Goal: Task Accomplishment & Management: Complete application form

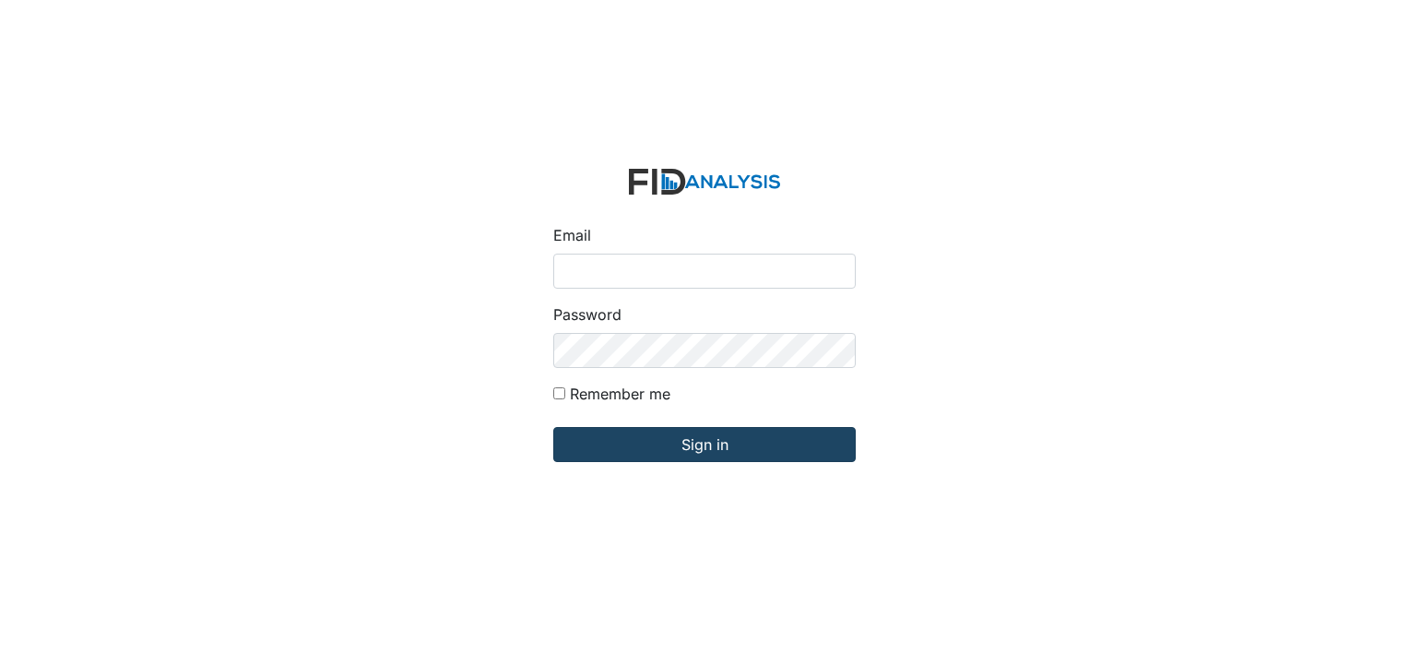
type input "[EMAIL_ADDRESS][DOMAIN_NAME]"
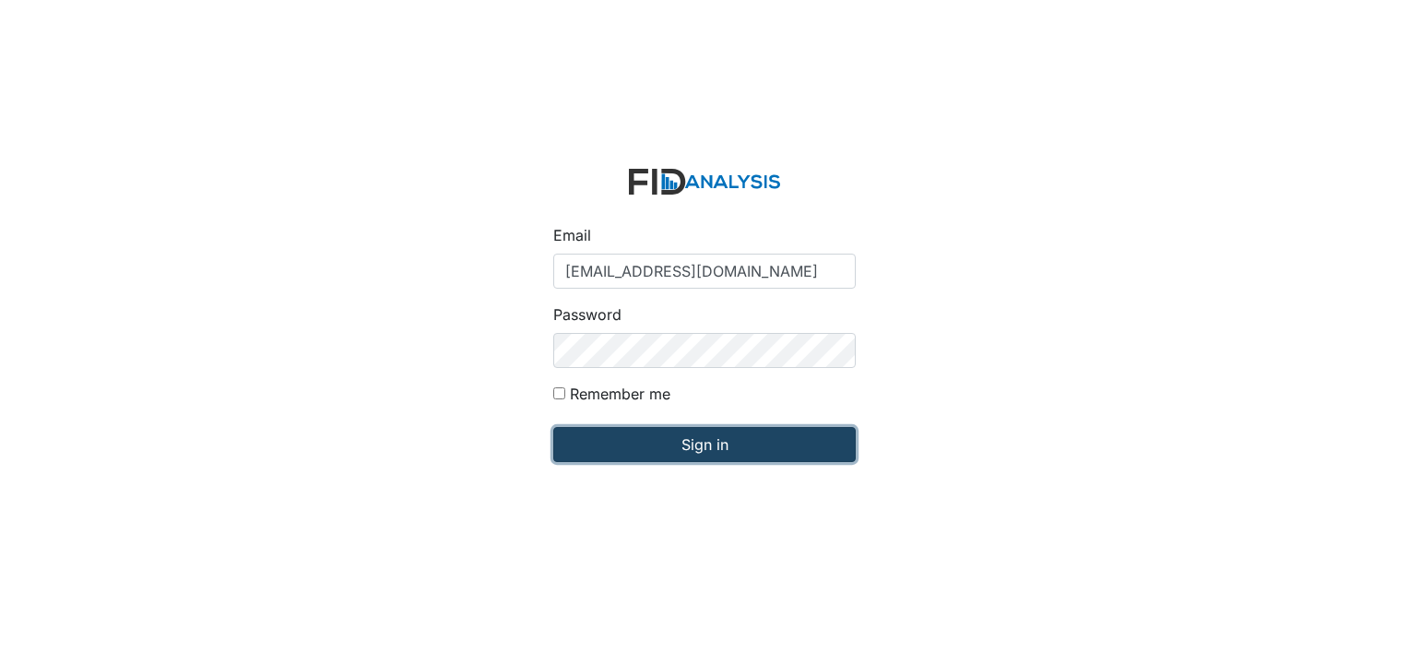
click at [662, 446] on input "Sign in" at bounding box center [704, 444] width 302 height 35
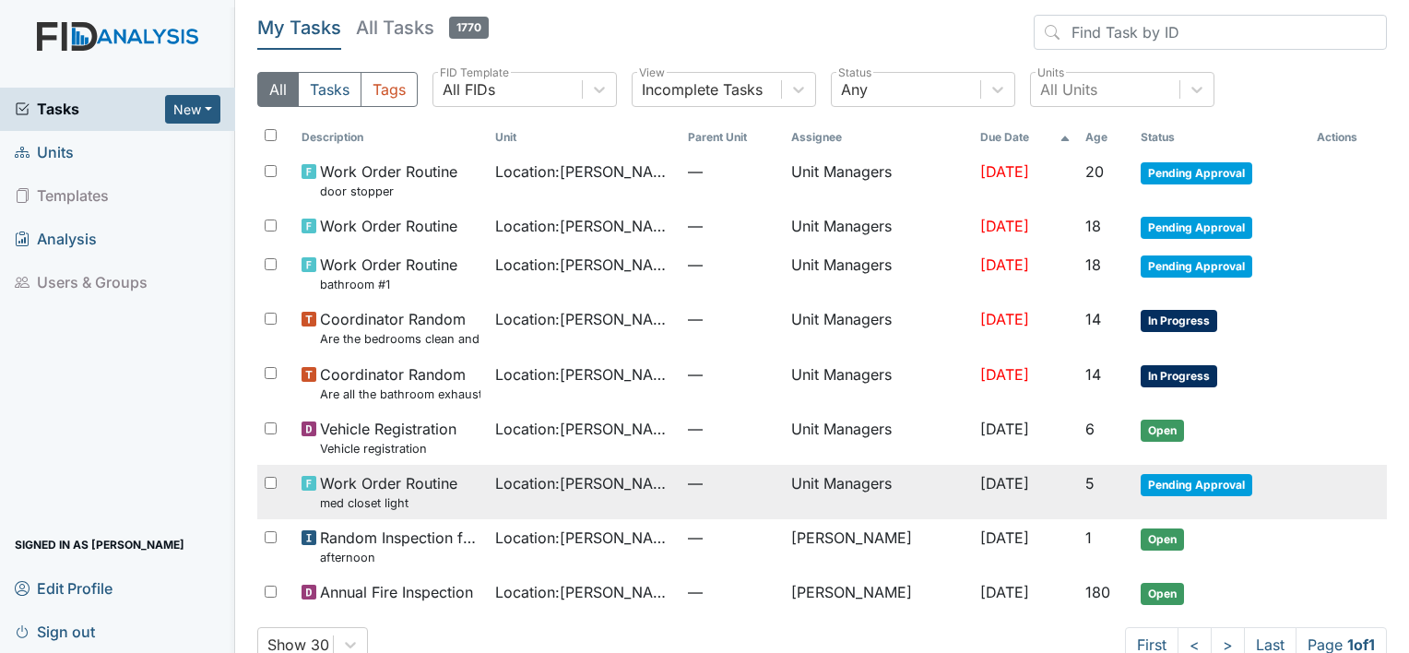
click at [822, 482] on td "Unit Managers" at bounding box center [878, 492] width 189 height 54
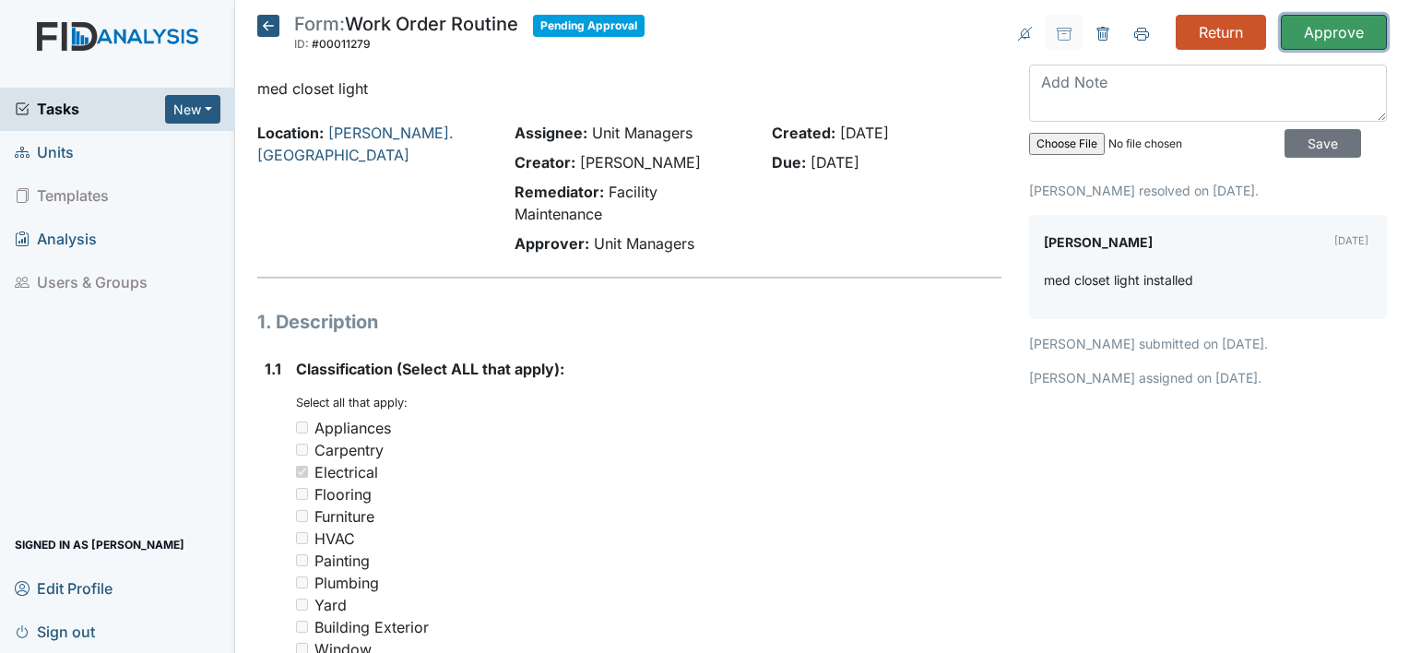
click at [1318, 22] on input "Approve" at bounding box center [1334, 32] width 106 height 35
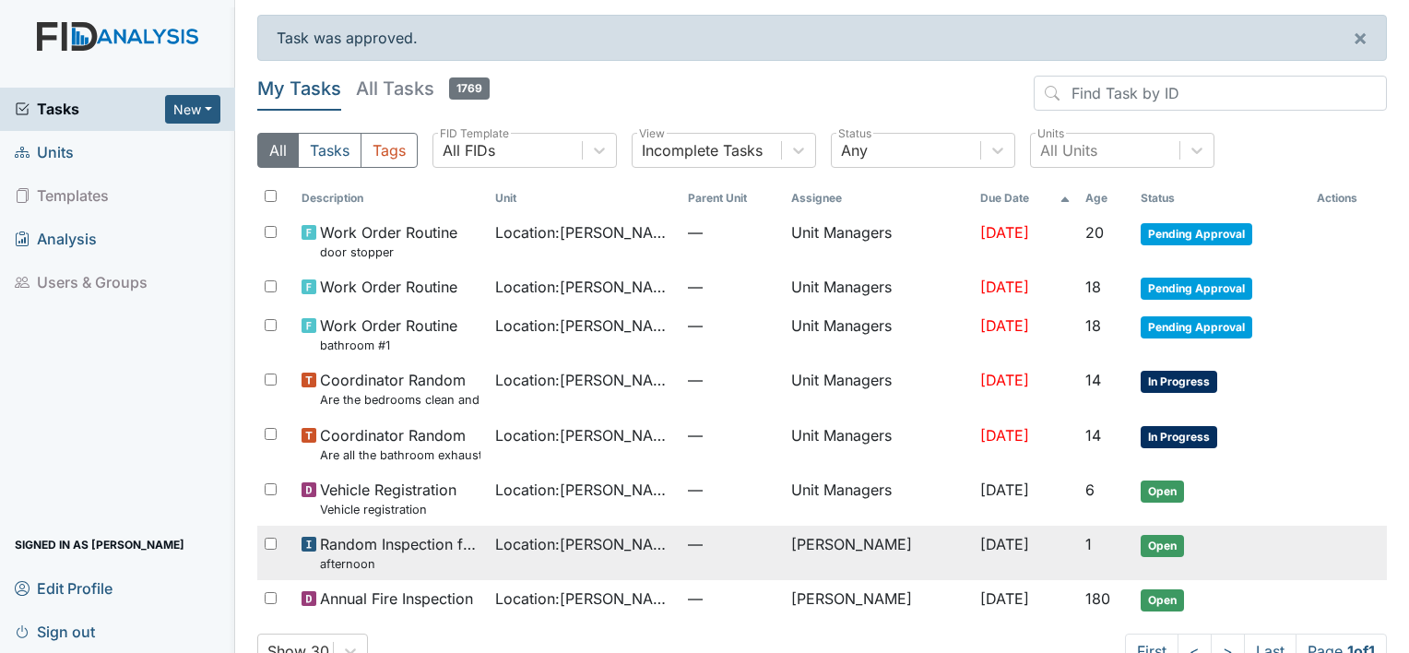
click at [428, 553] on span "Random Inspection for Afternoon afternoon" at bounding box center [400, 553] width 160 height 40
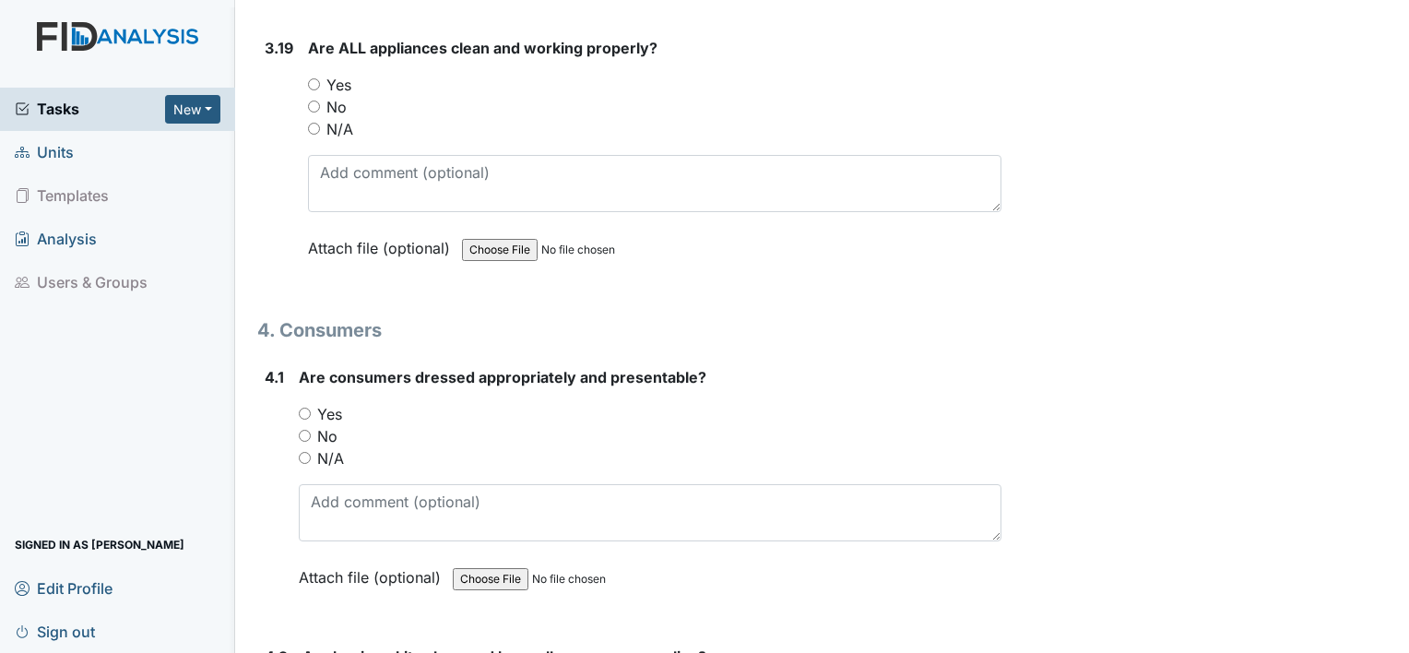
scroll to position [7788, 0]
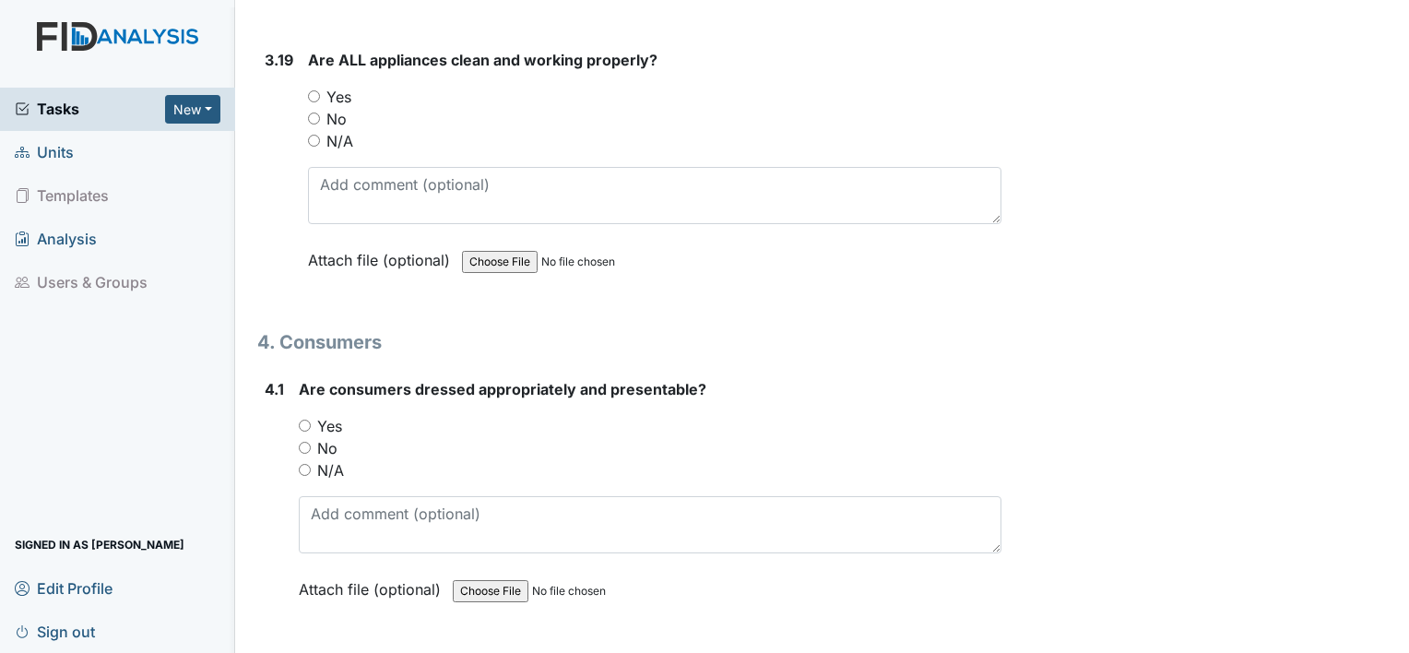
click at [318, 90] on input "Yes" at bounding box center [314, 96] width 12 height 12
radio input "true"
click at [302, 415] on div "Yes" at bounding box center [650, 426] width 703 height 22
click at [308, 419] on input "Yes" at bounding box center [305, 425] width 12 height 12
radio input "true"
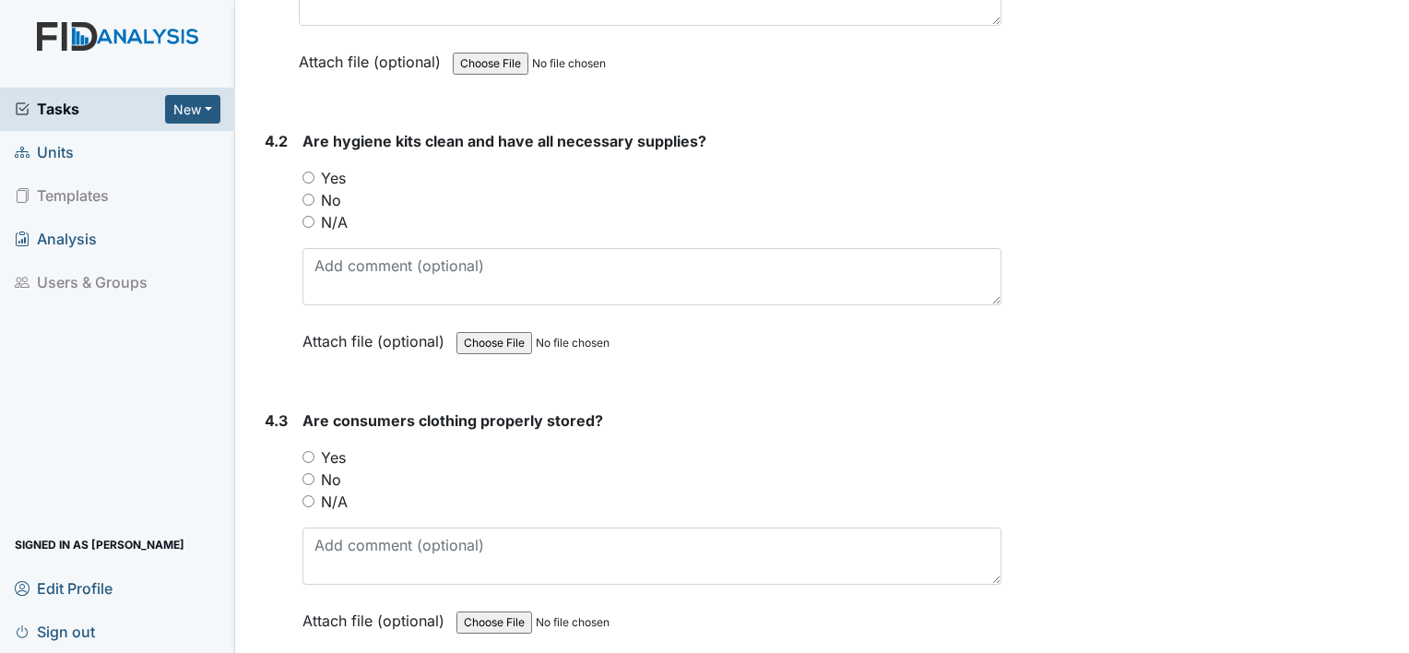
scroll to position [8305, 0]
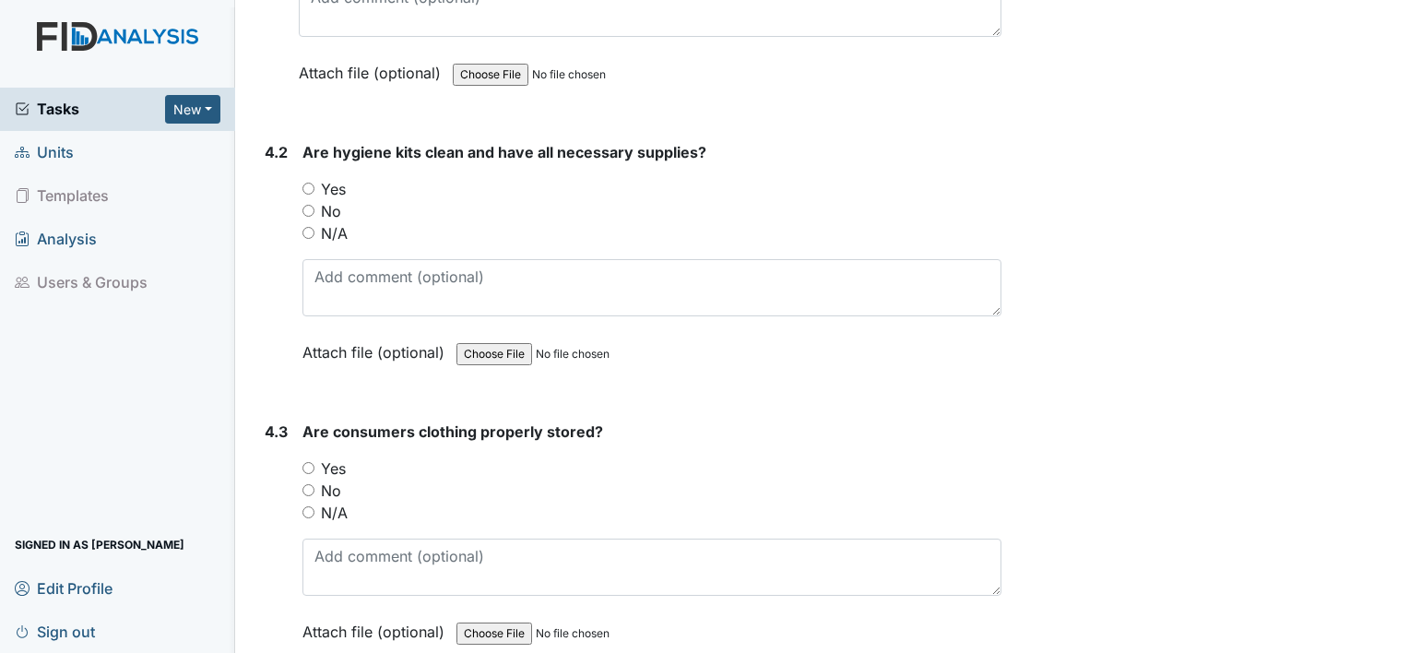
click at [307, 183] on input "Yes" at bounding box center [308, 189] width 12 height 12
radio input "true"
click at [311, 462] on input "Yes" at bounding box center [308, 468] width 12 height 12
radio input "true"
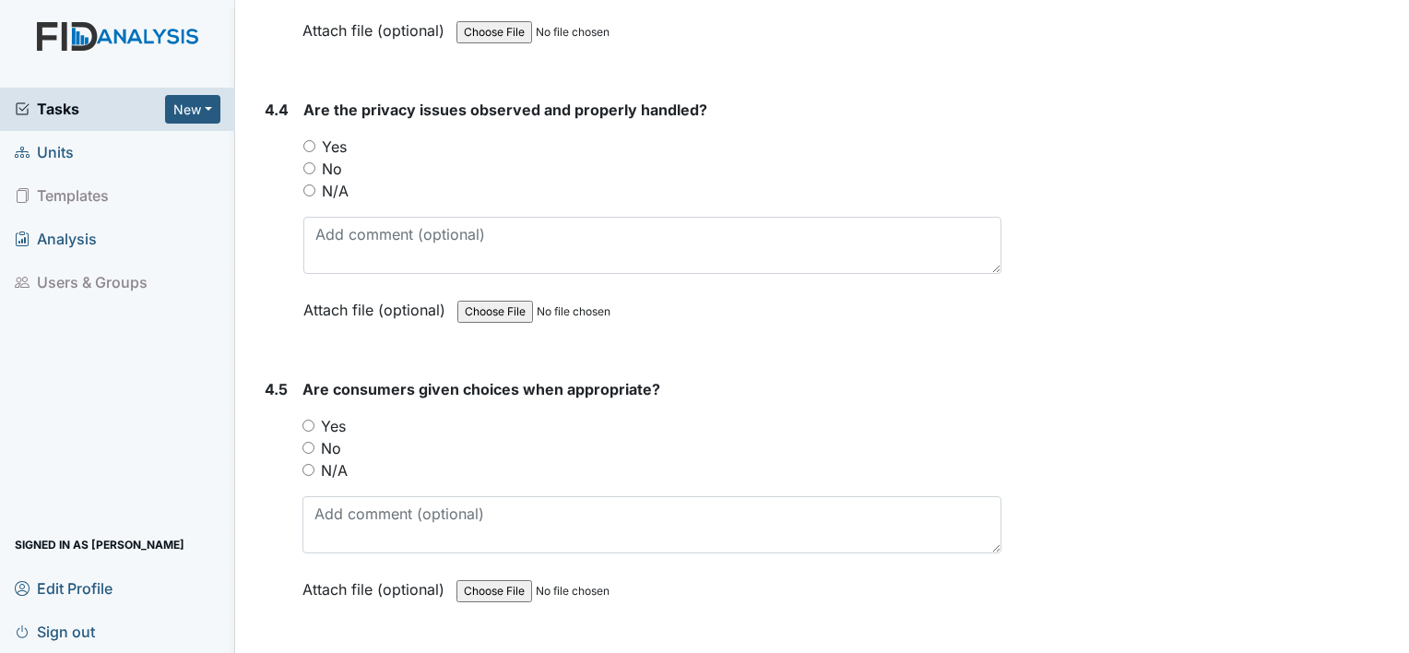
scroll to position [8932, 0]
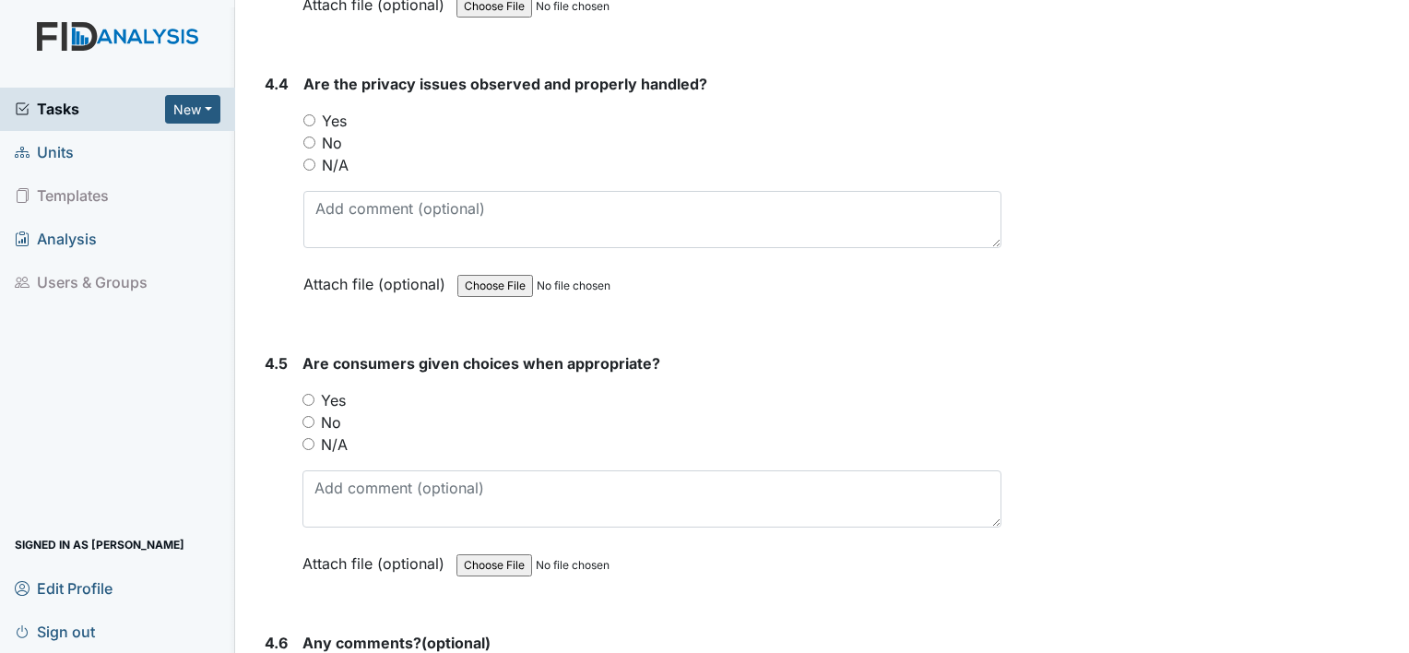
click at [310, 114] on input "Yes" at bounding box center [309, 120] width 12 height 12
radio input "true"
click at [306, 394] on input "Yes" at bounding box center [308, 400] width 12 height 12
radio input "true"
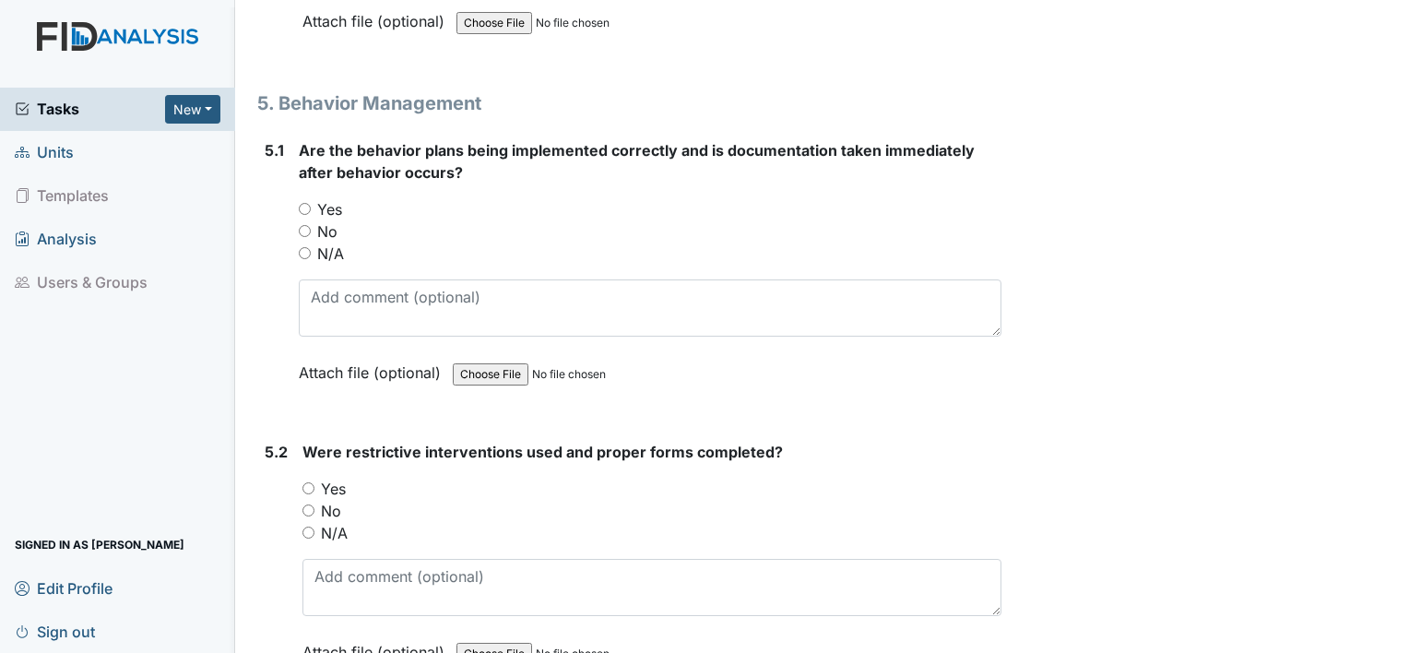
scroll to position [9706, 0]
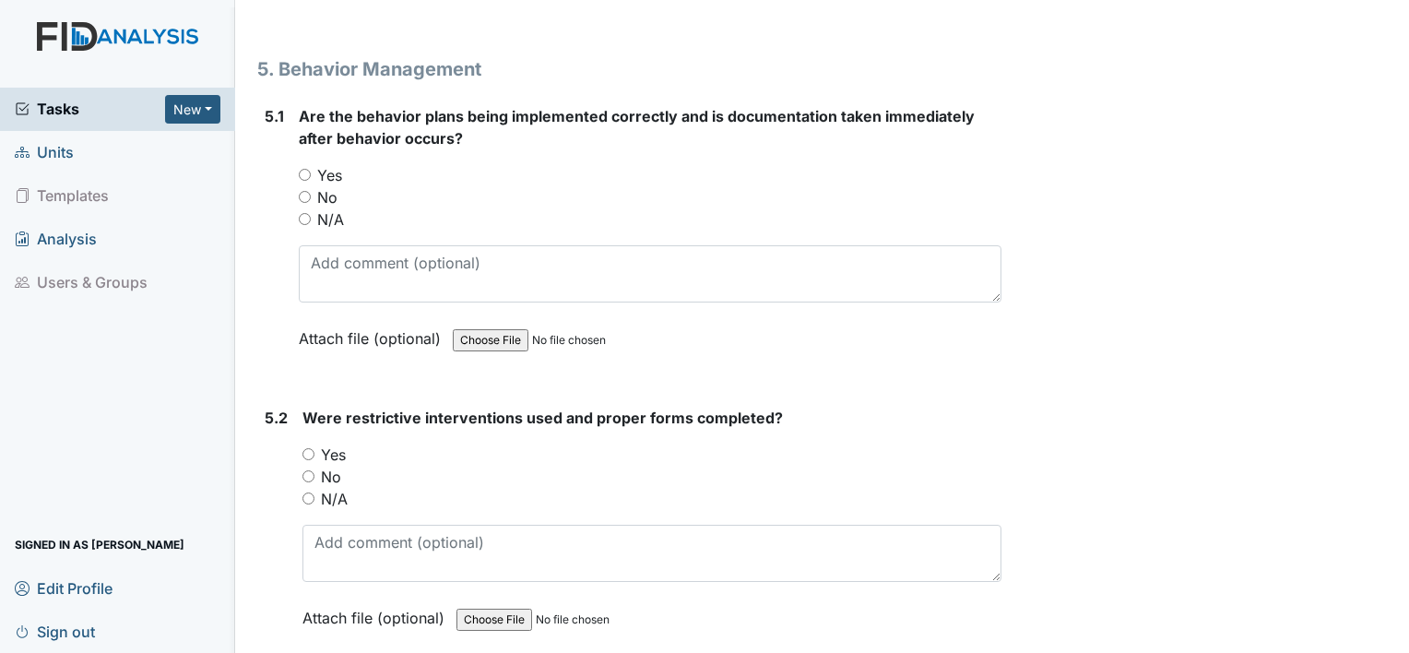
click at [303, 169] on input "Yes" at bounding box center [305, 175] width 12 height 12
radio input "true"
click at [309, 448] on input "Yes" at bounding box center [308, 454] width 12 height 12
radio input "true"
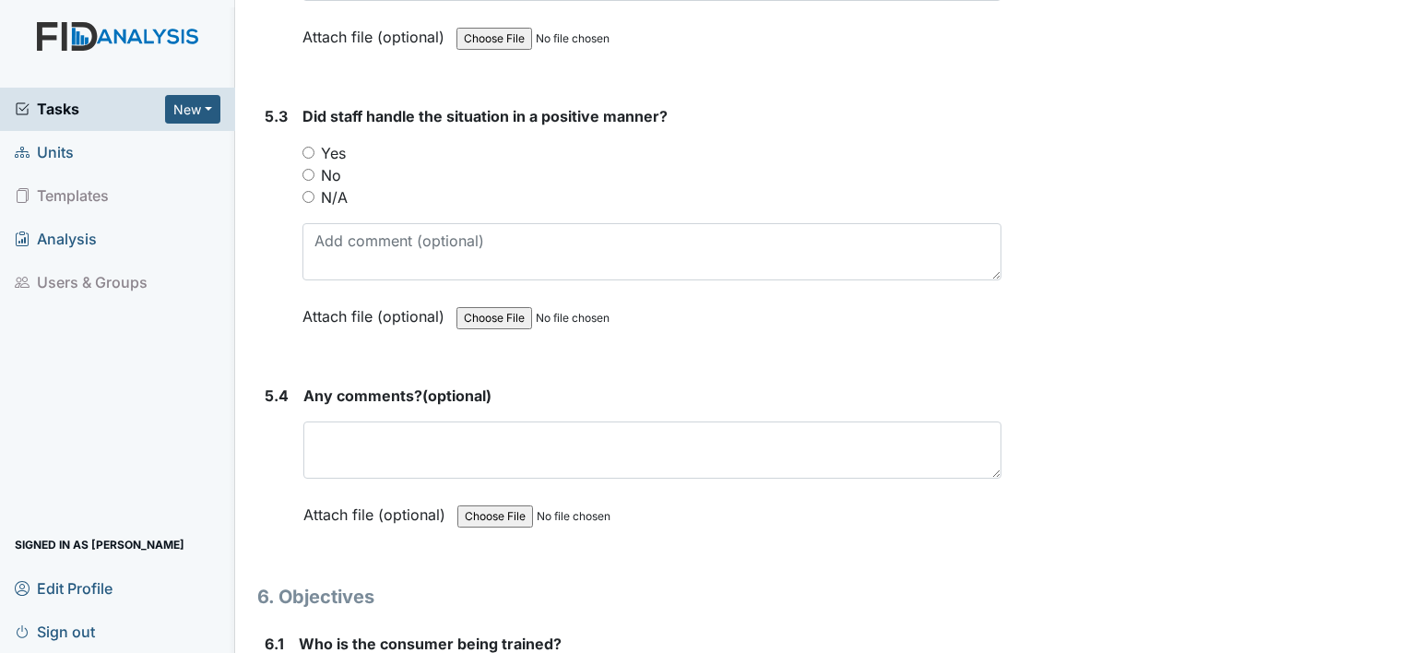
scroll to position [10296, 0]
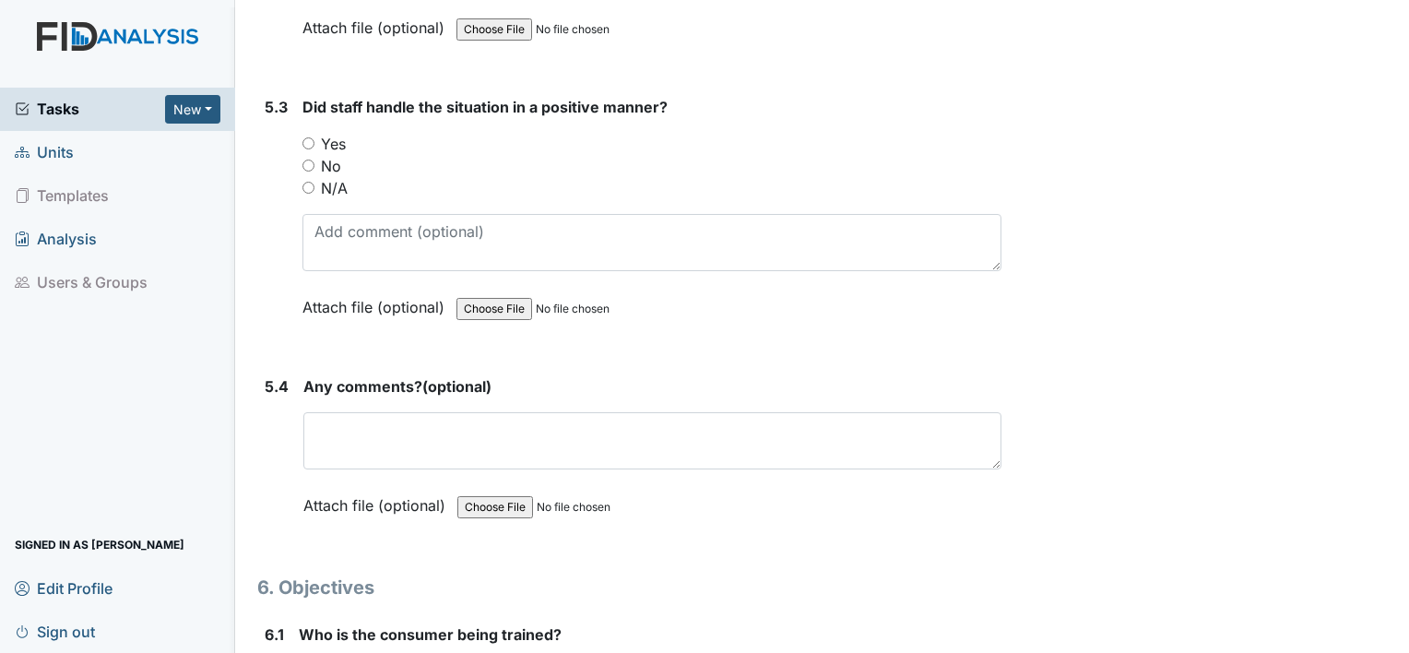
click at [312, 137] on input "Yes" at bounding box center [308, 143] width 12 height 12
radio input "true"
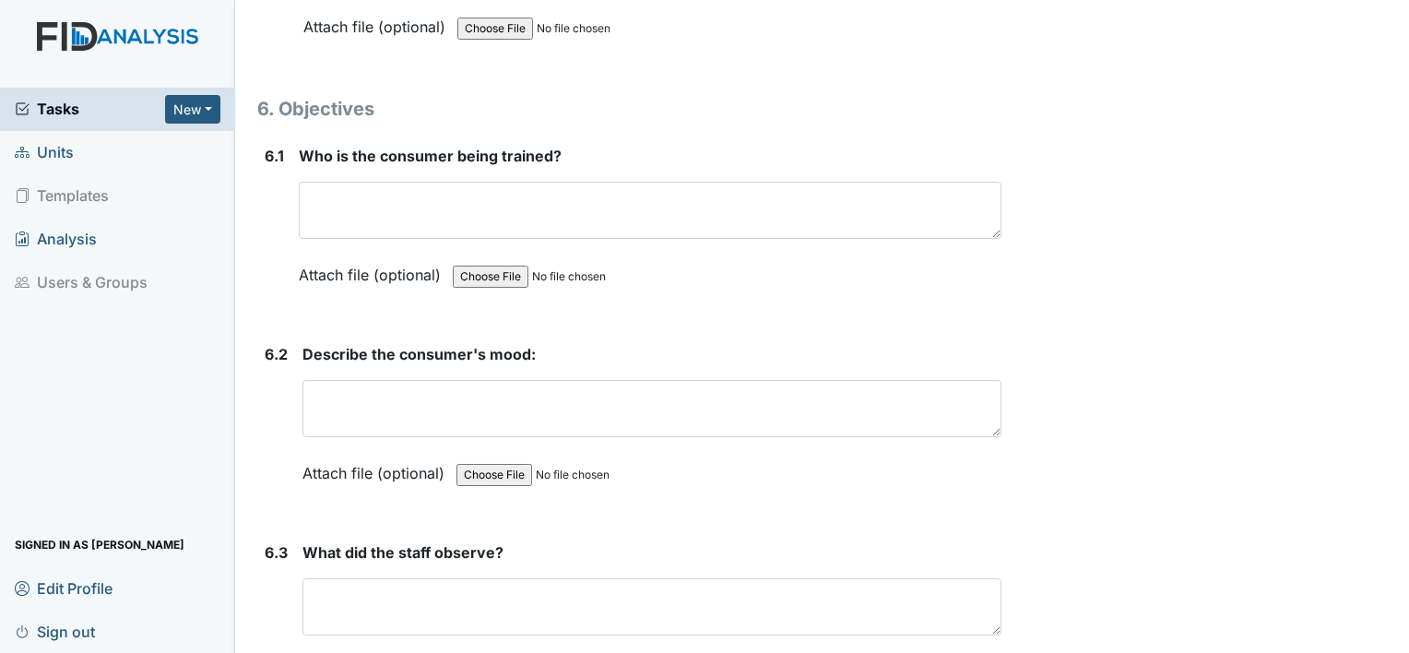
scroll to position [10775, 0]
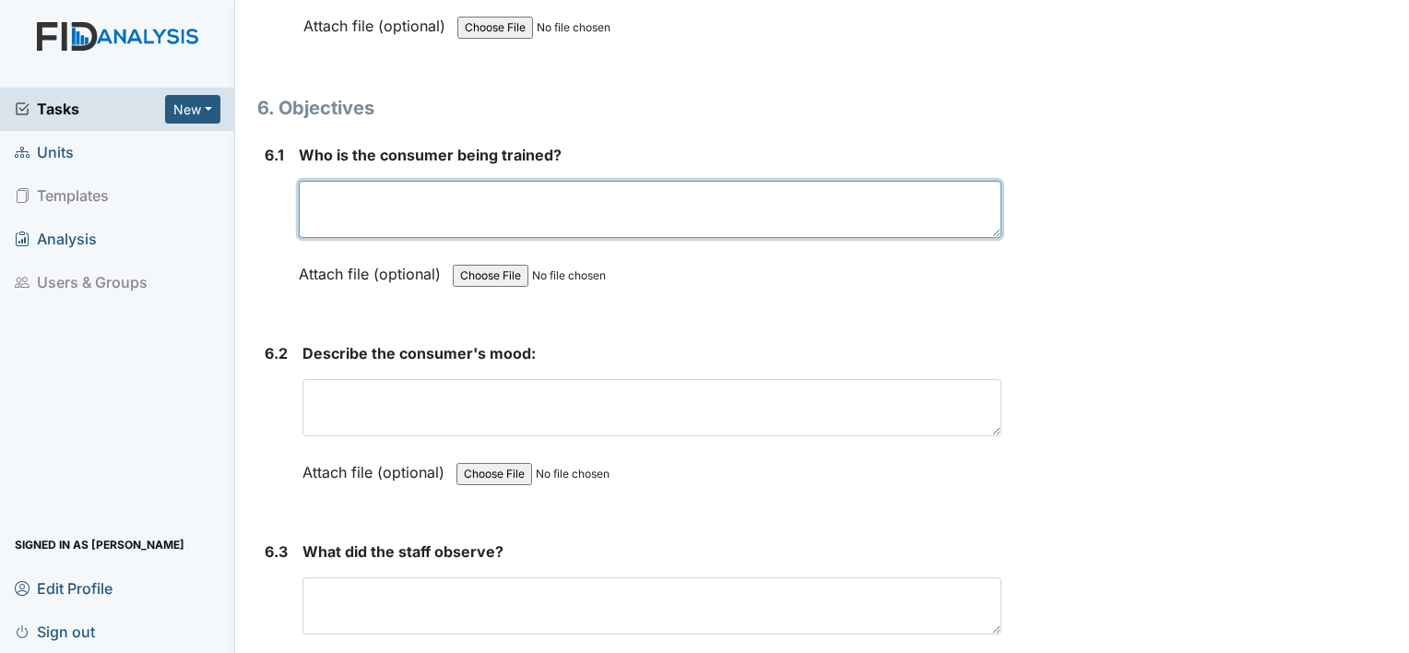
click at [856, 189] on textarea at bounding box center [650, 209] width 703 height 57
type textarea "n/a"
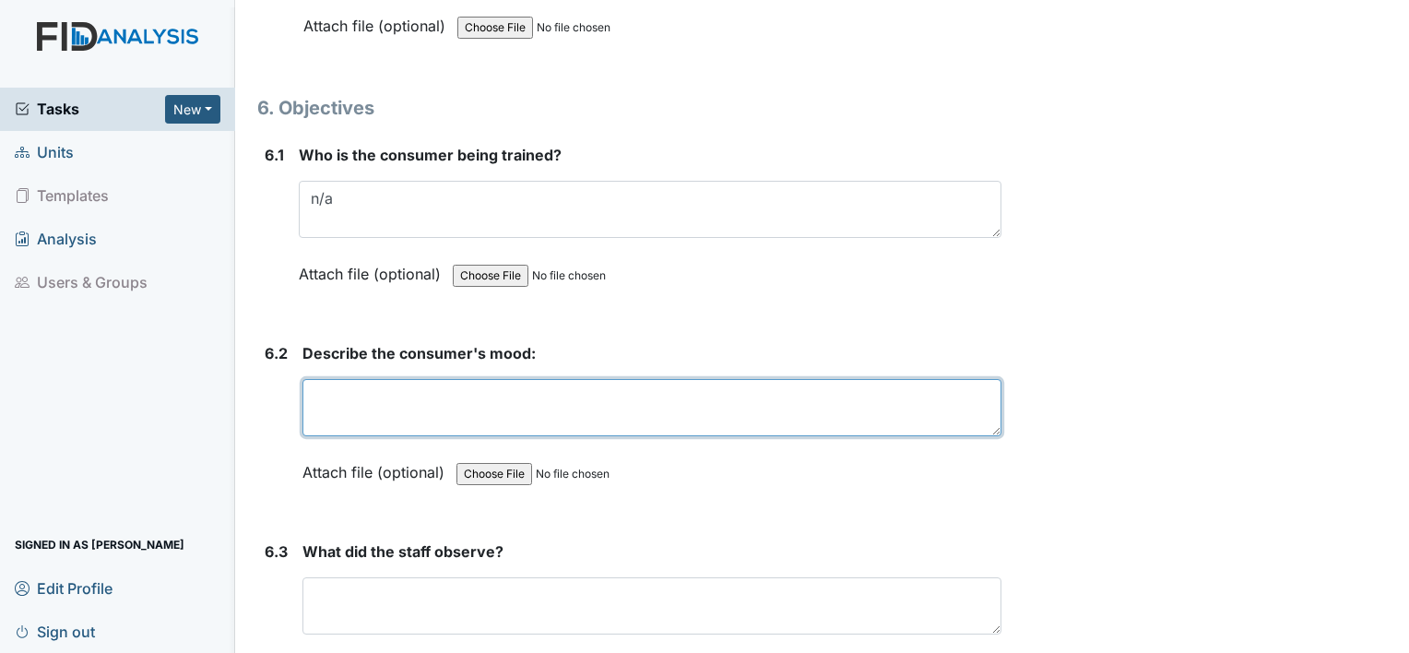
click at [709, 379] on textarea at bounding box center [651, 407] width 699 height 57
type textarea "n/a"
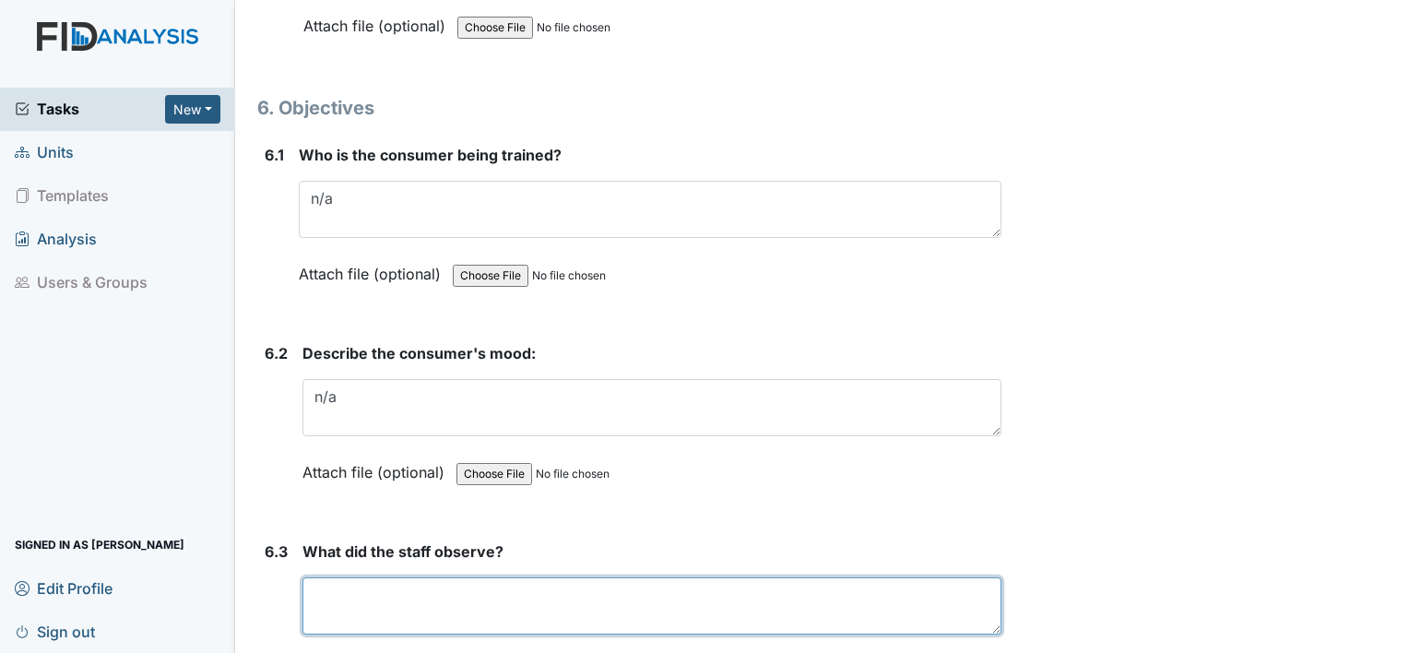
click at [556, 577] on textarea at bounding box center [651, 605] width 699 height 57
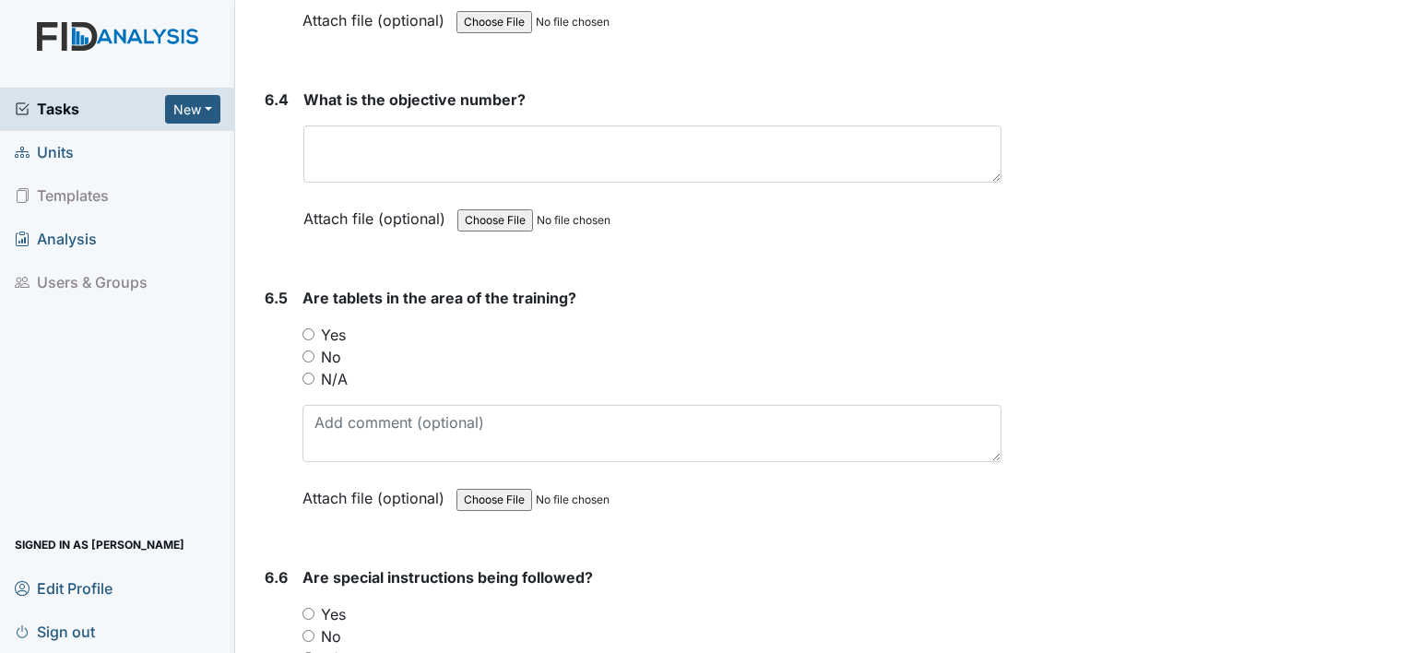
scroll to position [11439, 0]
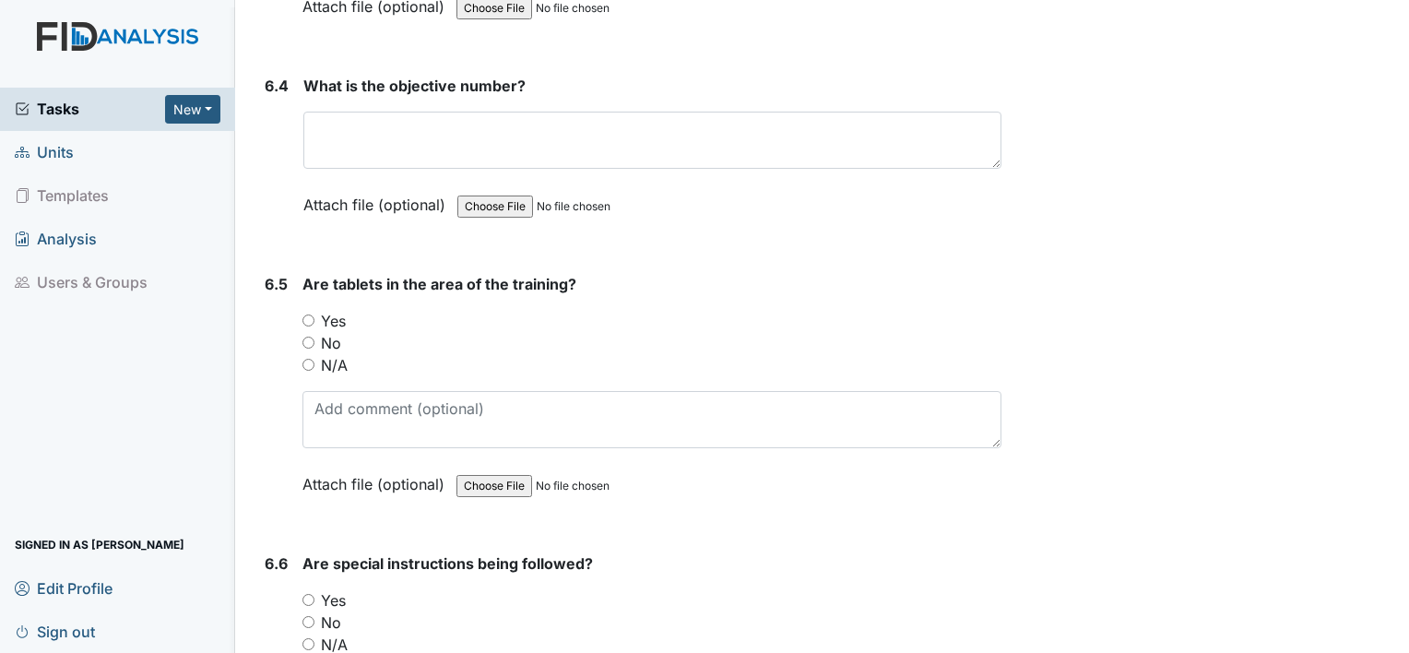
type textarea "n/a"
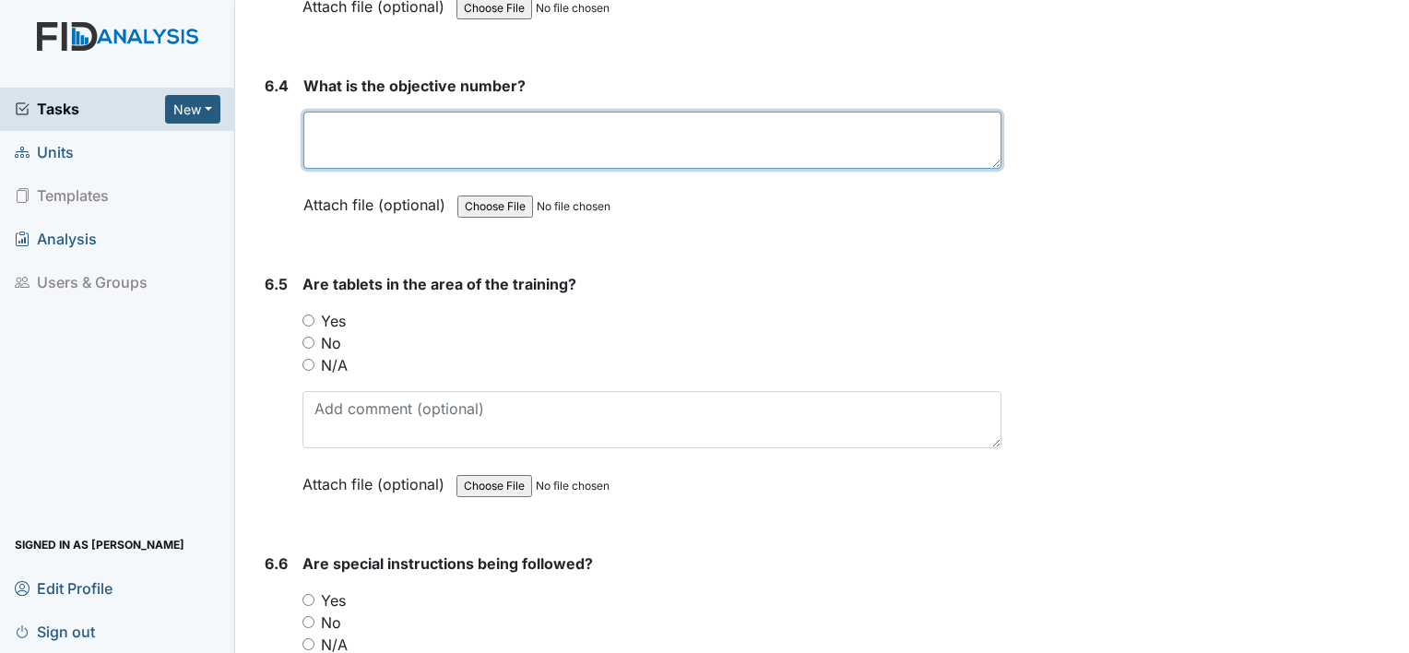
click at [896, 126] on textarea at bounding box center [652, 140] width 698 height 57
type textarea "n/a"
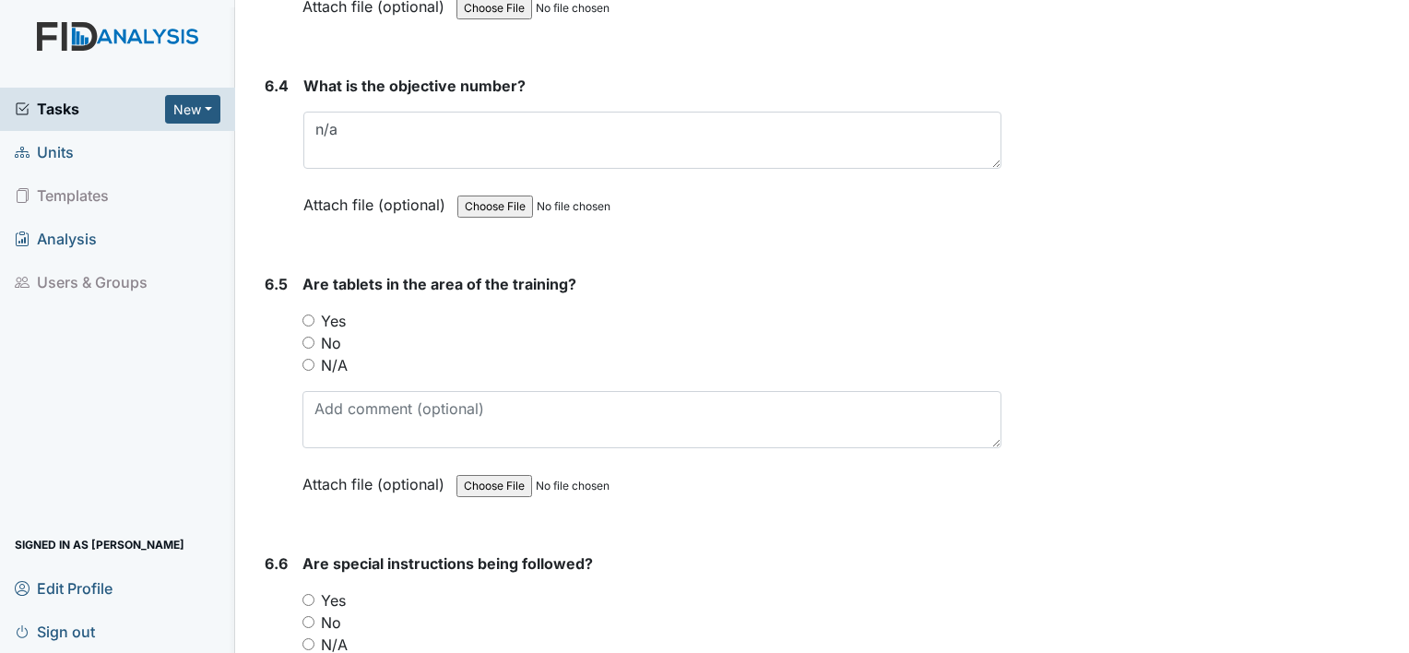
click at [311, 314] on input "Yes" at bounding box center [308, 320] width 12 height 12
radio input "true"
click at [308, 638] on input "N/A" at bounding box center [308, 644] width 12 height 12
radio input "true"
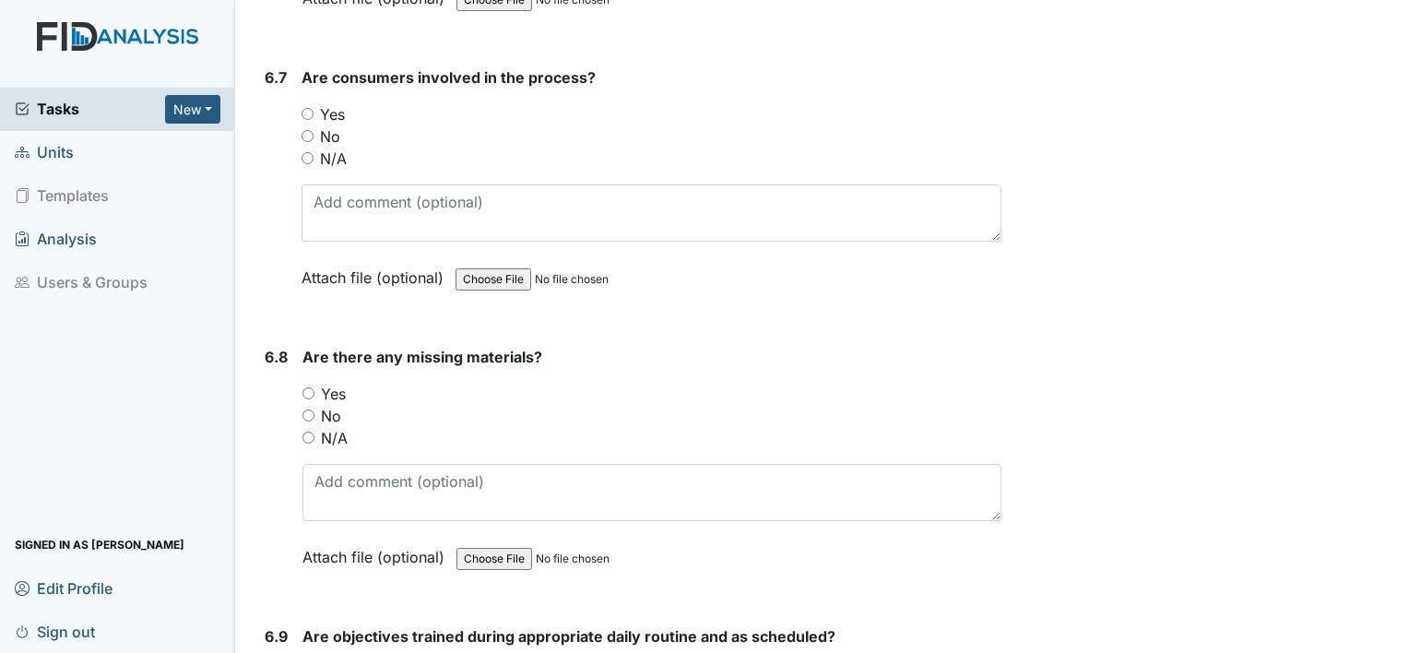
scroll to position [12214, 0]
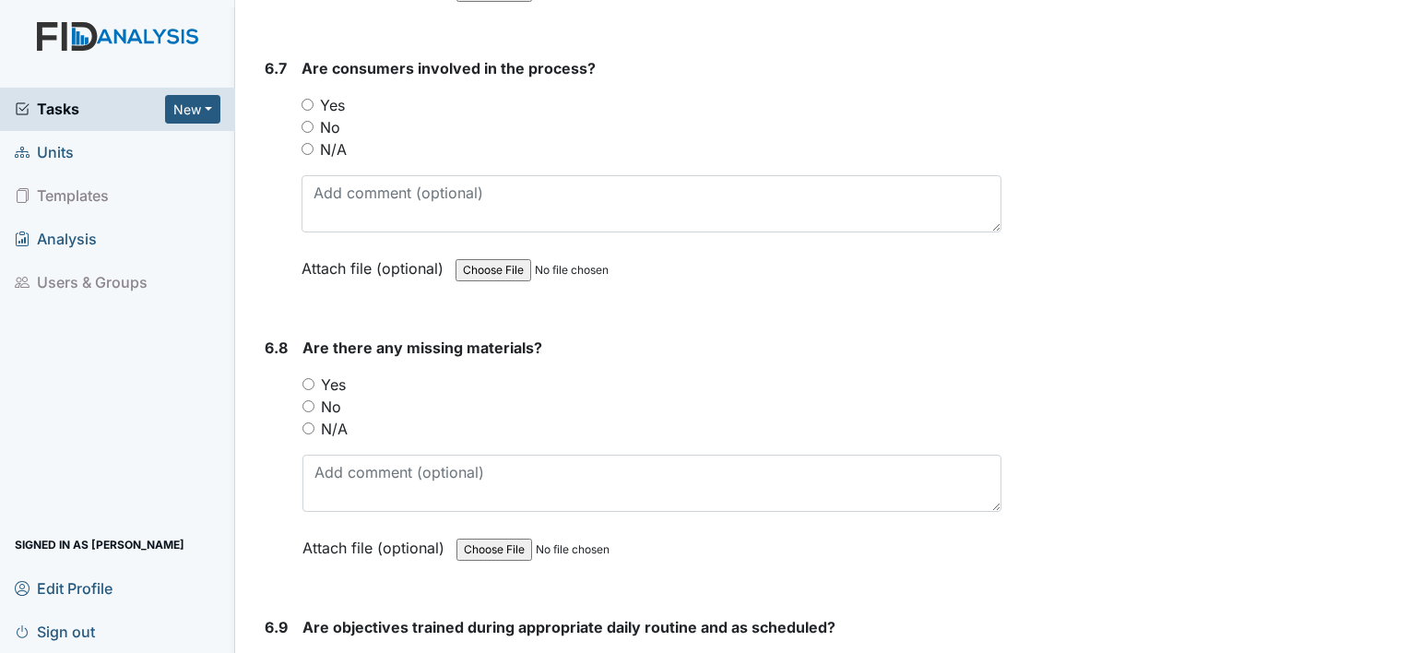
click at [311, 99] on input "Yes" at bounding box center [307, 105] width 12 height 12
radio input "true"
click at [306, 422] on input "N/A" at bounding box center [308, 428] width 12 height 12
radio input "true"
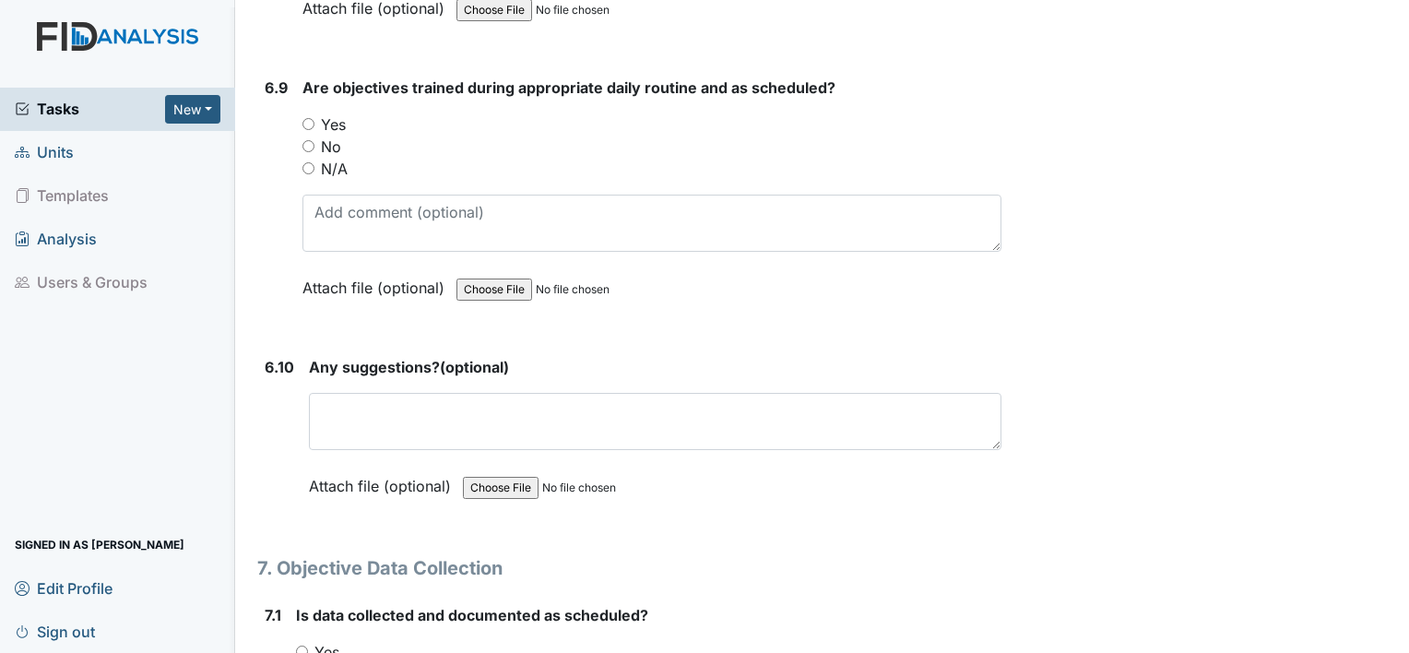
scroll to position [12767, 0]
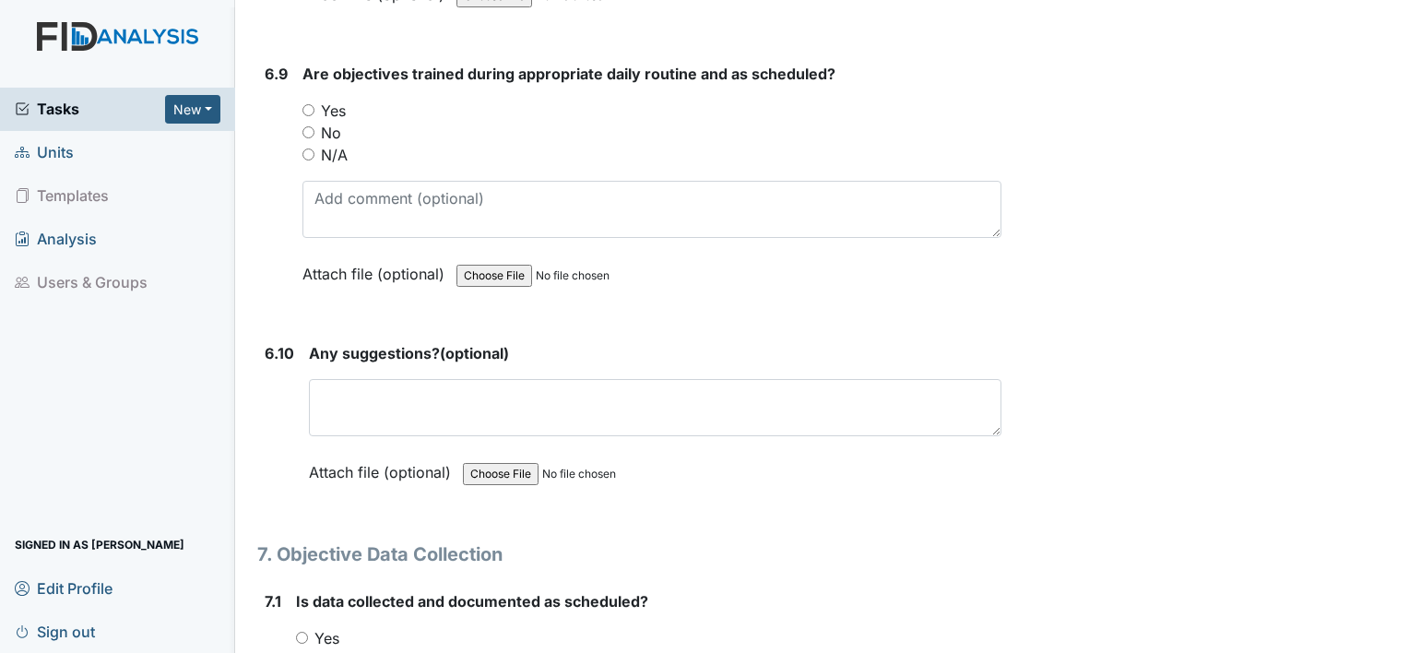
click at [313, 148] on input "N/A" at bounding box center [308, 154] width 12 height 12
radio input "true"
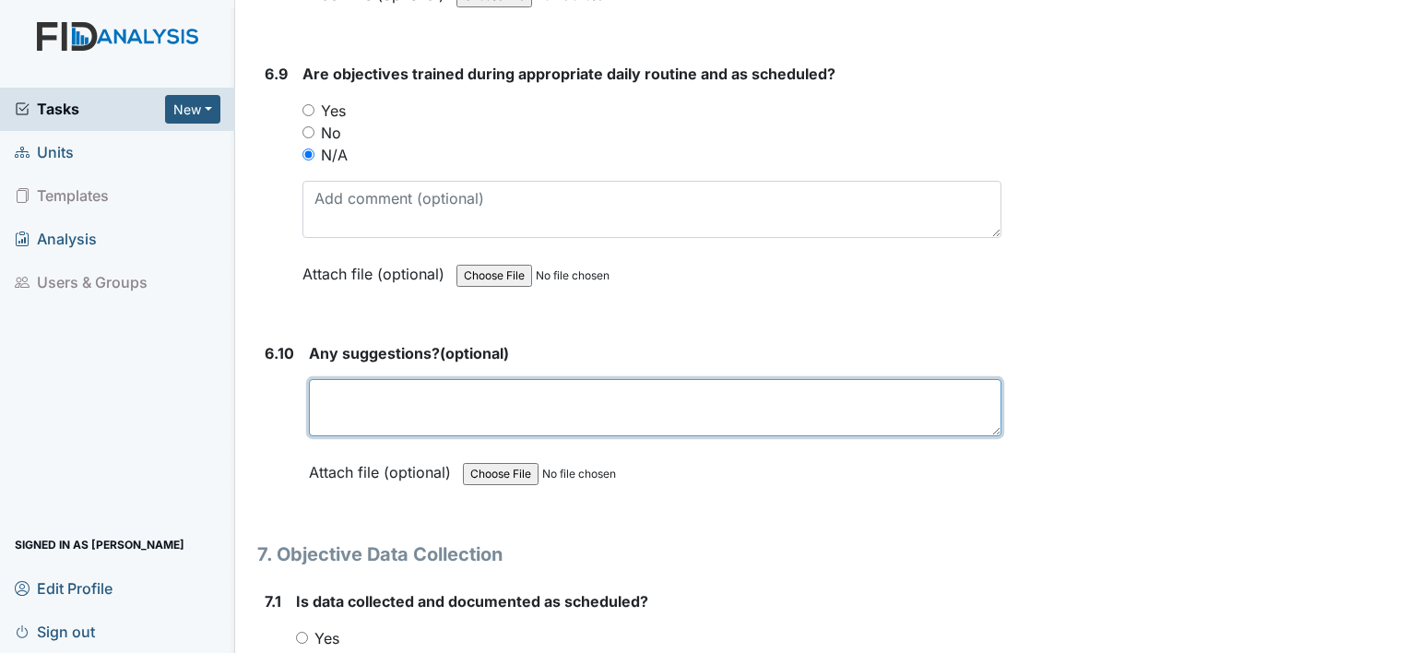
click at [731, 379] on textarea at bounding box center [655, 407] width 692 height 57
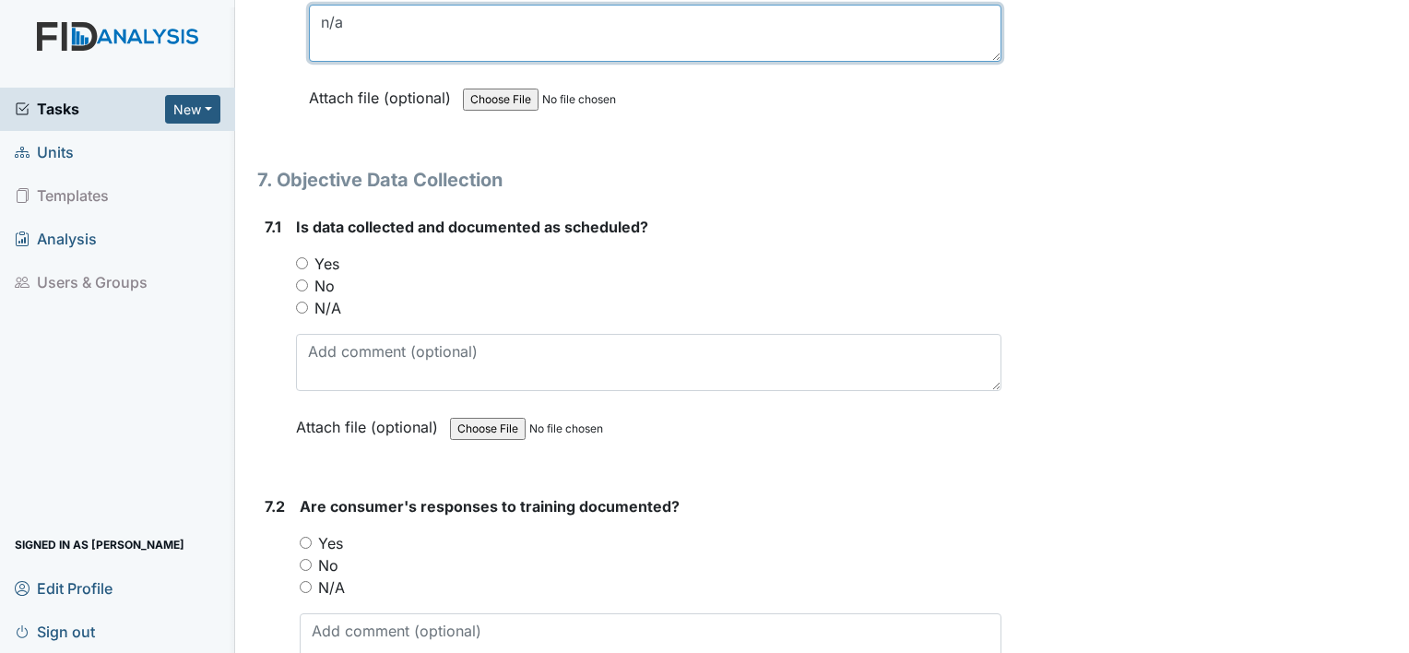
scroll to position [13172, 0]
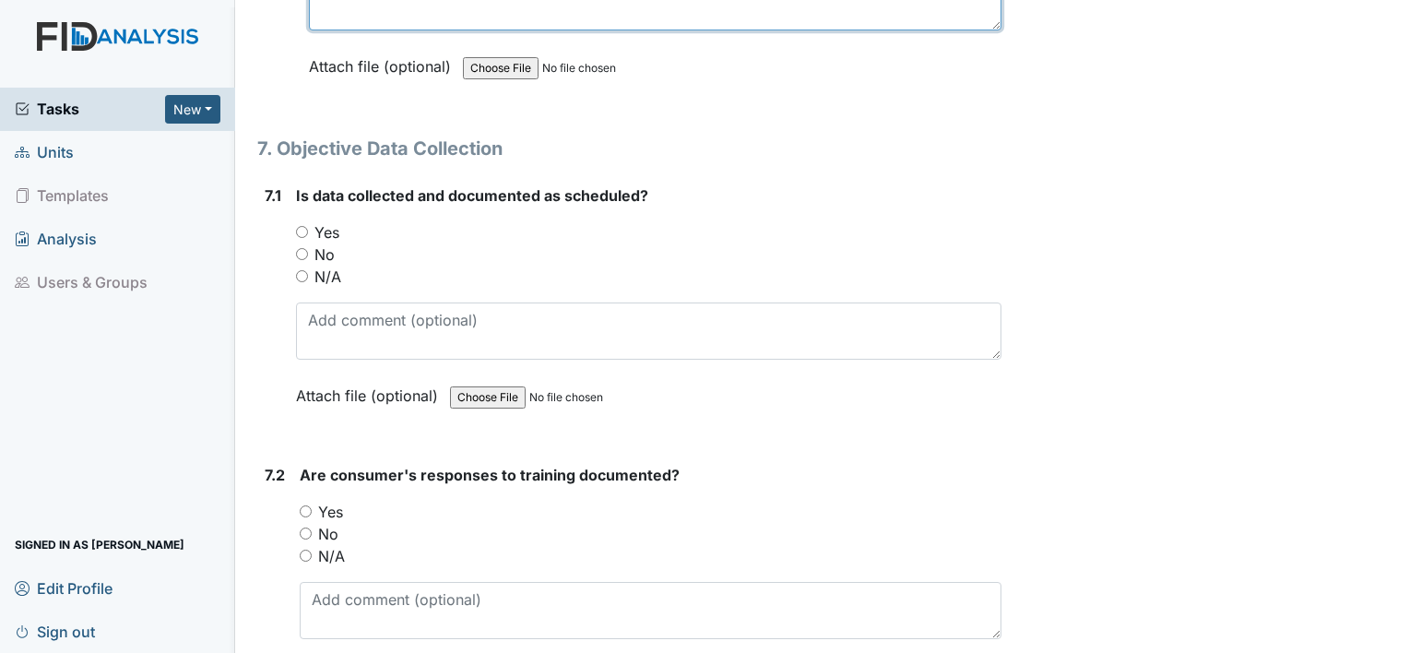
type textarea "n/a"
click at [300, 270] on input "N/A" at bounding box center [302, 276] width 12 height 12
radio input "true"
click at [306, 549] on input "N/A" at bounding box center [306, 555] width 12 height 12
radio input "true"
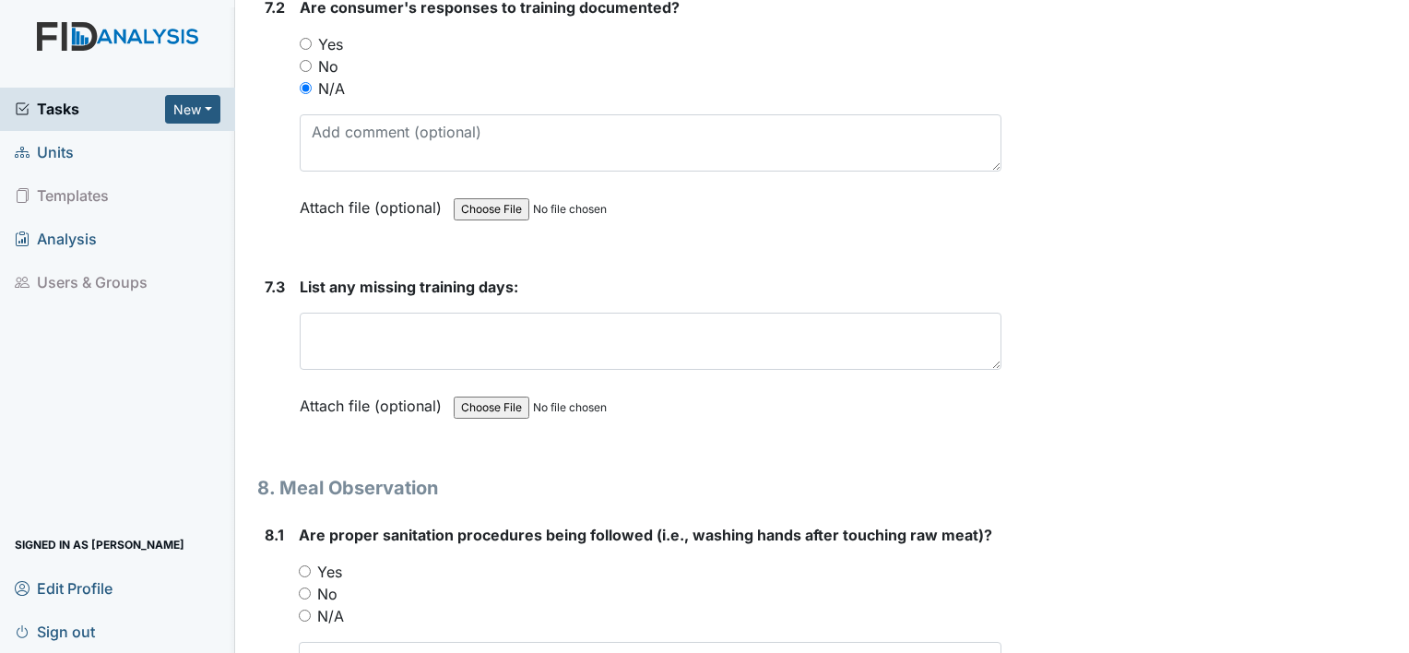
scroll to position [13652, 0]
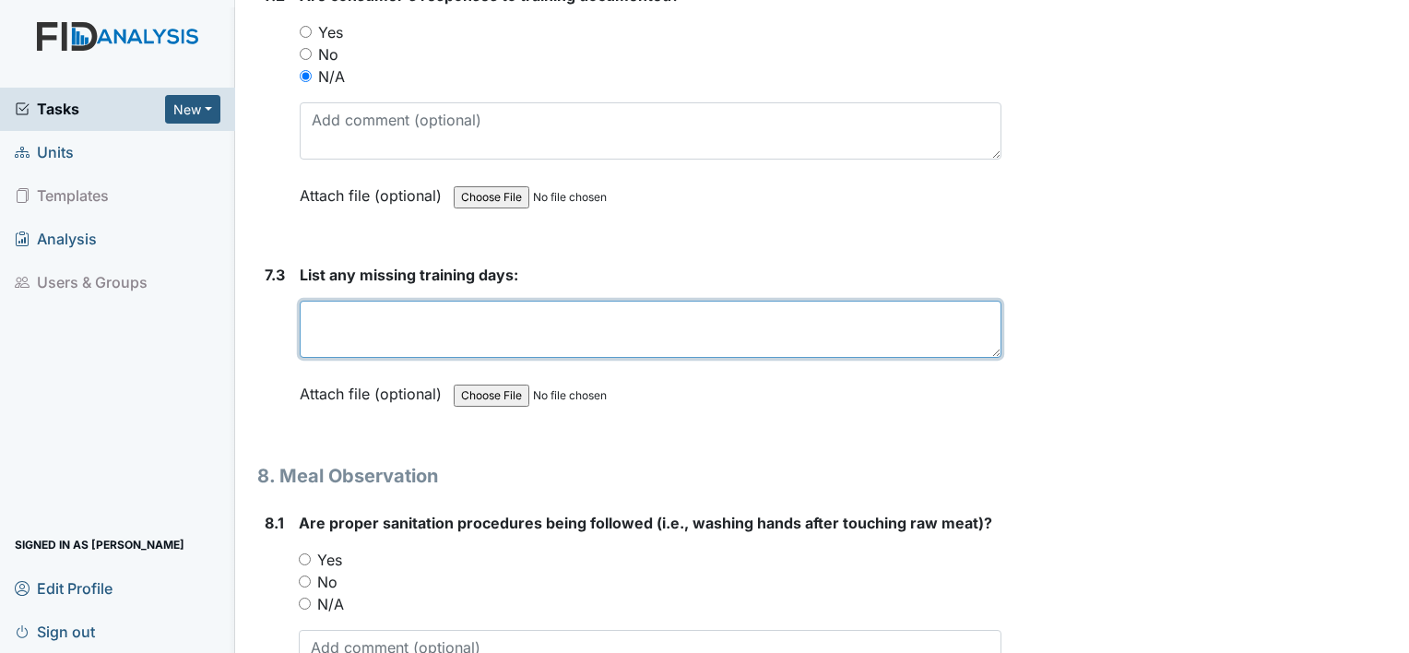
click at [549, 306] on textarea at bounding box center [651, 329] width 702 height 57
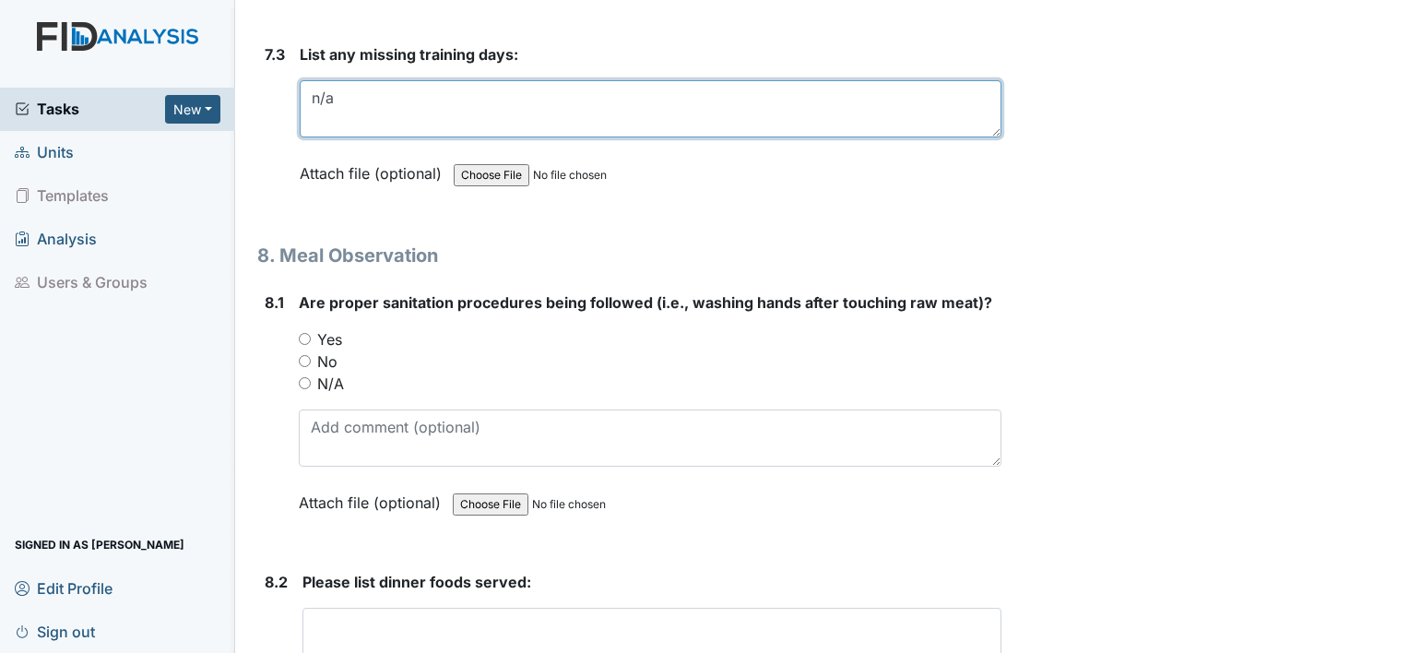
scroll to position [13873, 0]
type textarea "n/a"
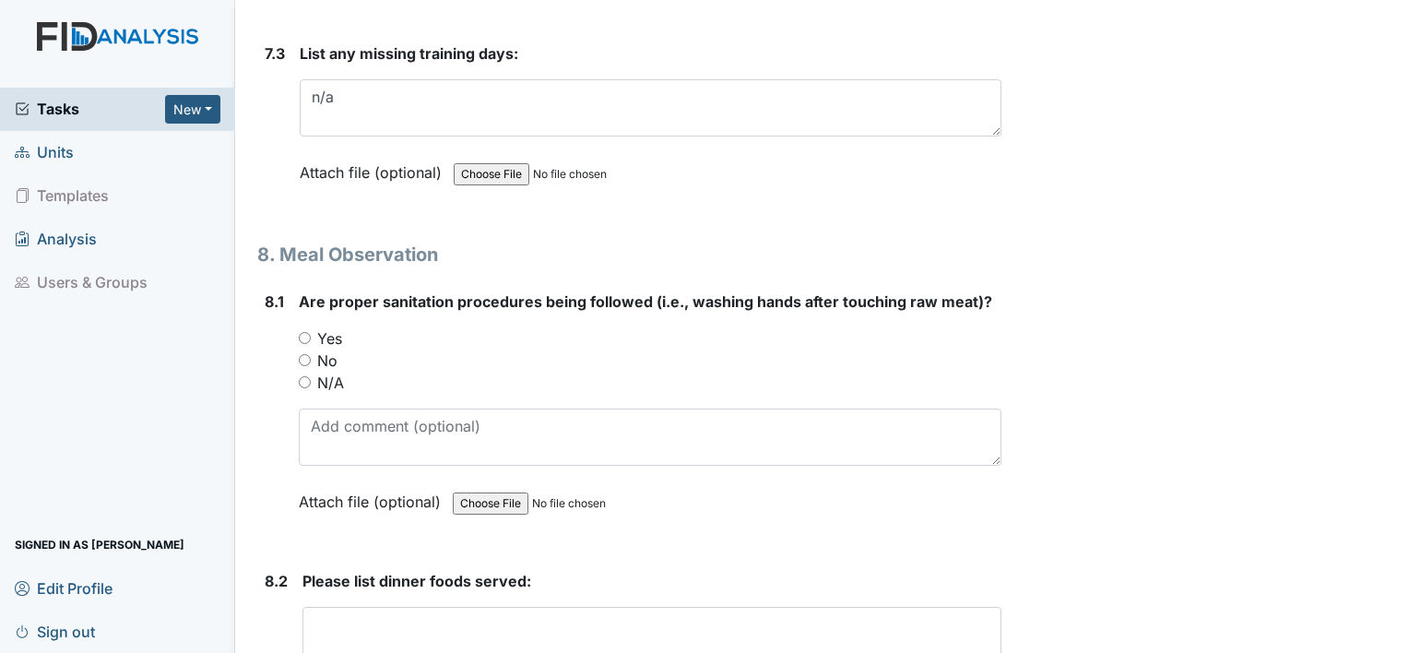
click at [302, 332] on input "Yes" at bounding box center [305, 338] width 12 height 12
radio input "true"
click at [440, 607] on textarea at bounding box center [651, 635] width 699 height 57
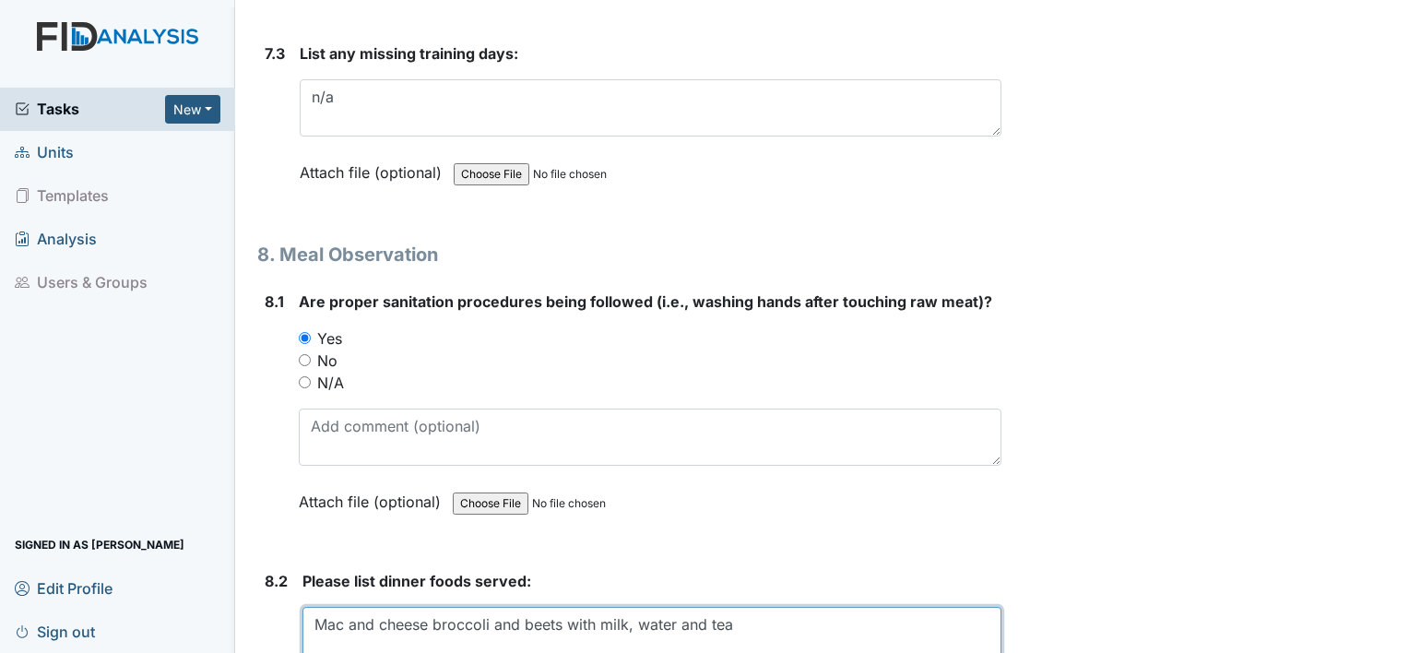
click at [490, 607] on textarea "Mac and cheese broccoli and beets with milk, water and tea" at bounding box center [651, 635] width 699 height 57
click at [865, 607] on textarea "Mac and cheese broccoli, rolls and beets with milk, water and tea" at bounding box center [651, 635] width 699 height 57
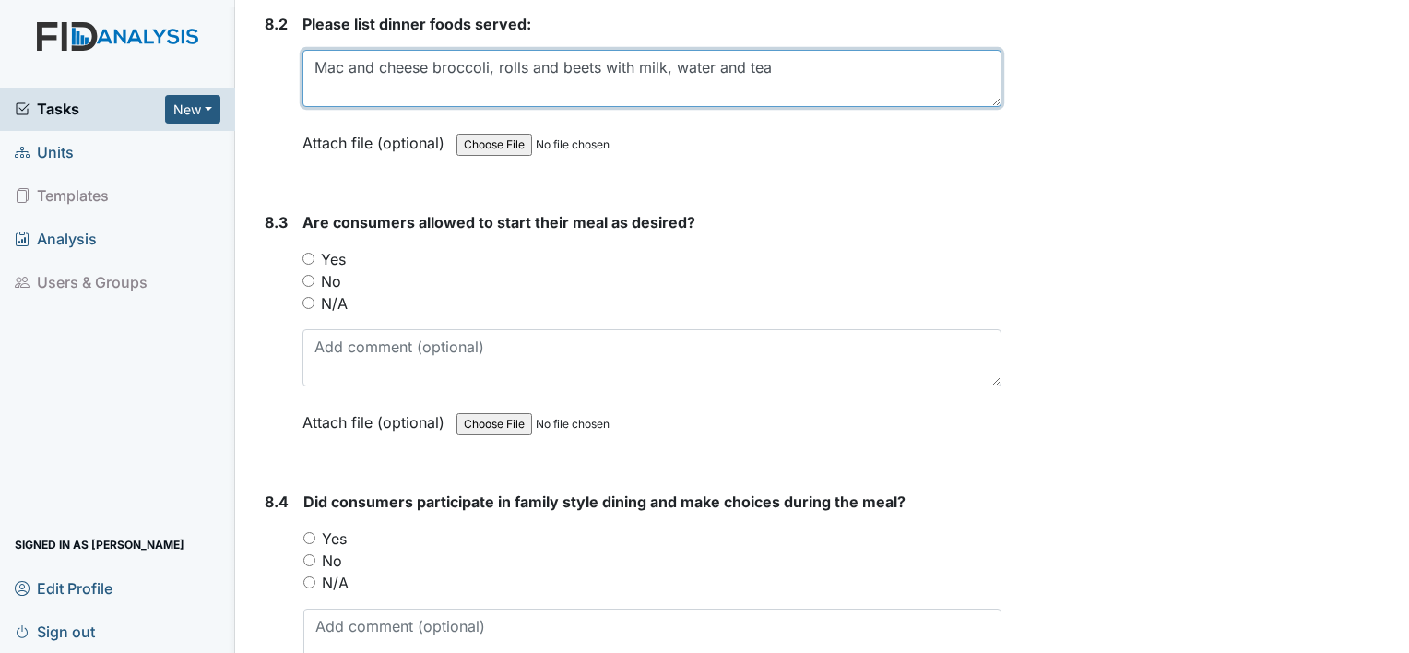
scroll to position [14432, 0]
type textarea "Mac and cheese broccoli, rolls and beets with milk, water and tea"
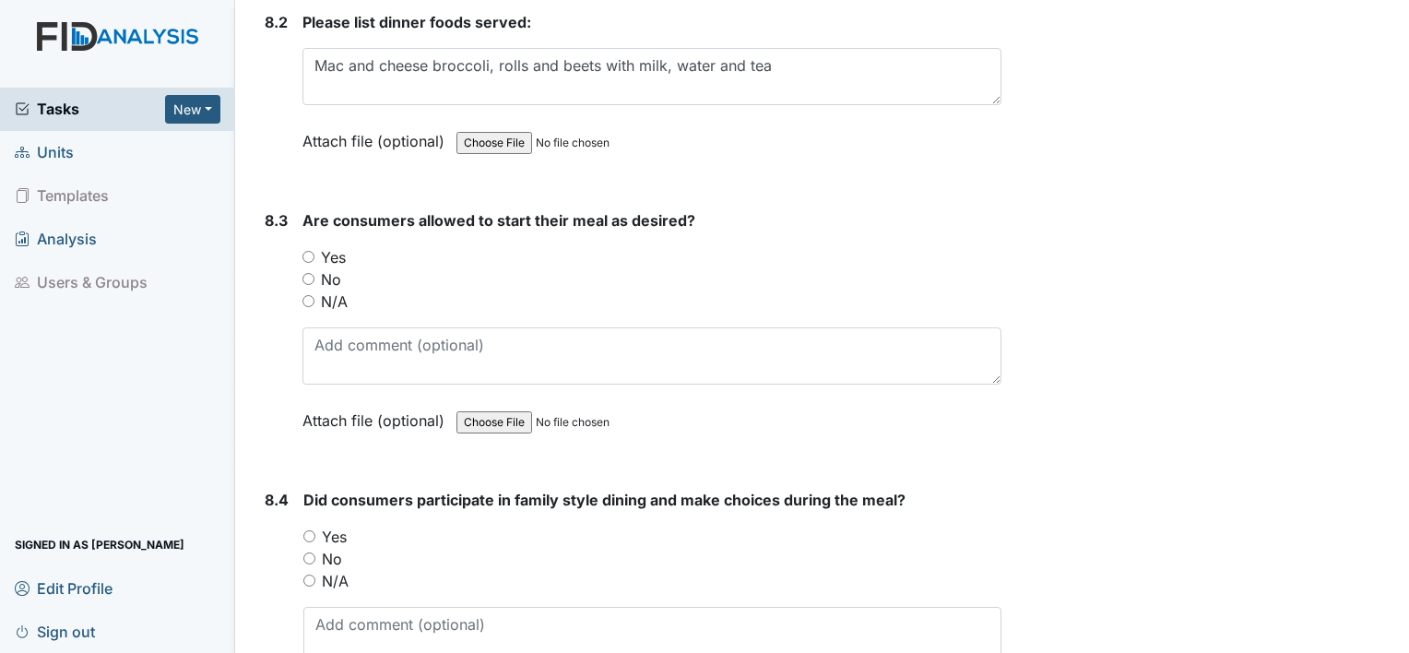
click at [308, 251] on input "Yes" at bounding box center [308, 257] width 12 height 12
radio input "true"
click at [310, 530] on input "Yes" at bounding box center [309, 536] width 12 height 12
radio input "true"
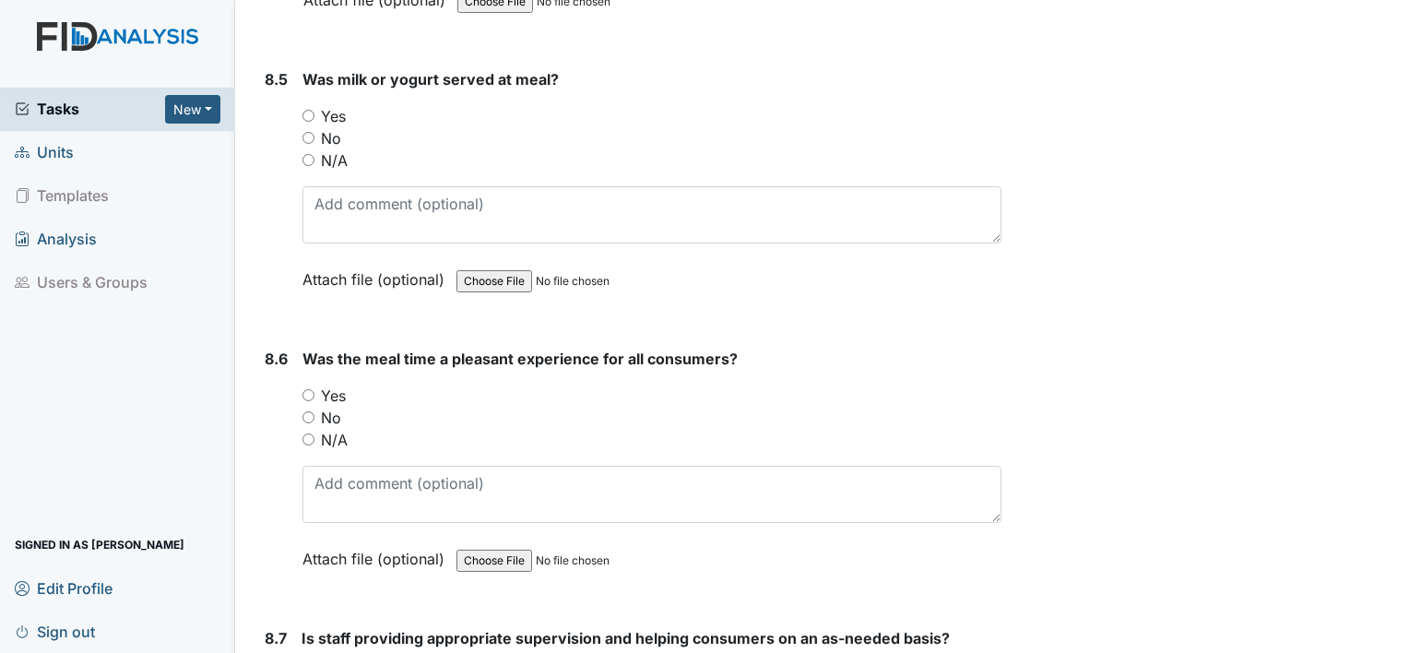
scroll to position [15133, 0]
click at [305, 109] on input "Yes" at bounding box center [308, 115] width 12 height 12
radio input "true"
click at [301, 347] on div "8.6 Was the meal time a pleasant experience for all consumers? You must select …" at bounding box center [629, 472] width 744 height 250
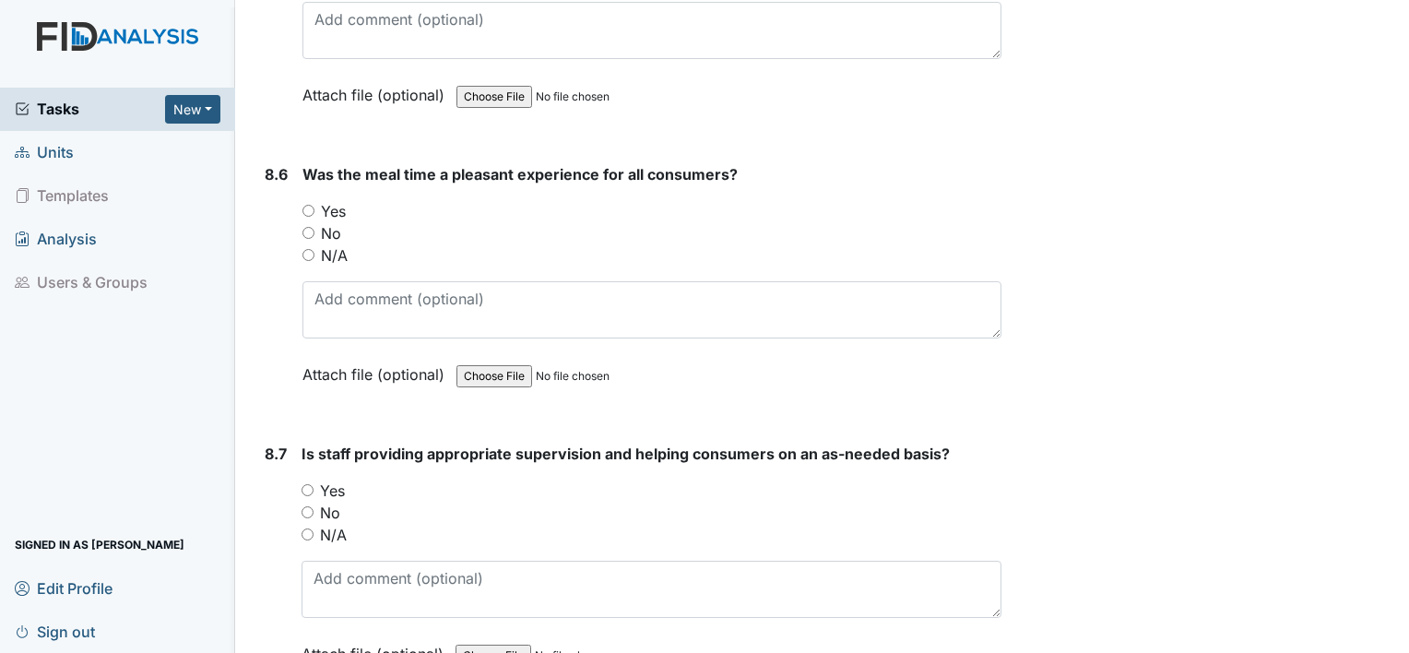
scroll to position [15317, 0]
click at [306, 204] on input "Yes" at bounding box center [308, 210] width 12 height 12
radio input "true"
click at [310, 483] on input "Yes" at bounding box center [307, 489] width 12 height 12
radio input "true"
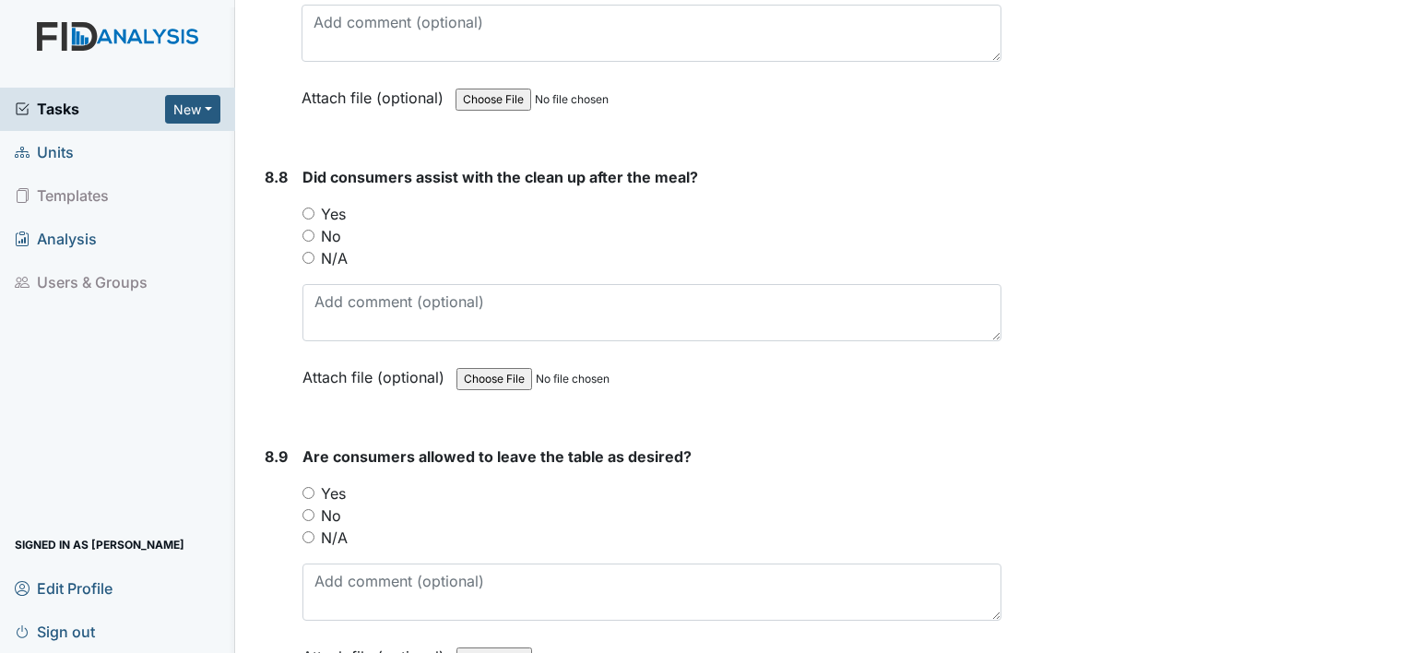
scroll to position [15907, 0]
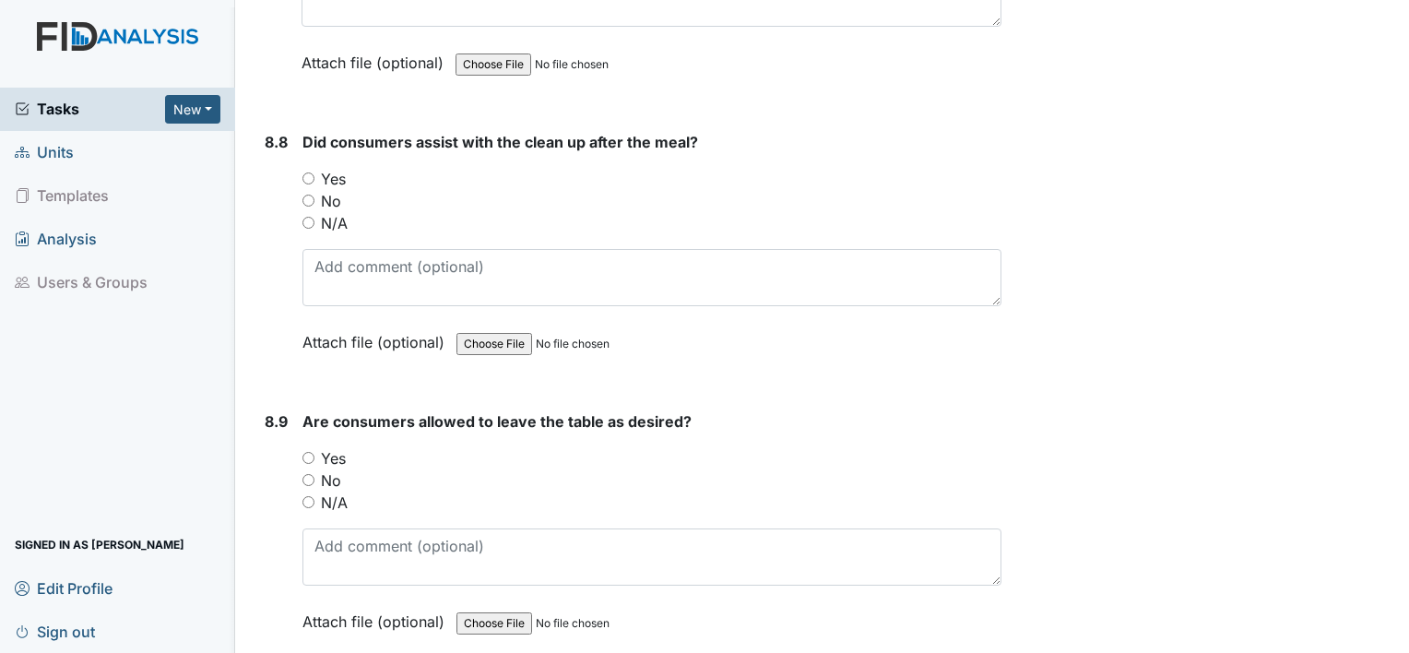
click at [305, 172] on input "Yes" at bounding box center [308, 178] width 12 height 12
radio input "true"
click at [305, 452] on input "Yes" at bounding box center [308, 458] width 12 height 12
radio input "true"
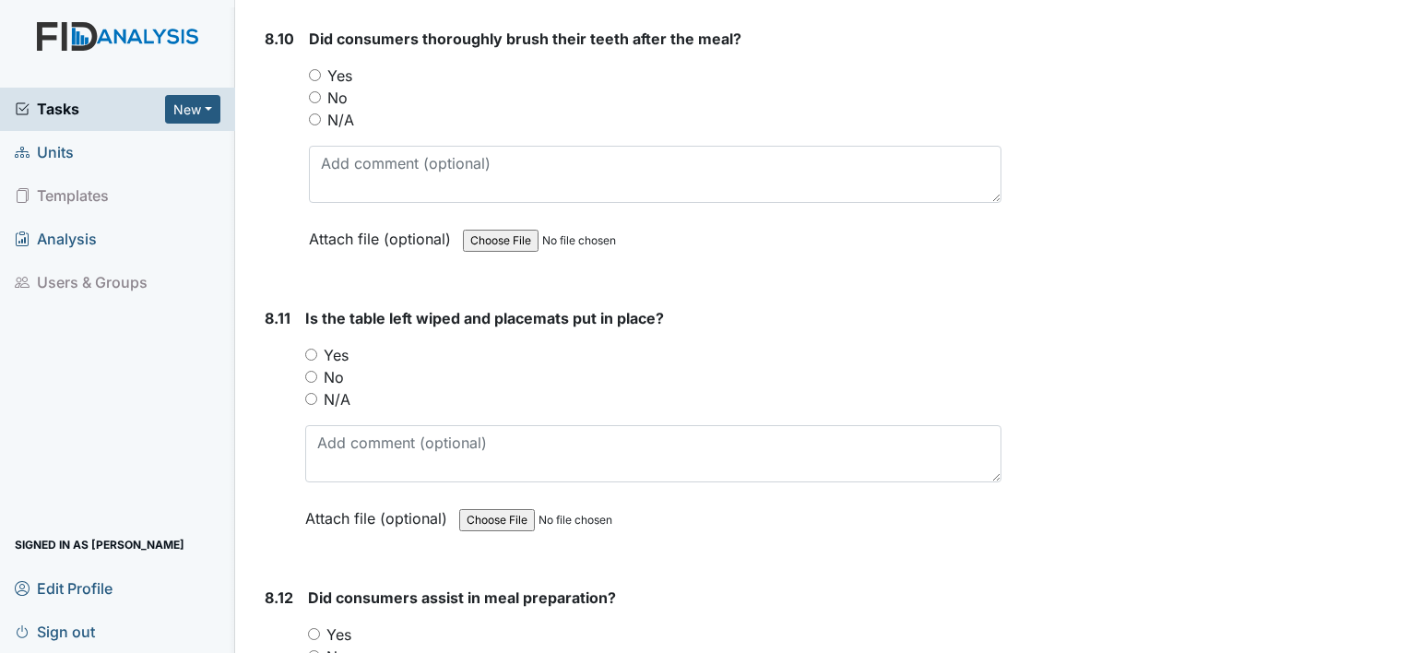
scroll to position [16571, 0]
click at [311, 67] on input "Yes" at bounding box center [315, 73] width 12 height 12
radio input "true"
click at [306, 347] on input "Yes" at bounding box center [311, 353] width 12 height 12
radio input "true"
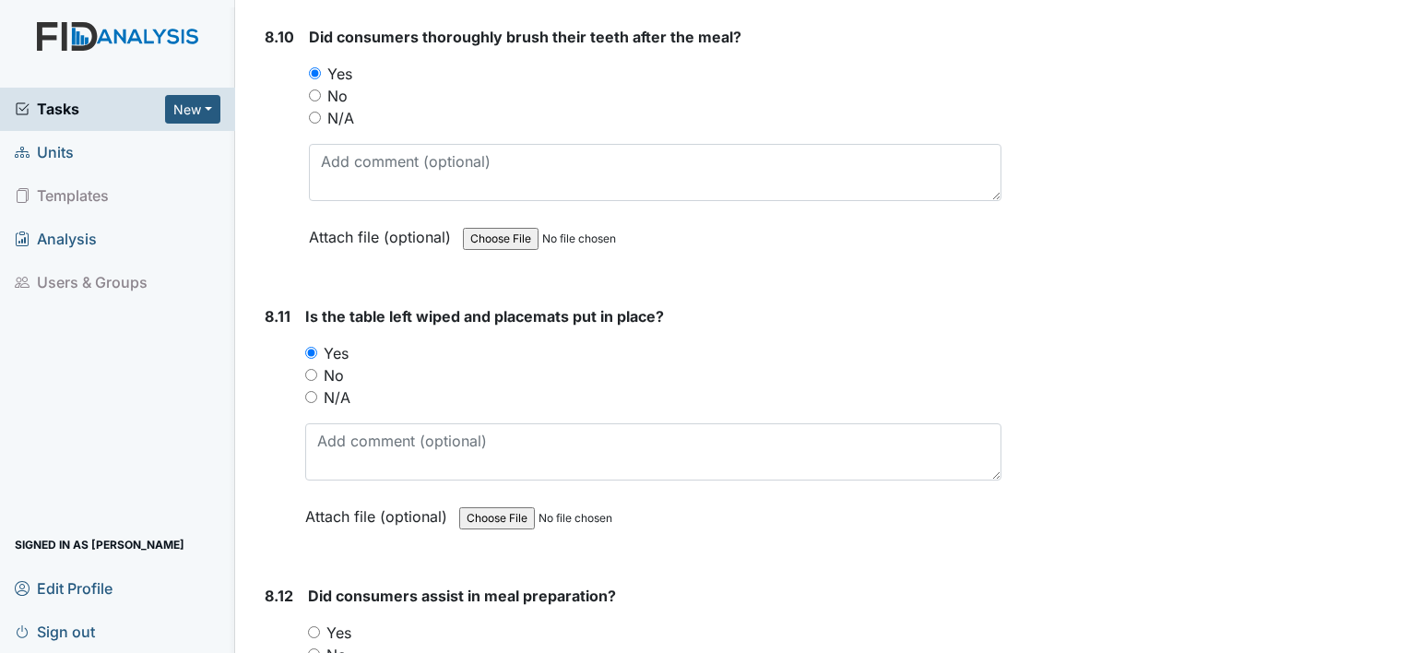
click at [313, 626] on input "Yes" at bounding box center [314, 632] width 12 height 12
radio input "true"
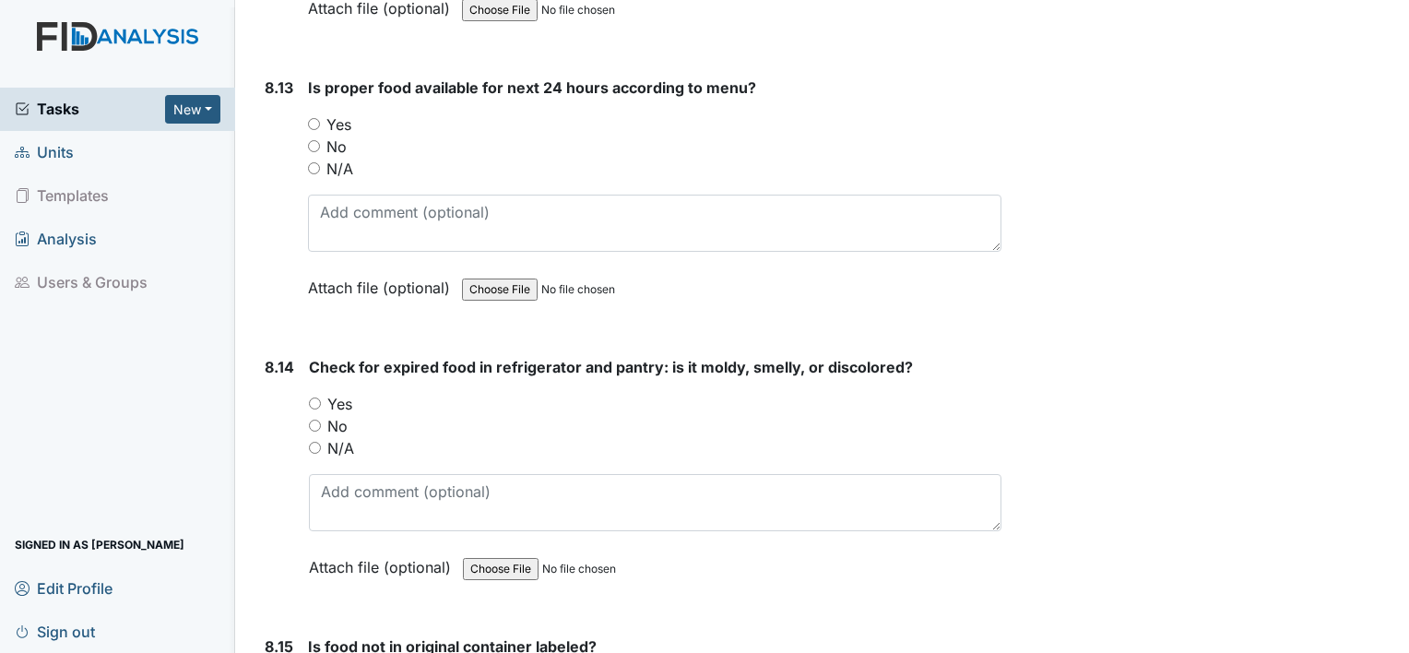
scroll to position [17382, 0]
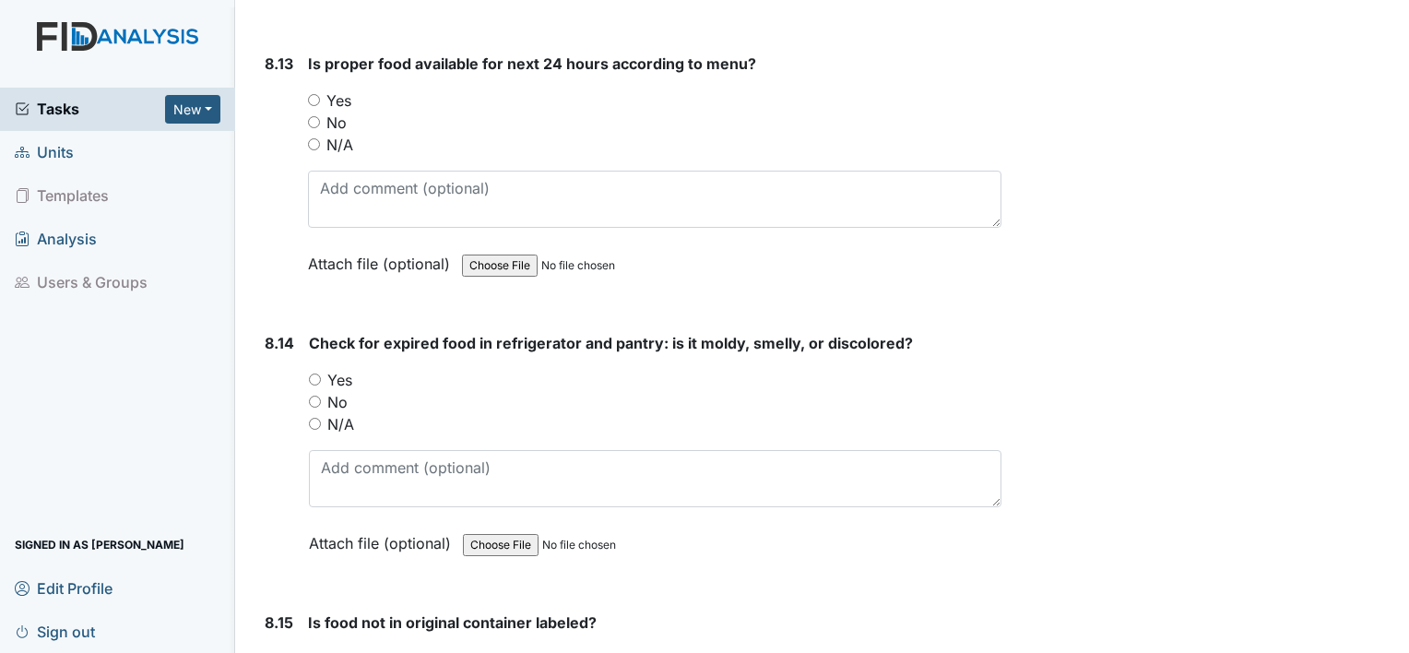
click at [309, 94] on input "Yes" at bounding box center [314, 100] width 12 height 12
radio input "true"
click at [313, 373] on input "Yes" at bounding box center [315, 379] width 12 height 12
radio input "true"
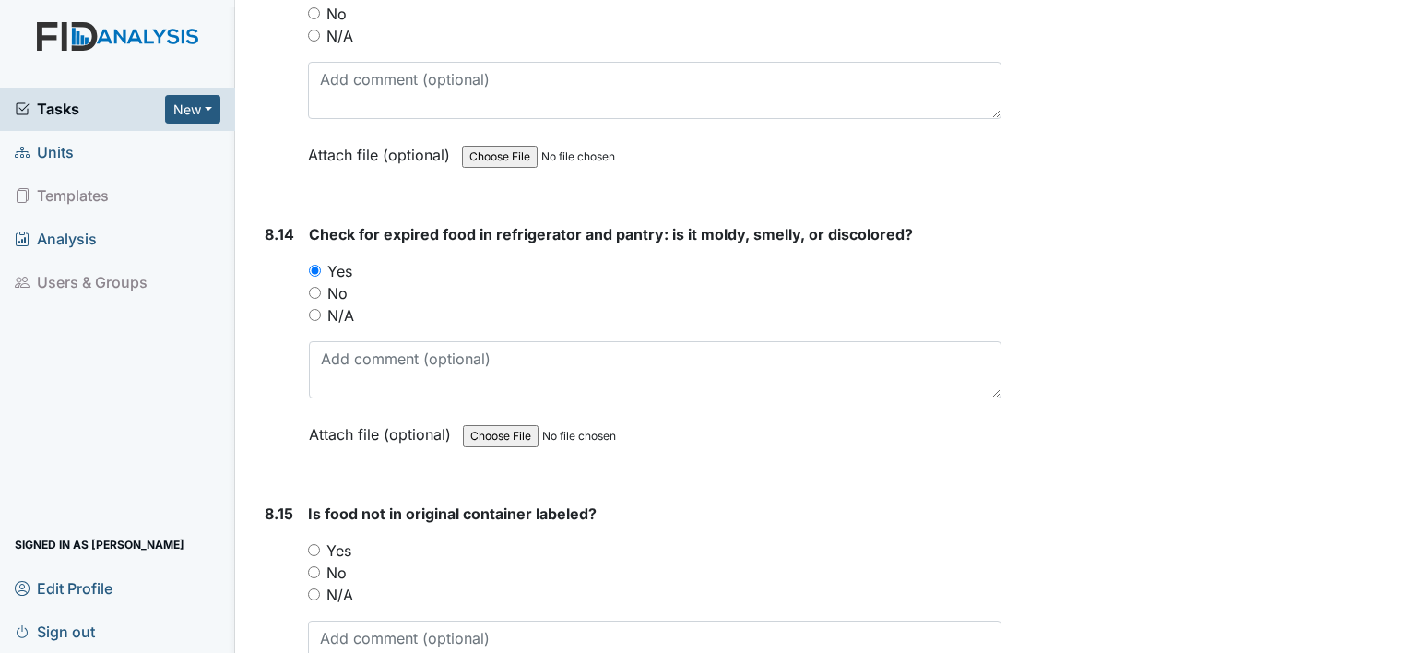
scroll to position [17493, 0]
click at [316, 542] on input "Yes" at bounding box center [314, 548] width 12 height 12
radio input "true"
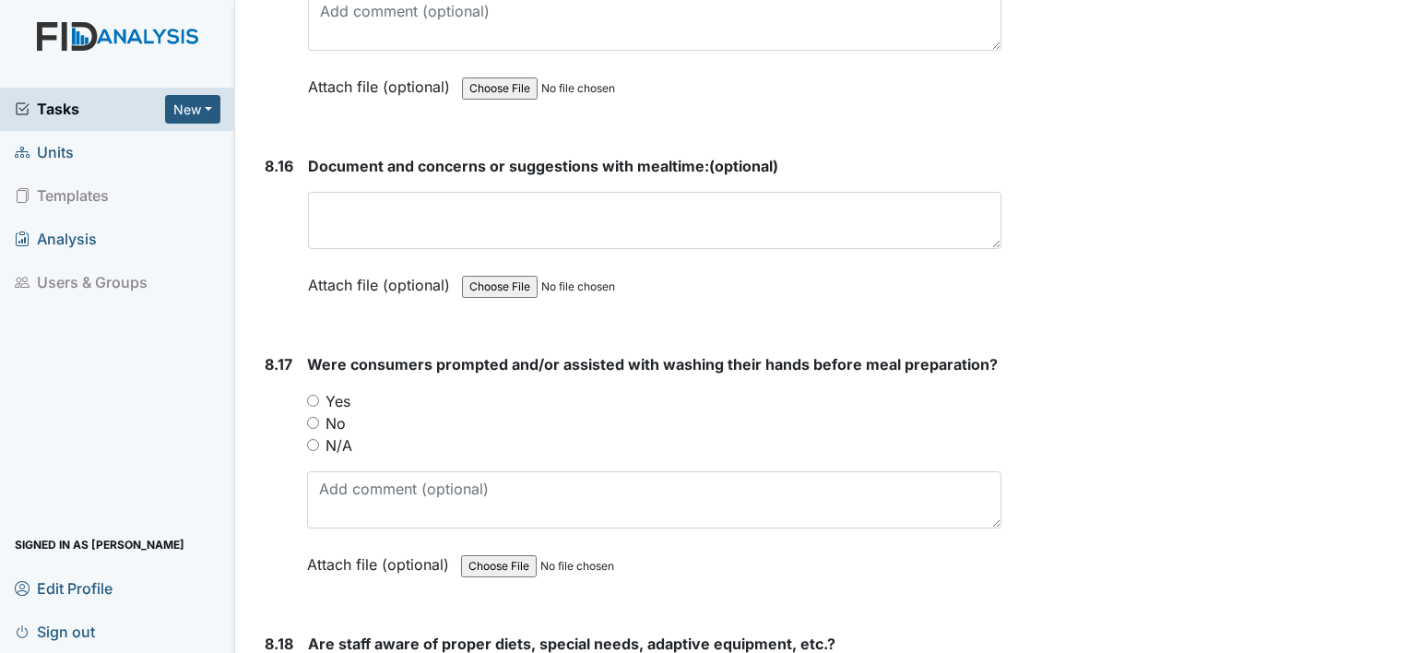
scroll to position [18120, 0]
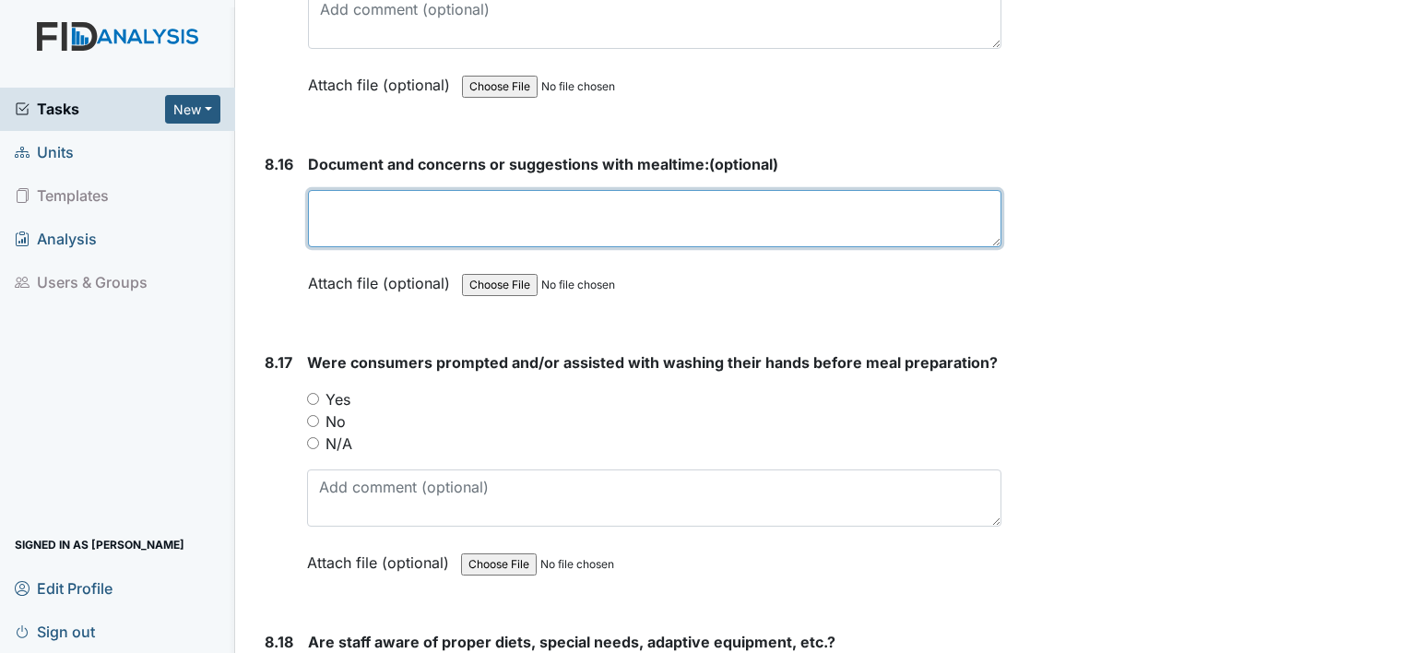
click at [732, 190] on textarea at bounding box center [654, 218] width 693 height 57
type textarea "o"
type textarea "none"
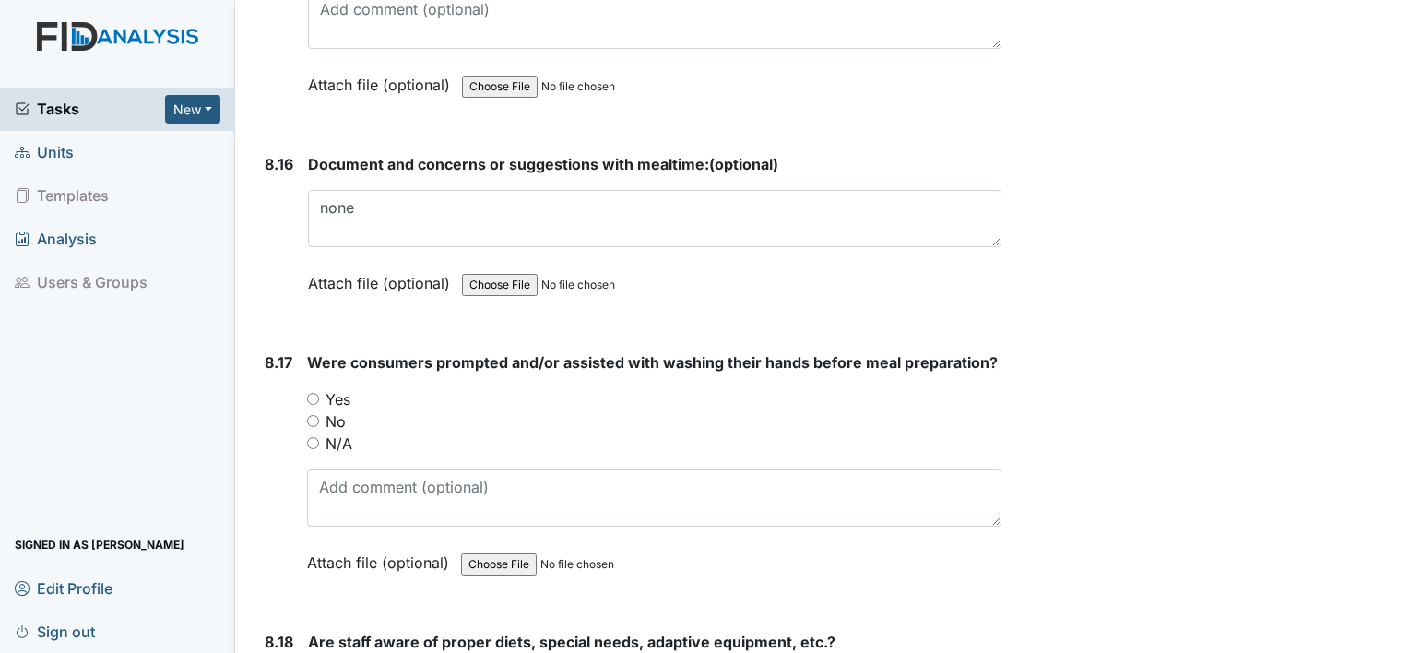
click at [316, 393] on input "Yes" at bounding box center [313, 399] width 12 height 12
radio input "true"
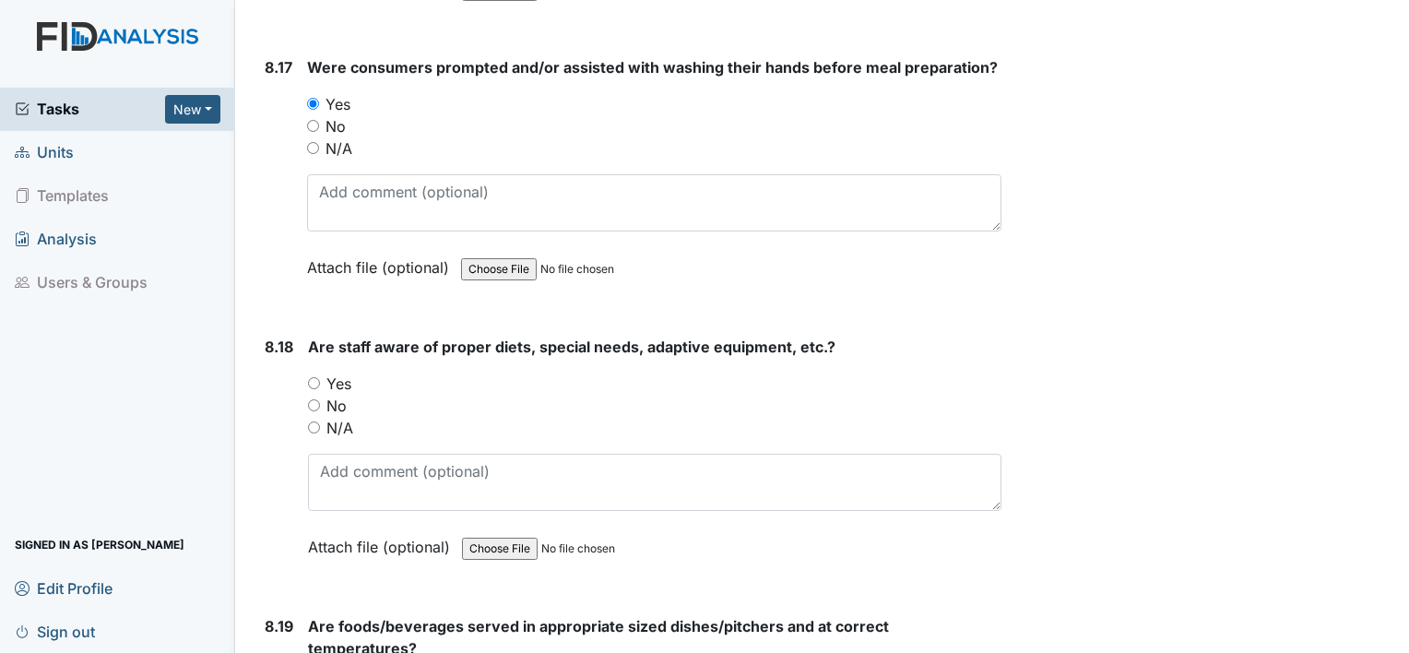
scroll to position [18451, 0]
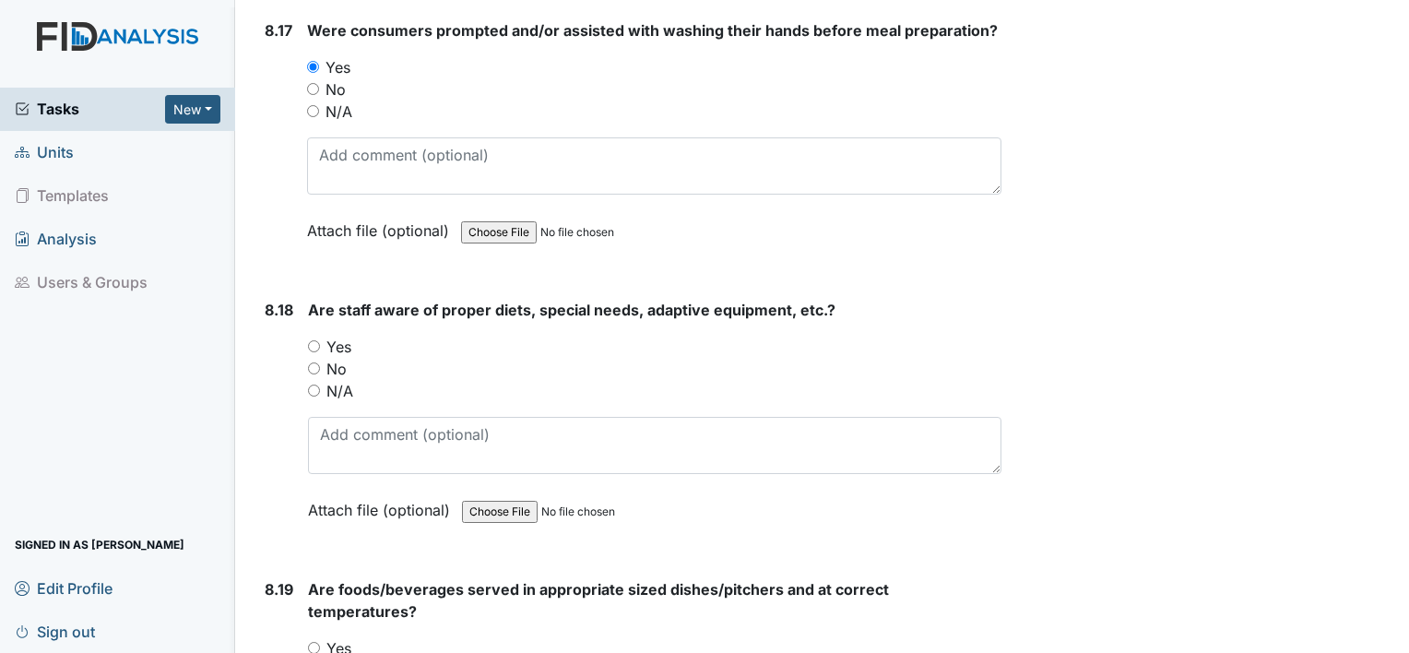
click at [313, 336] on div "Yes" at bounding box center [654, 347] width 693 height 22
click at [311, 340] on input "Yes" at bounding box center [314, 346] width 12 height 12
radio input "true"
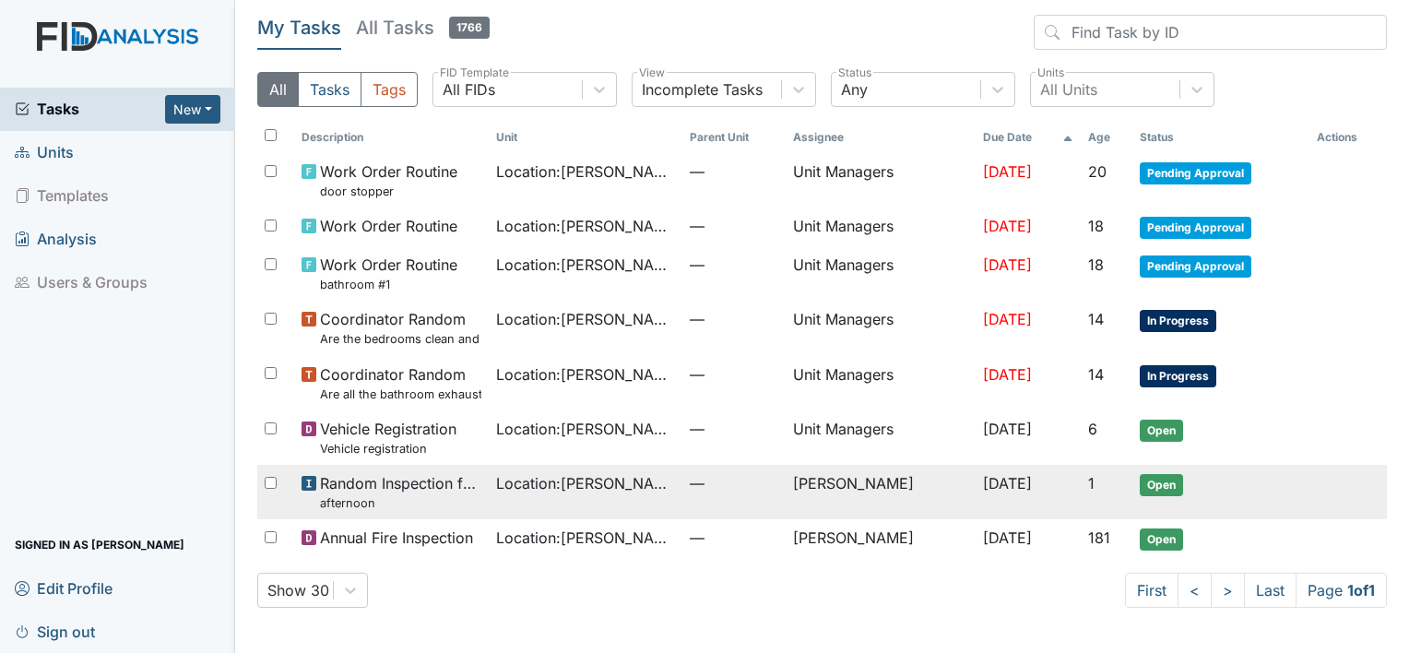
click at [419, 480] on span "Random Inspection for Afternoon afternoon" at bounding box center [400, 492] width 160 height 40
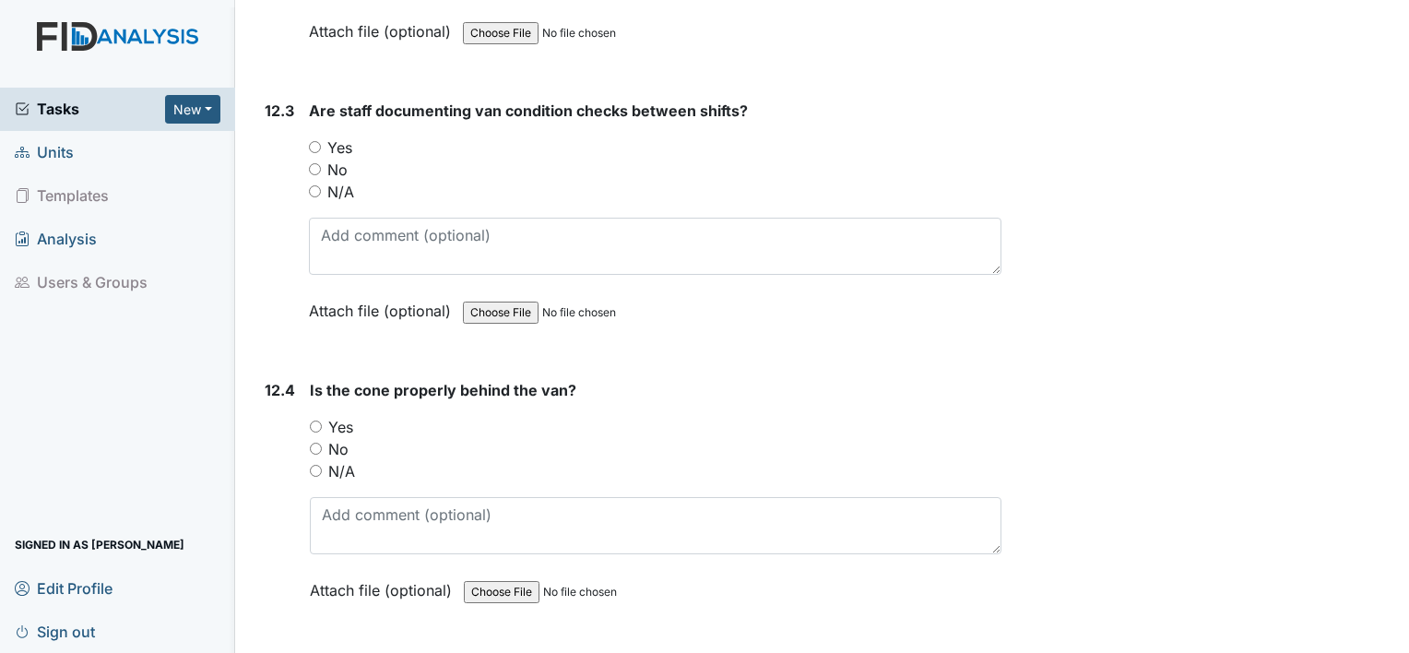
scroll to position [32525, 0]
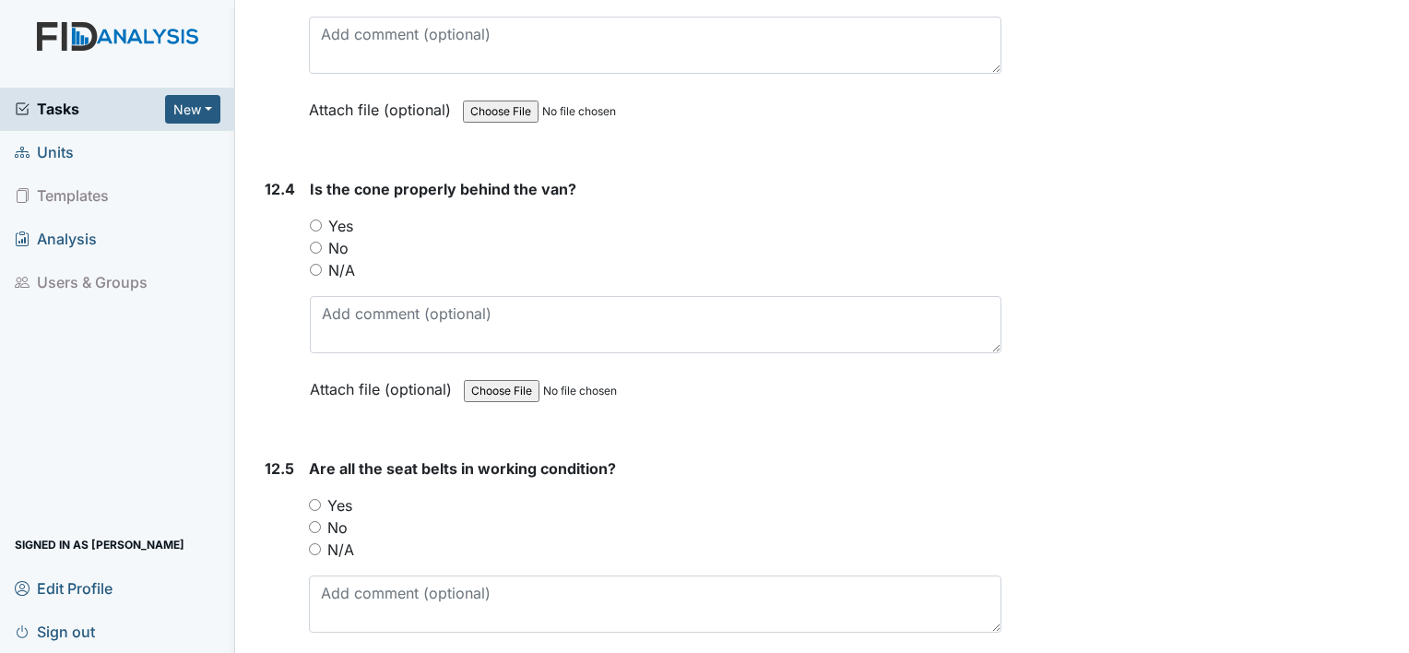
click at [313, 499] on input "Yes" at bounding box center [315, 505] width 12 height 12
radio input "true"
click at [315, 219] on input "Yes" at bounding box center [316, 225] width 12 height 12
radio input "true"
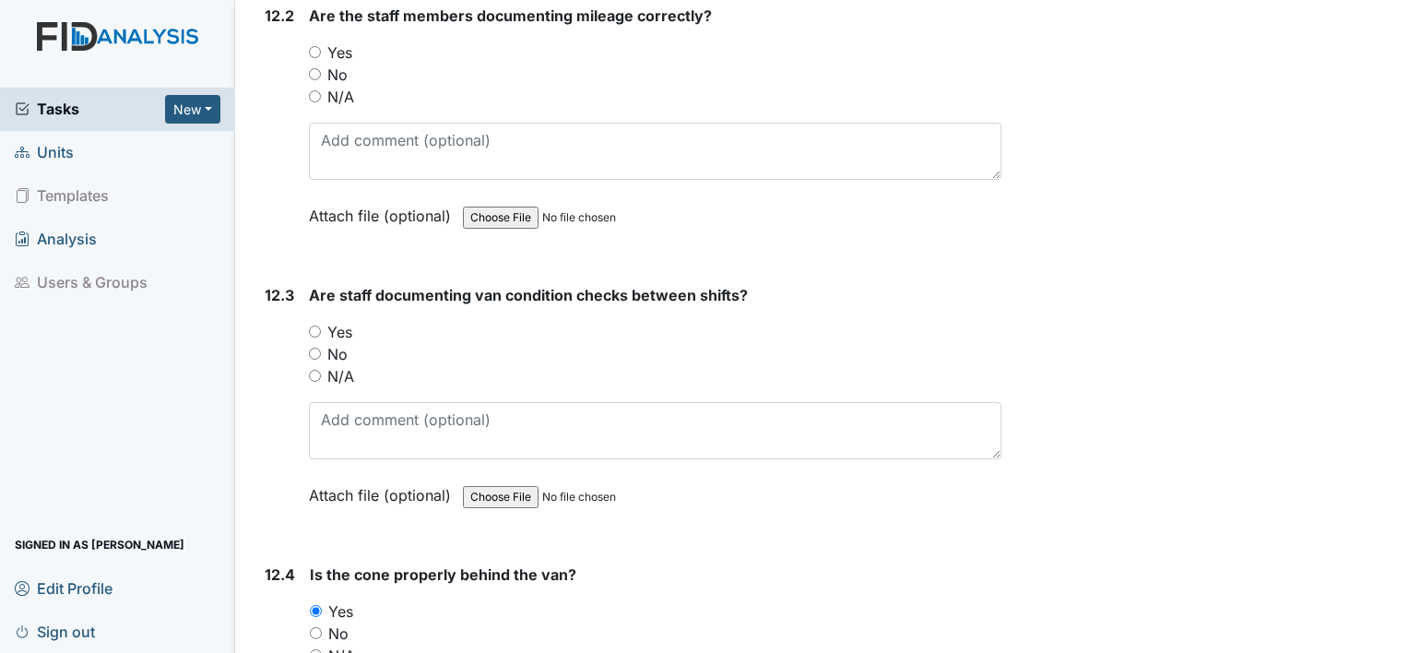
scroll to position [32119, 0]
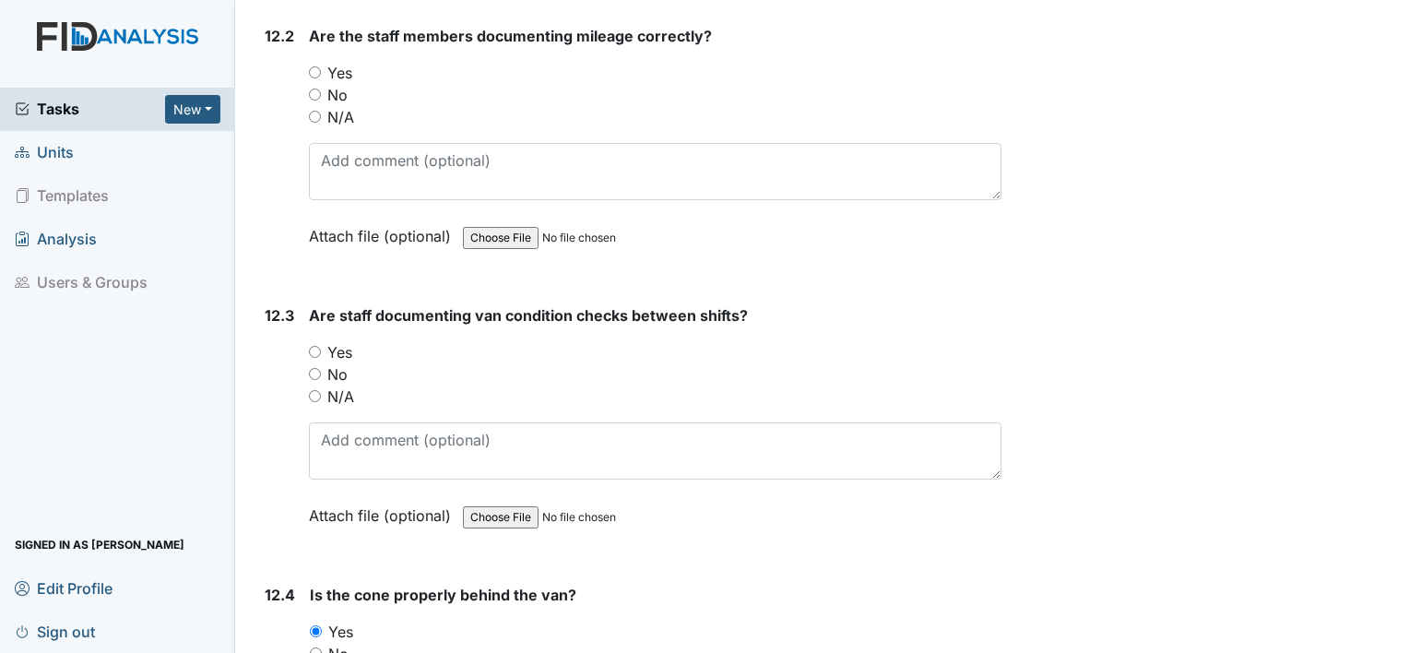
click at [309, 346] on input "Yes" at bounding box center [315, 352] width 12 height 12
radio input "true"
click at [1394, 11] on main "Inspection: Random Inspection for Afternoon ID: #00011350 Open Autosaving... af…" at bounding box center [822, 326] width 1174 height 653
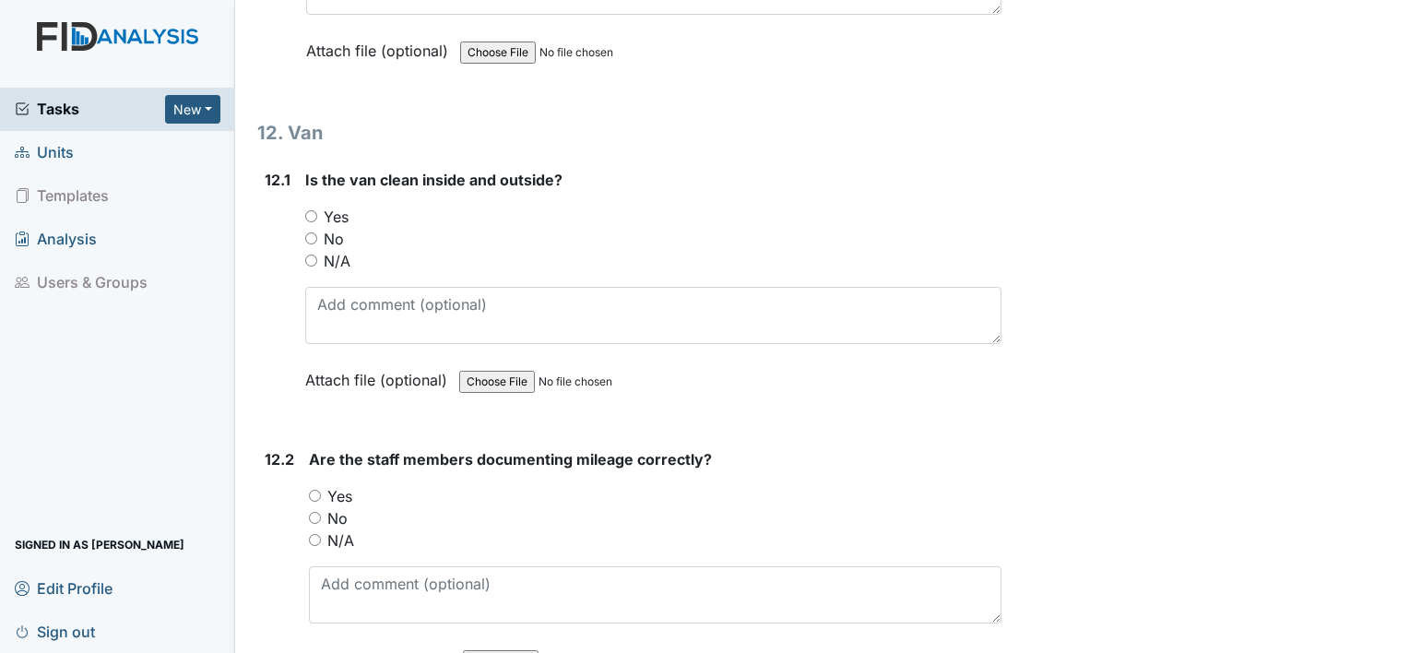
scroll to position [31677, 0]
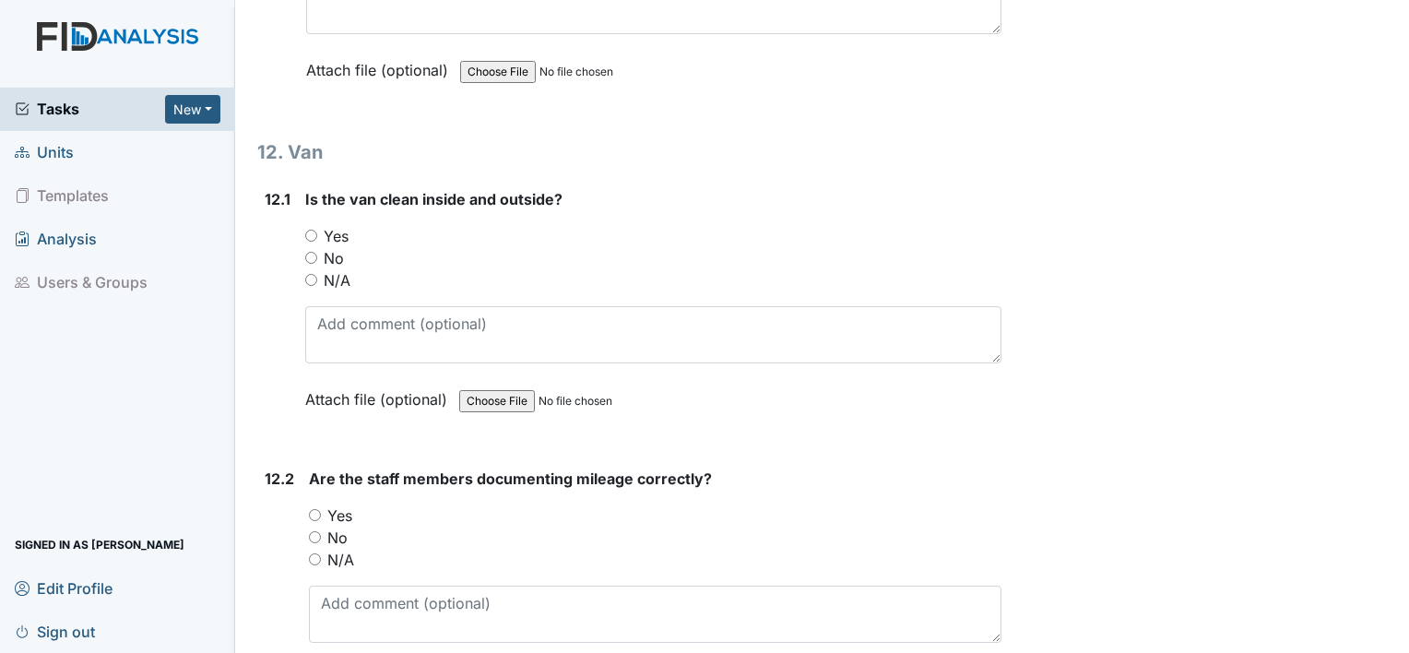
click at [310, 225] on div "Yes" at bounding box center [653, 236] width 696 height 22
click at [307, 230] on input "Yes" at bounding box center [311, 236] width 12 height 12
radio input "true"
click at [309, 509] on input "Yes" at bounding box center [315, 515] width 12 height 12
radio input "true"
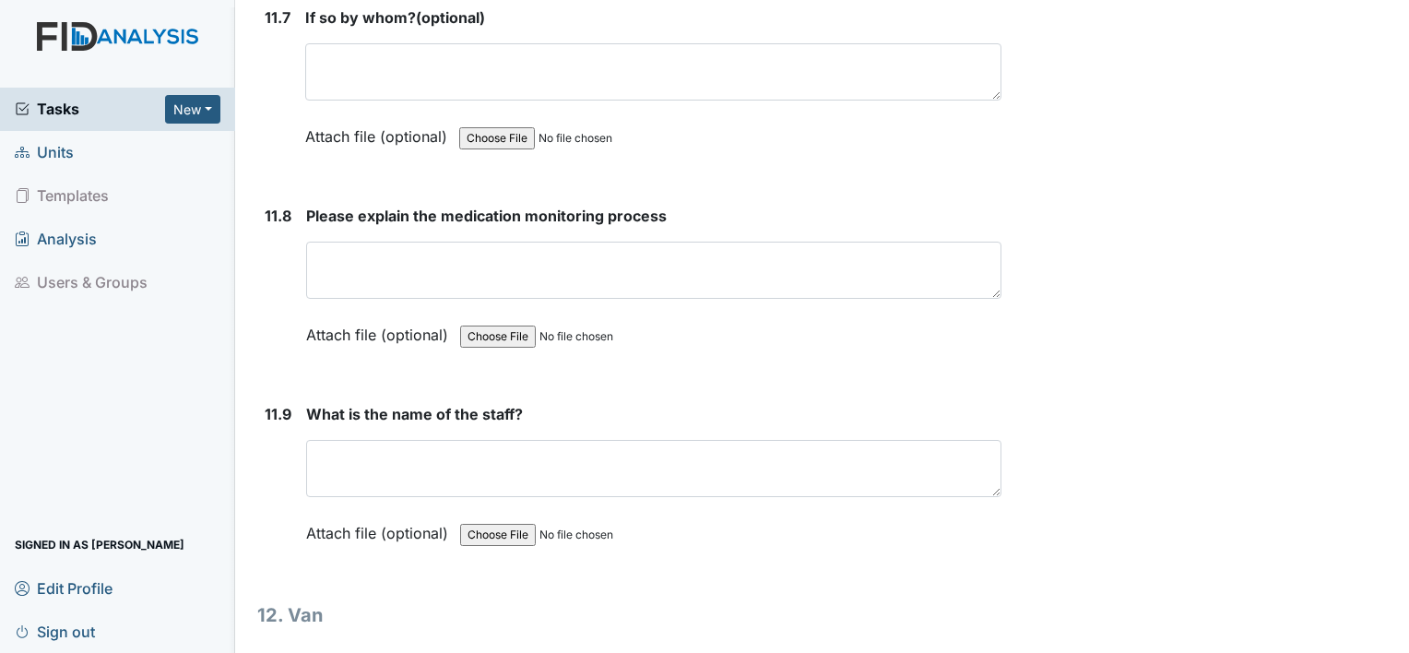
scroll to position [31197, 0]
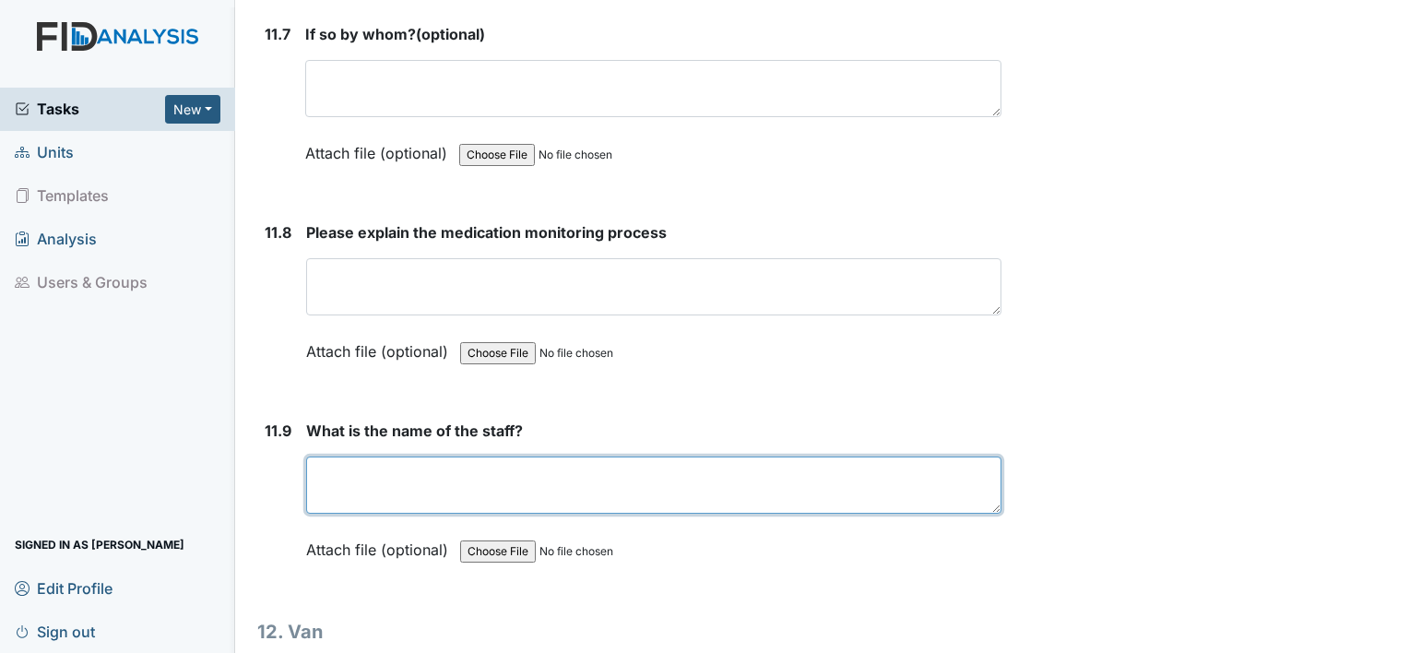
click at [596, 456] on textarea at bounding box center [653, 484] width 695 height 57
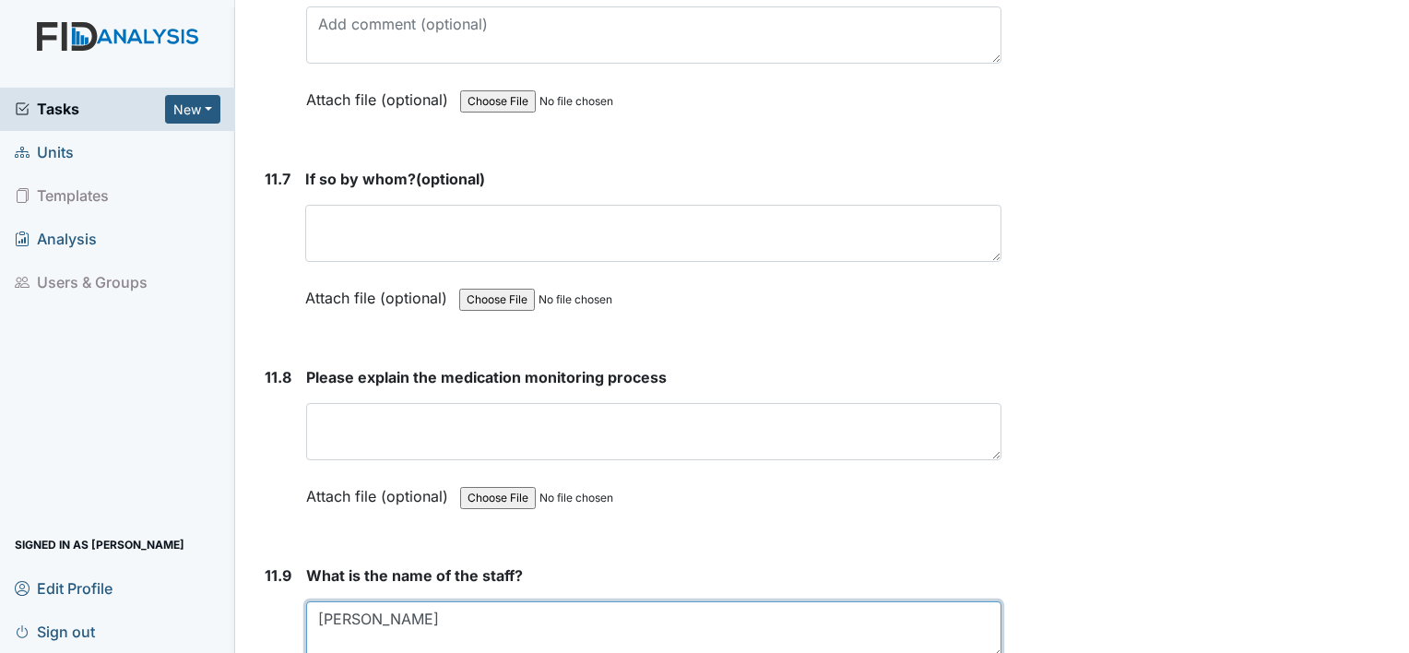
scroll to position [31050, 0]
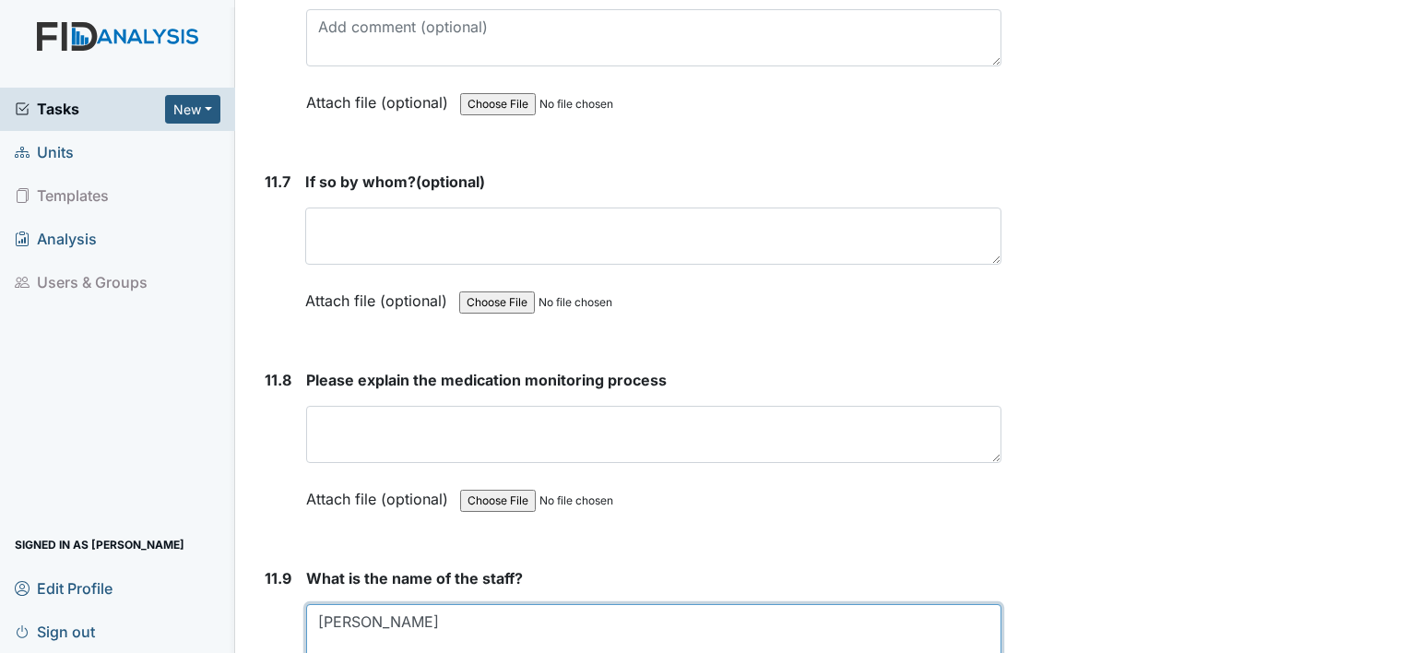
type textarea "Ironda Owens"
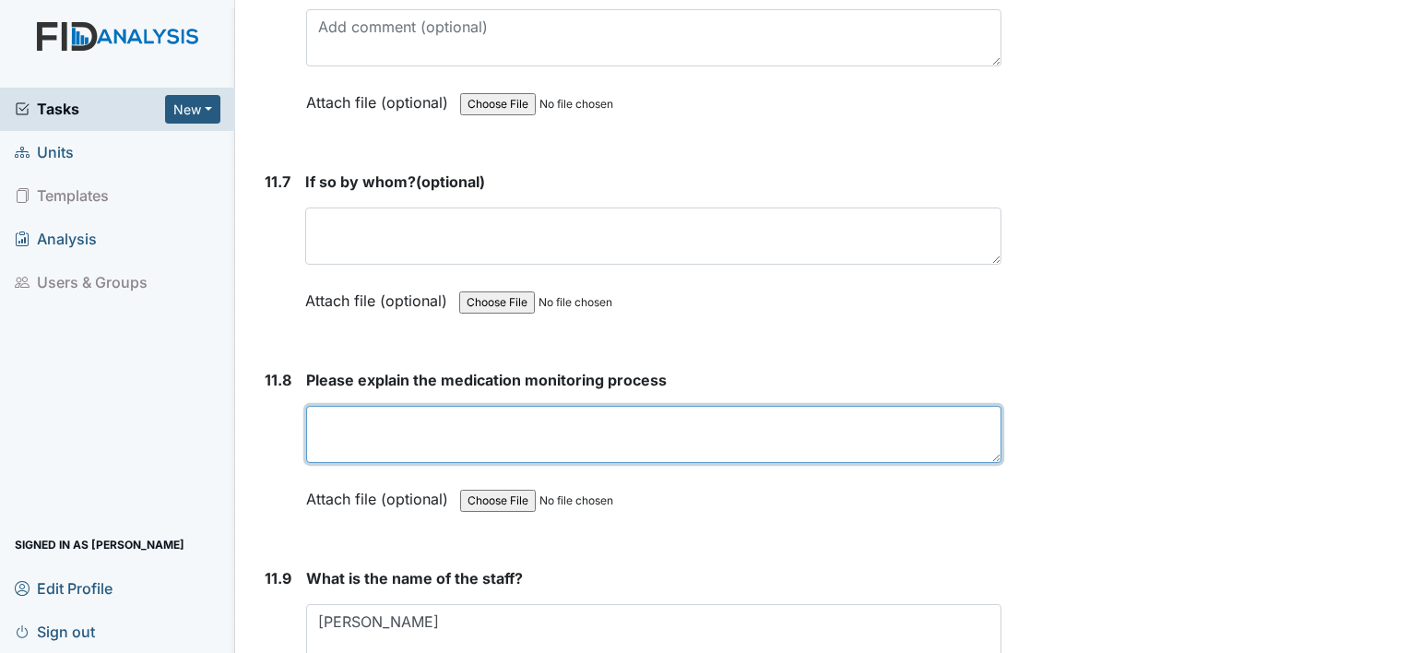
click at [782, 406] on textarea at bounding box center [653, 434] width 695 height 57
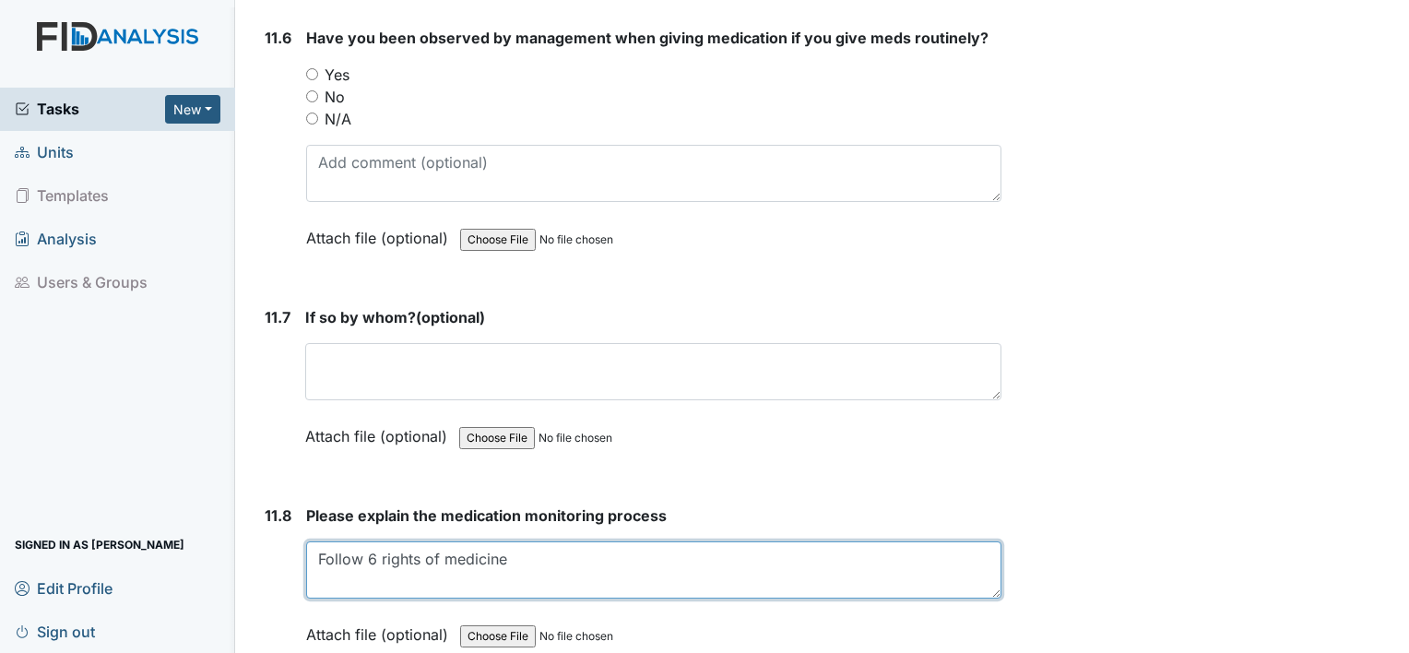
scroll to position [30902, 0]
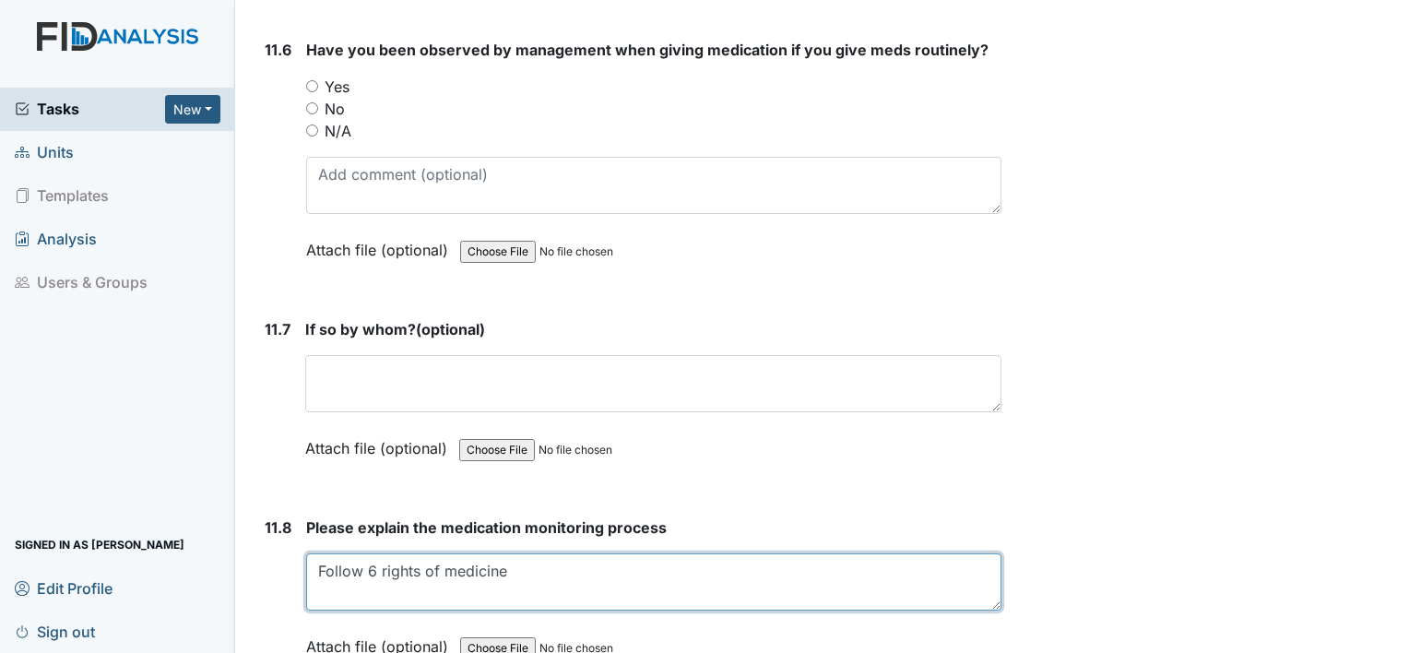
type textarea "Follow 6 rights of medicine"
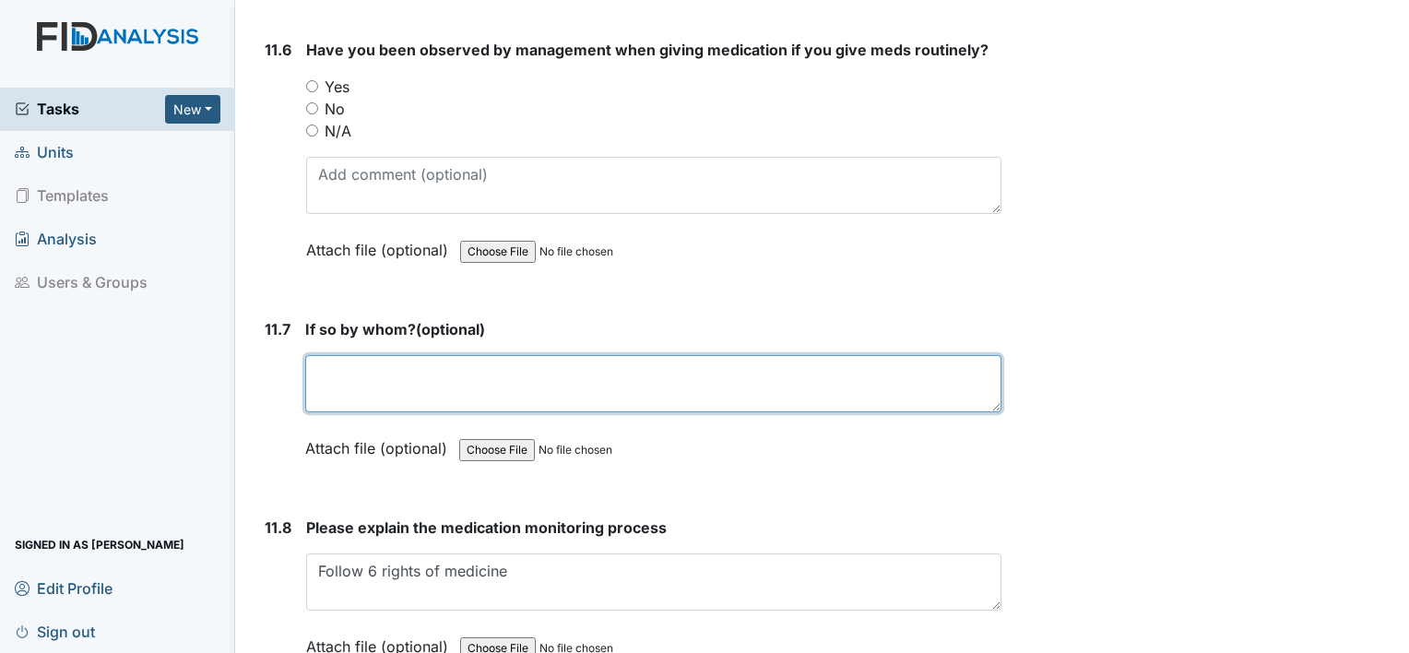
click at [903, 355] on textarea at bounding box center [653, 383] width 696 height 57
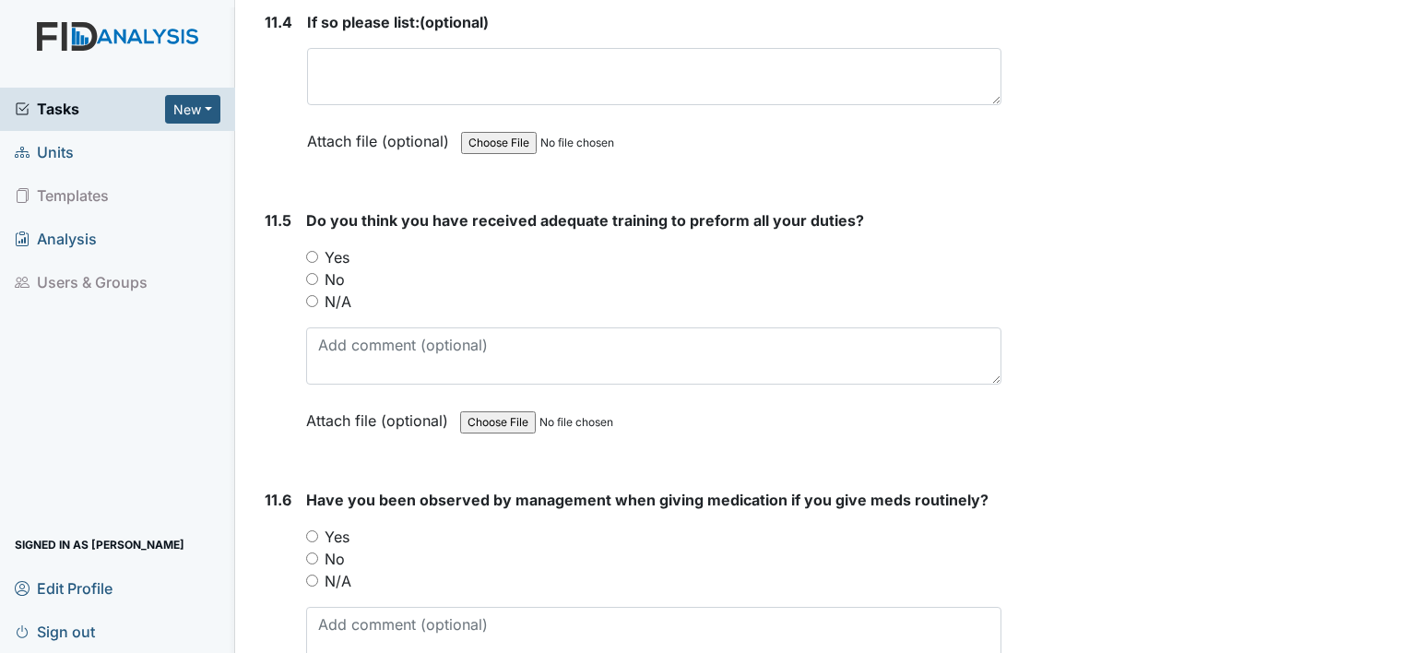
scroll to position [30423, 0]
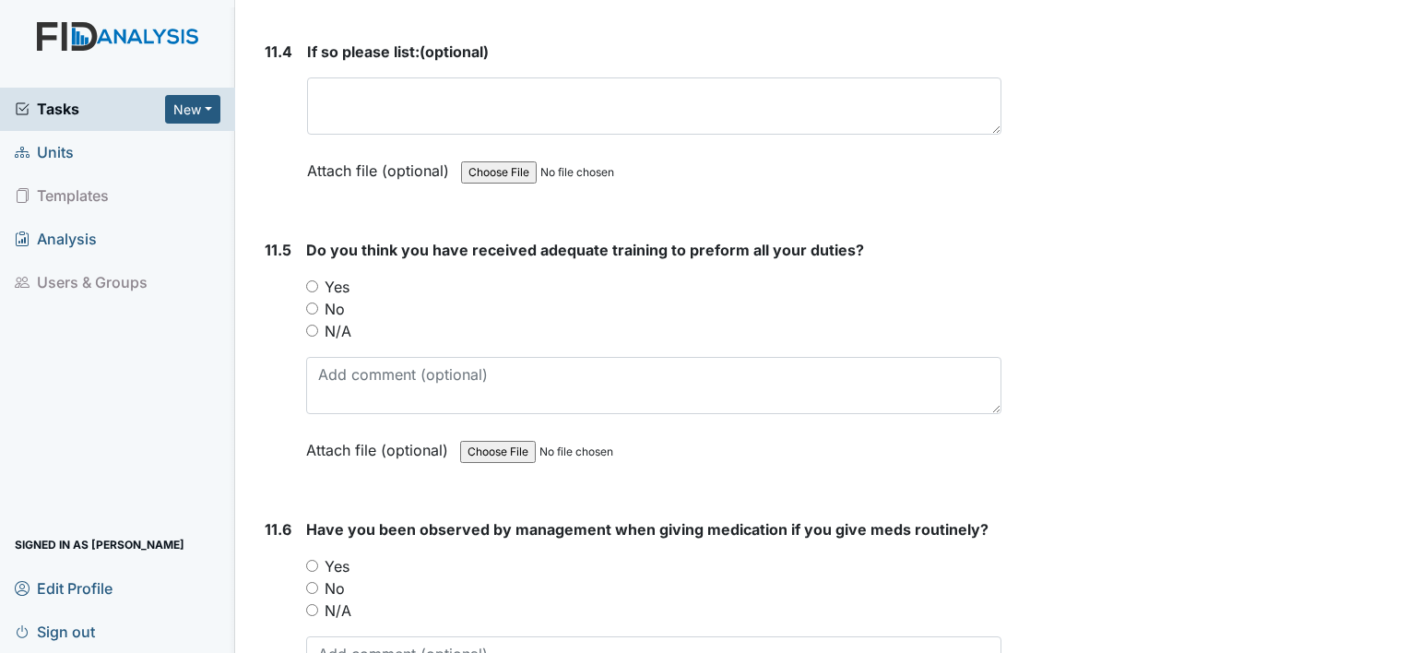
type textarea "[PERSON_NAME]"
click at [303, 518] on div "11.6 Have you been observed by management when giving medication if you give me…" at bounding box center [629, 643] width 744 height 250
click at [307, 280] on input "Yes" at bounding box center [312, 286] width 12 height 12
radio input "true"
click at [313, 560] on input "Yes" at bounding box center [312, 566] width 12 height 12
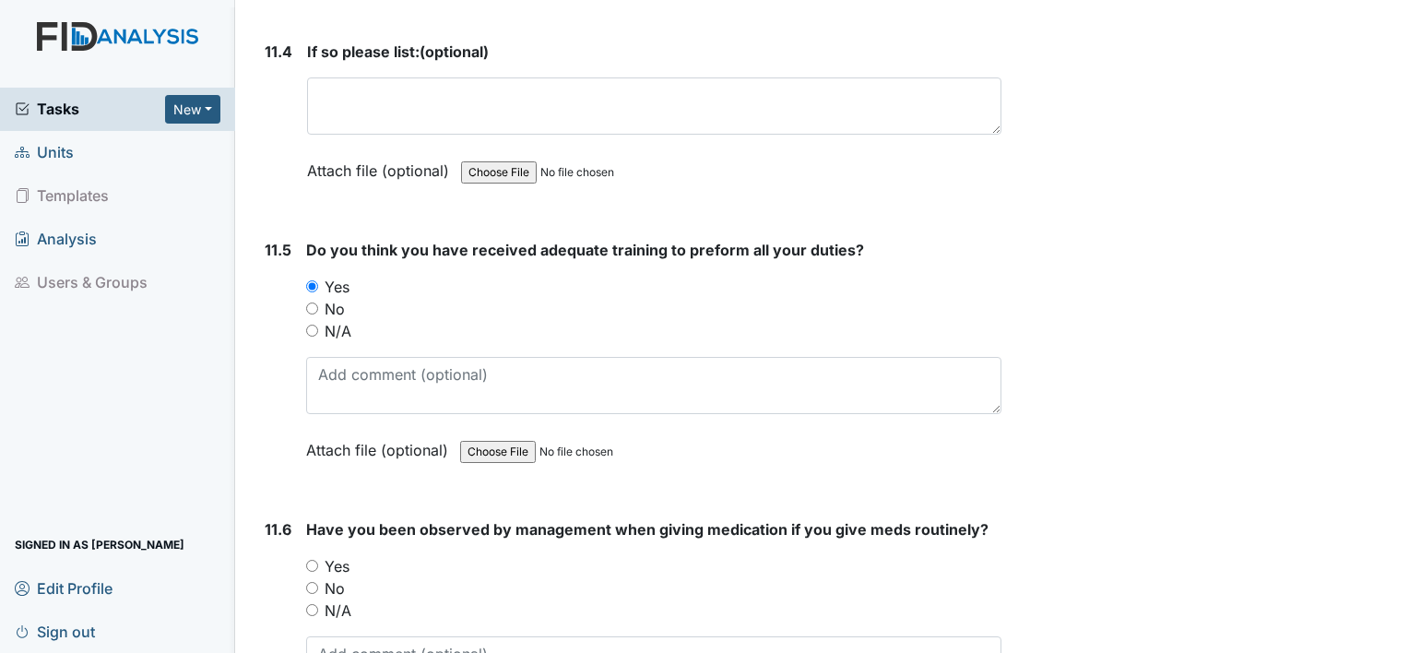
radio input "true"
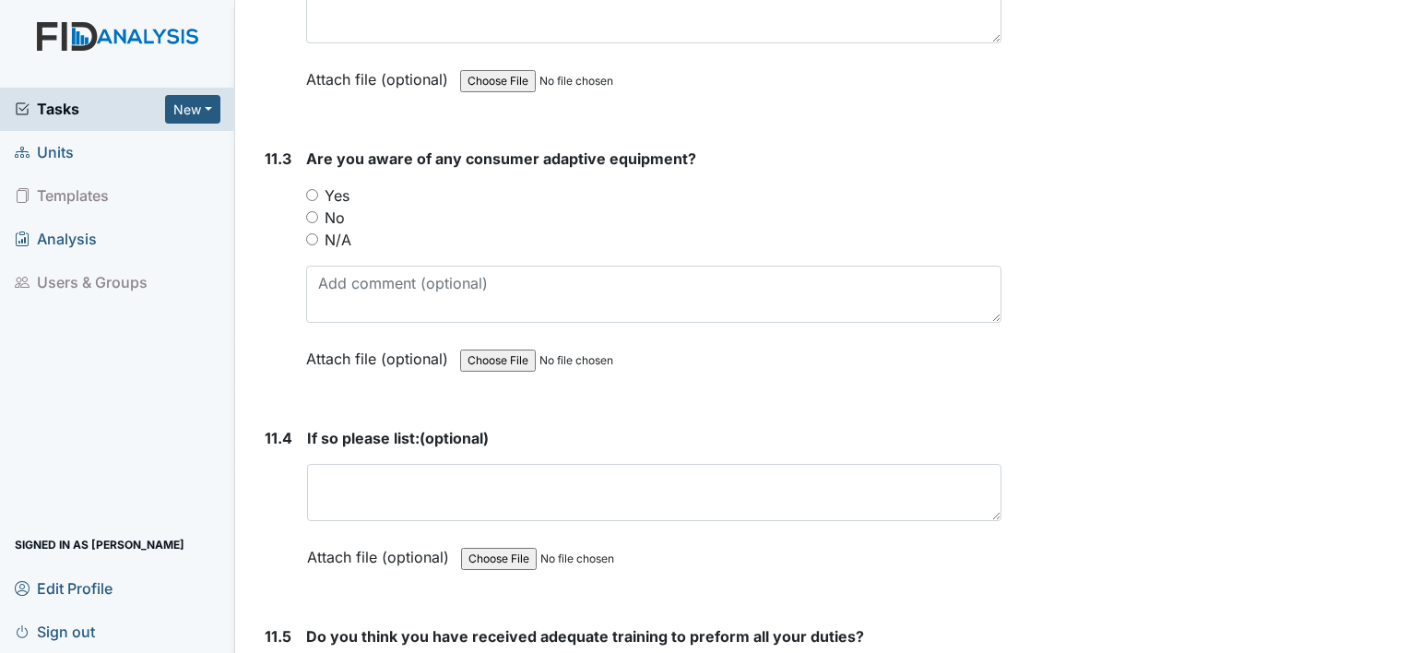
scroll to position [30017, 0]
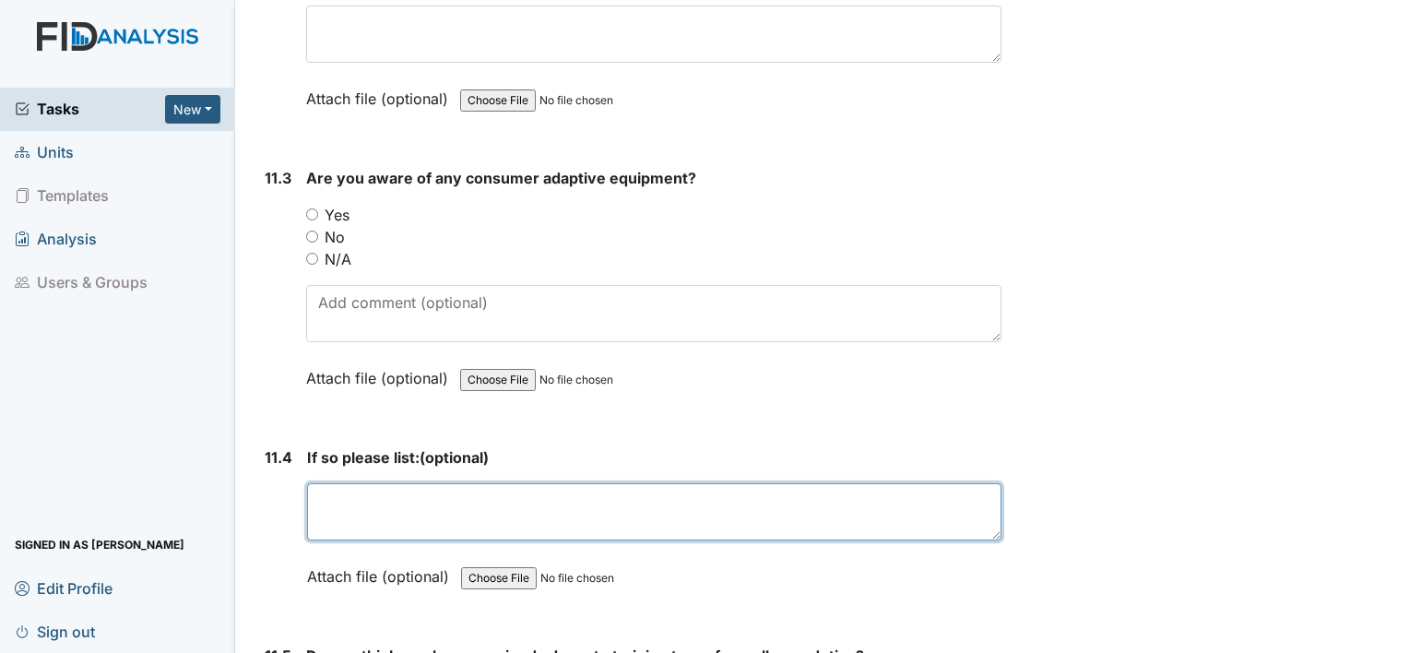
click at [542, 483] on textarea at bounding box center [654, 511] width 694 height 57
type textarea "MG-Cpap"
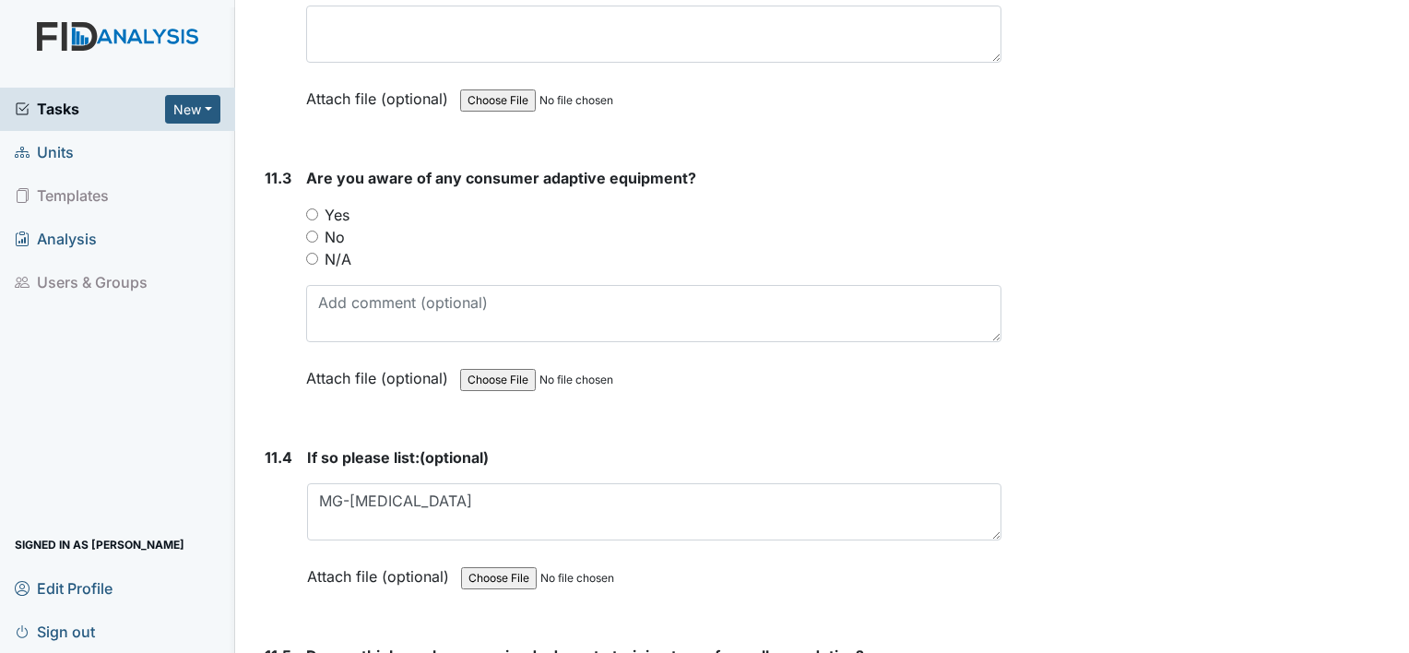
click at [311, 208] on input "Yes" at bounding box center [312, 214] width 12 height 12
radio input "true"
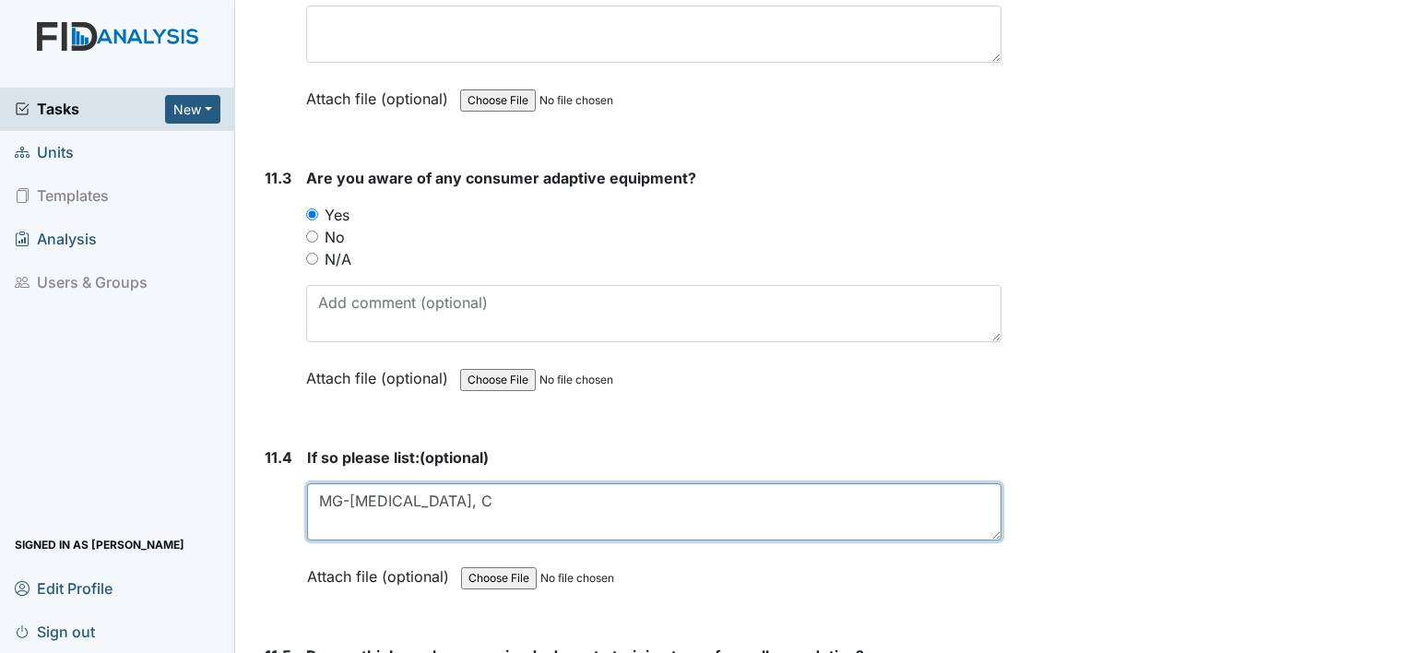
drag, startPoint x: 398, startPoint y: 402, endPoint x: 406, endPoint y: 413, distance: 13.3
click at [406, 483] on textarea "MG-Cpap, C" at bounding box center [654, 511] width 694 height 57
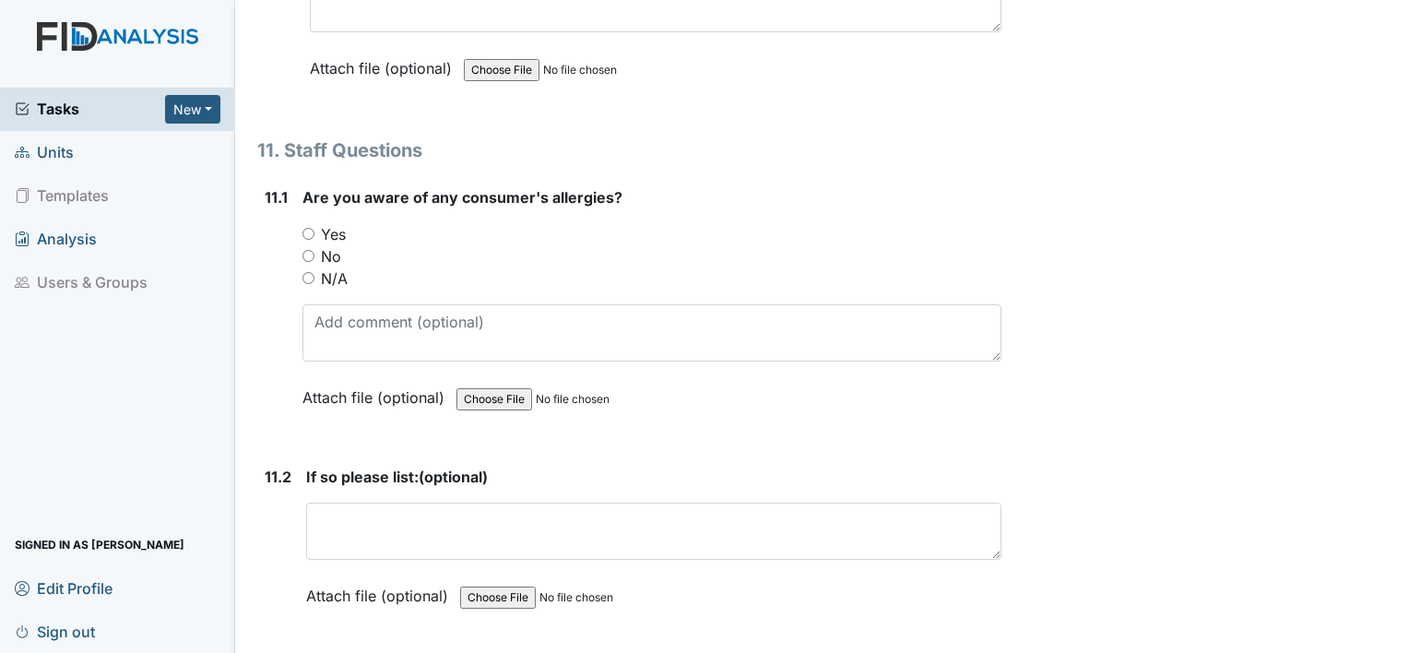
scroll to position [29501, 0]
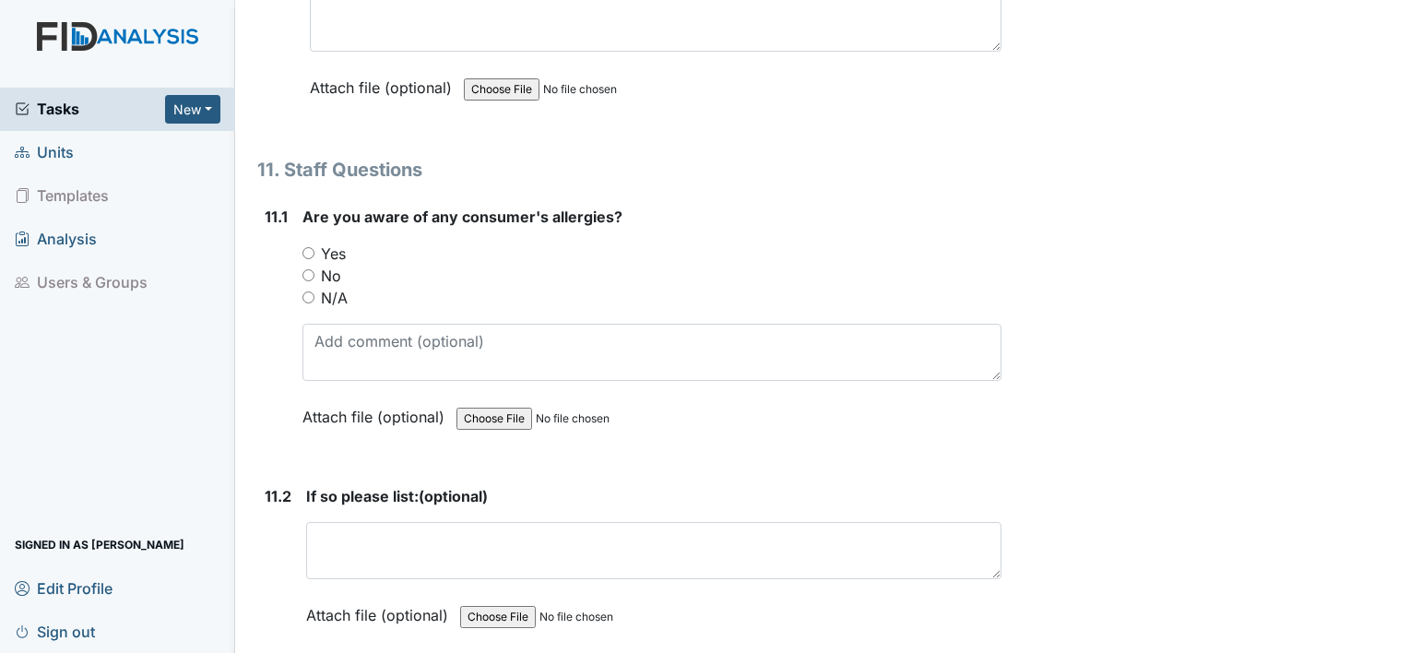
type textarea "MG-Cpap, DC eyeglasses, TG eyeglasses"
click at [310, 247] on input "Yes" at bounding box center [308, 253] width 12 height 12
radio input "true"
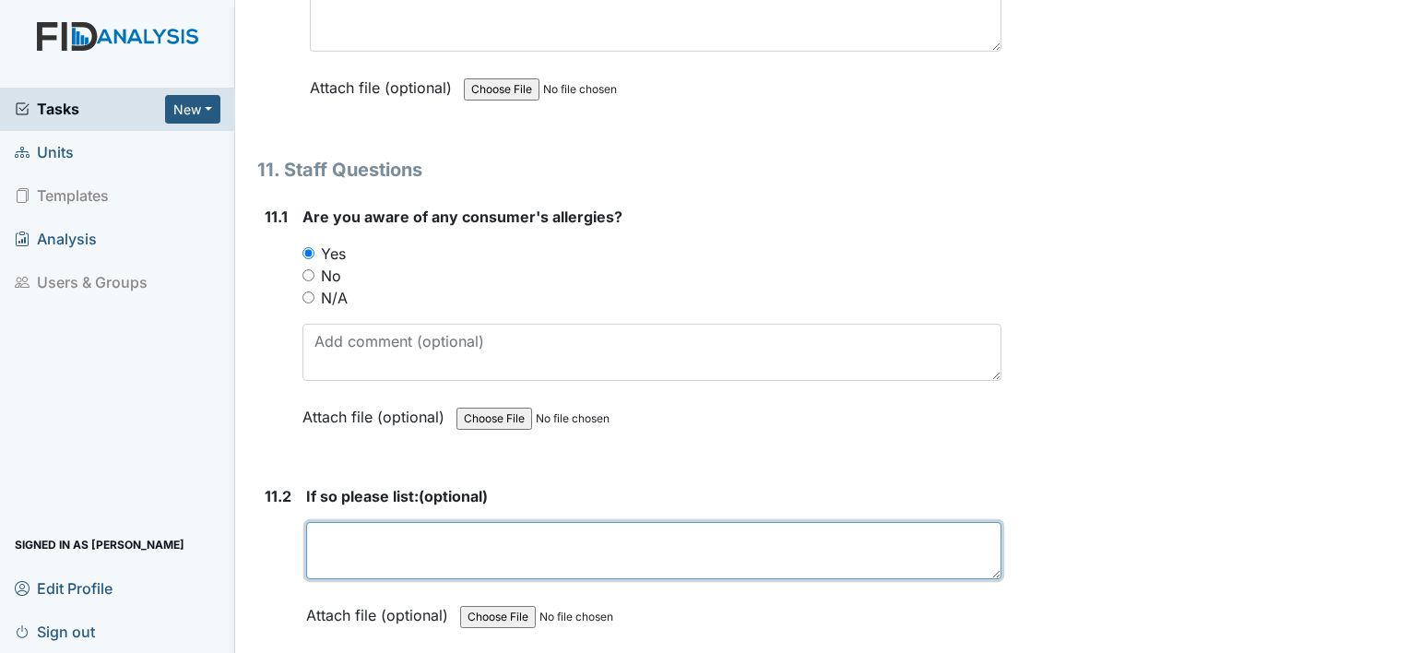
click at [321, 522] on textarea at bounding box center [653, 550] width 695 height 57
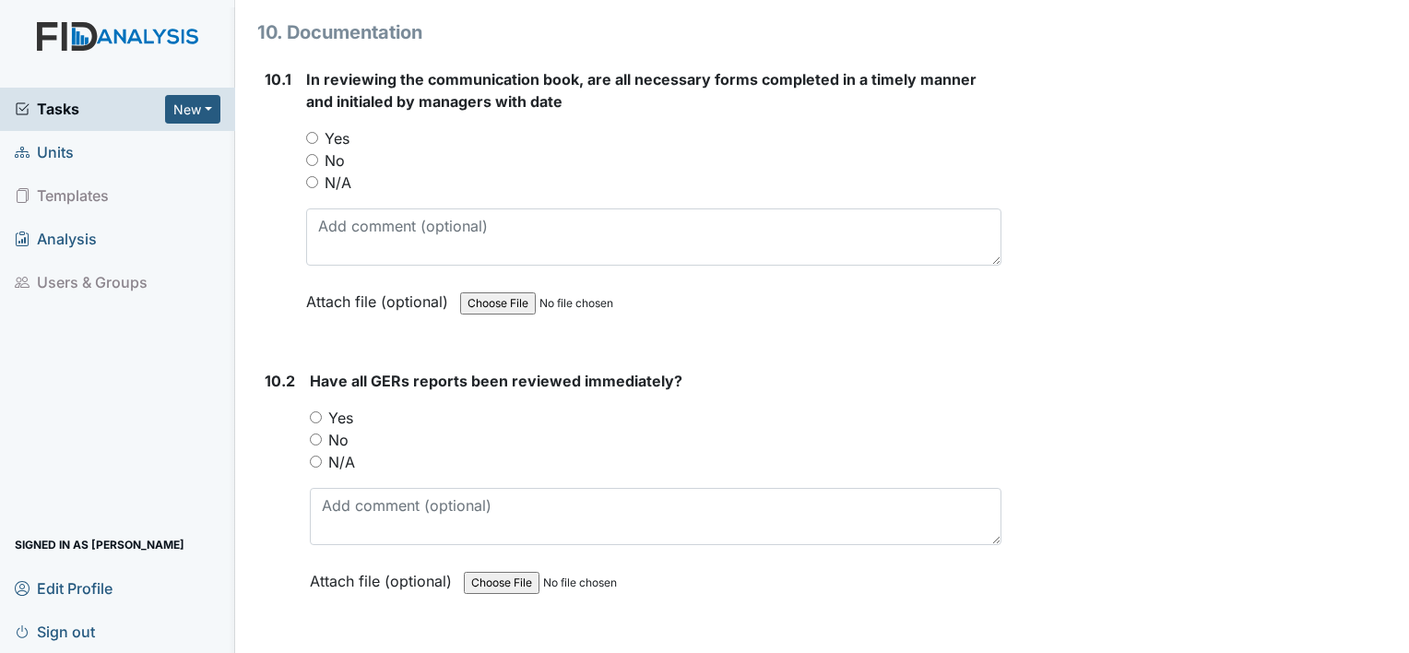
scroll to position [28800, 0]
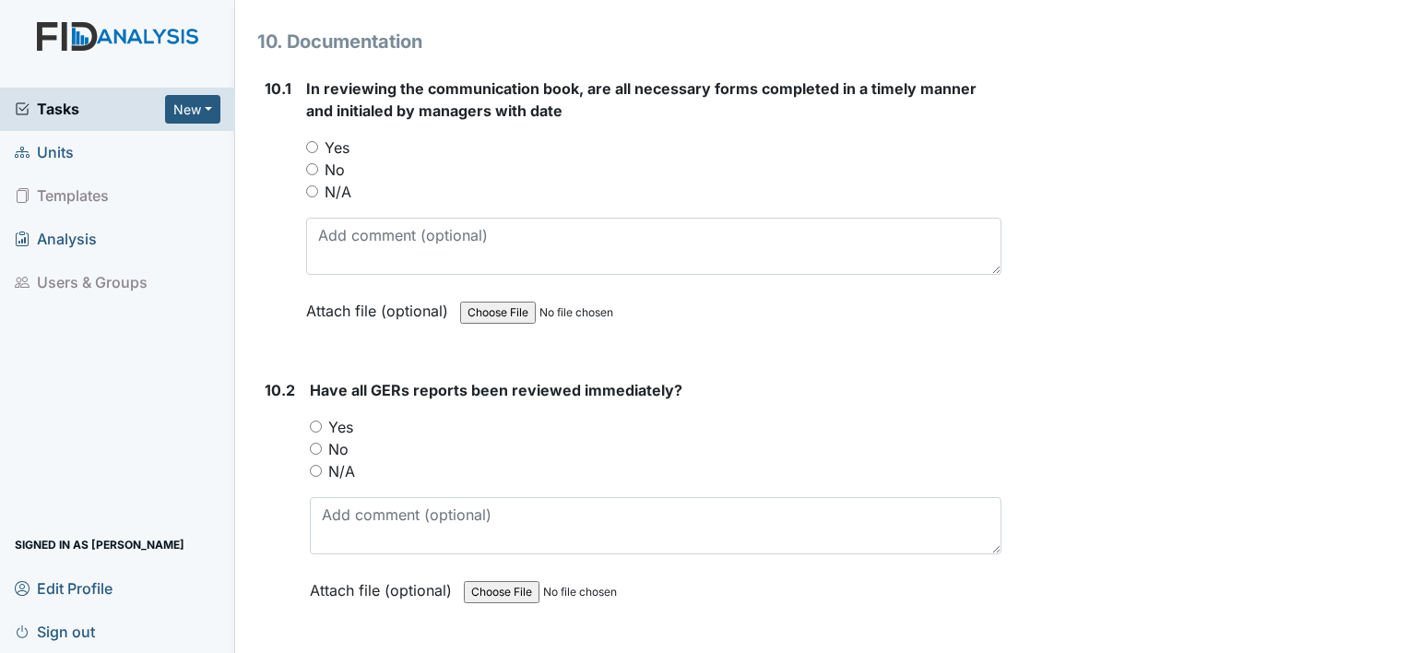
type textarea "VM-amoxicillin/penicillin tg-Amoxicillin"
click at [315, 420] on input "Yes" at bounding box center [316, 426] width 12 height 12
radio input "true"
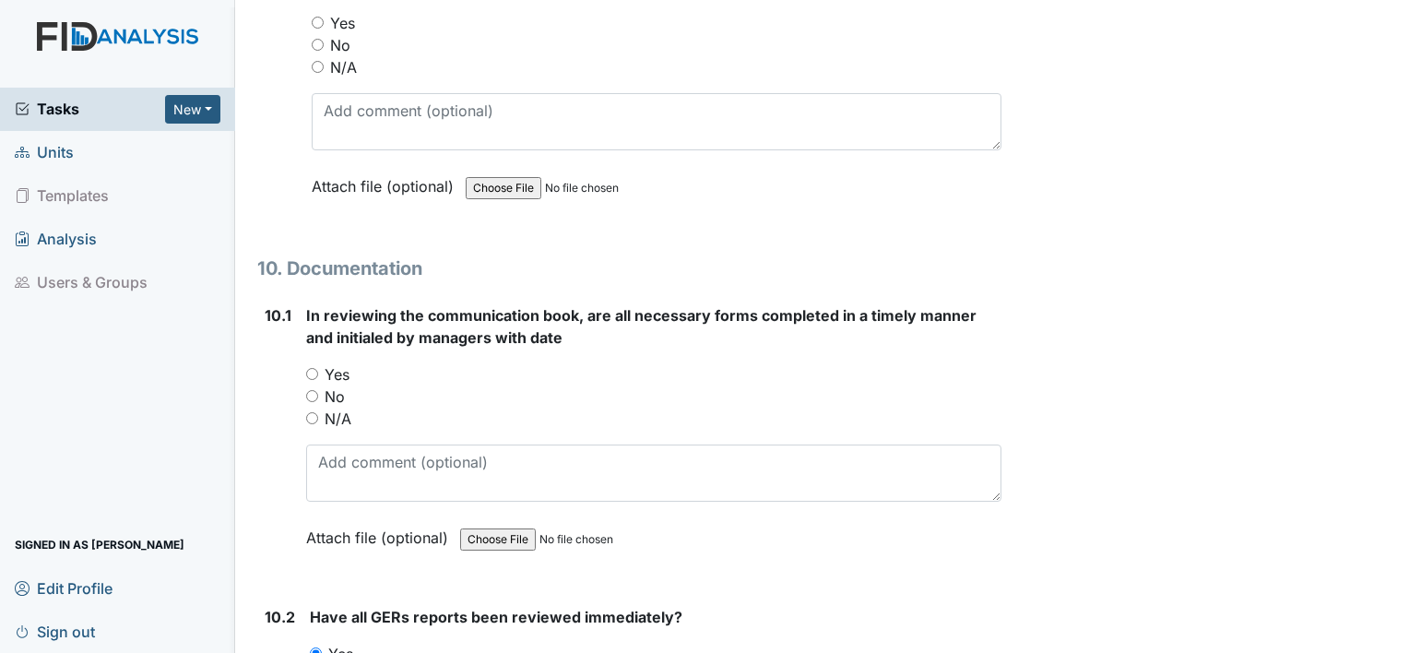
scroll to position [28572, 0]
click at [306, 369] on input "Yes" at bounding box center [312, 375] width 12 height 12
radio input "true"
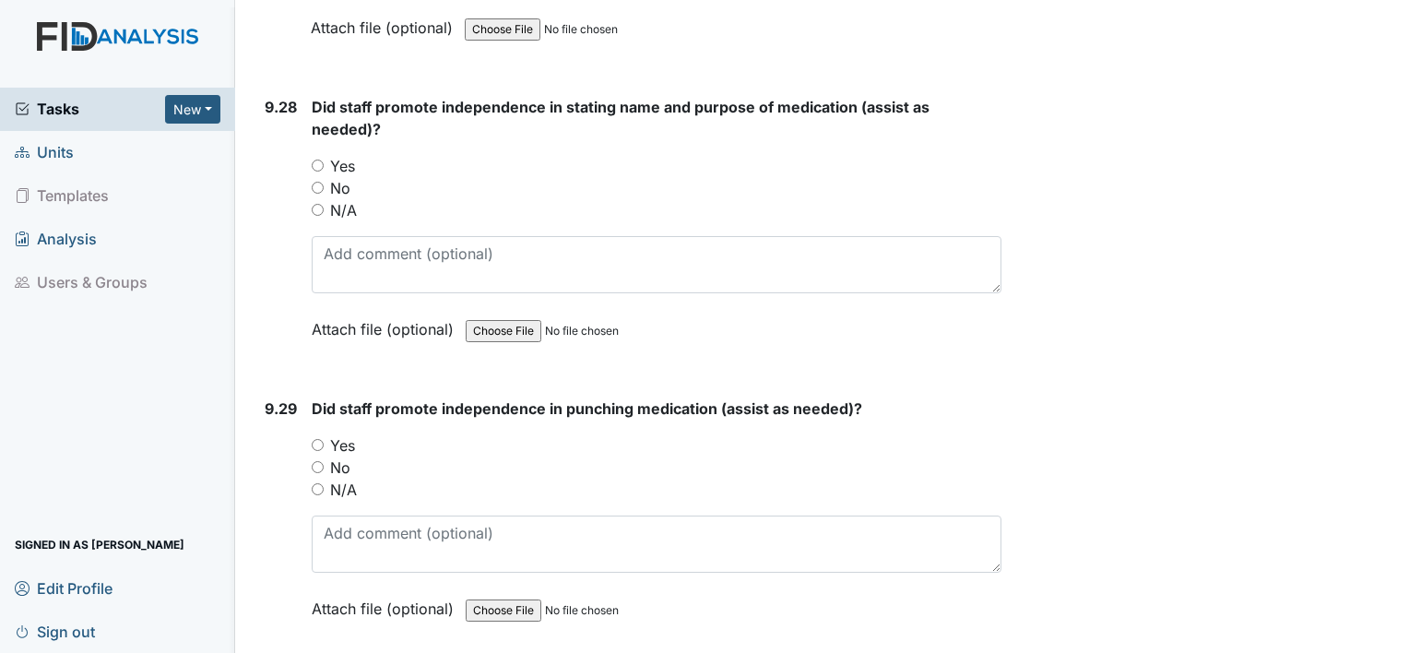
scroll to position [28130, 0]
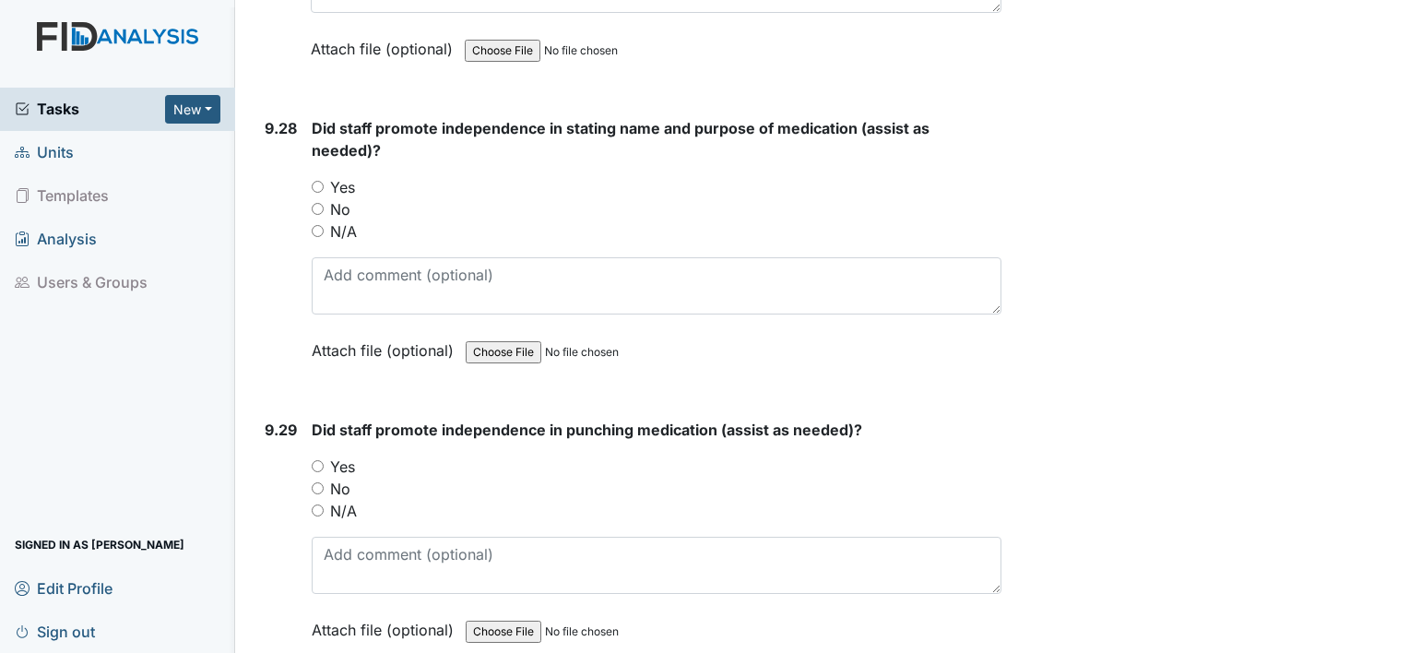
click at [316, 460] on input "Yes" at bounding box center [318, 466] width 12 height 12
radio input "true"
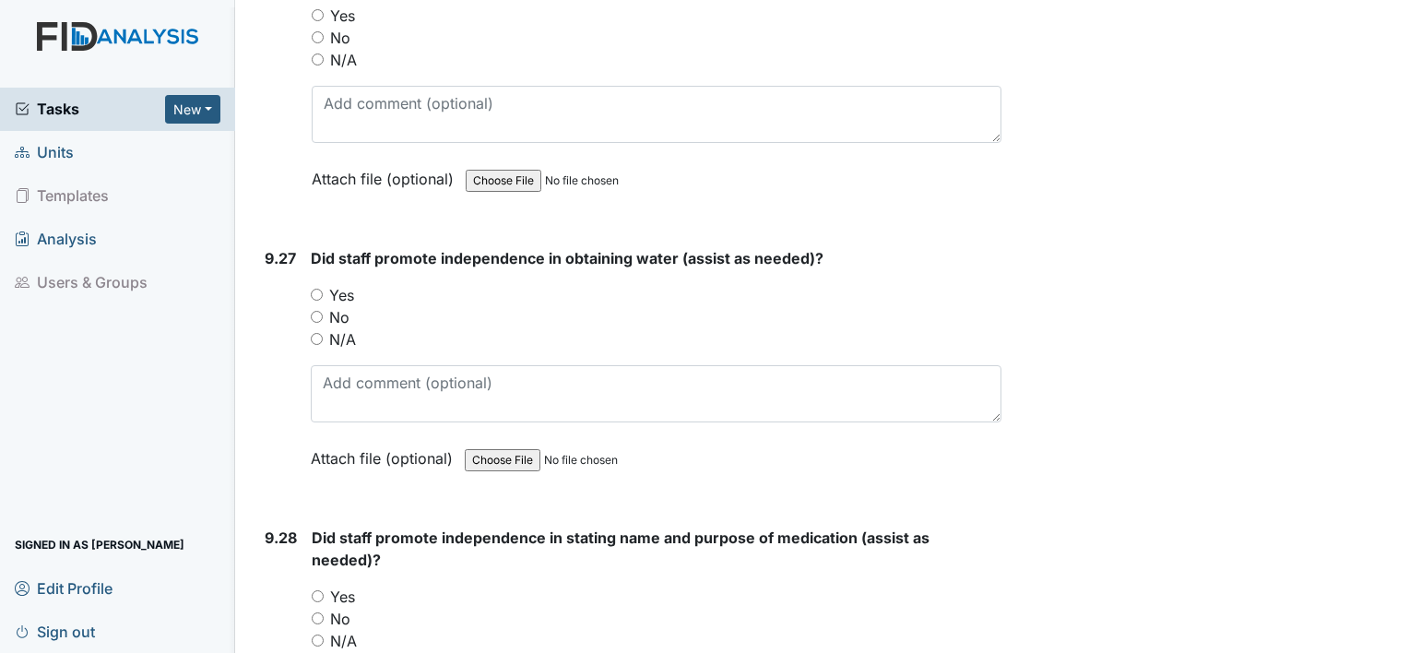
scroll to position [27687, 0]
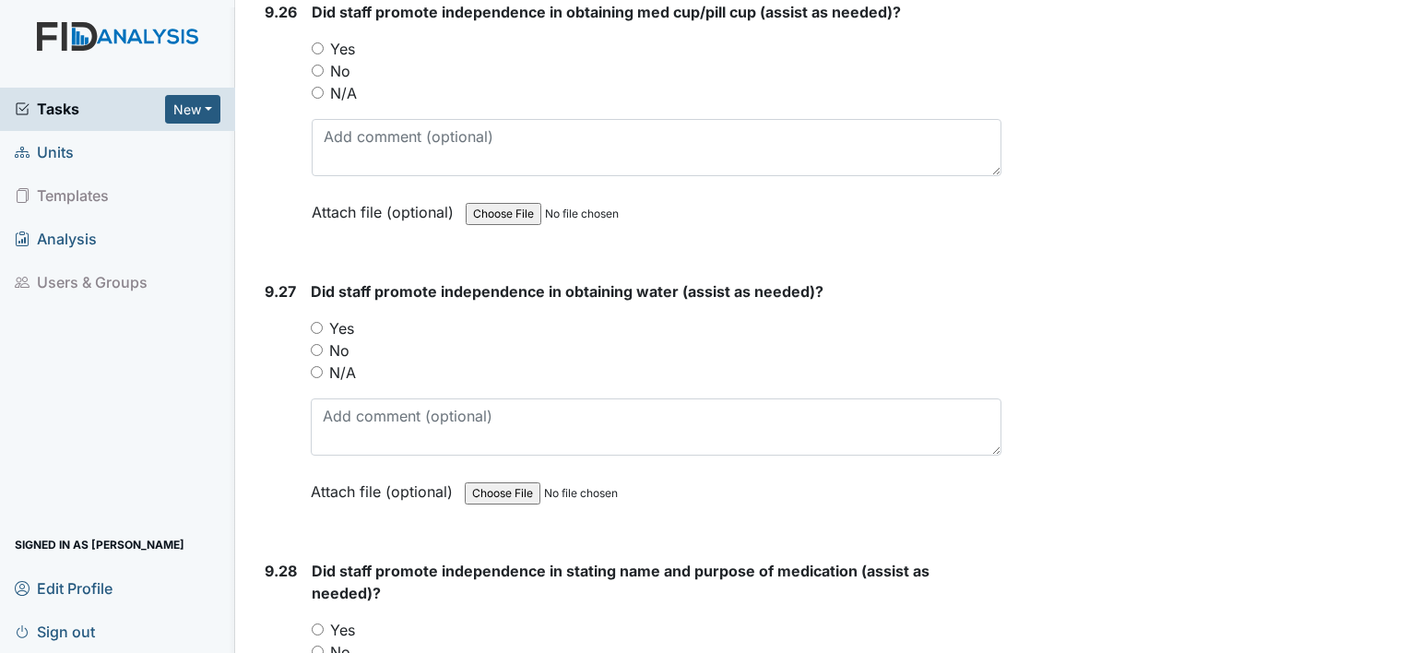
click at [315, 623] on input "Yes" at bounding box center [318, 629] width 12 height 12
radio input "true"
click at [316, 322] on input "Yes" at bounding box center [317, 328] width 12 height 12
radio input "true"
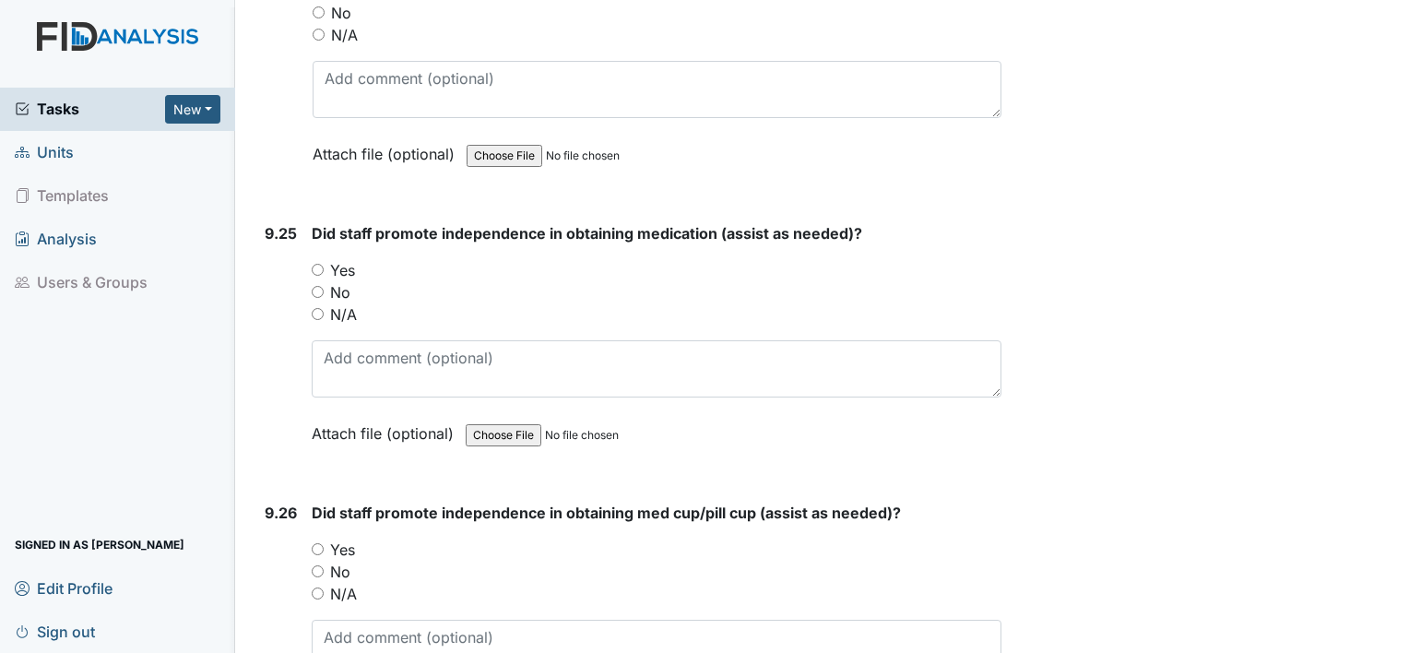
scroll to position [27171, 0]
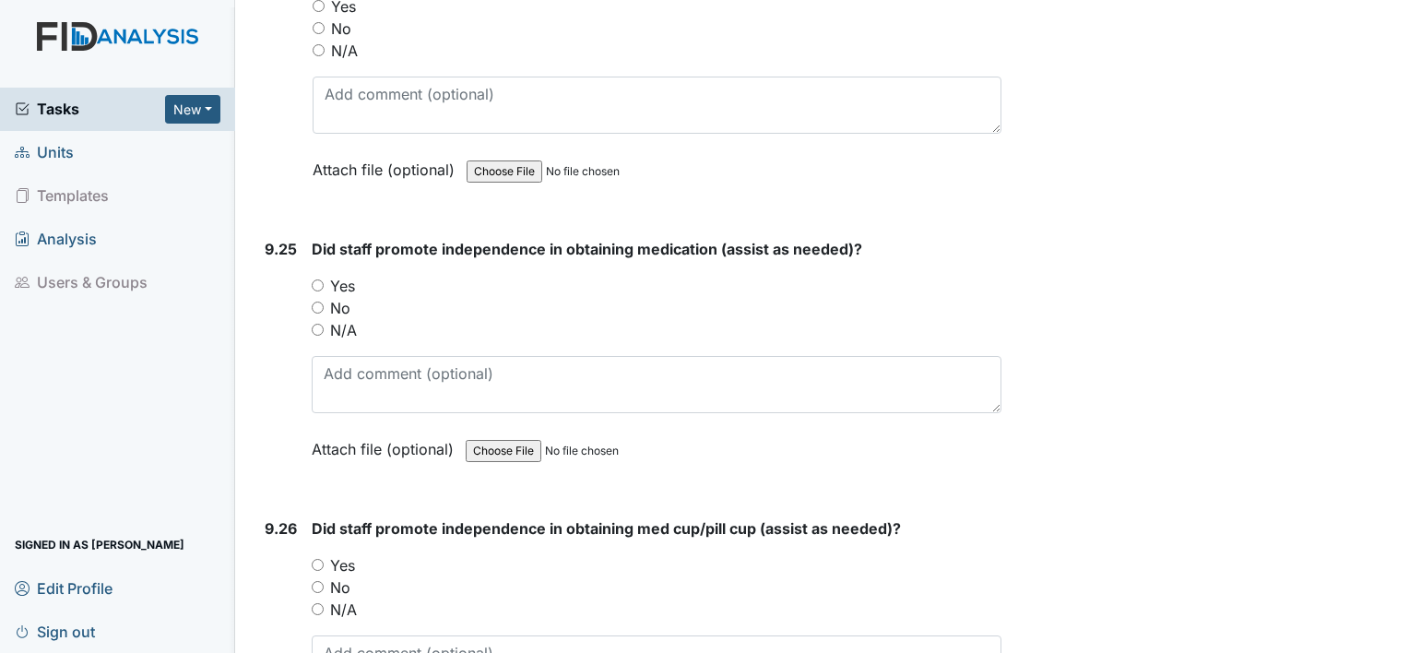
click at [317, 559] on input "Yes" at bounding box center [318, 565] width 12 height 12
radio input "true"
click at [320, 279] on input "Yes" at bounding box center [318, 285] width 12 height 12
radio input "true"
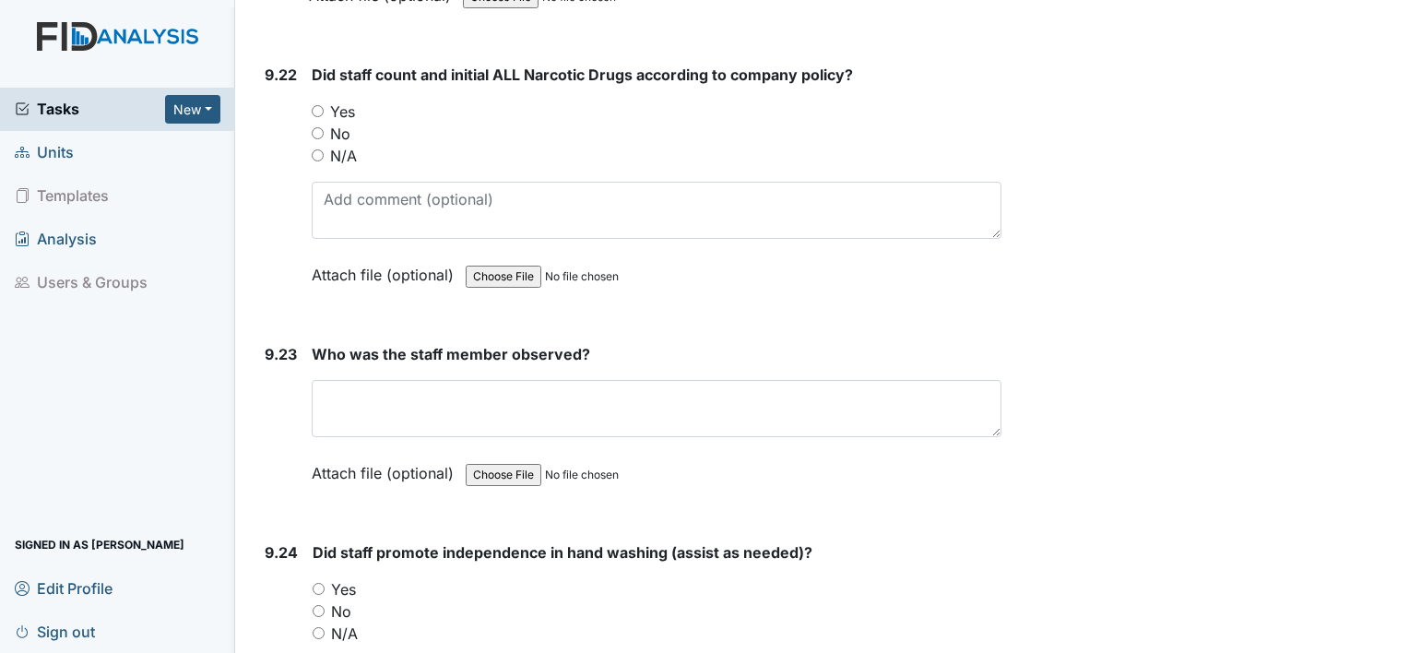
scroll to position [26581, 0]
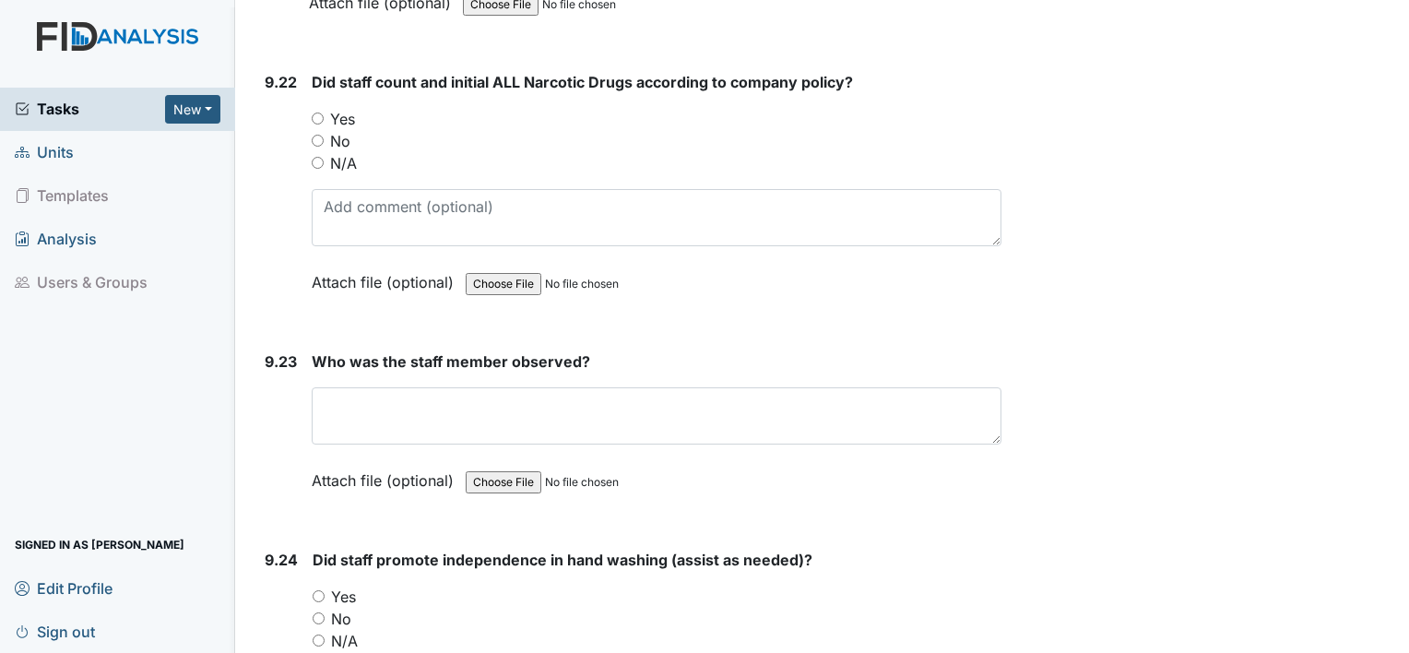
click at [313, 590] on input "Yes" at bounding box center [319, 596] width 12 height 12
radio input "true"
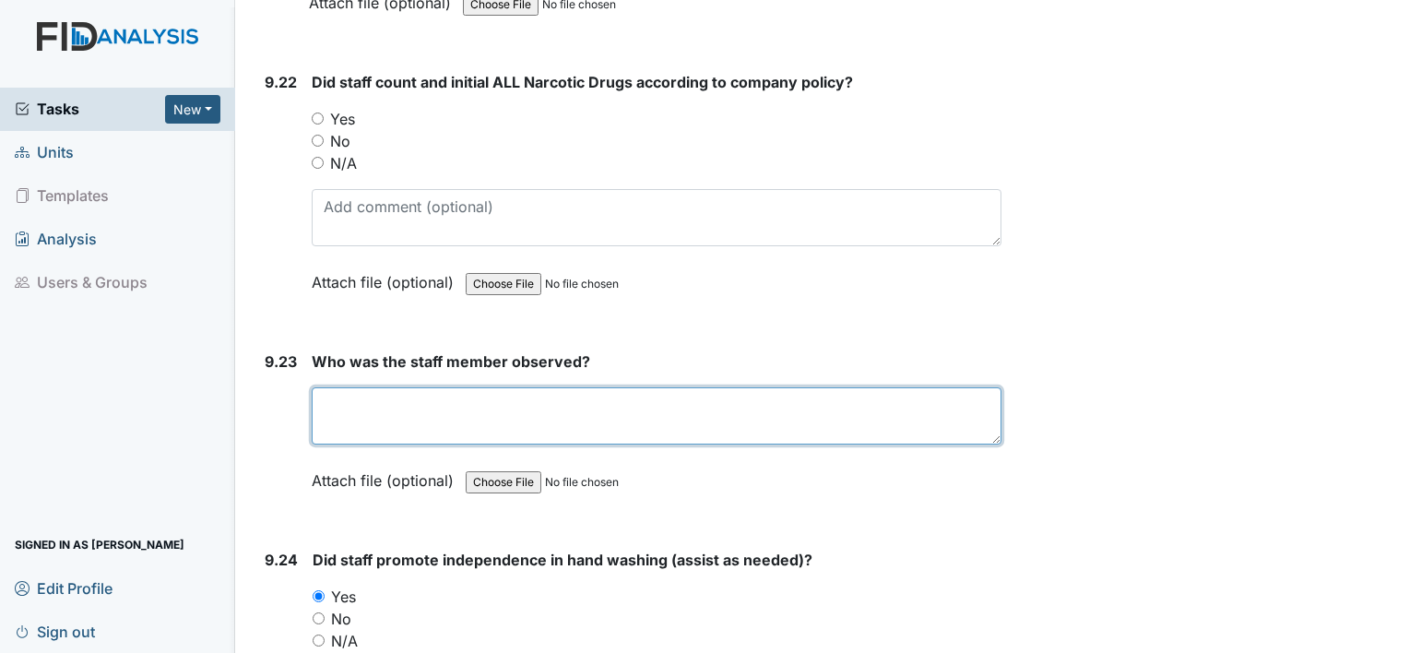
click at [350, 387] on textarea at bounding box center [657, 415] width 690 height 57
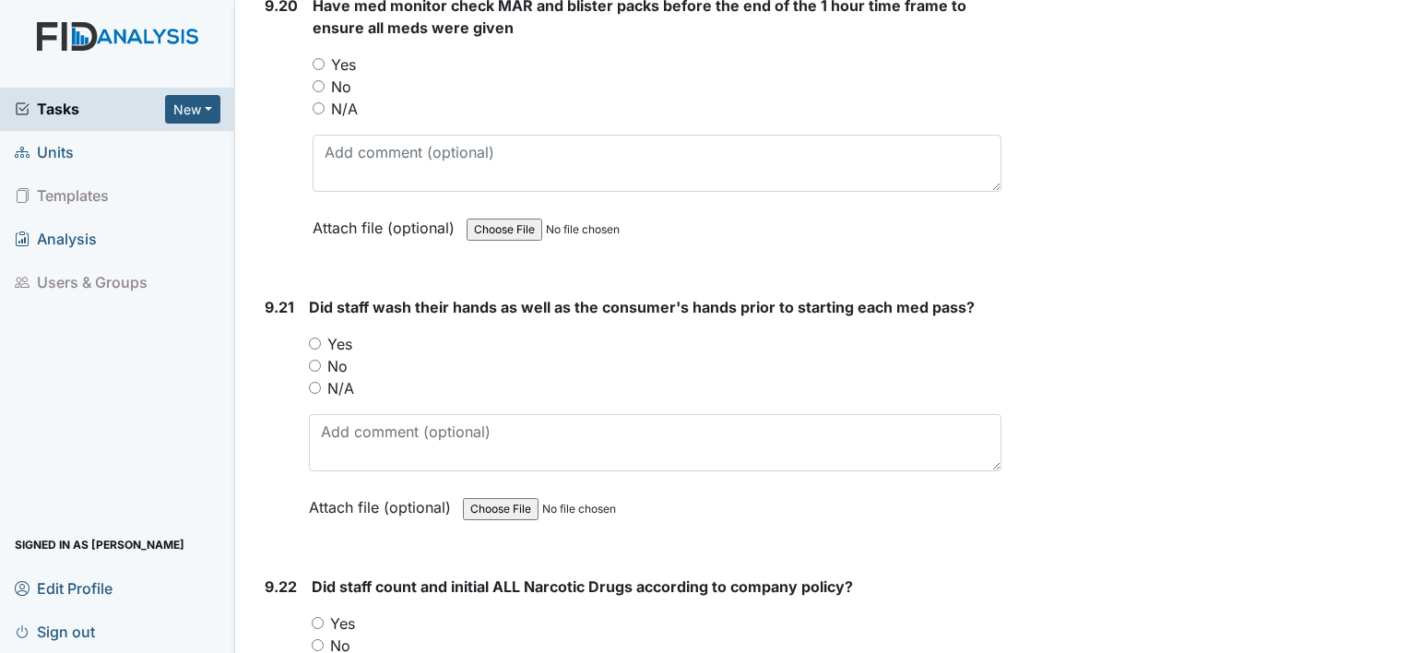
scroll to position [26065, 0]
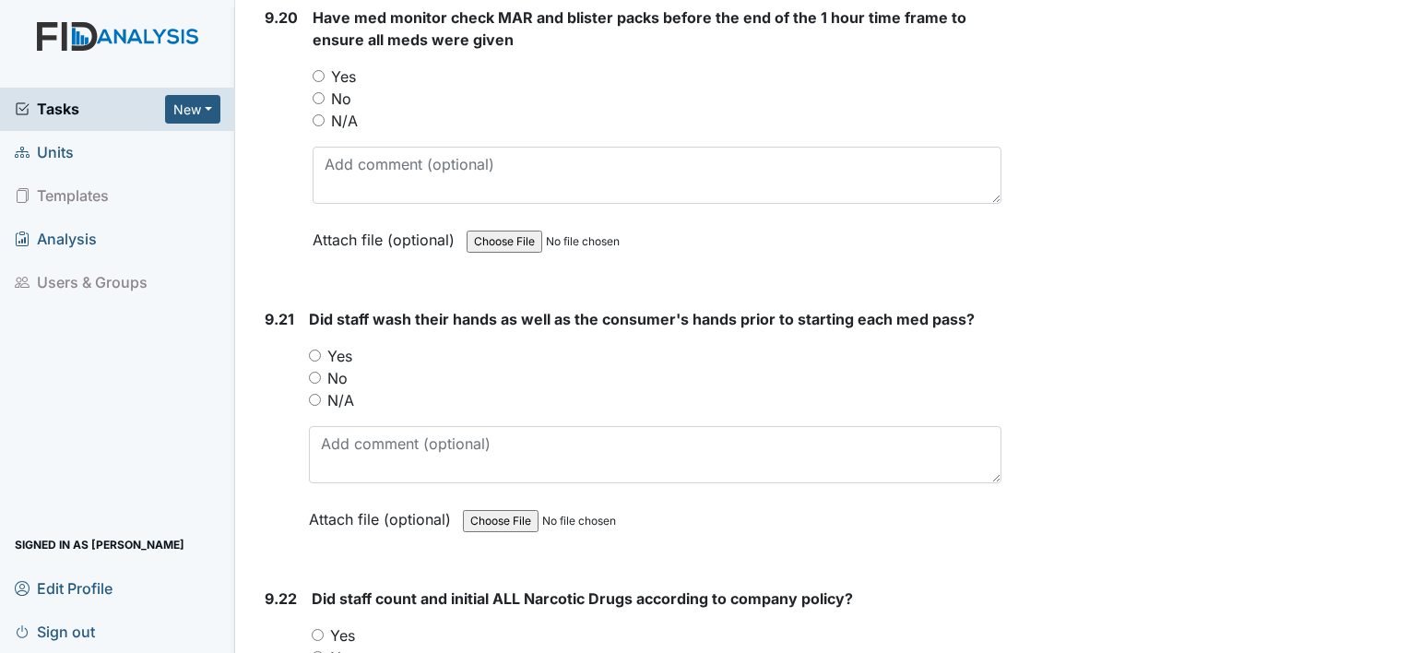
type textarea "Ironda Owens"
click at [317, 629] on input "Yes" at bounding box center [318, 635] width 12 height 12
radio input "true"
click at [314, 349] on input "Yes" at bounding box center [315, 355] width 12 height 12
radio input "true"
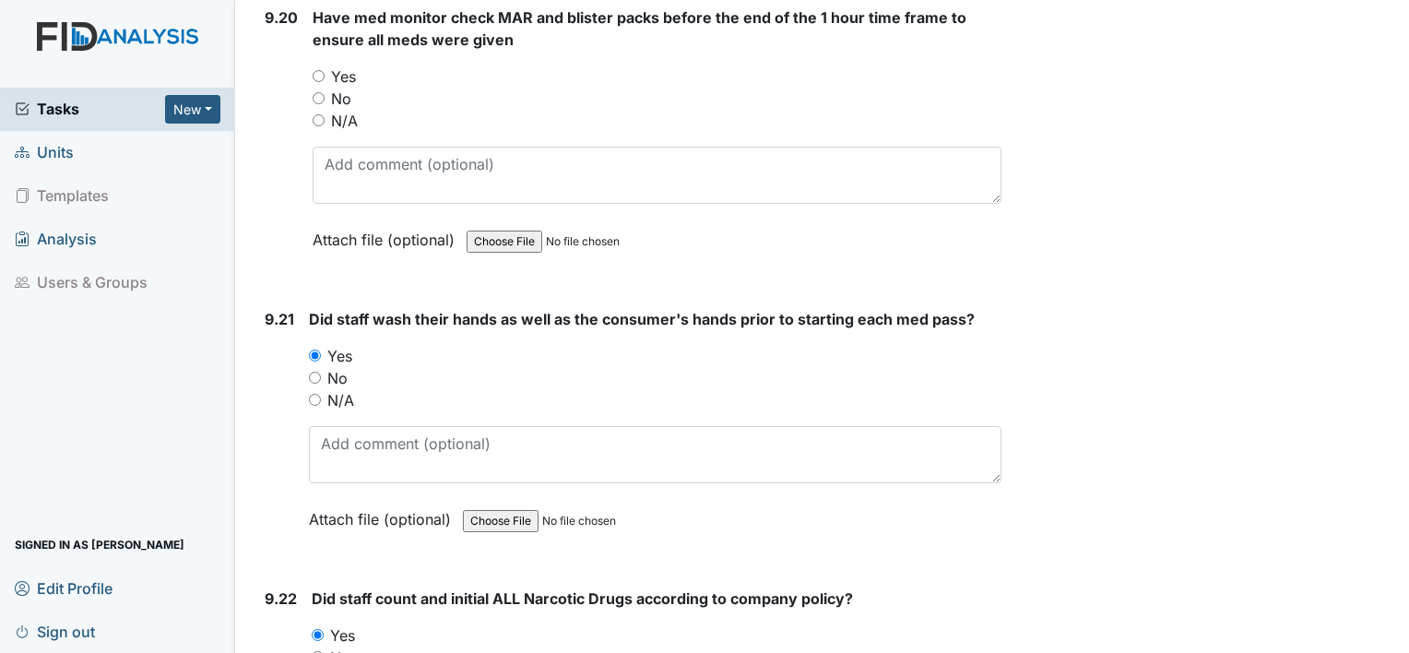
click at [1390, 15] on main "Inspection: Random Inspection for Afternoon ID: #00011350 Open Autosaving... af…" at bounding box center [822, 326] width 1174 height 653
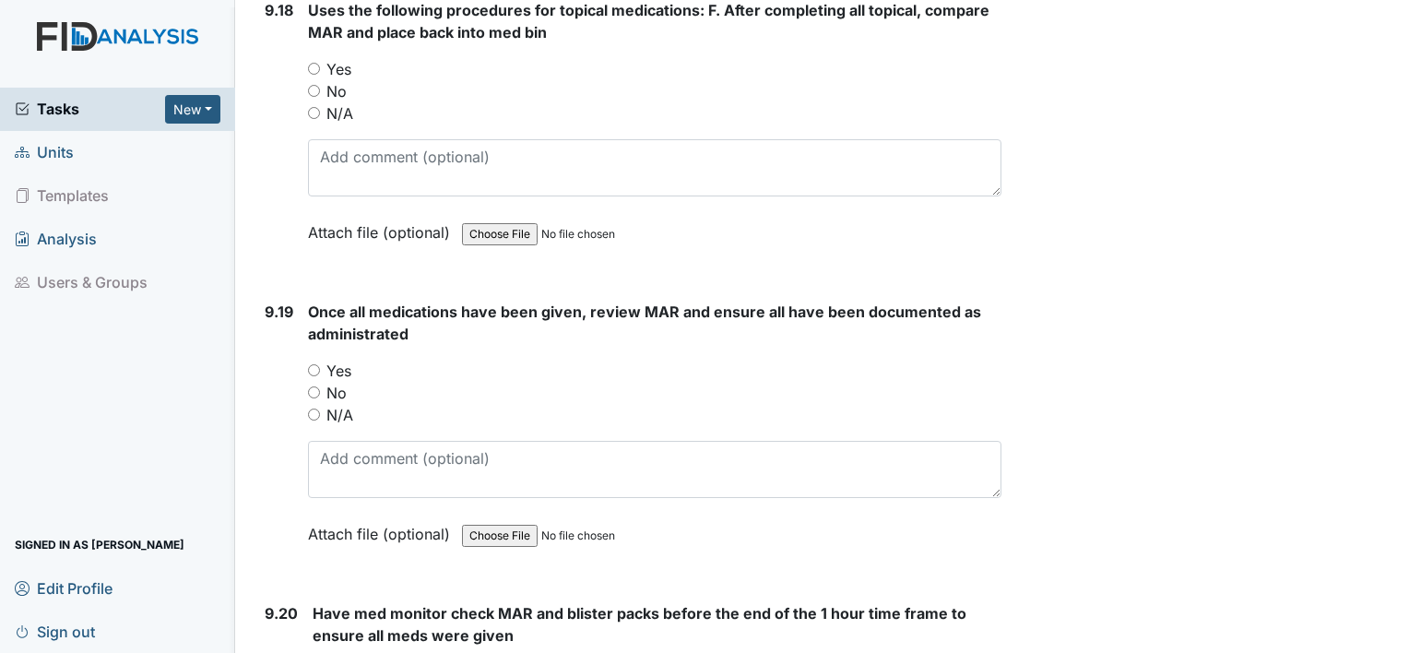
scroll to position [25066, 0]
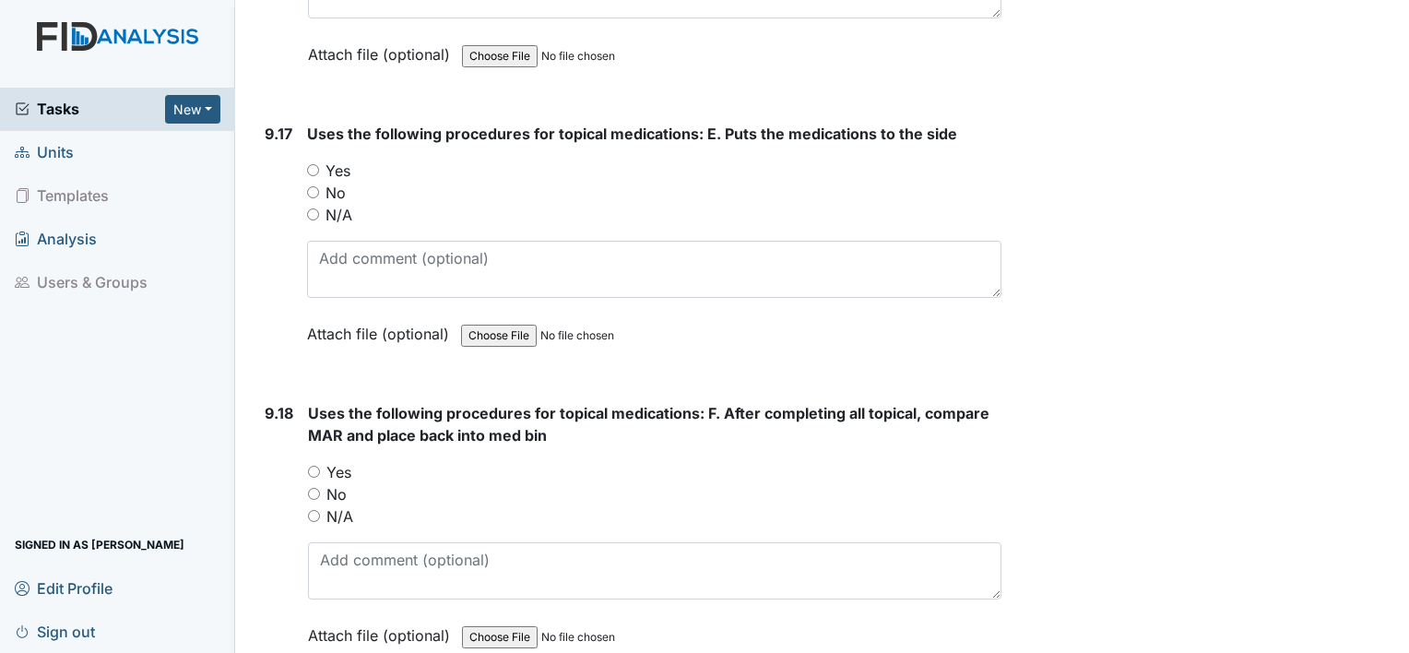
drag, startPoint x: 1390, startPoint y: 15, endPoint x: 1409, endPoint y: 203, distance: 189.0
click at [1408, 203] on html "Tasks New Form Inspection Document Bundle Units Templates Analysis Users & Grou…" at bounding box center [704, 326] width 1409 height 653
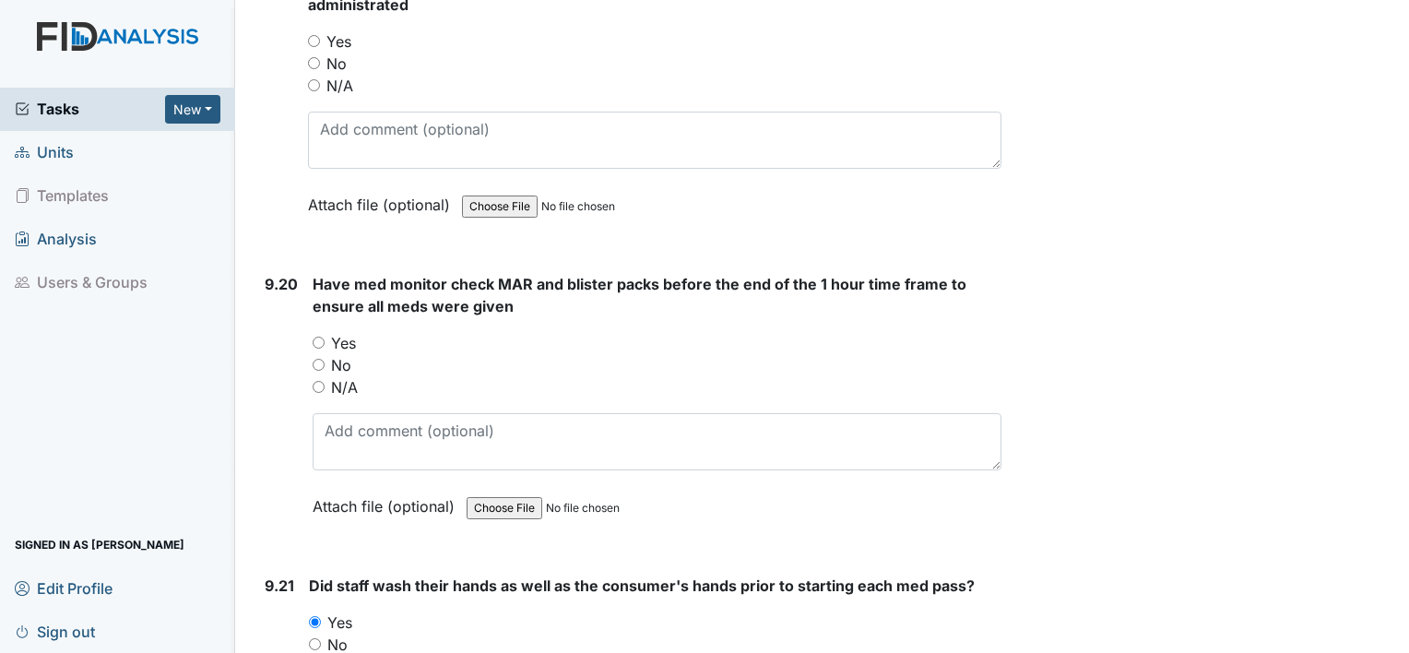
scroll to position [25804, 0]
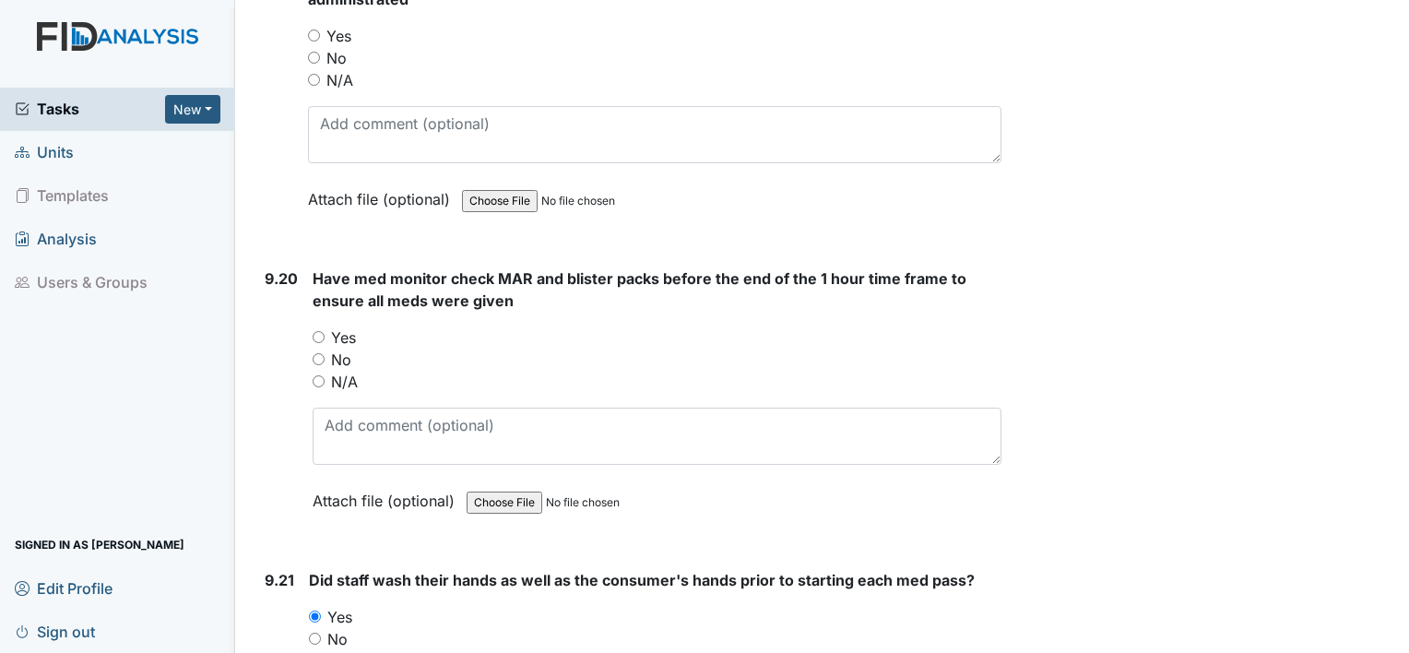
click at [317, 331] on input "Yes" at bounding box center [319, 337] width 12 height 12
radio input "true"
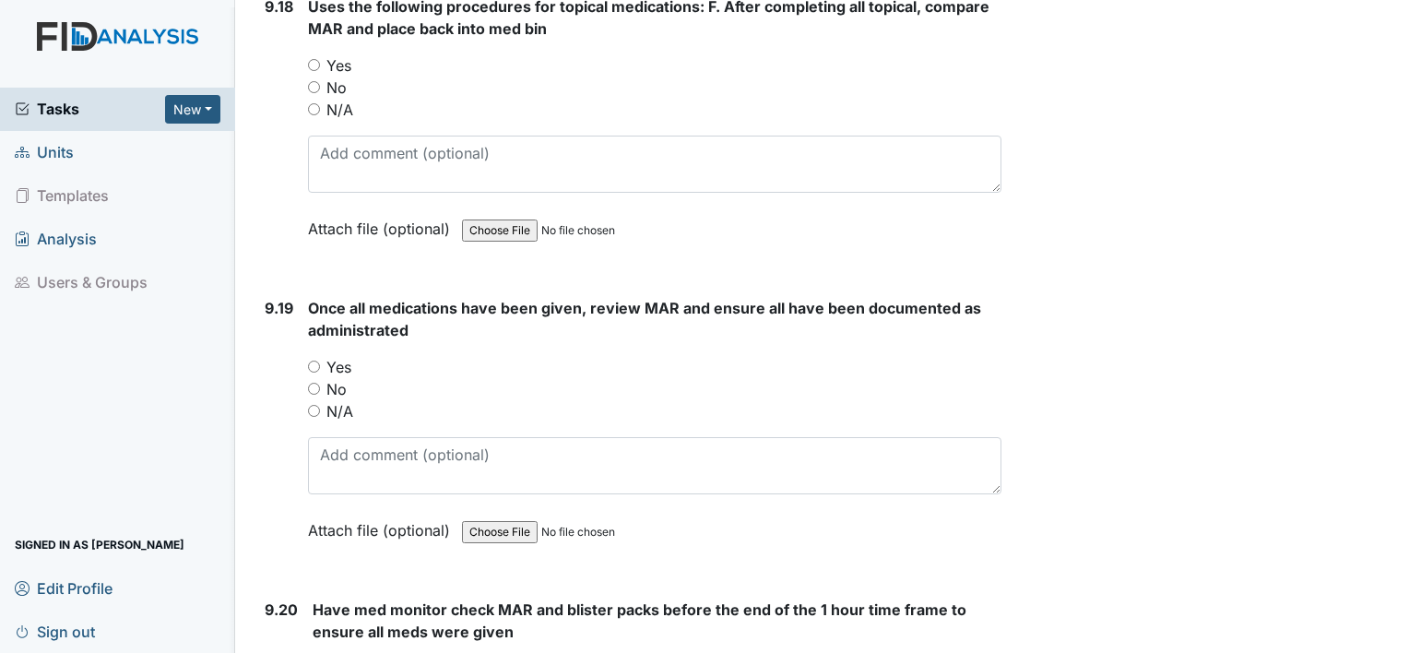
scroll to position [25472, 0]
click at [311, 361] on input "Yes" at bounding box center [314, 367] width 12 height 12
radio input "true"
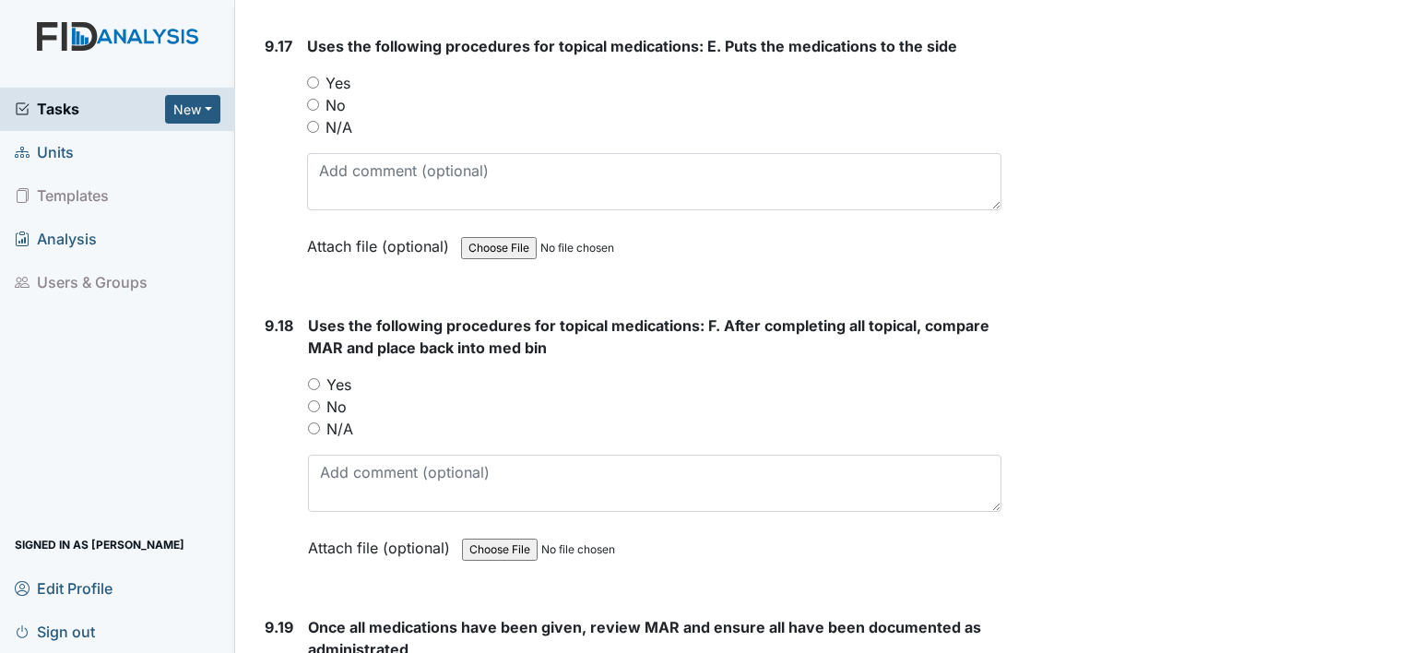
scroll to position [25140, 0]
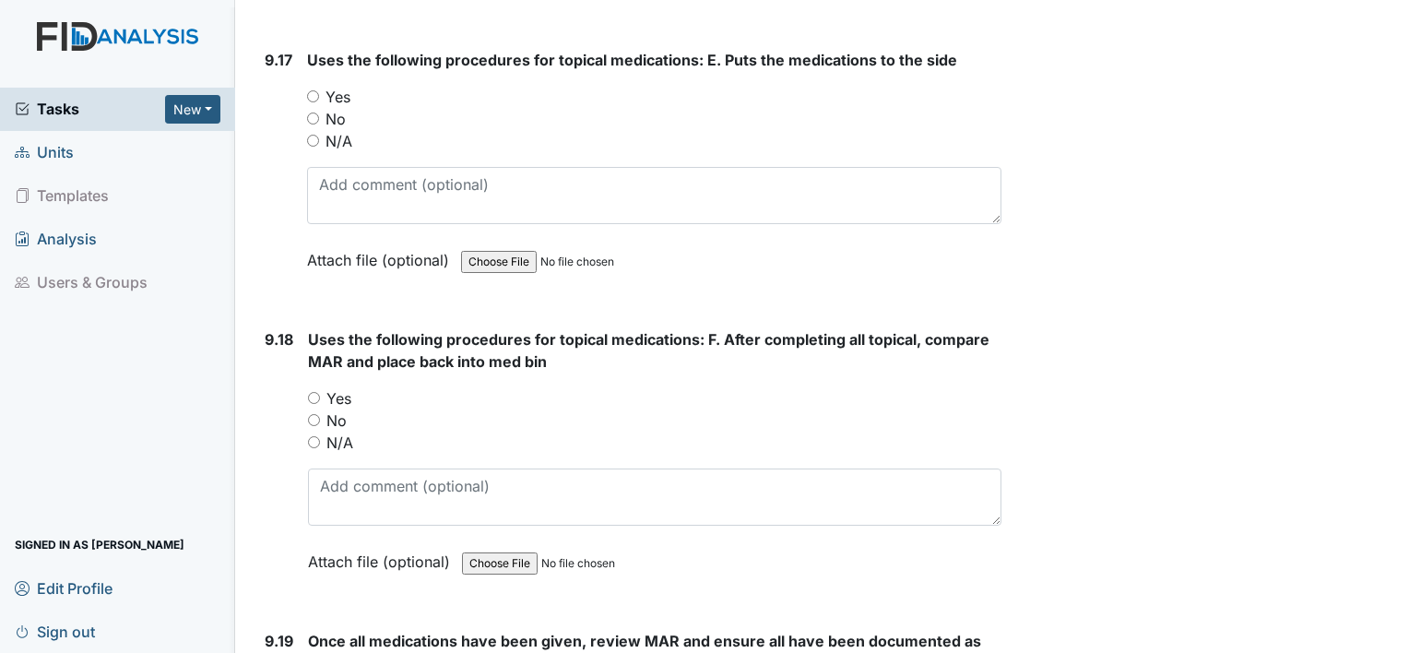
click at [311, 392] on input "Yes" at bounding box center [314, 398] width 12 height 12
radio input "true"
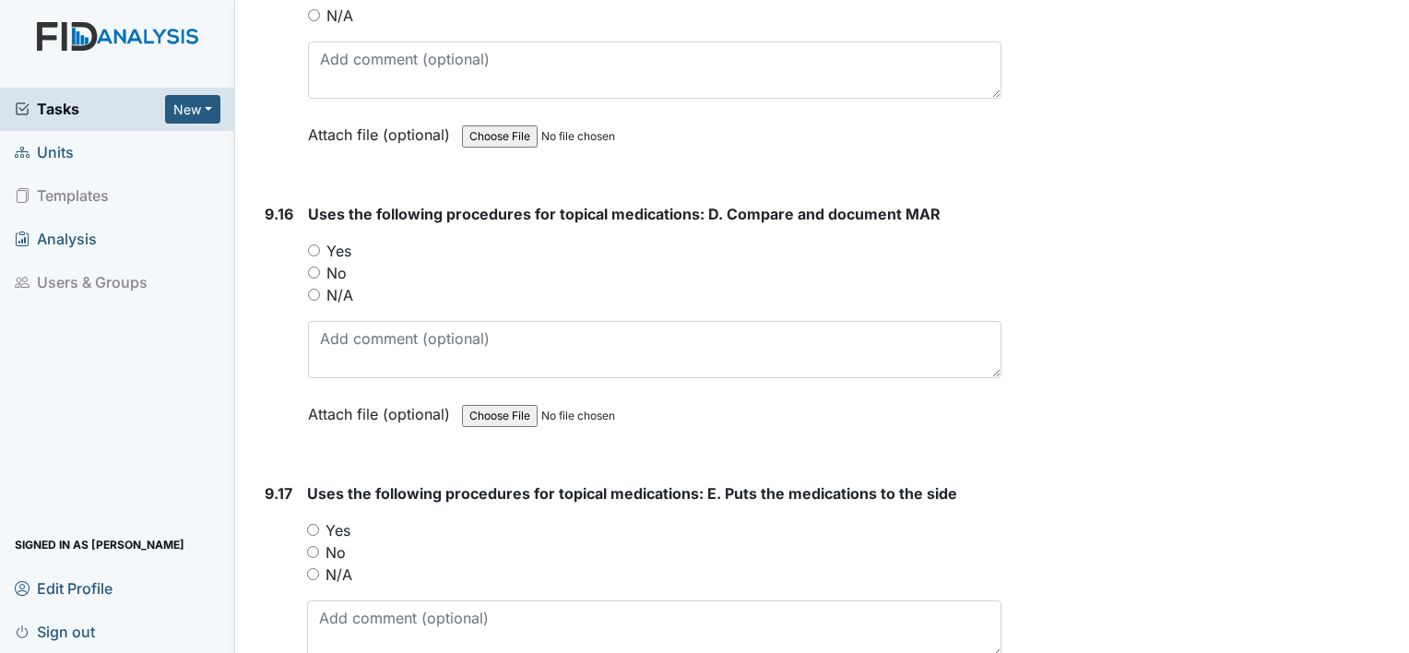
scroll to position [24698, 0]
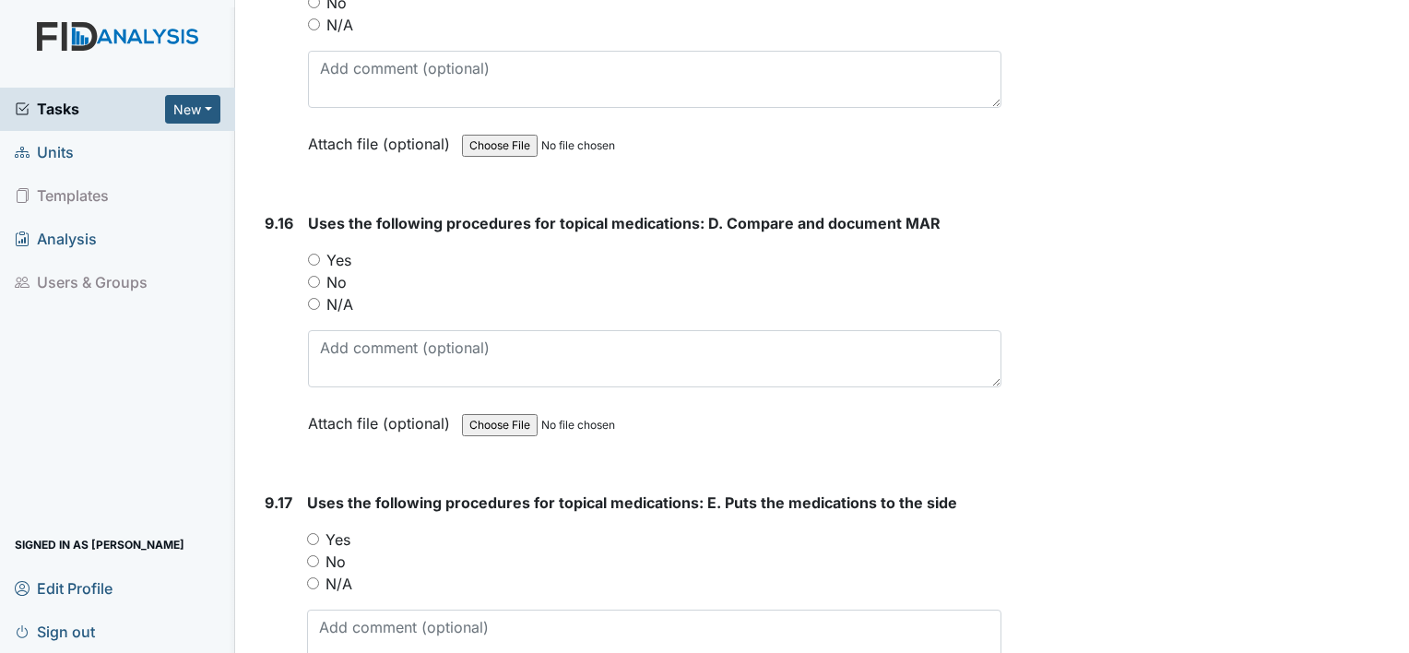
click at [313, 528] on div "Yes" at bounding box center [654, 539] width 694 height 22
click at [315, 212] on div "Uses the following procedures for topical medications: D. Compare and document …" at bounding box center [654, 329] width 693 height 235
click at [314, 254] on input "Yes" at bounding box center [314, 260] width 12 height 12
radio input "true"
click at [308, 533] on input "Yes" at bounding box center [313, 539] width 12 height 12
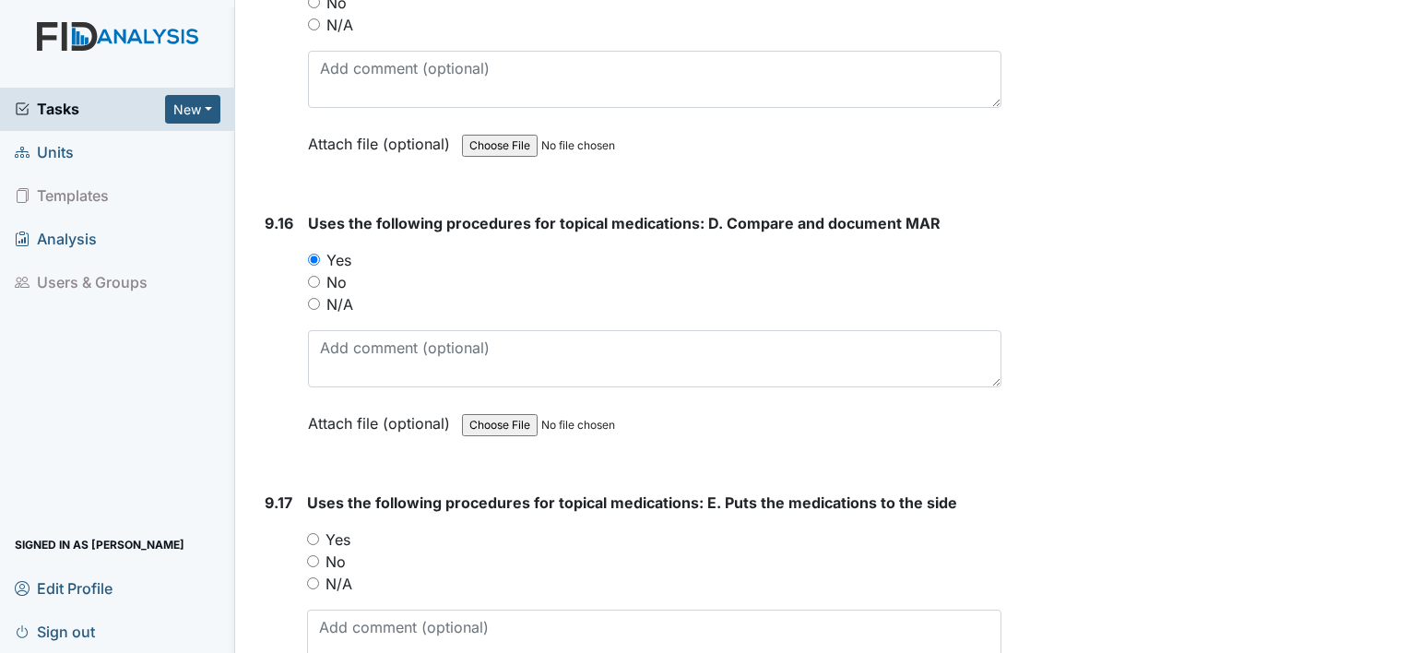
radio input "true"
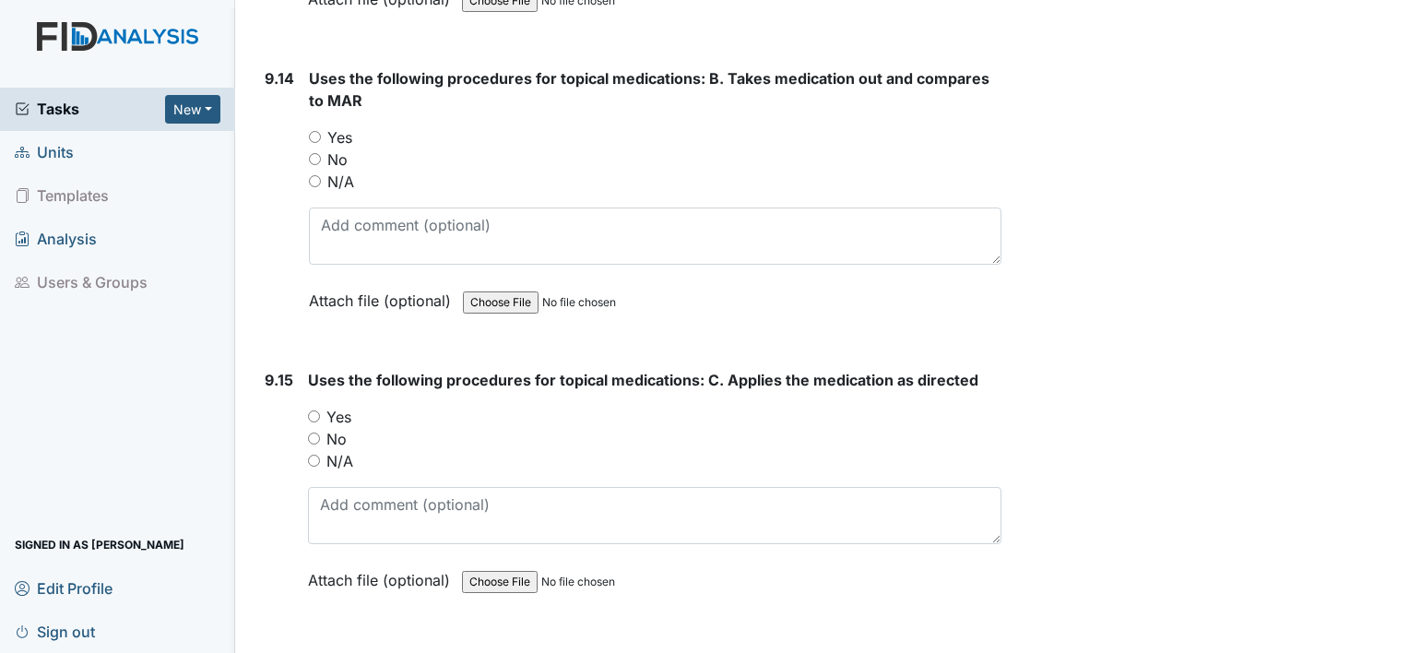
scroll to position [24255, 0]
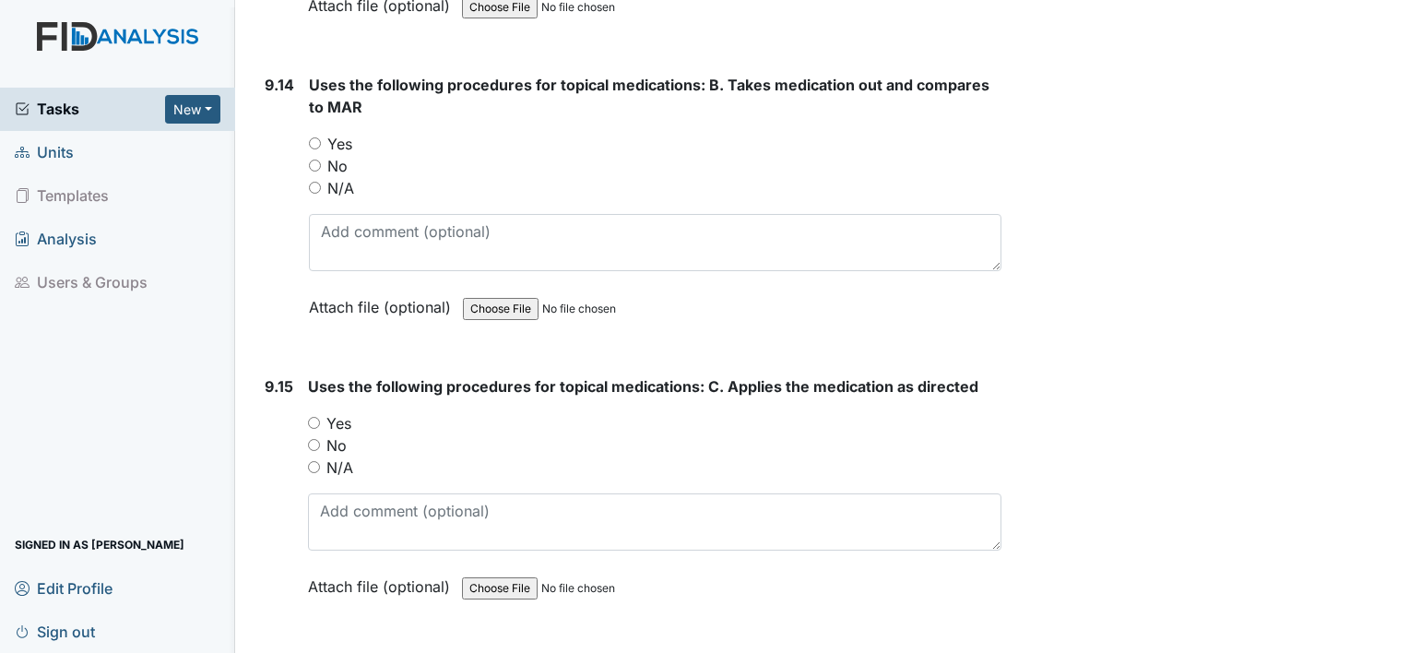
click at [312, 417] on input "Yes" at bounding box center [314, 423] width 12 height 12
radio input "true"
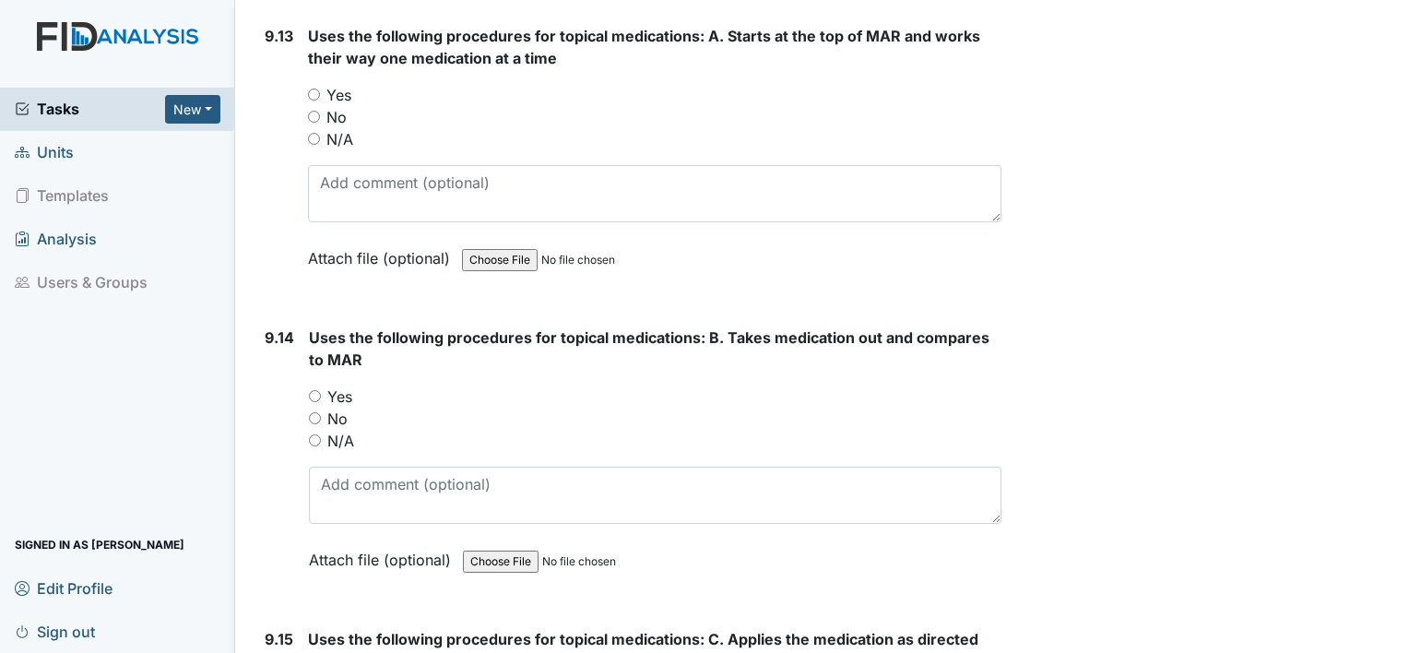
scroll to position [23997, 0]
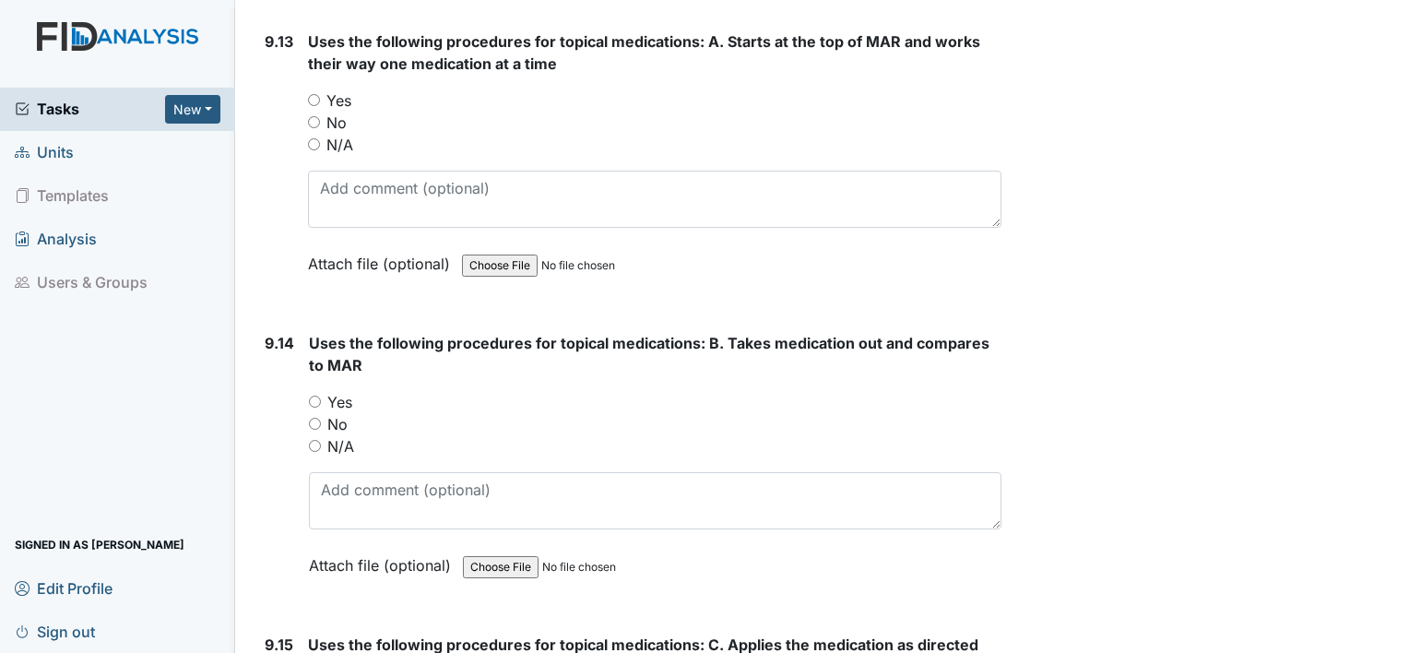
click at [316, 396] on input "Yes" at bounding box center [315, 402] width 12 height 12
radio input "true"
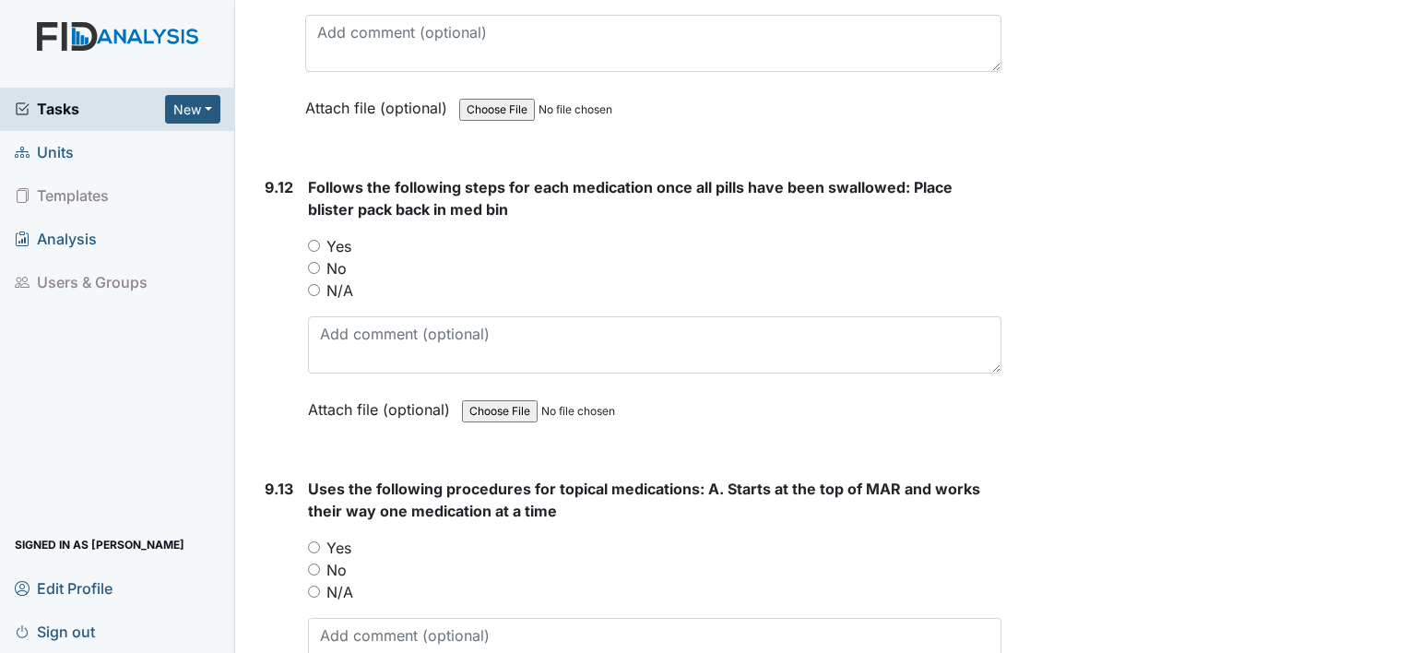
scroll to position [23517, 0]
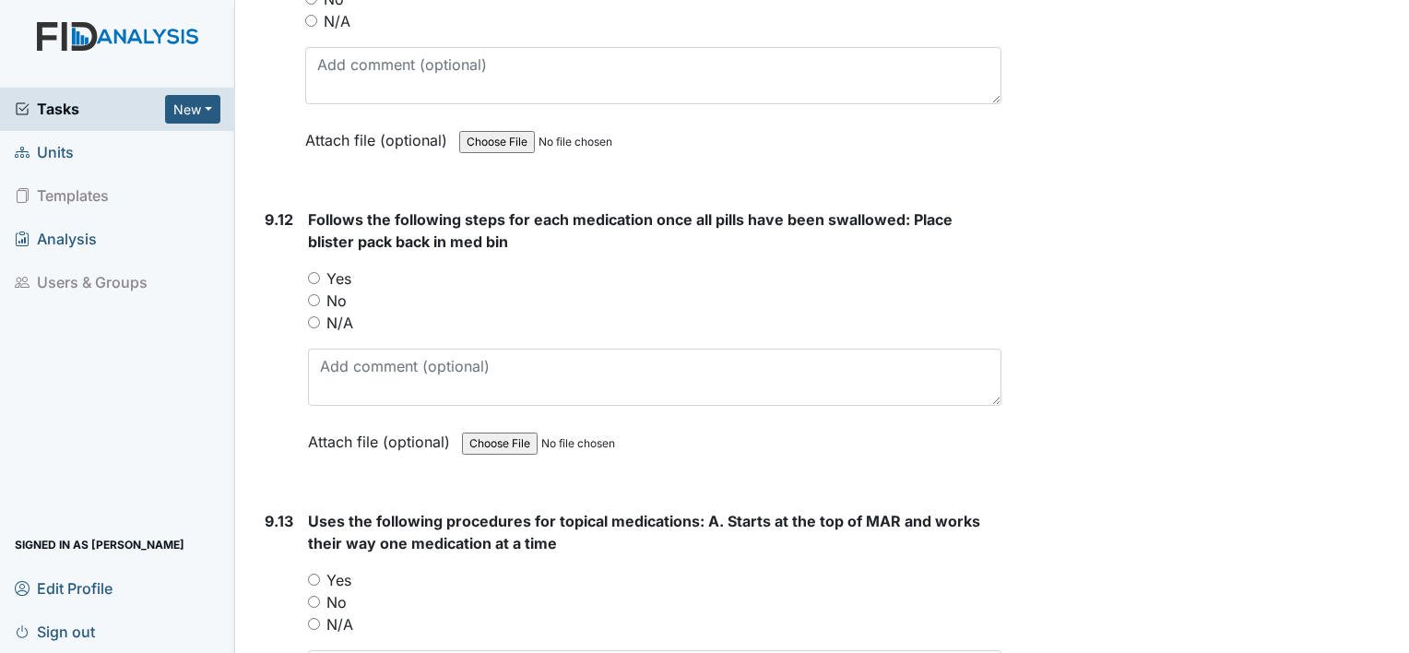
click at [313, 573] on input "Yes" at bounding box center [314, 579] width 12 height 12
radio input "true"
click at [313, 272] on input "Yes" at bounding box center [314, 278] width 12 height 12
radio input "true"
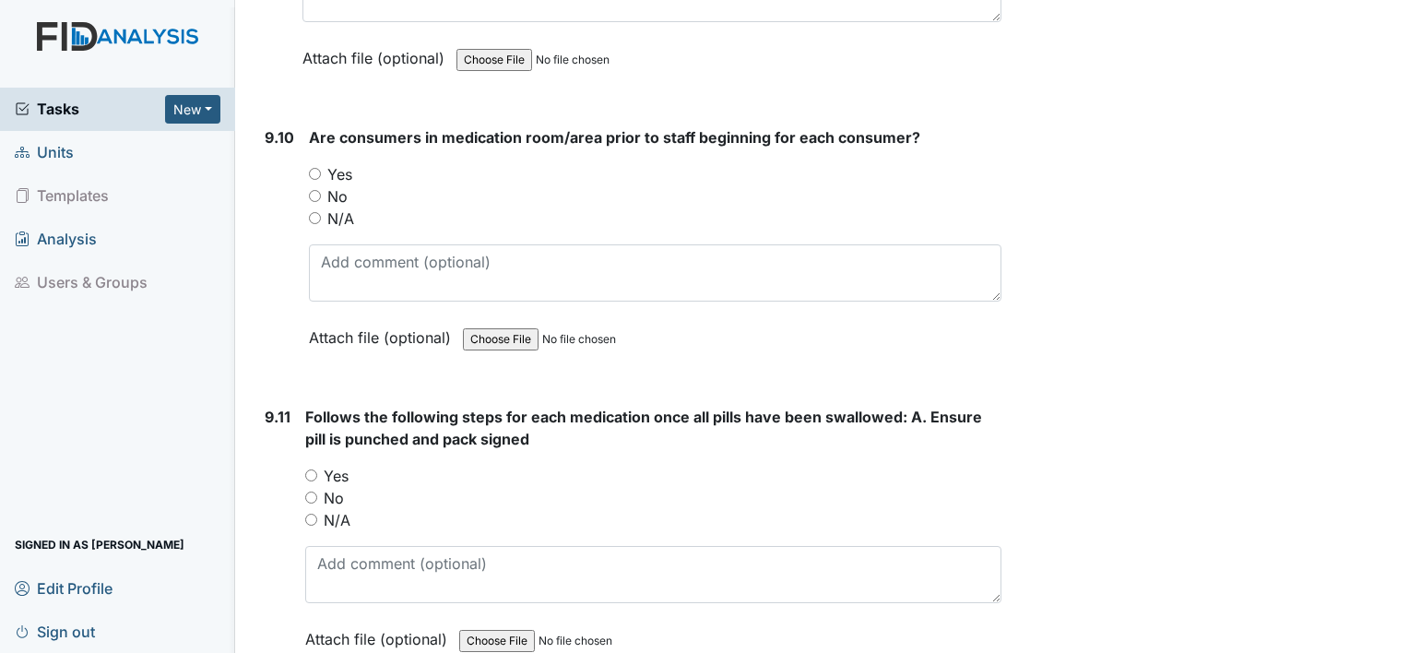
scroll to position [23001, 0]
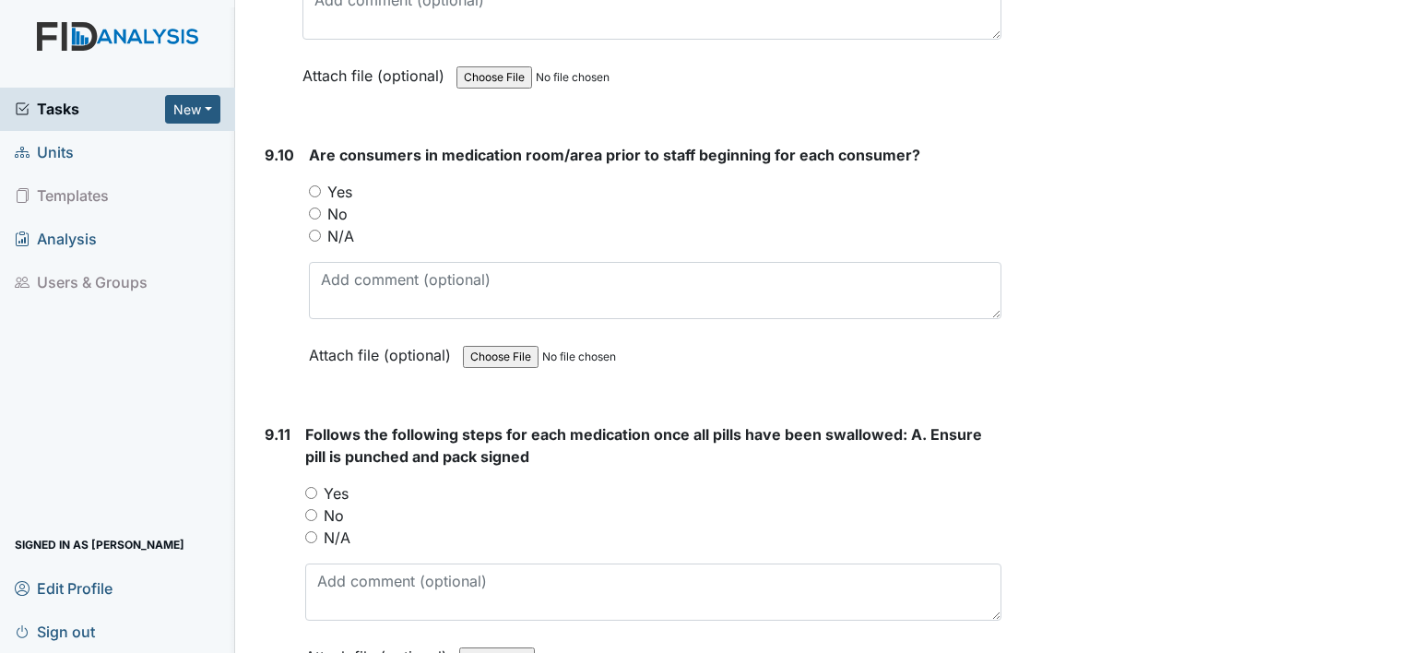
click at [310, 482] on div "Yes" at bounding box center [653, 493] width 696 height 22
click at [311, 487] on input "Yes" at bounding box center [311, 493] width 12 height 12
radio input "true"
click at [314, 185] on input "Yes" at bounding box center [315, 191] width 12 height 12
radio input "true"
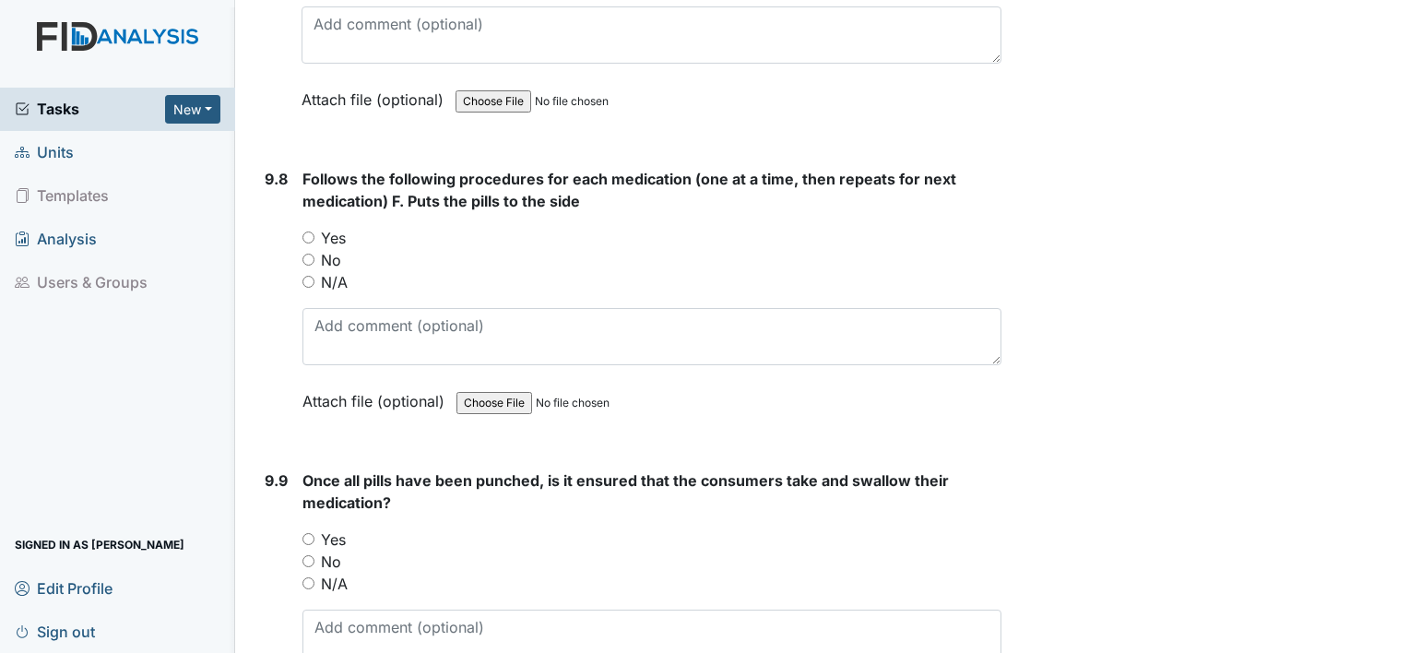
scroll to position [22337, 0]
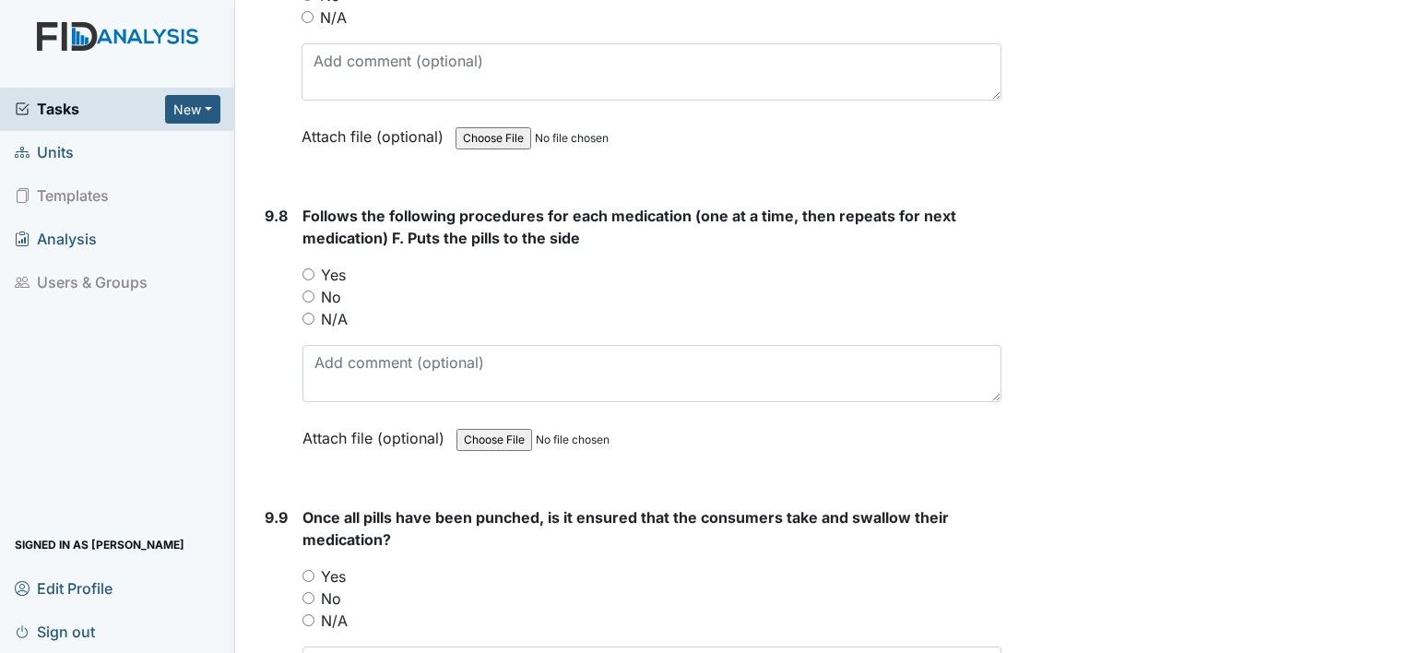
click at [311, 570] on input "Yes" at bounding box center [308, 576] width 12 height 12
radio input "true"
click at [310, 268] on input "Yes" at bounding box center [308, 274] width 12 height 12
radio input "true"
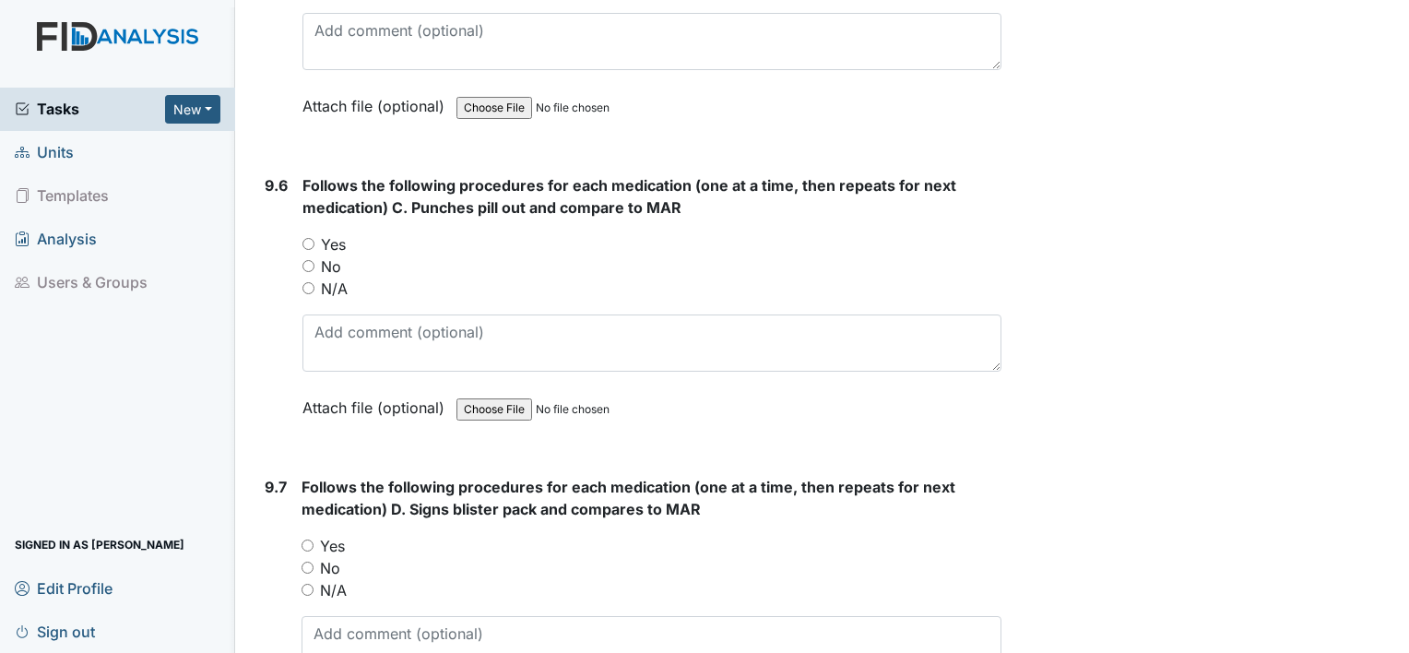
scroll to position [21747, 0]
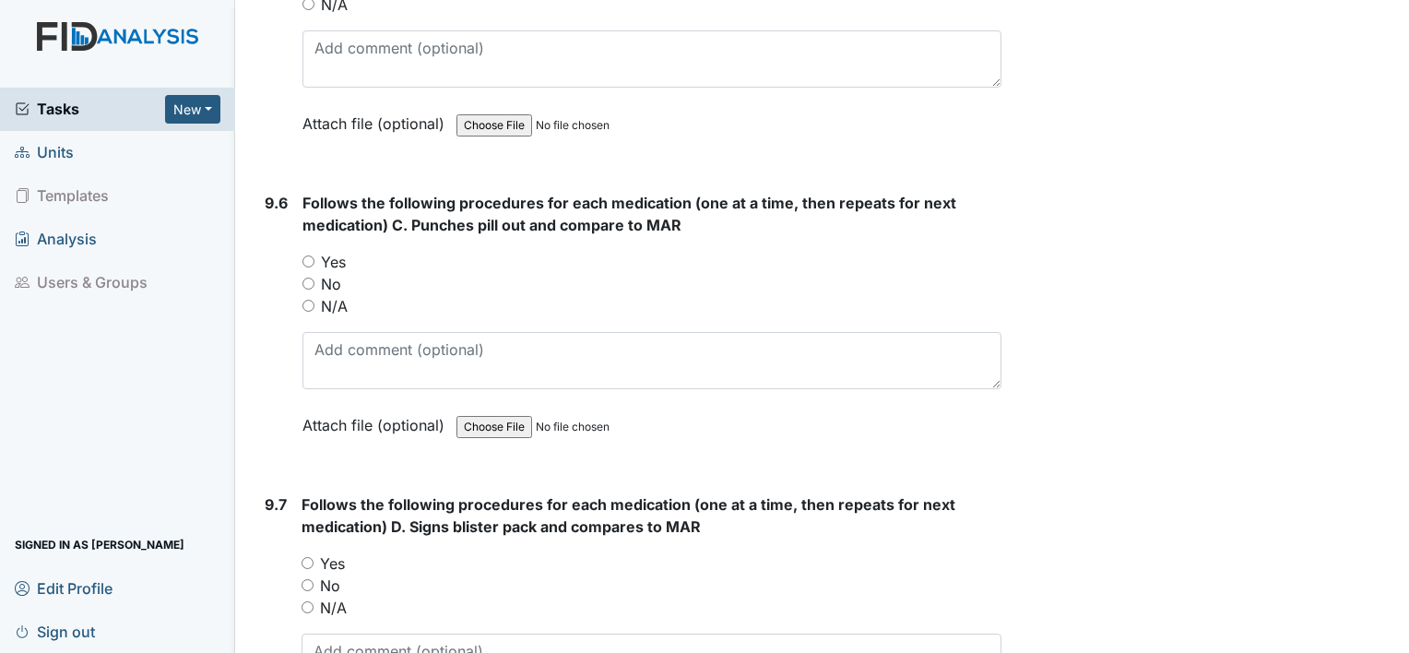
click at [307, 557] on input "Yes" at bounding box center [307, 563] width 12 height 12
radio input "true"
click at [307, 255] on input "Yes" at bounding box center [308, 261] width 12 height 12
radio input "true"
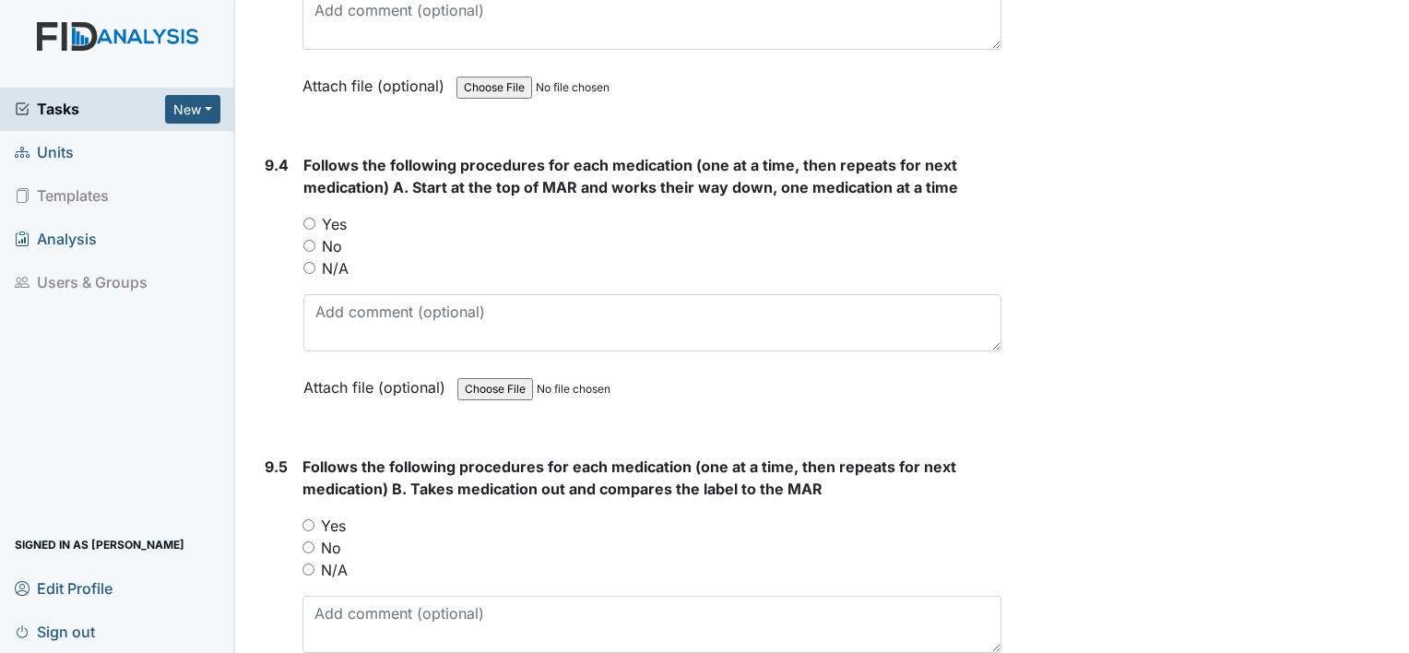
scroll to position [21157, 0]
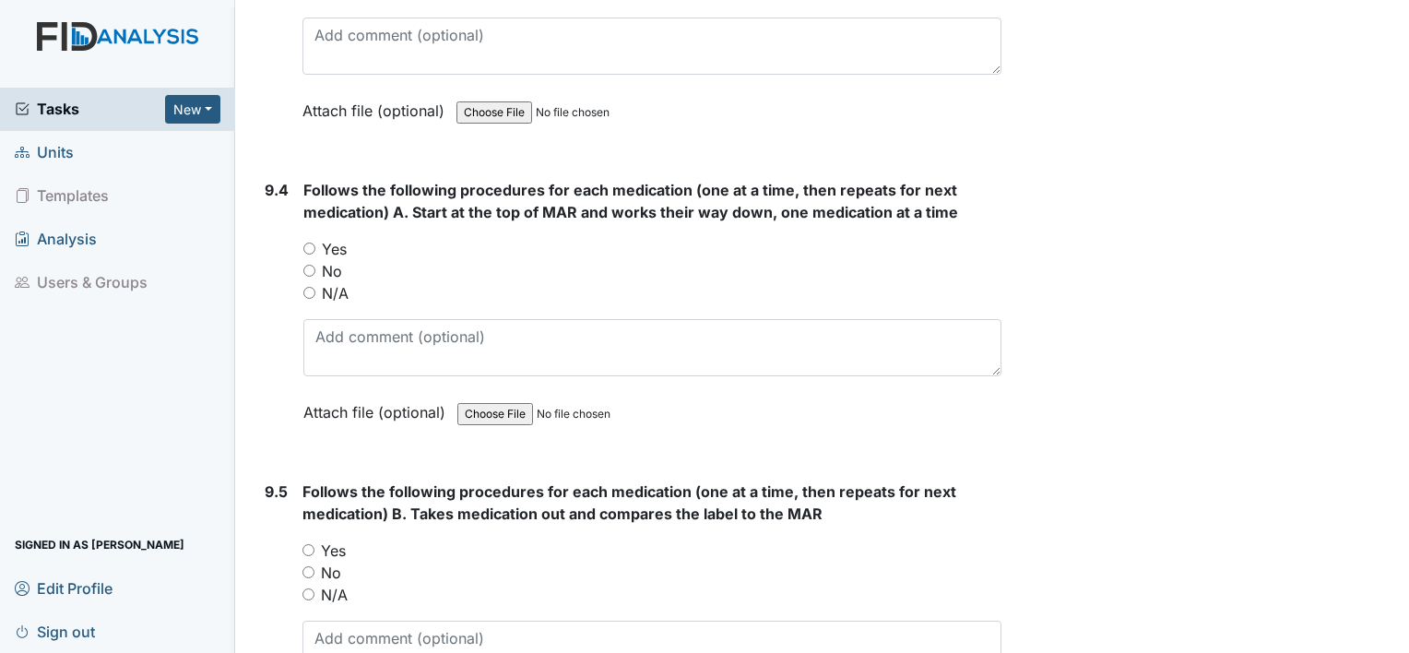
click at [310, 539] on div "Yes" at bounding box center [651, 550] width 699 height 22
click at [306, 544] on input "Yes" at bounding box center [308, 550] width 12 height 12
radio input "true"
click at [306, 242] on input "Yes" at bounding box center [309, 248] width 12 height 12
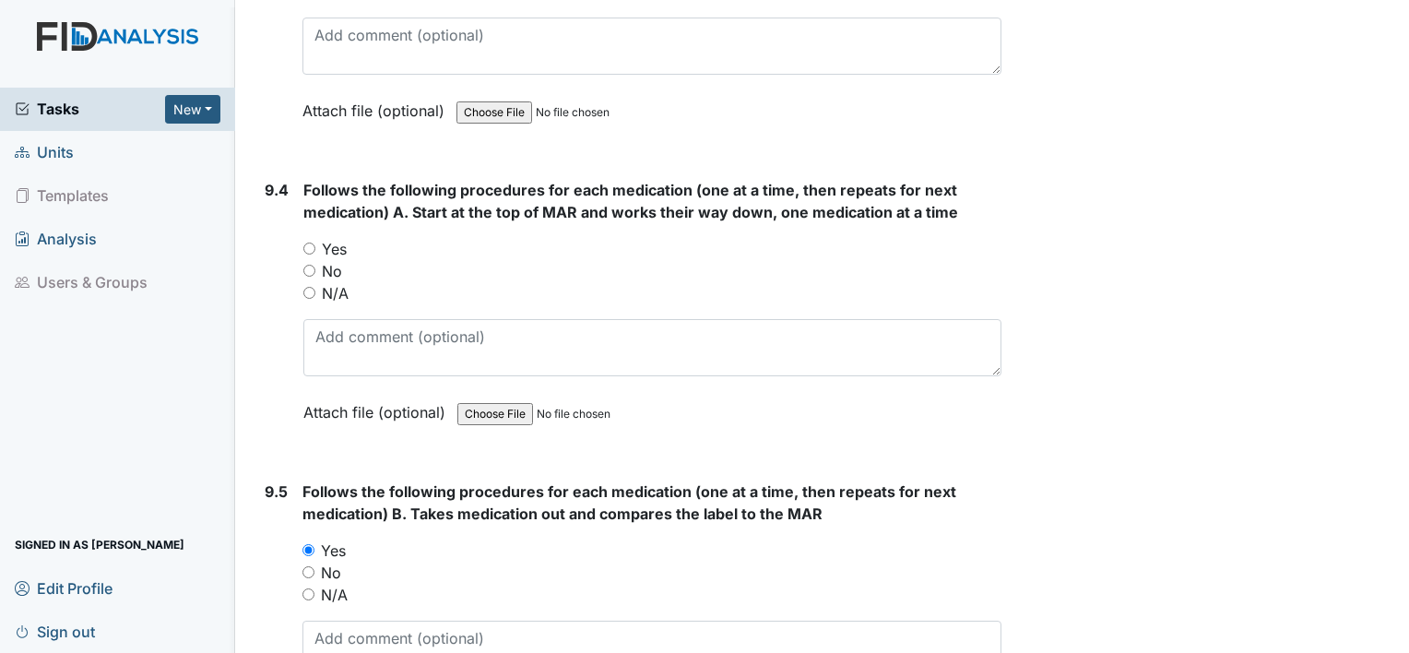
radio input "true"
click at [1394, 13] on main "Inspection: Random Inspection for Afternoon ID: #00011350 Open Autosaving... af…" at bounding box center [822, 326] width 1174 height 653
drag, startPoint x: 1394, startPoint y: 13, endPoint x: 1243, endPoint y: 182, distance: 226.5
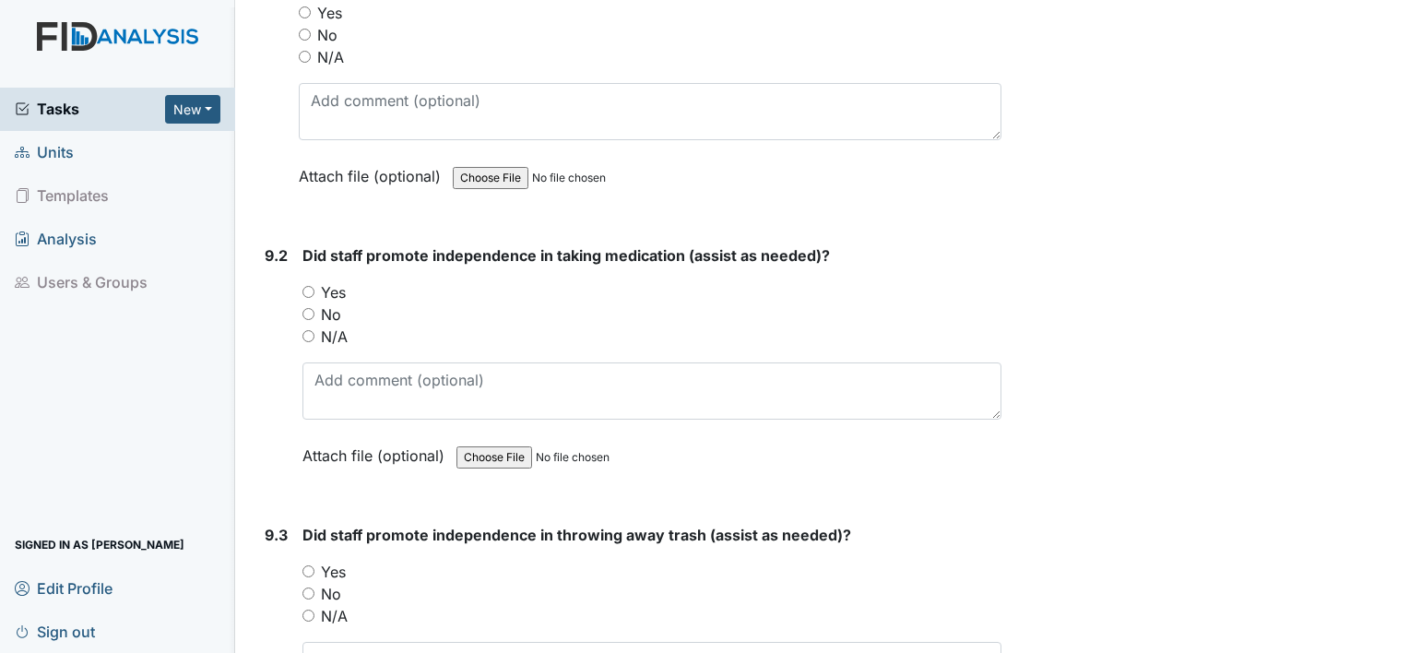
scroll to position [20530, 0]
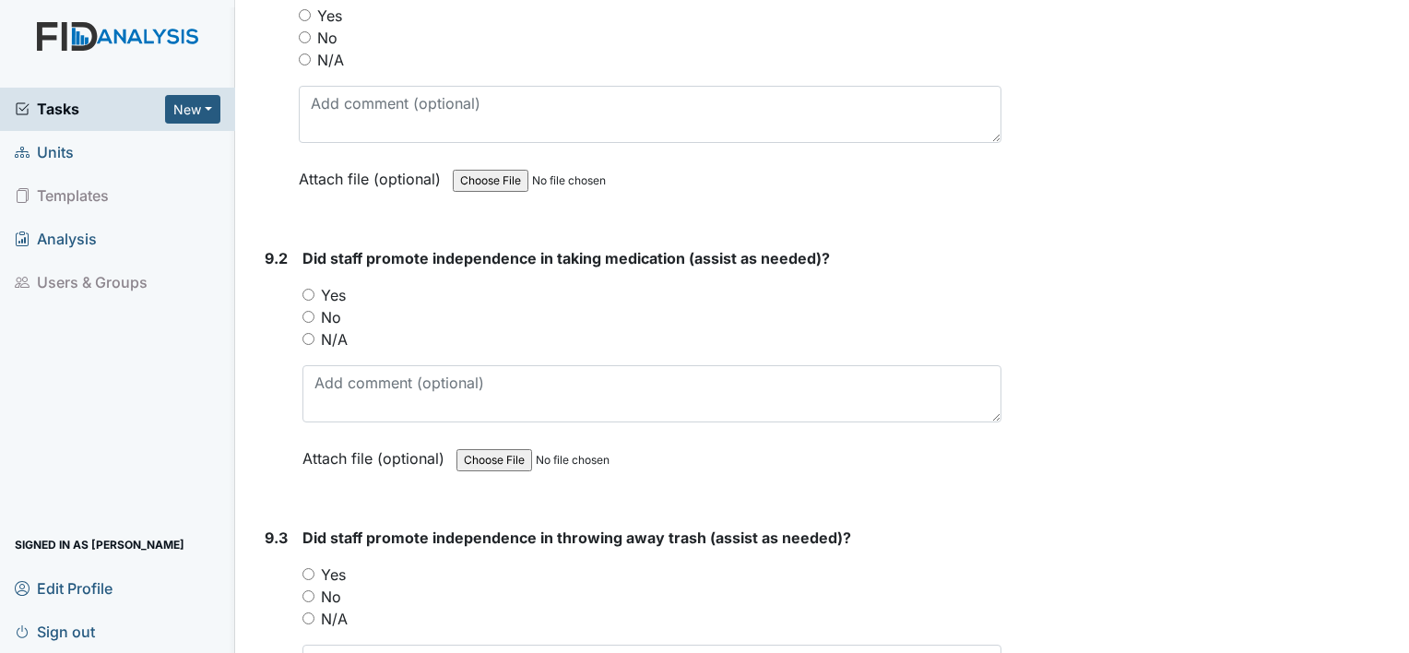
click at [305, 568] on input "Yes" at bounding box center [308, 574] width 12 height 12
radio input "true"
click at [307, 289] on input "Yes" at bounding box center [308, 295] width 12 height 12
radio input "true"
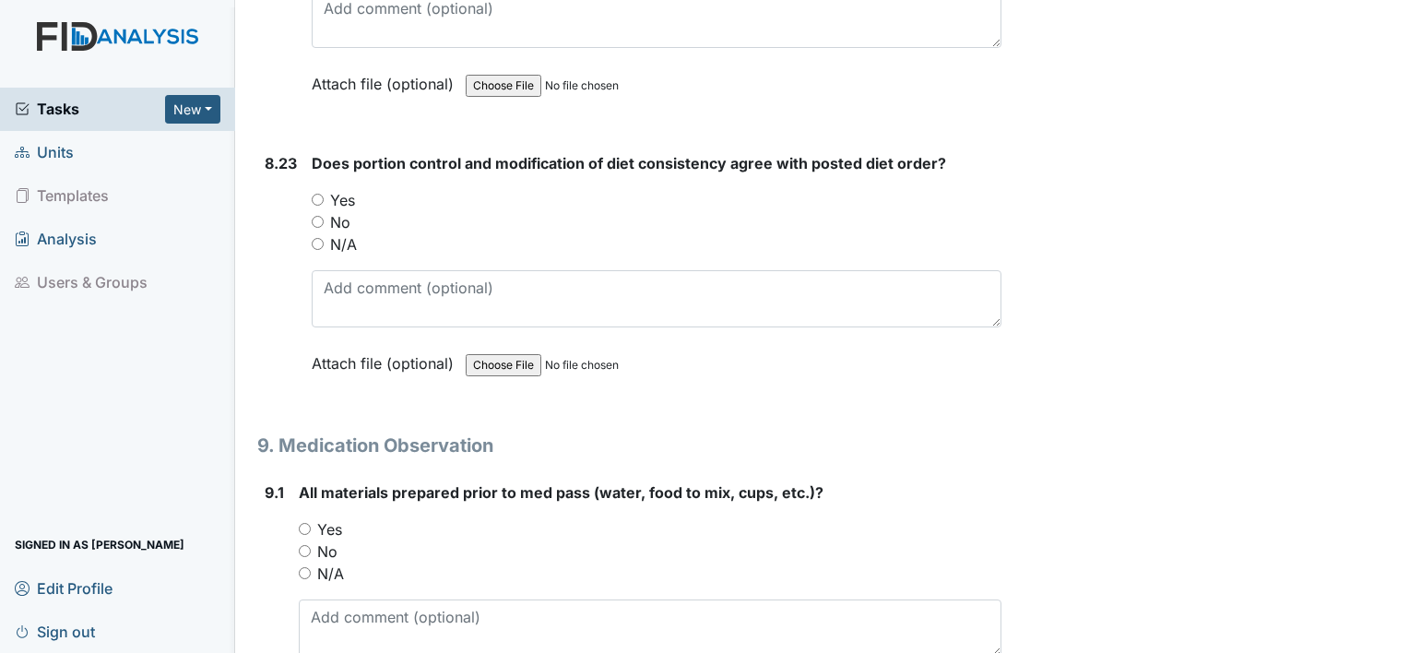
scroll to position [20014, 0]
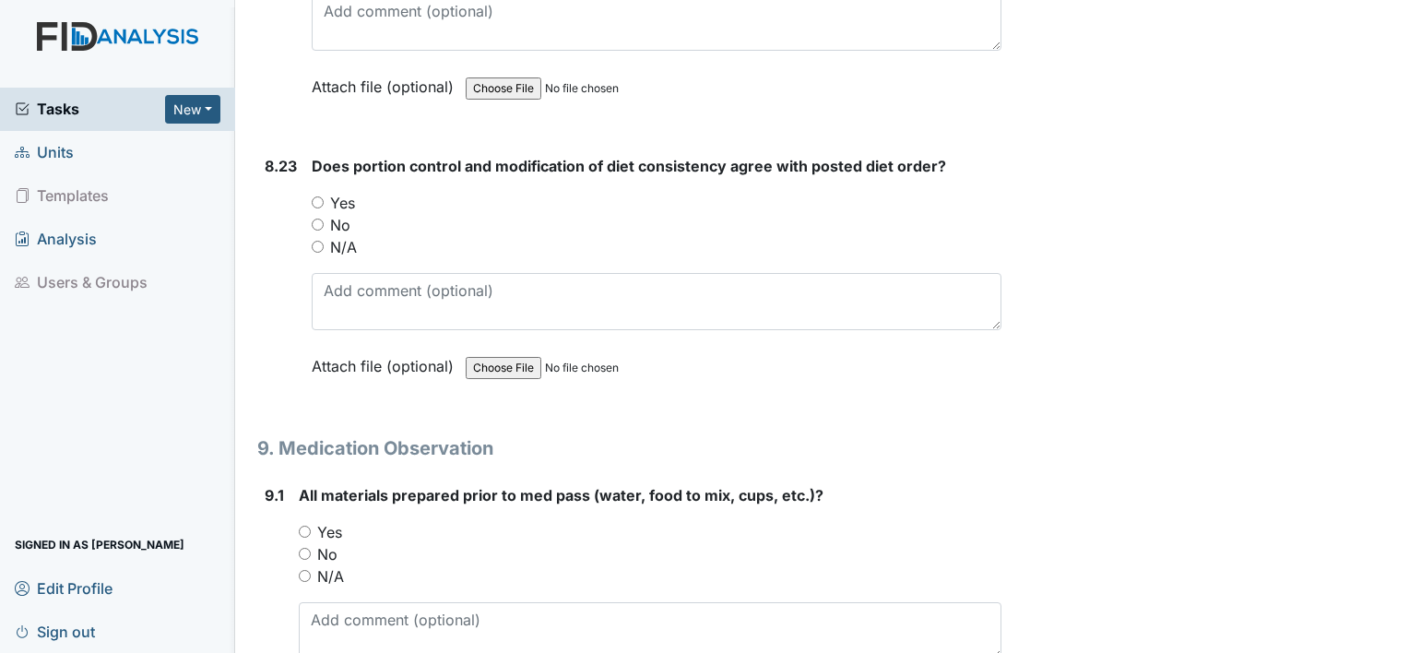
click at [300, 525] on input "Yes" at bounding box center [305, 531] width 12 height 12
radio input "true"
click at [313, 196] on input "Yes" at bounding box center [318, 202] width 12 height 12
radio input "true"
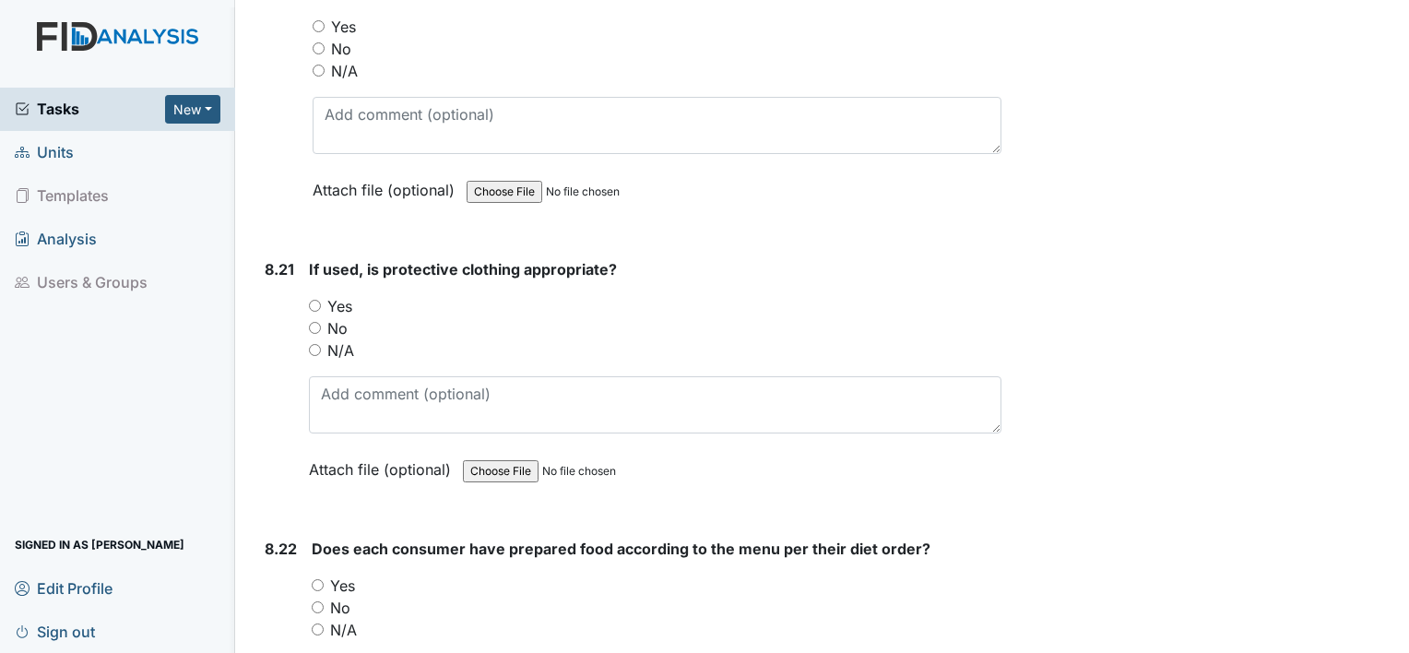
scroll to position [19350, 0]
click at [317, 581] on input "Yes" at bounding box center [318, 587] width 12 height 12
radio input "true"
click at [315, 301] on input "Yes" at bounding box center [315, 307] width 12 height 12
radio input "true"
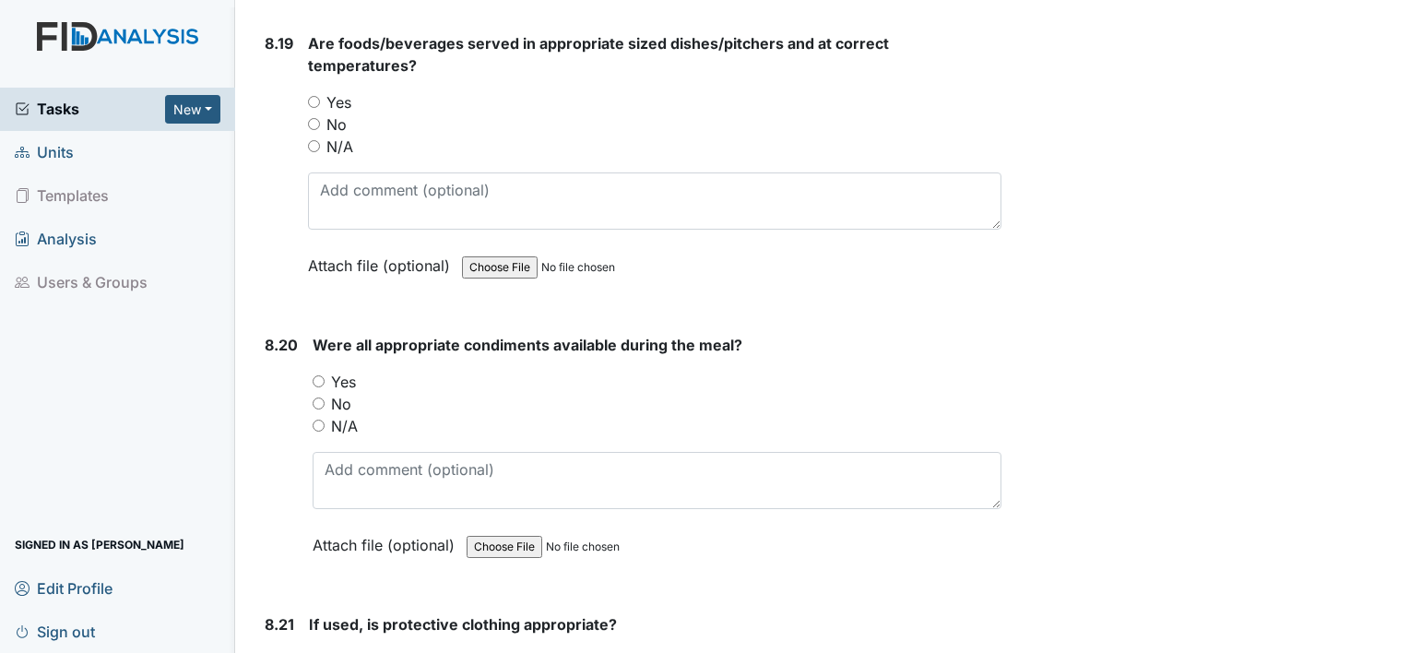
scroll to position [18982, 0]
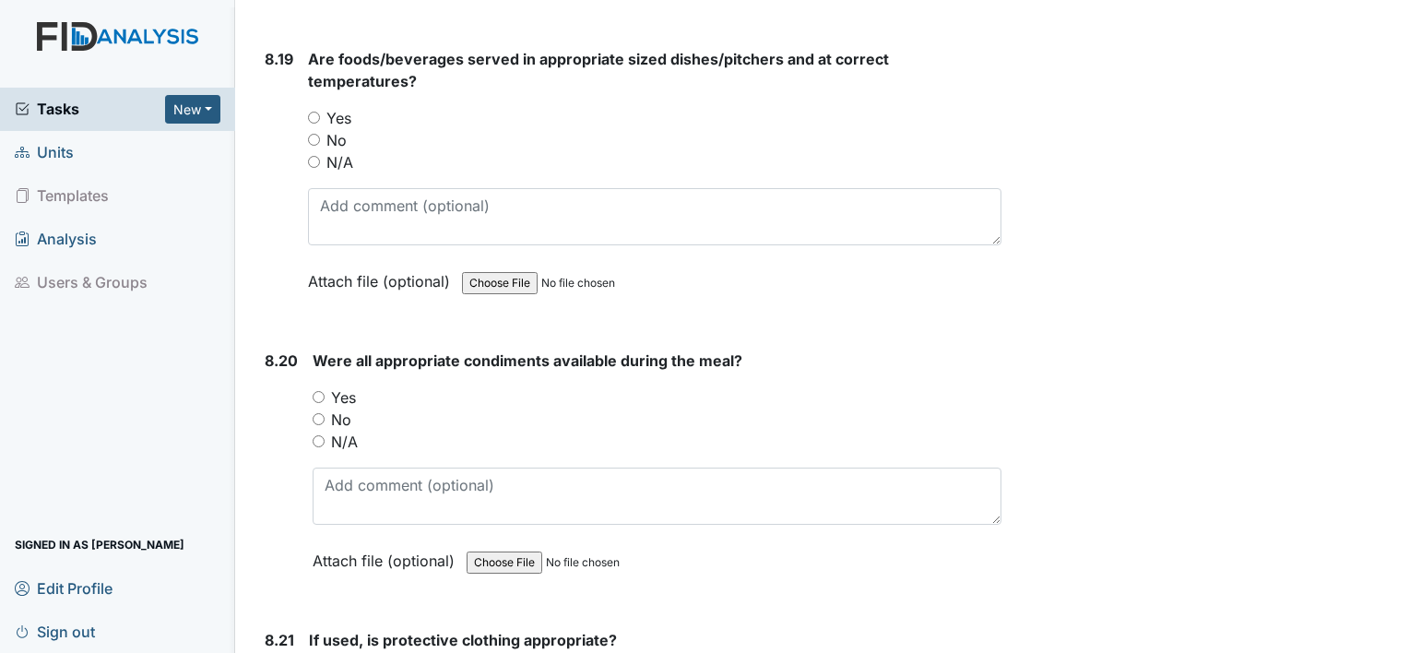
click at [317, 391] on input "Yes" at bounding box center [319, 397] width 12 height 12
radio input "true"
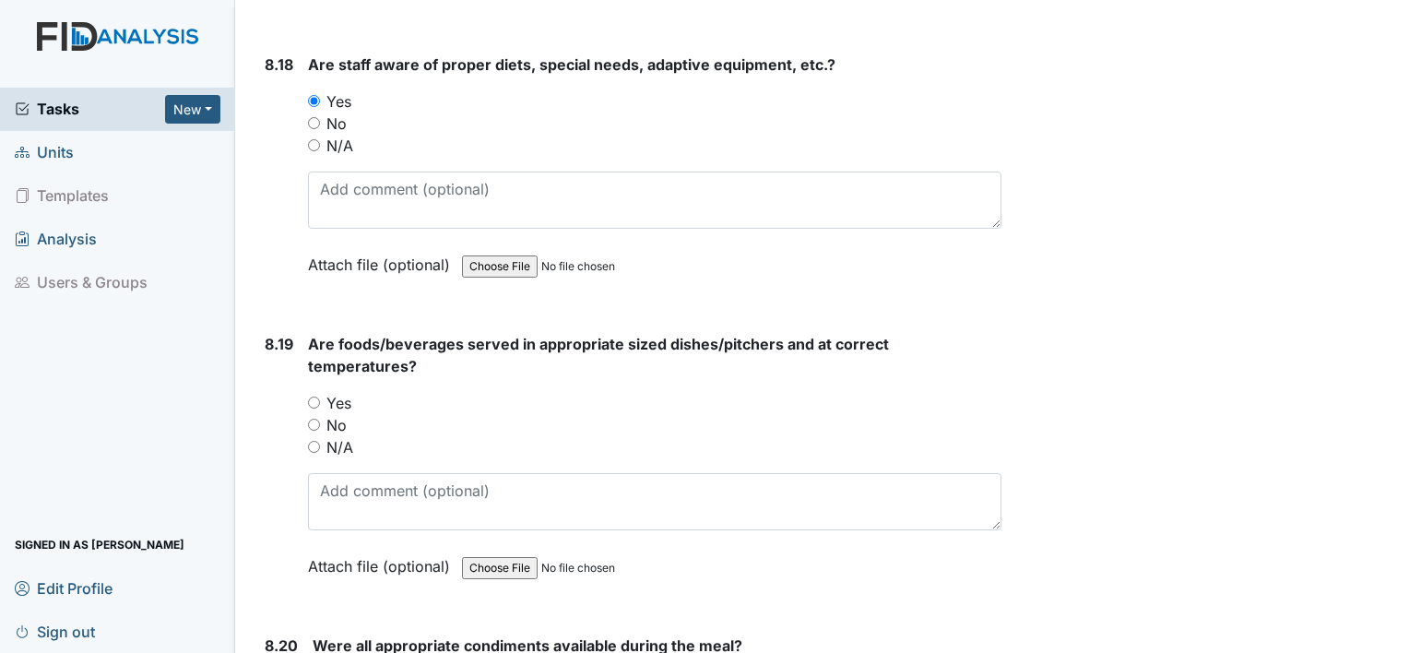
scroll to position [18687, 0]
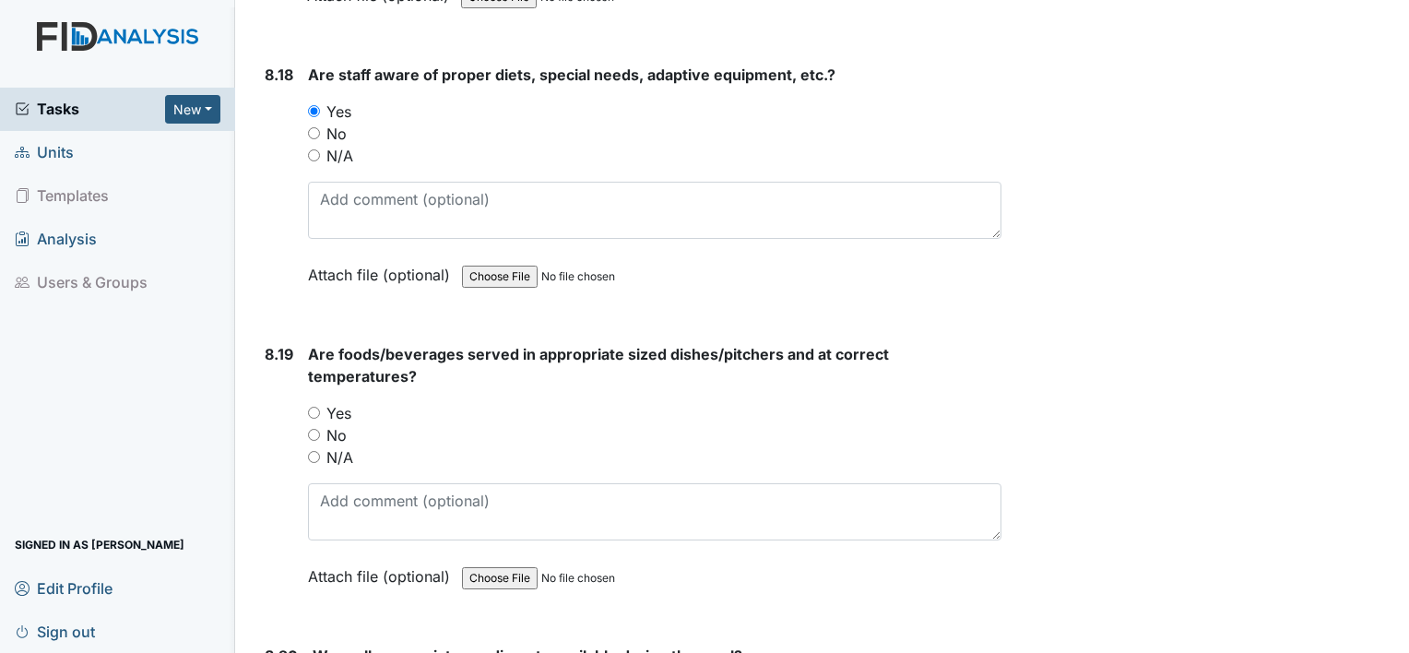
click at [313, 407] on input "Yes" at bounding box center [314, 413] width 12 height 12
radio input "true"
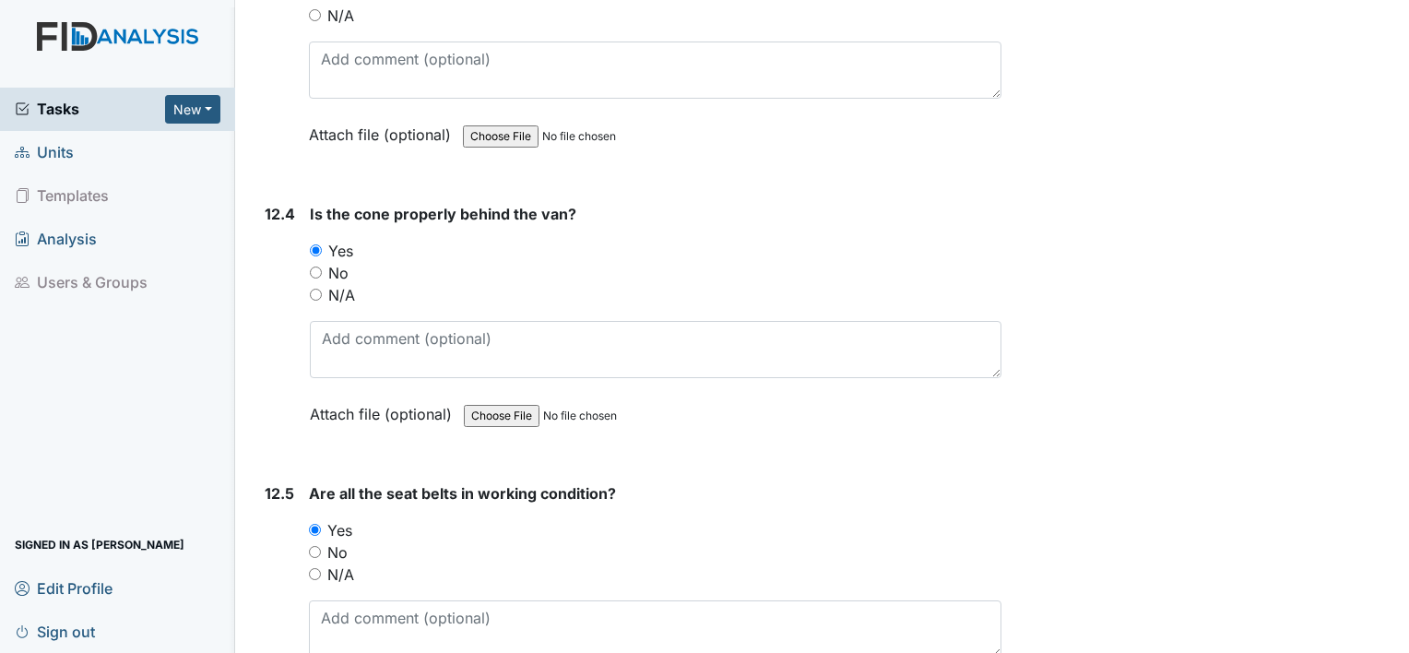
scroll to position [32525, 0]
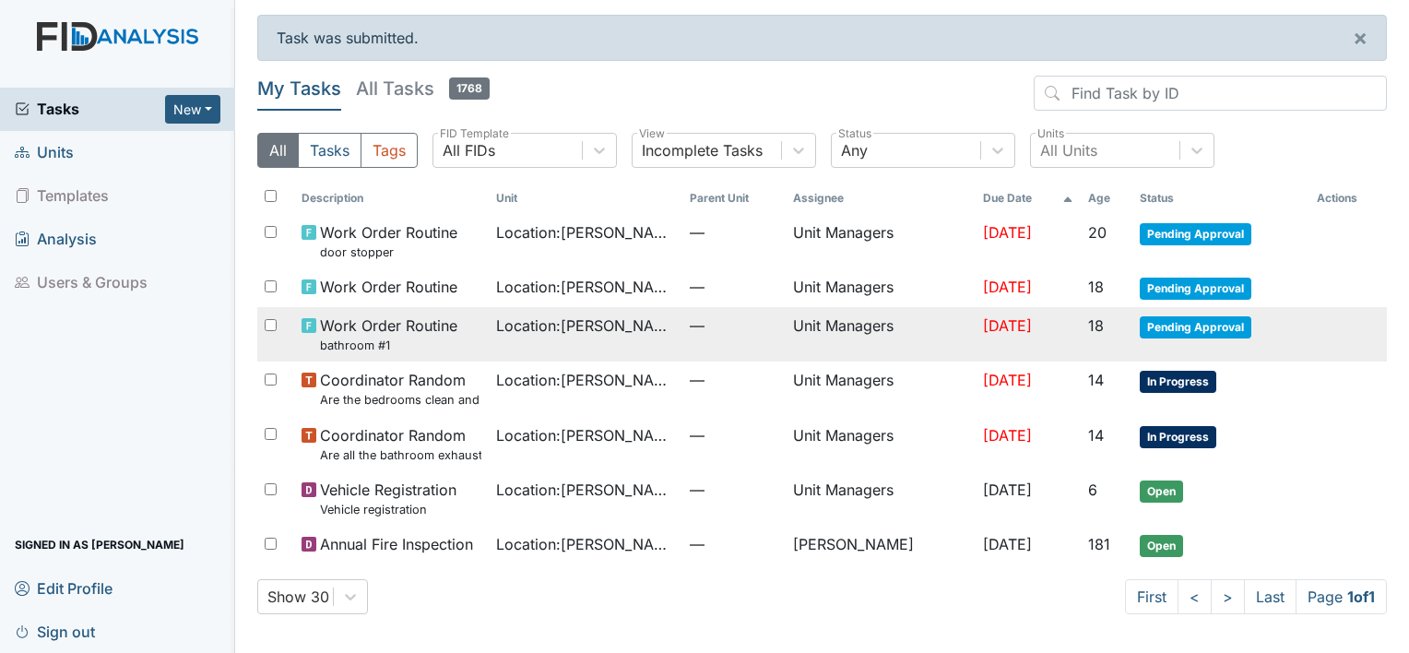
click at [391, 325] on span "Work Order Routine bathroom #1" at bounding box center [388, 334] width 137 height 40
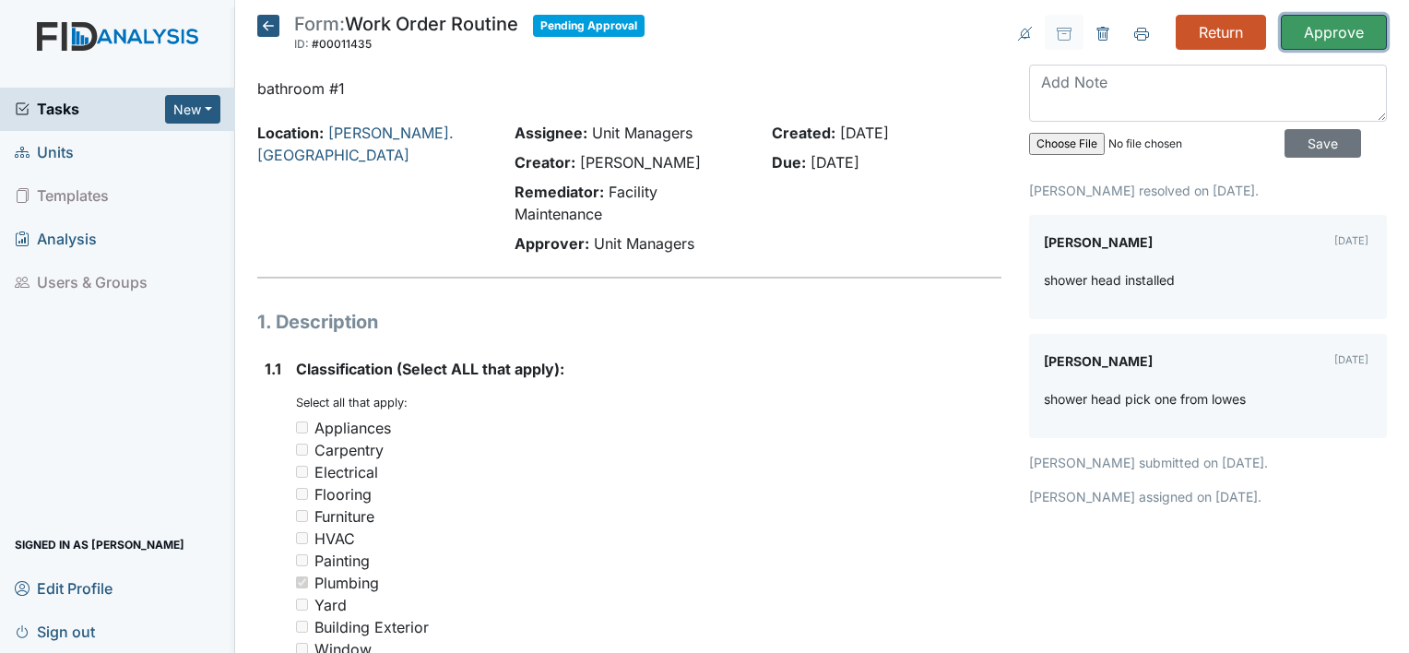
click at [1322, 37] on input "Approve" at bounding box center [1334, 32] width 106 height 35
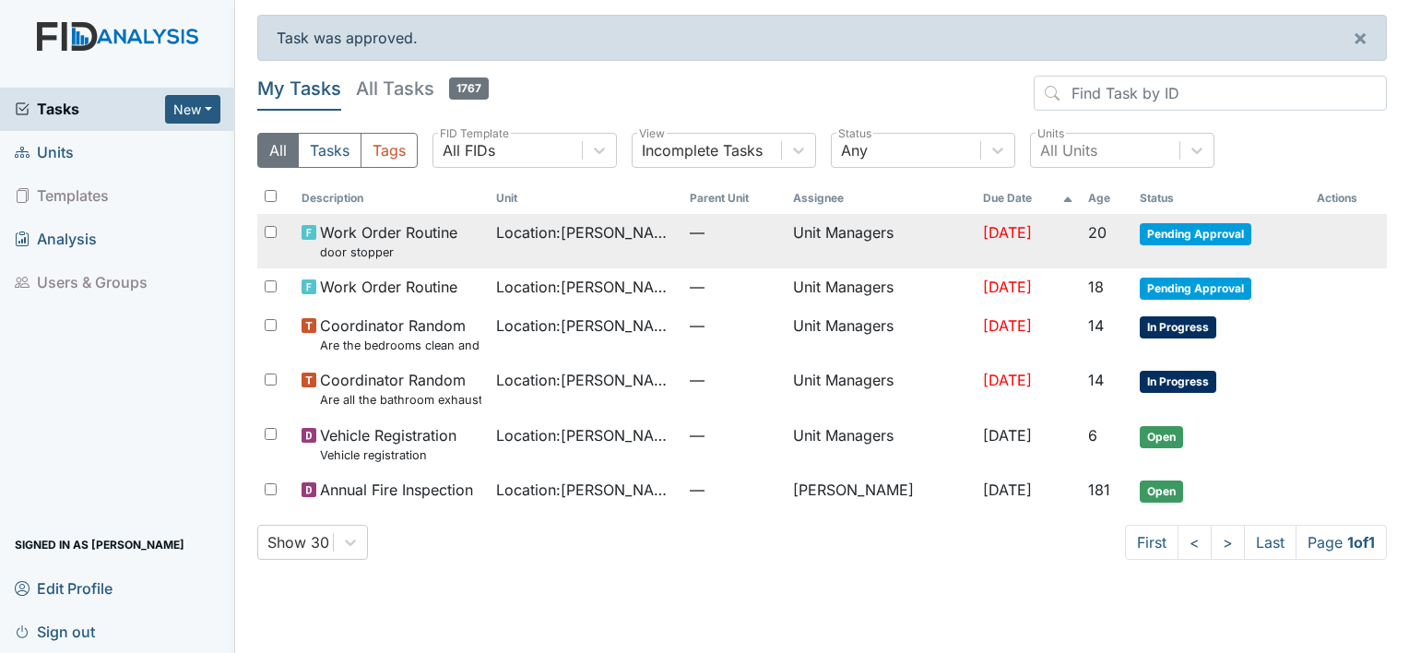
click at [420, 242] on span "Work Order Routine door stopper" at bounding box center [388, 241] width 137 height 40
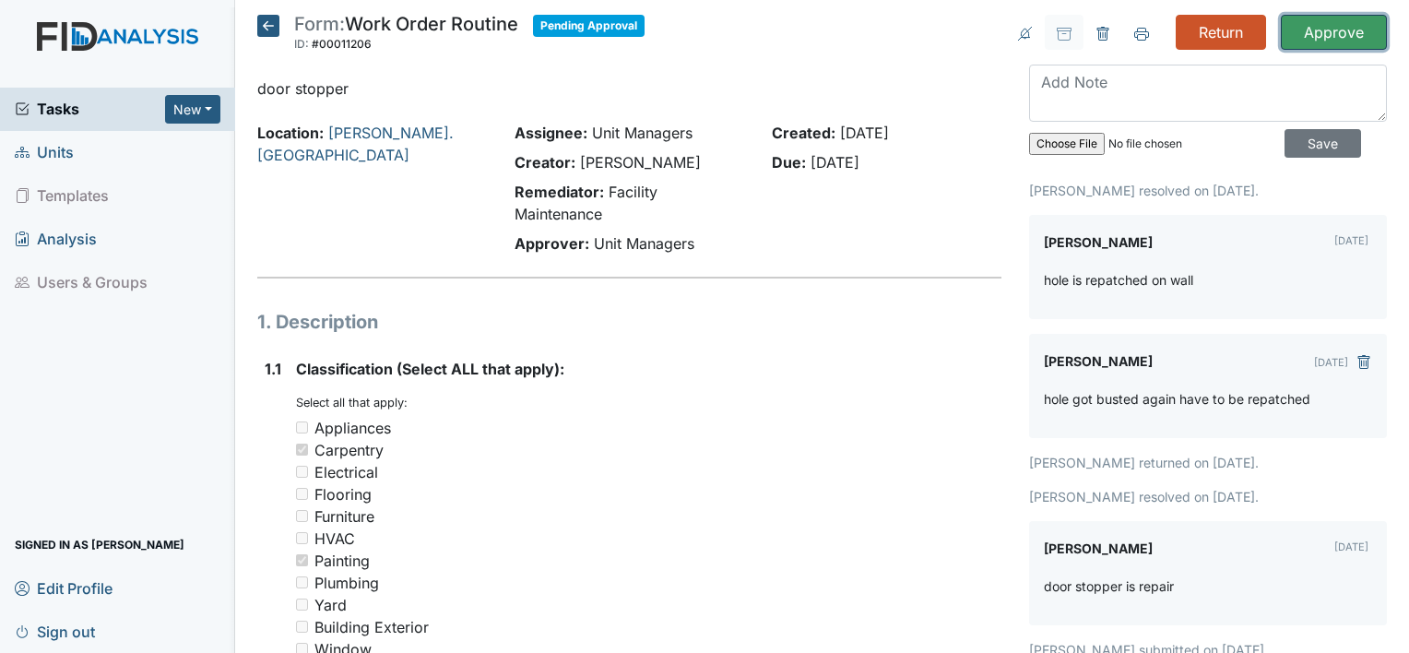
click at [1301, 30] on input "Approve" at bounding box center [1334, 32] width 106 height 35
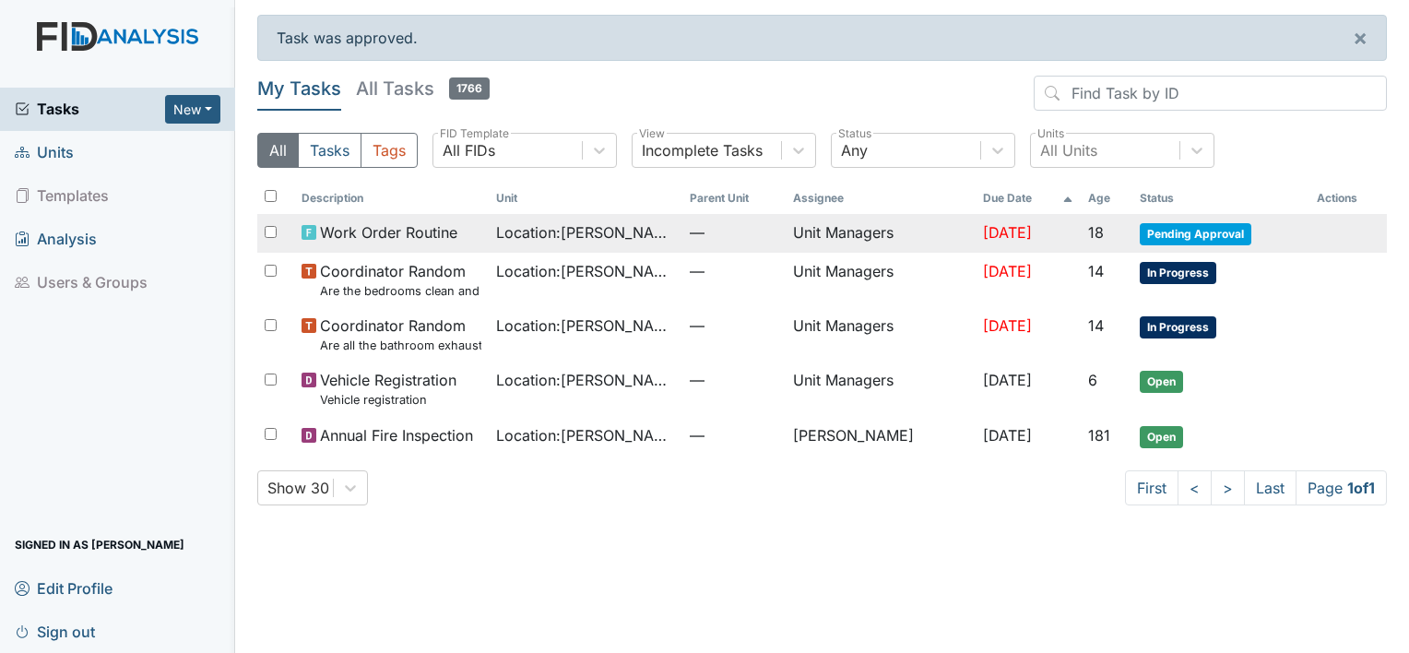
click at [579, 229] on span "Location : Wickham Rd. Camden" at bounding box center [585, 232] width 179 height 22
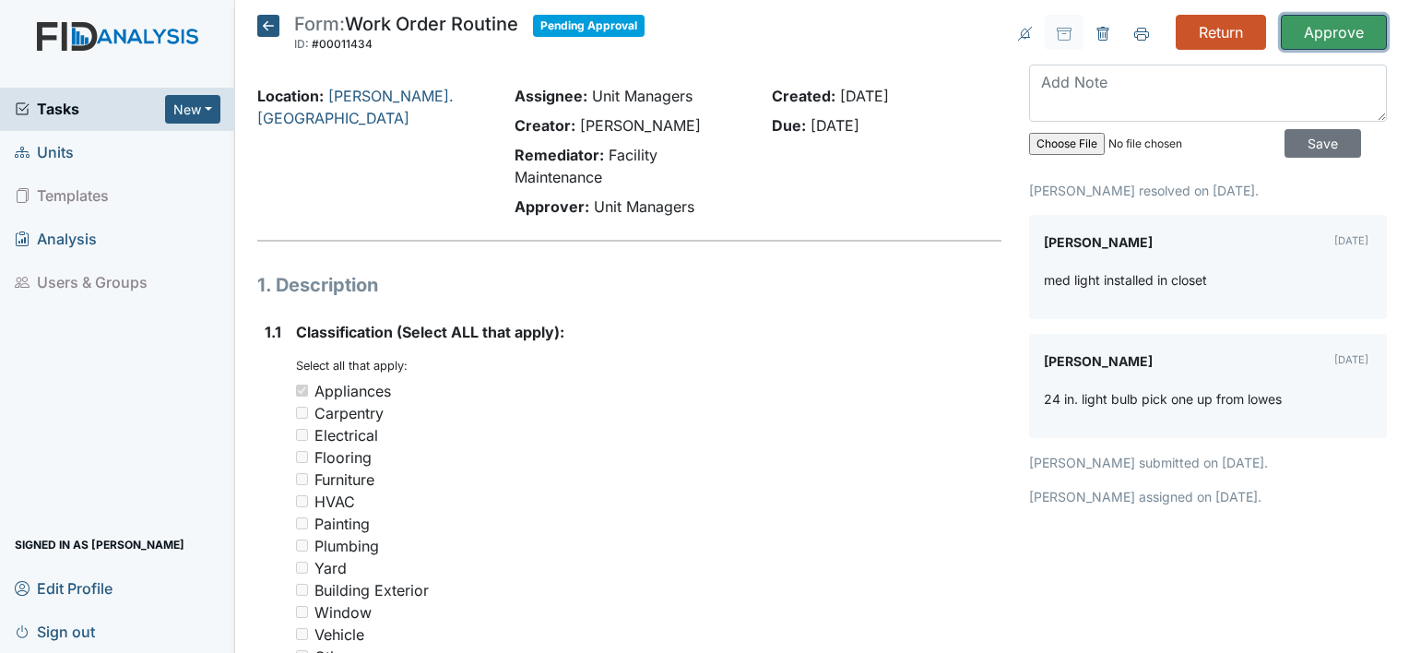
click at [1332, 31] on input "Approve" at bounding box center [1334, 32] width 106 height 35
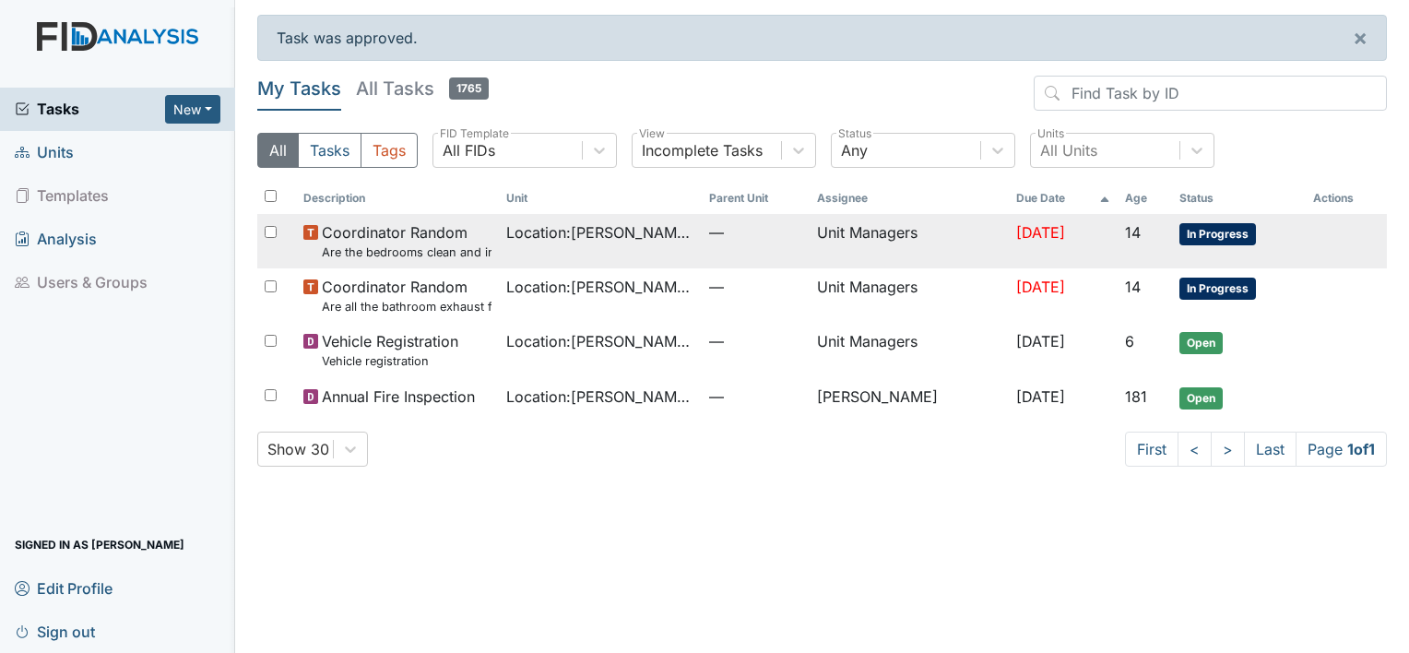
click at [786, 266] on td "—" at bounding box center [756, 241] width 108 height 54
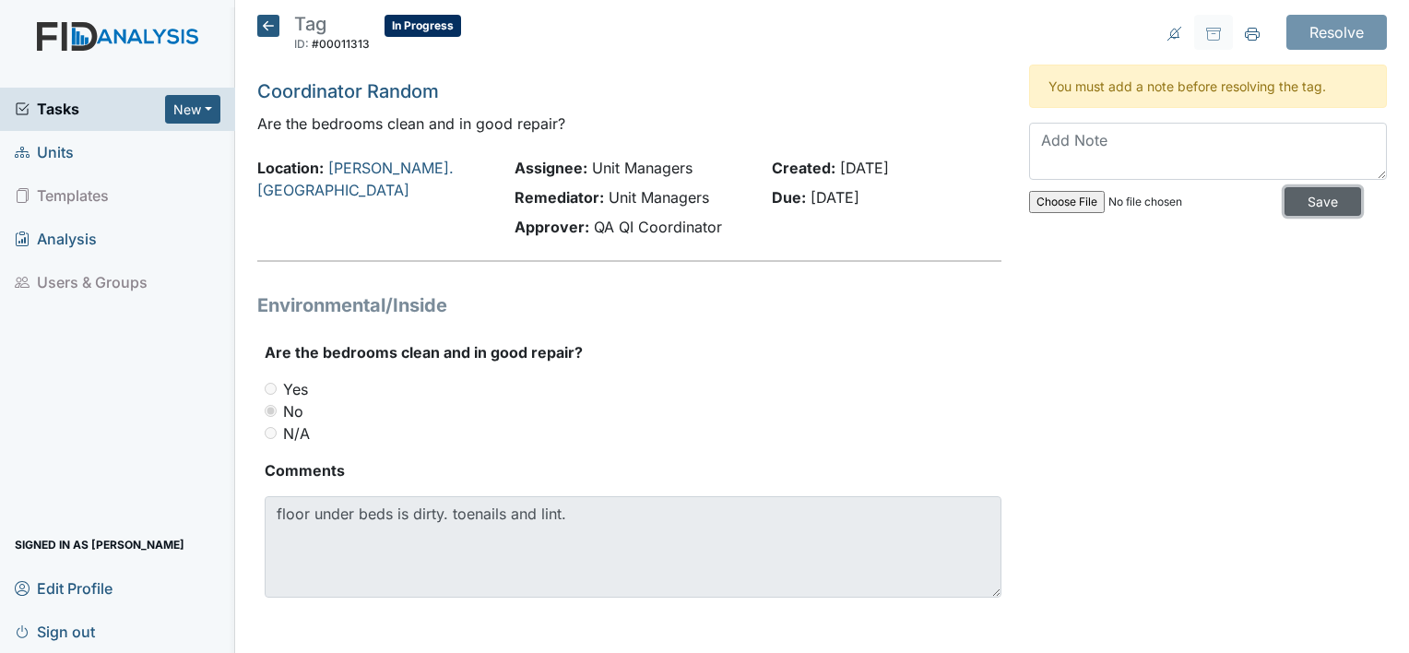
click at [1291, 202] on input "Save" at bounding box center [1322, 201] width 77 height 29
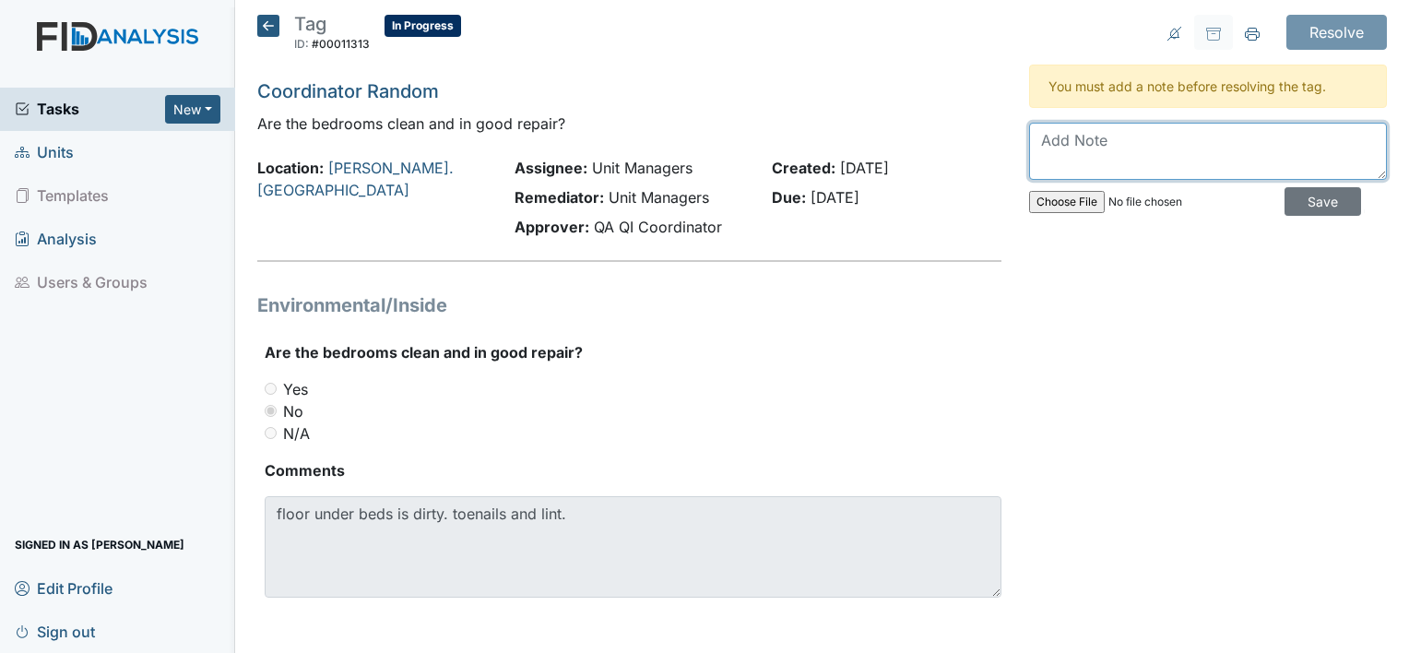
click at [1186, 146] on textarea at bounding box center [1208, 151] width 358 height 57
type textarea "all rooms have been vacuumed"
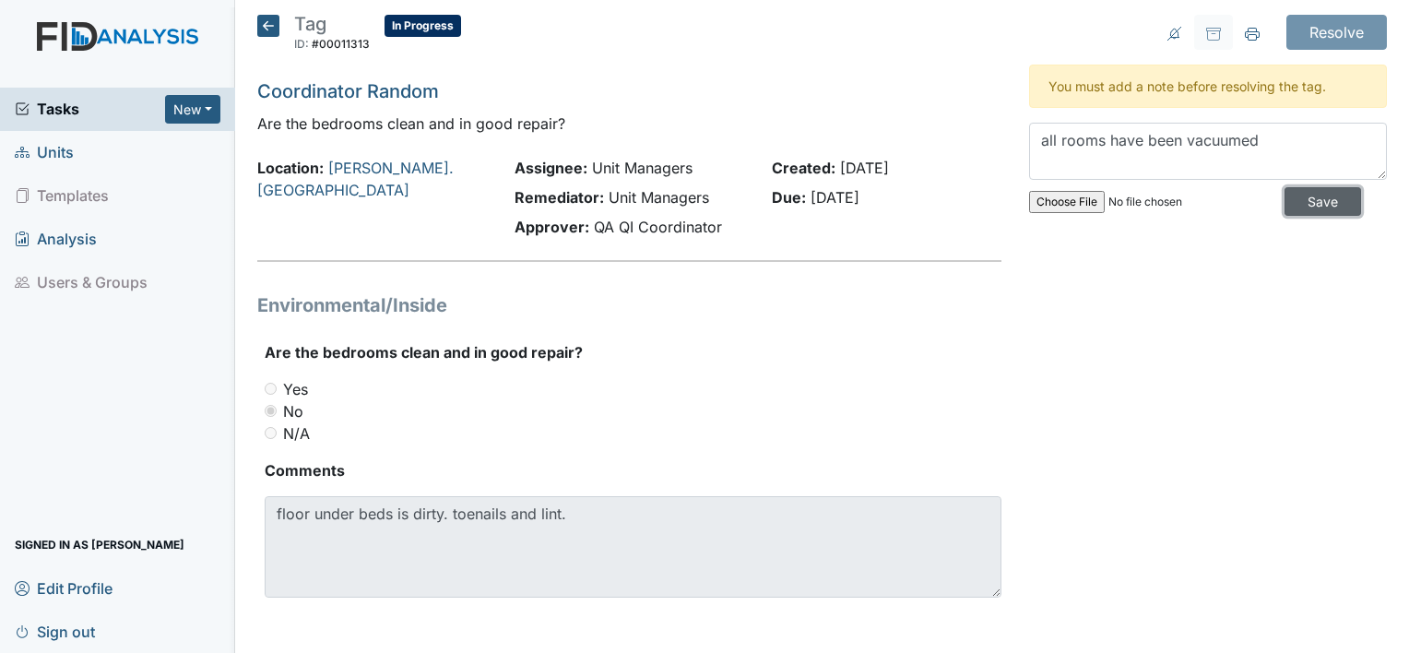
click at [1294, 198] on input "Save" at bounding box center [1322, 201] width 77 height 29
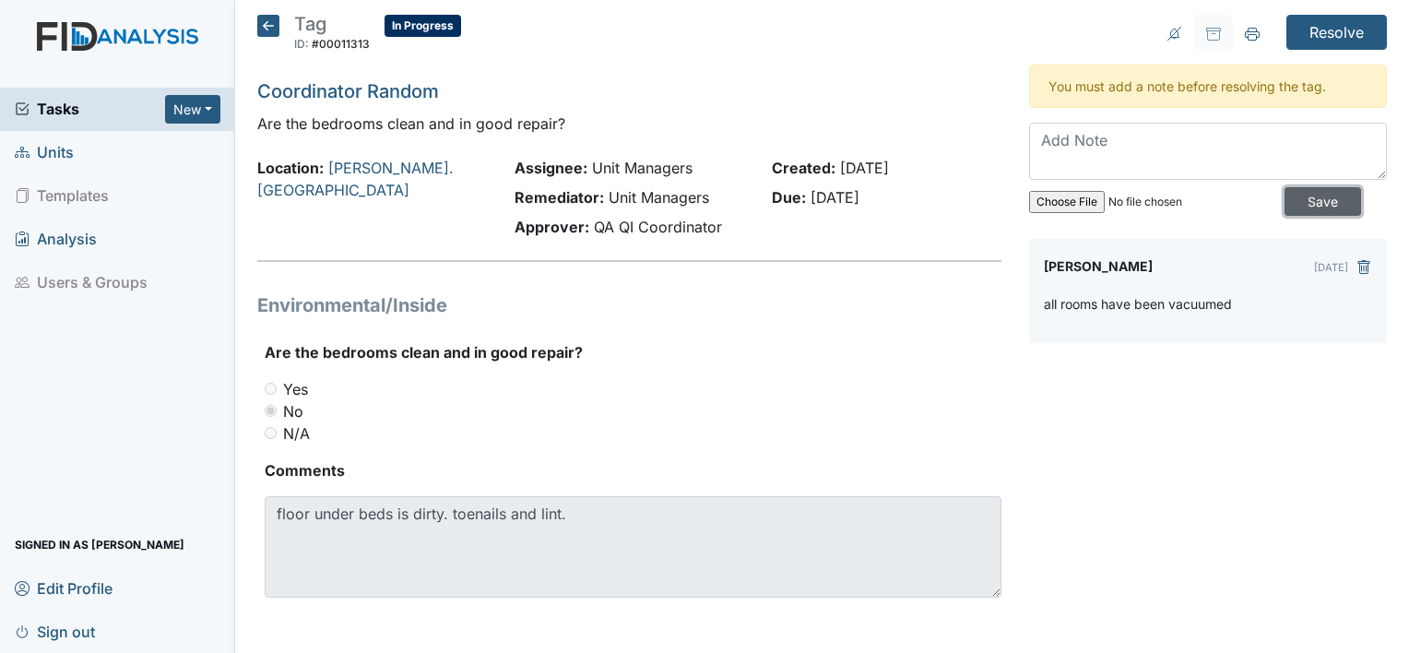
click at [1294, 198] on input "Save" at bounding box center [1322, 201] width 77 height 29
click at [1284, 202] on input "Save" at bounding box center [1322, 201] width 77 height 29
click at [1326, 15] on input "Resolve" at bounding box center [1336, 32] width 100 height 35
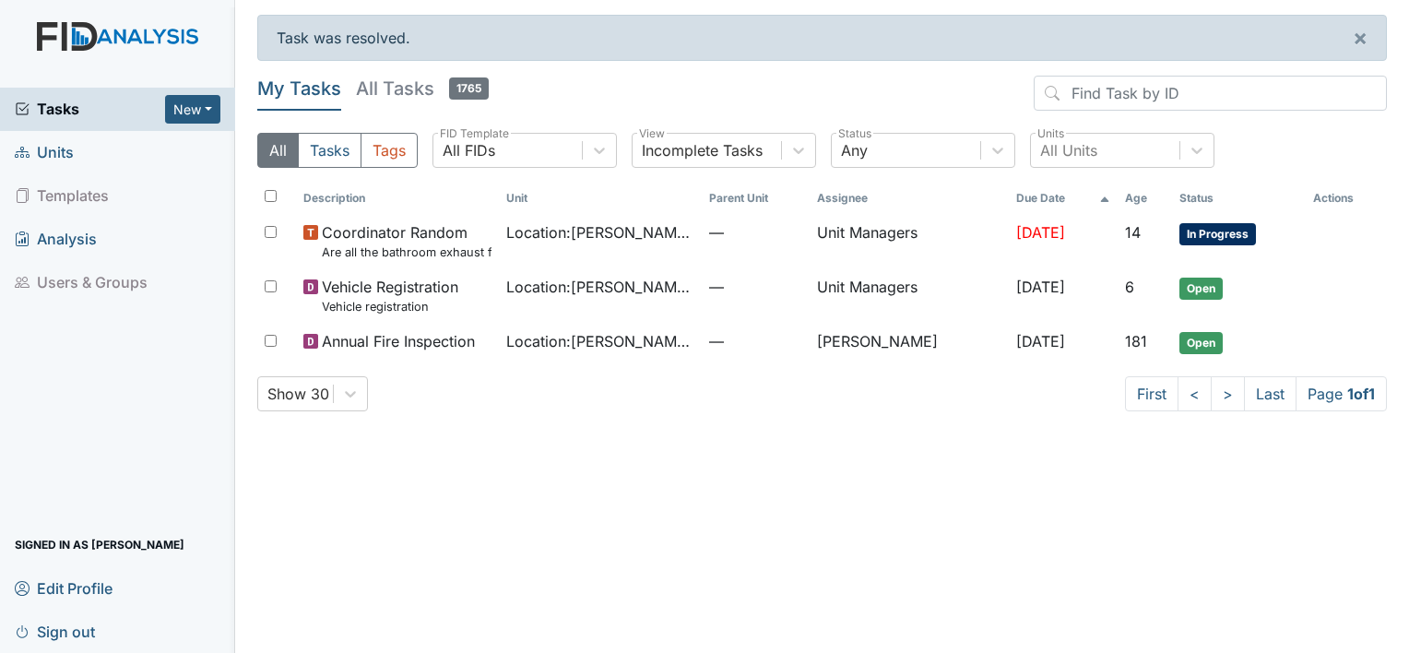
click at [55, 109] on span "Tasks" at bounding box center [90, 109] width 150 height 22
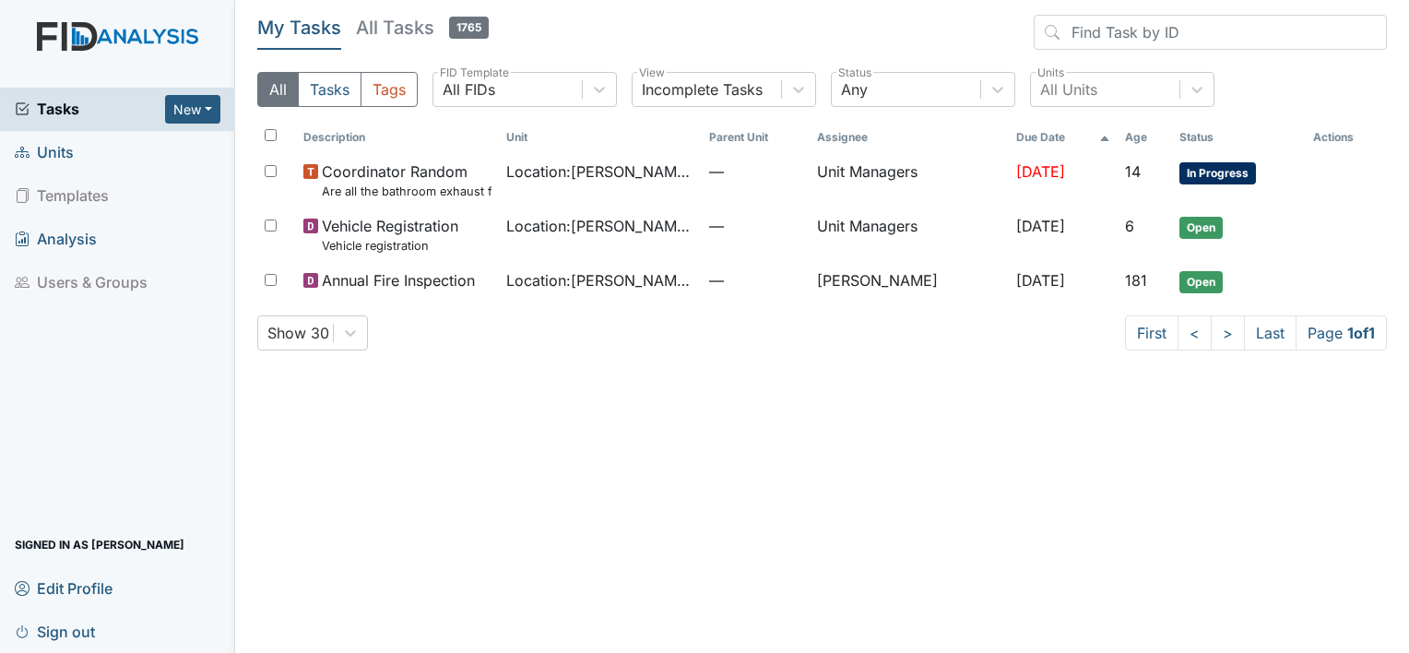
click at [104, 143] on link "Units" at bounding box center [117, 152] width 235 height 43
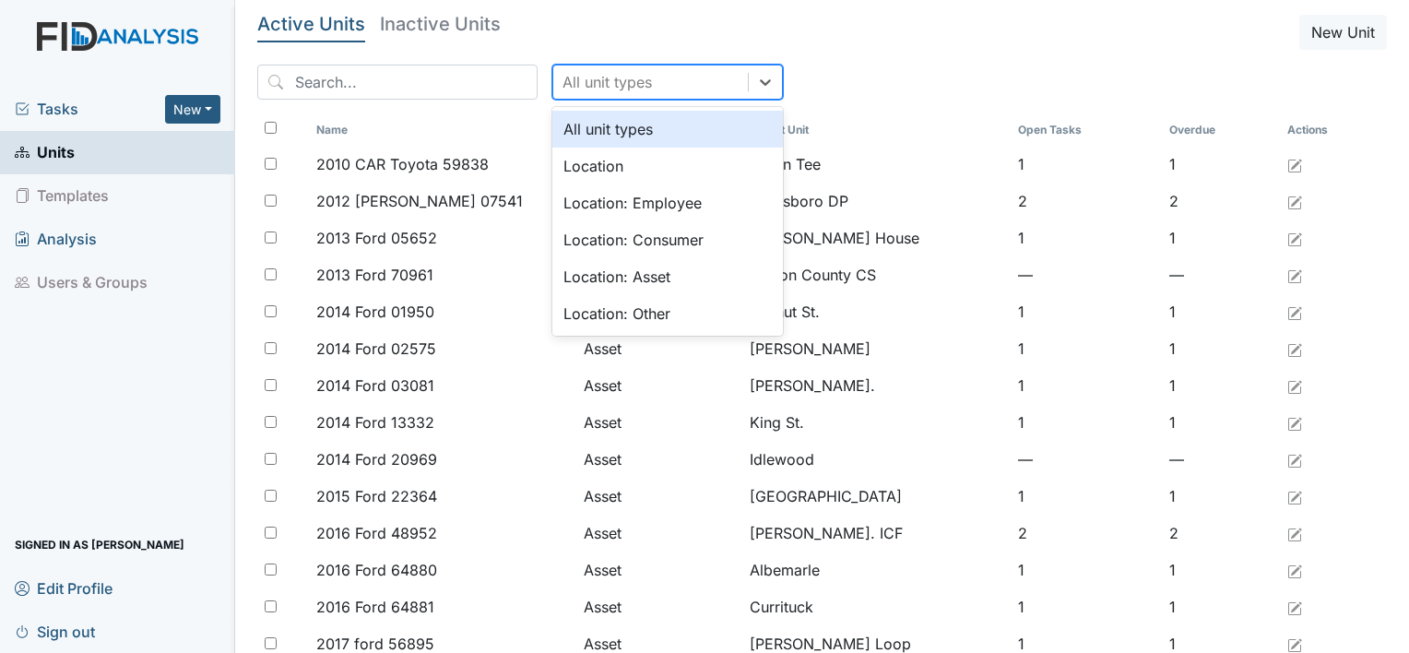
click at [597, 75] on div "All unit types" at bounding box center [606, 82] width 89 height 22
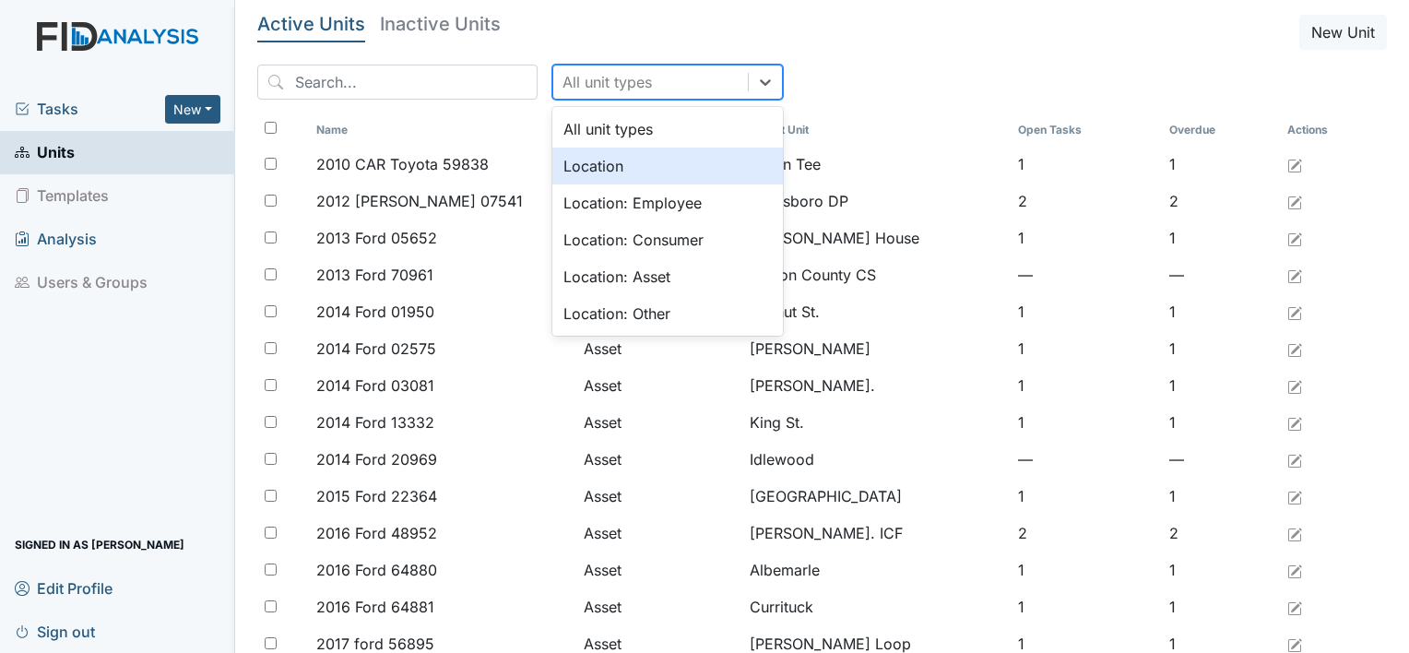
click at [578, 158] on div "Location" at bounding box center [667, 166] width 230 height 37
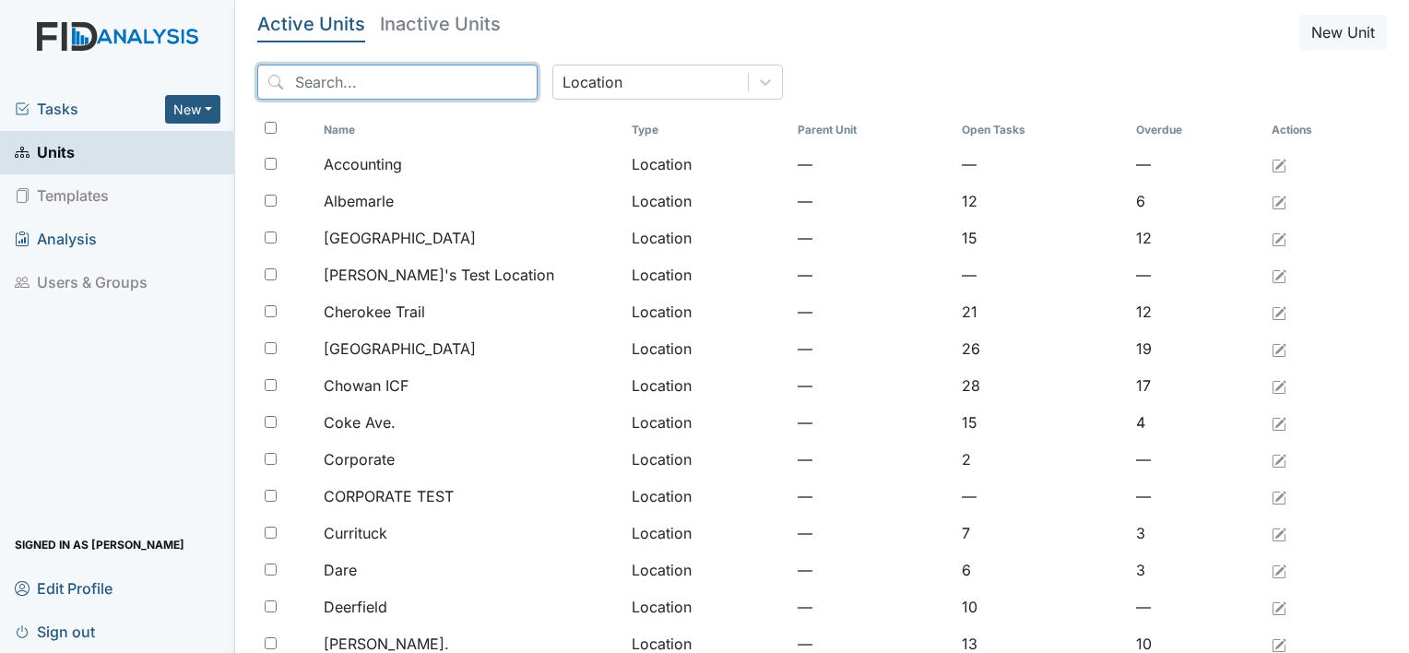
click at [426, 77] on input "search" at bounding box center [397, 82] width 280 height 35
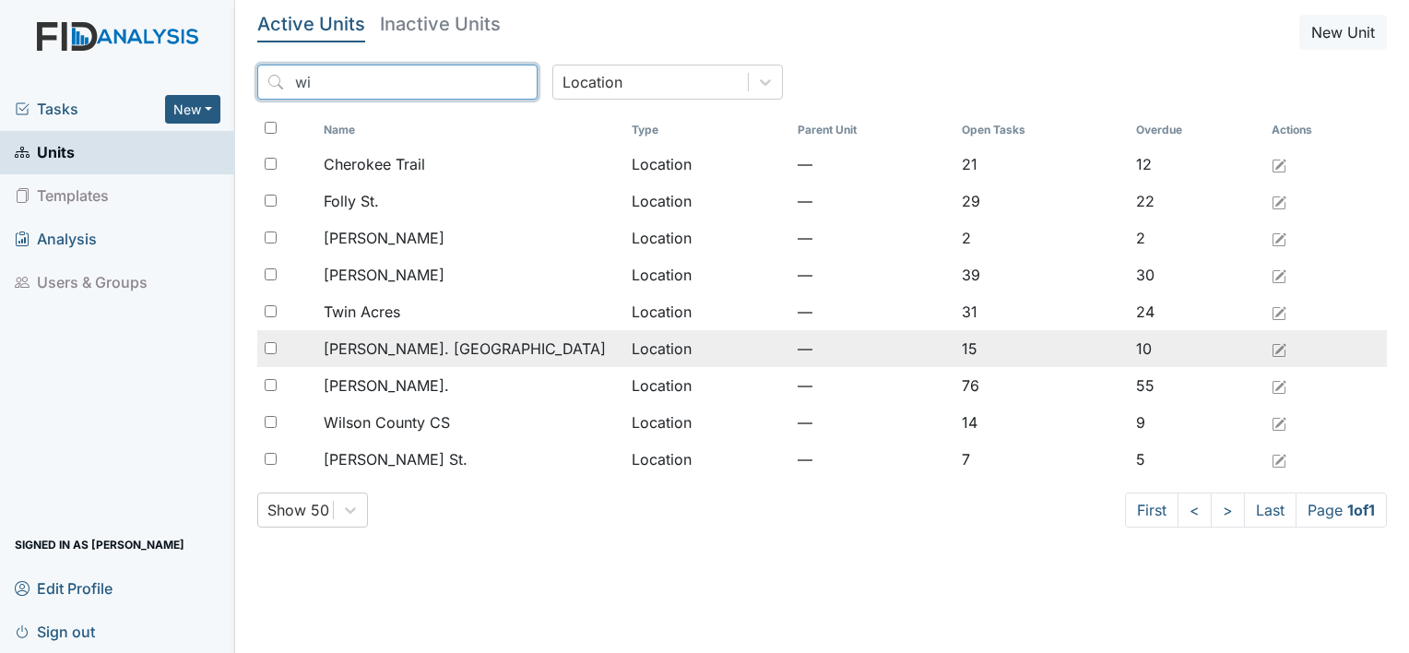
type input "wi"
click at [374, 354] on span "[PERSON_NAME]. [GEOGRAPHIC_DATA]" at bounding box center [465, 348] width 282 height 22
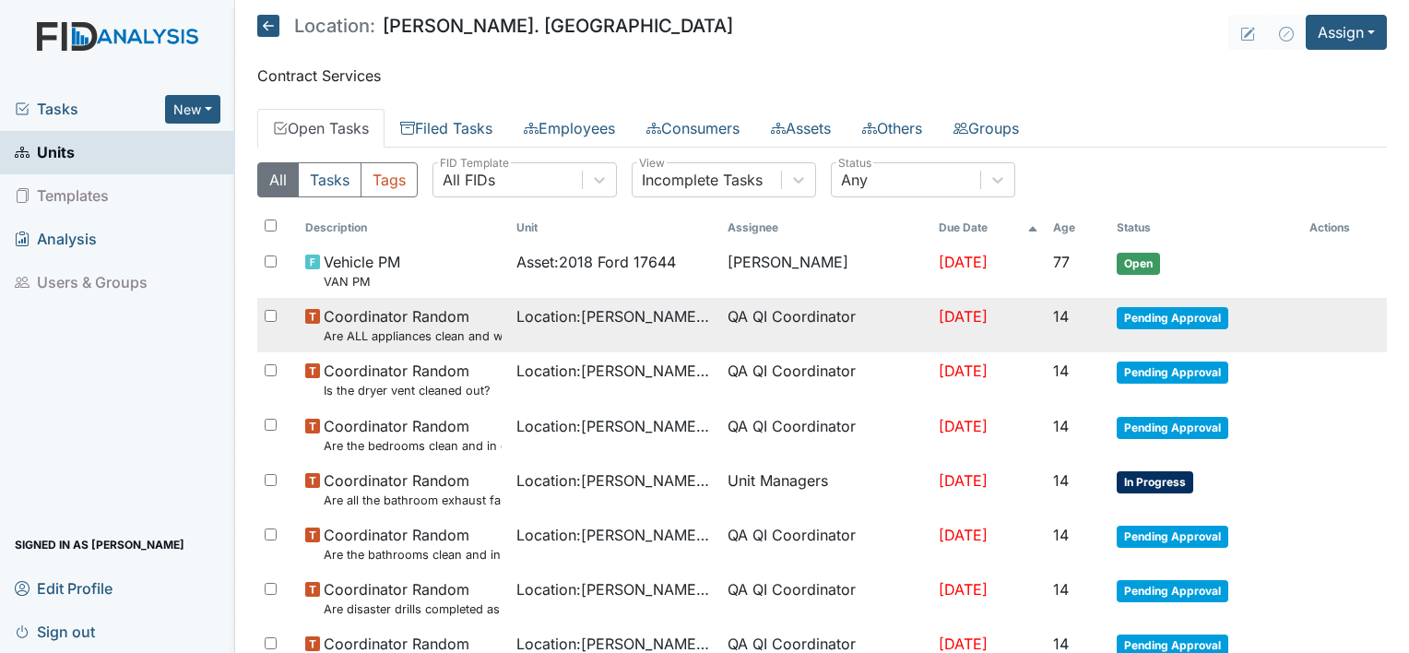
click at [720, 316] on td "QA QI Coordinator" at bounding box center [825, 325] width 211 height 54
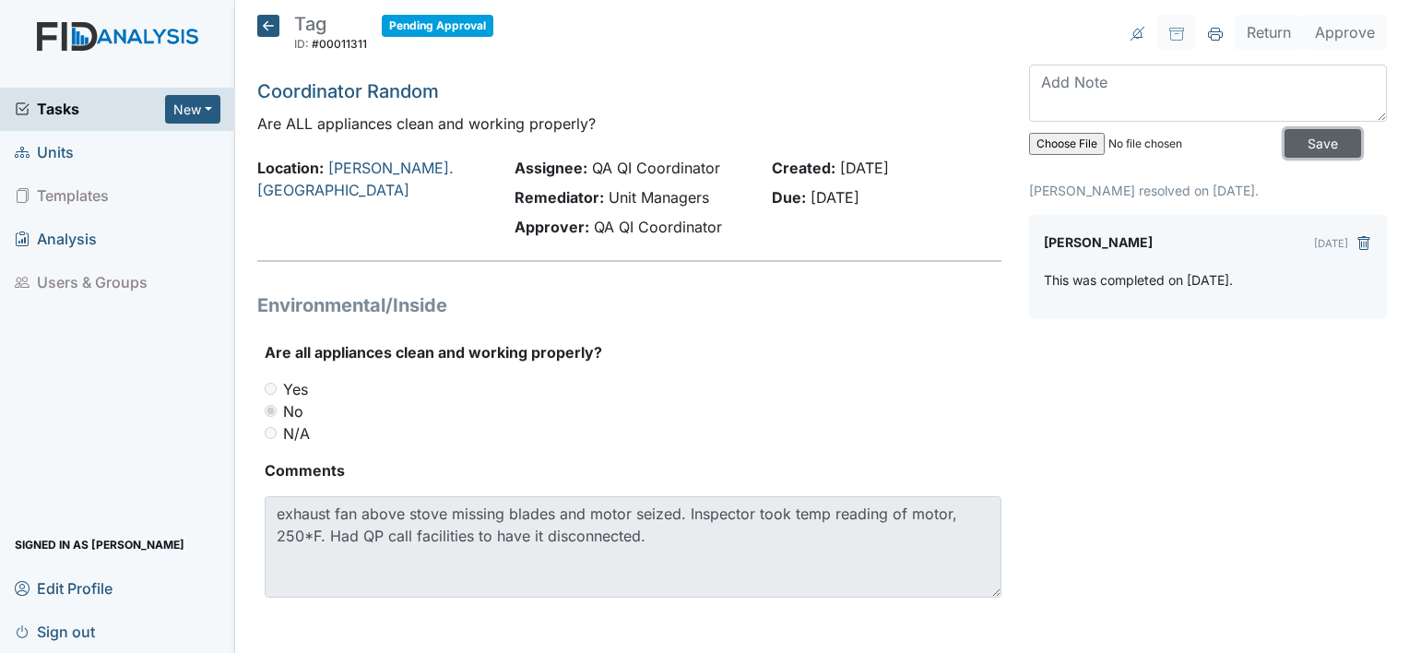
click at [1294, 145] on input "Save" at bounding box center [1322, 143] width 77 height 29
click at [1317, 149] on input "Save" at bounding box center [1322, 143] width 77 height 29
click at [272, 32] on icon at bounding box center [268, 26] width 22 height 22
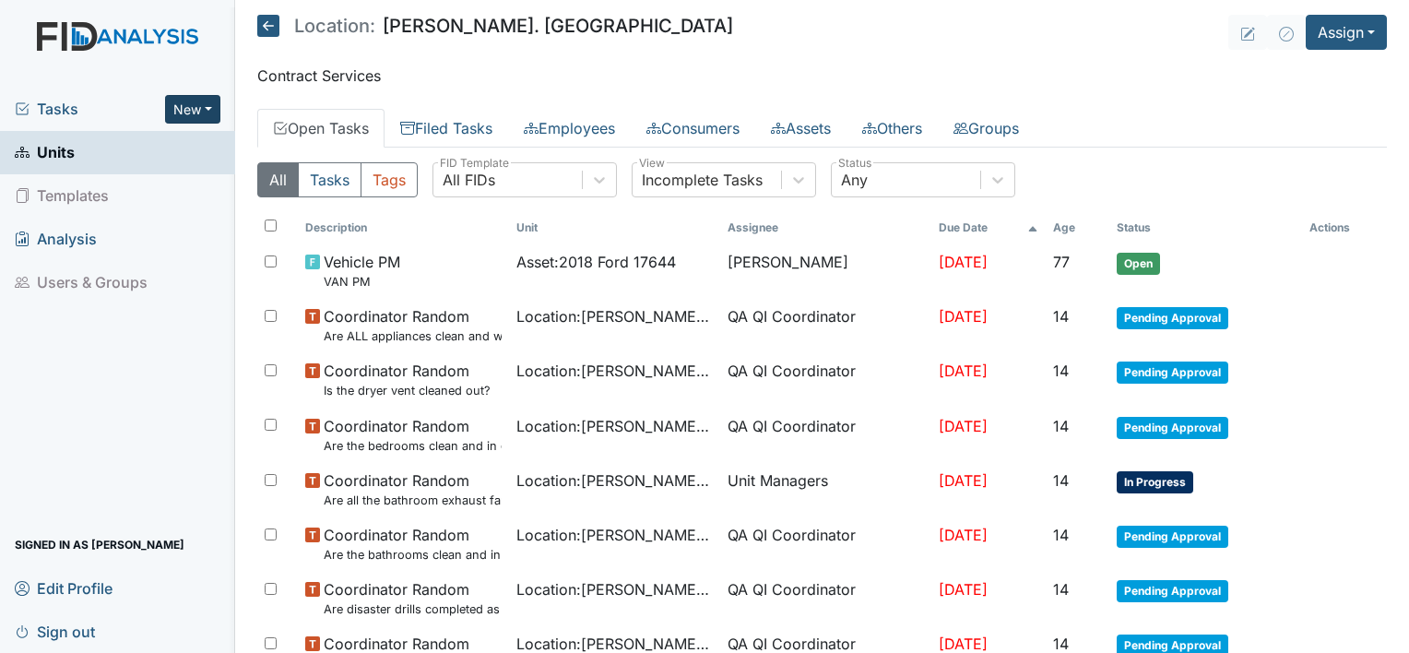
click at [193, 105] on button "New" at bounding box center [192, 109] width 55 height 29
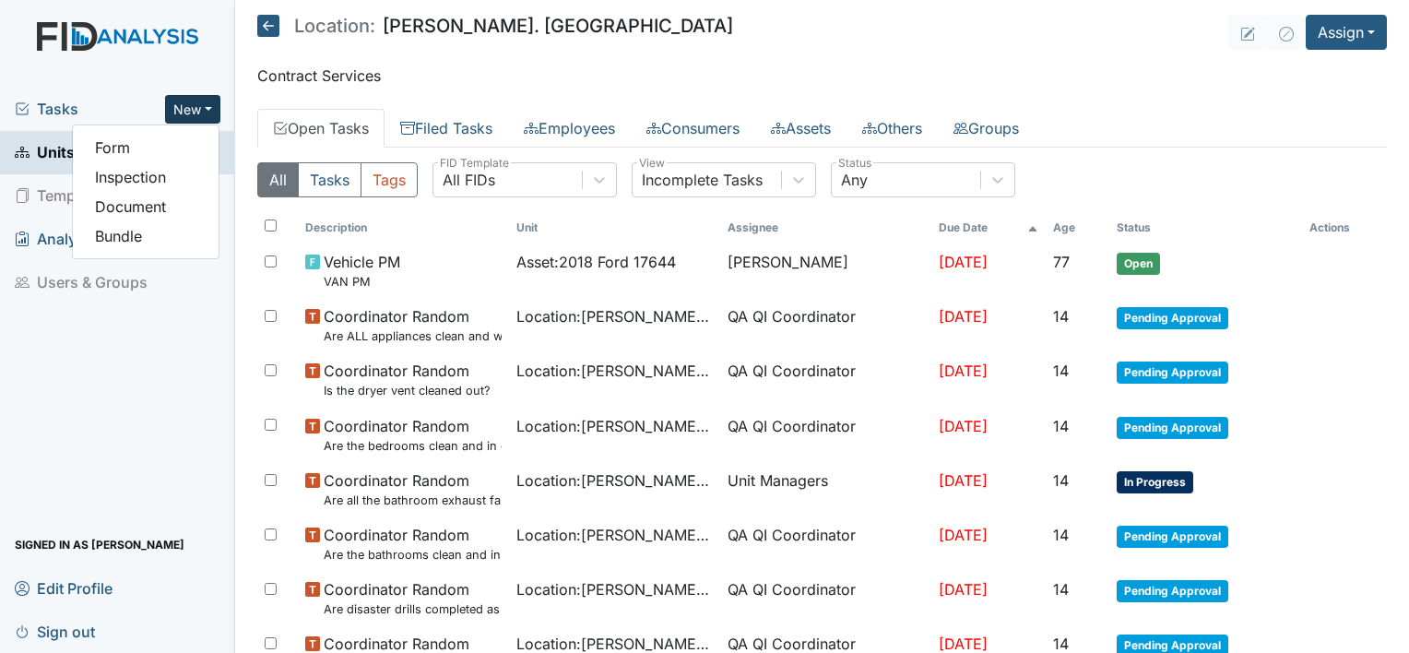
click at [193, 105] on button "New" at bounding box center [192, 109] width 55 height 29
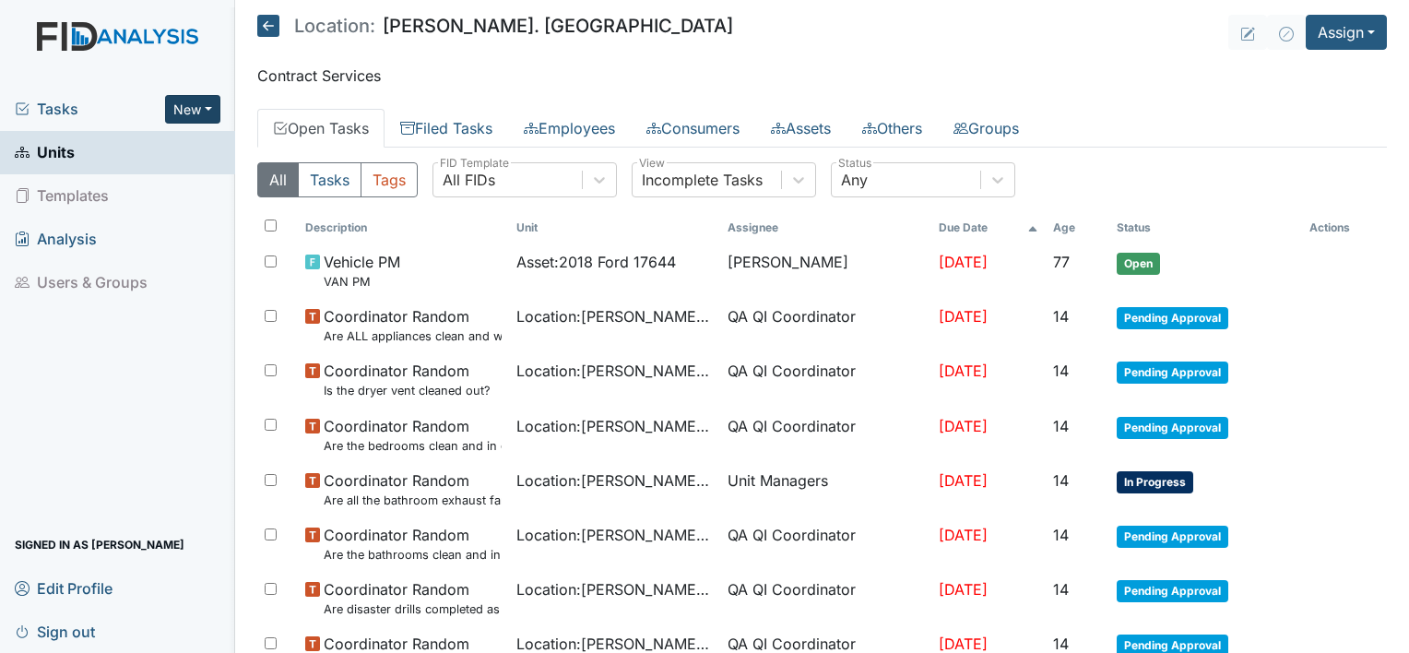
click at [184, 107] on button "New" at bounding box center [192, 109] width 55 height 29
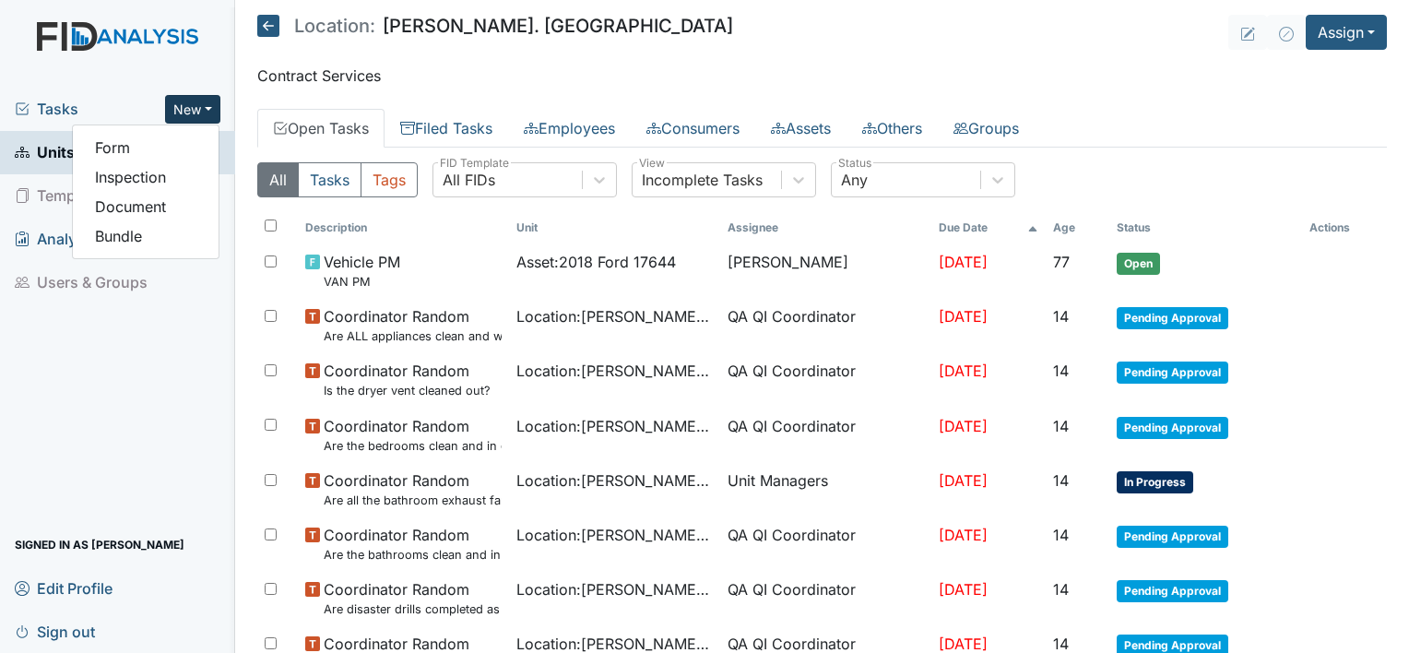
click at [184, 107] on button "New" at bounding box center [192, 109] width 55 height 29
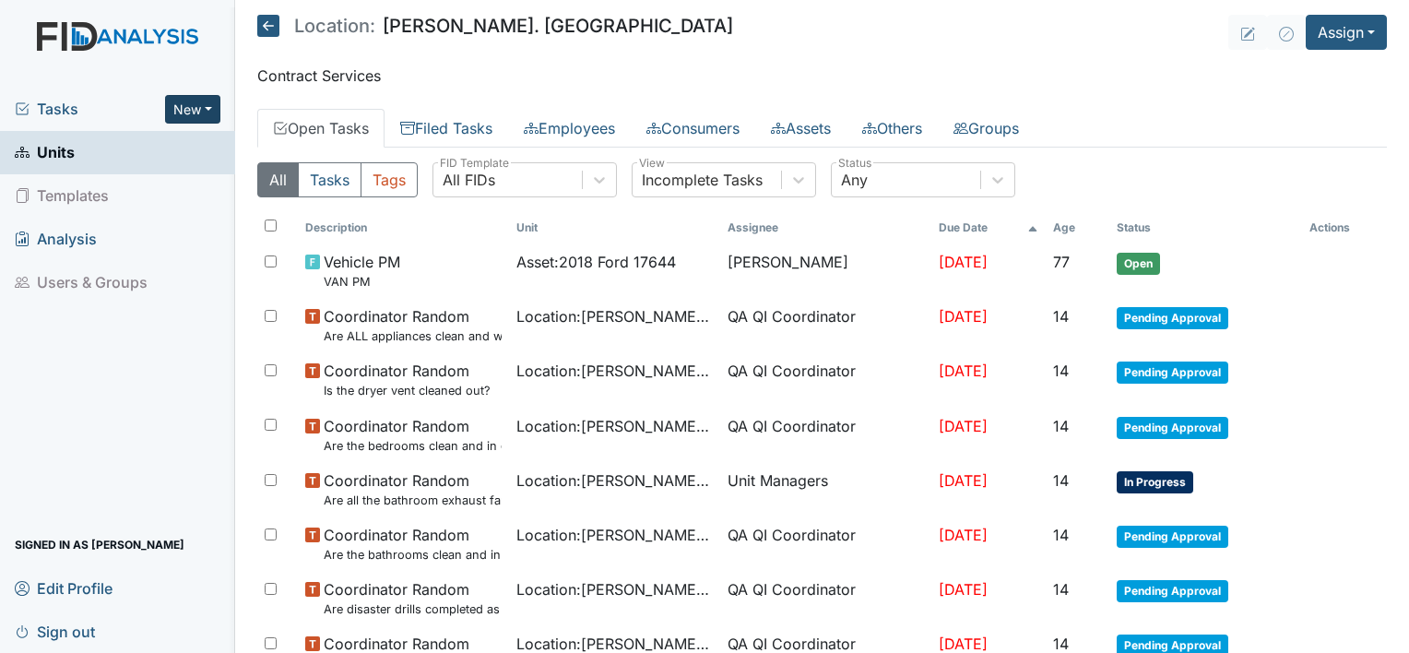
click at [184, 107] on button "New" at bounding box center [192, 109] width 55 height 29
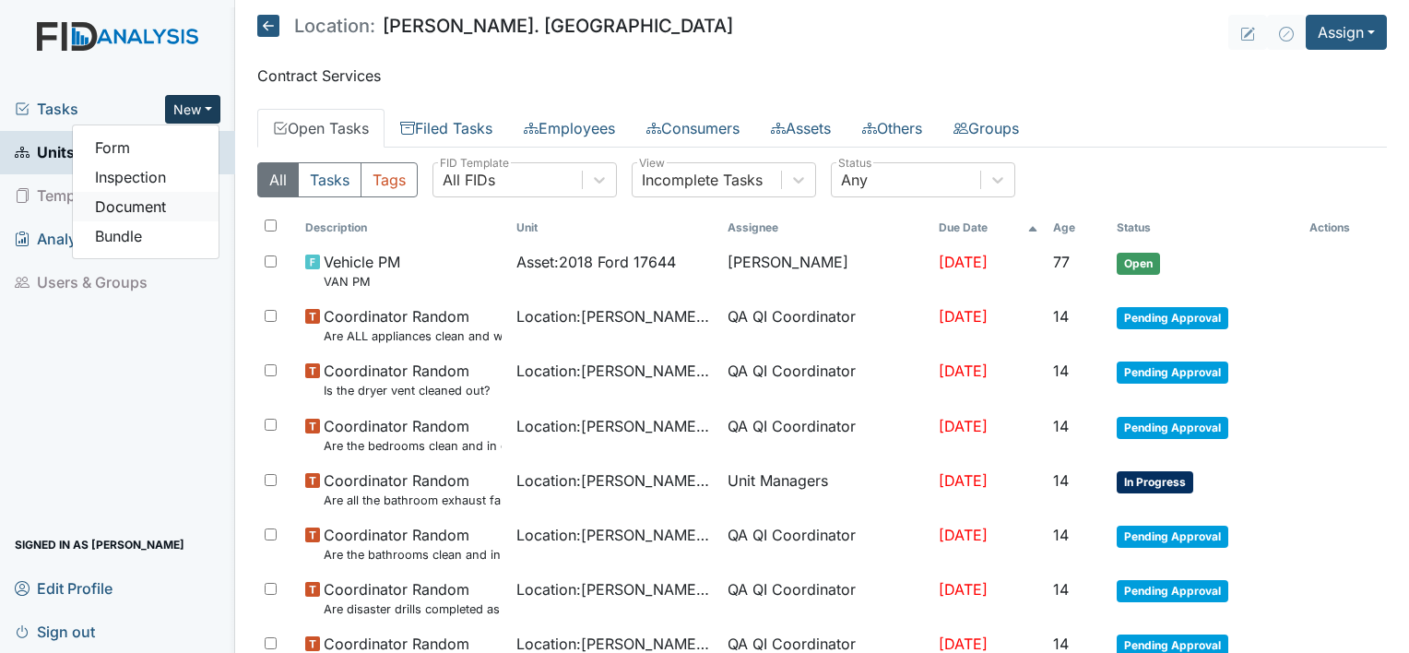
click at [138, 207] on link "Document" at bounding box center [146, 207] width 146 height 30
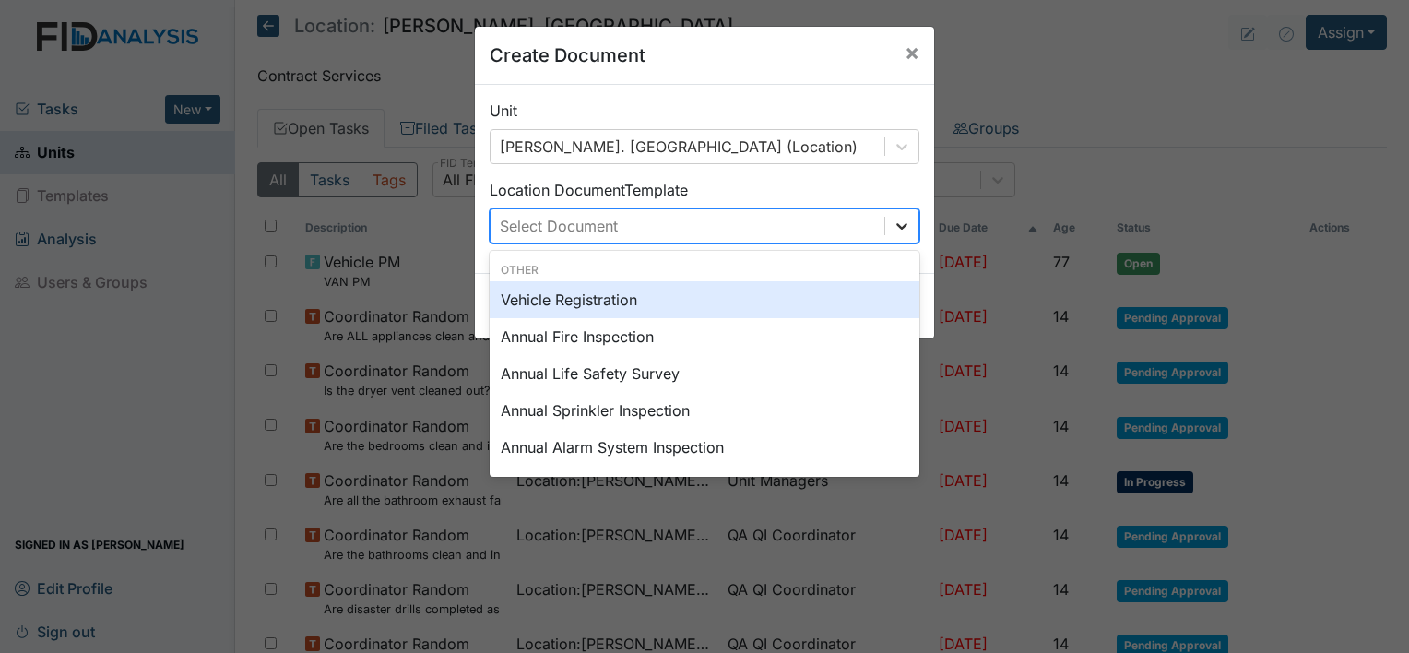
click at [896, 225] on icon at bounding box center [901, 226] width 18 height 18
click at [904, 47] on span "×" at bounding box center [911, 52] width 15 height 27
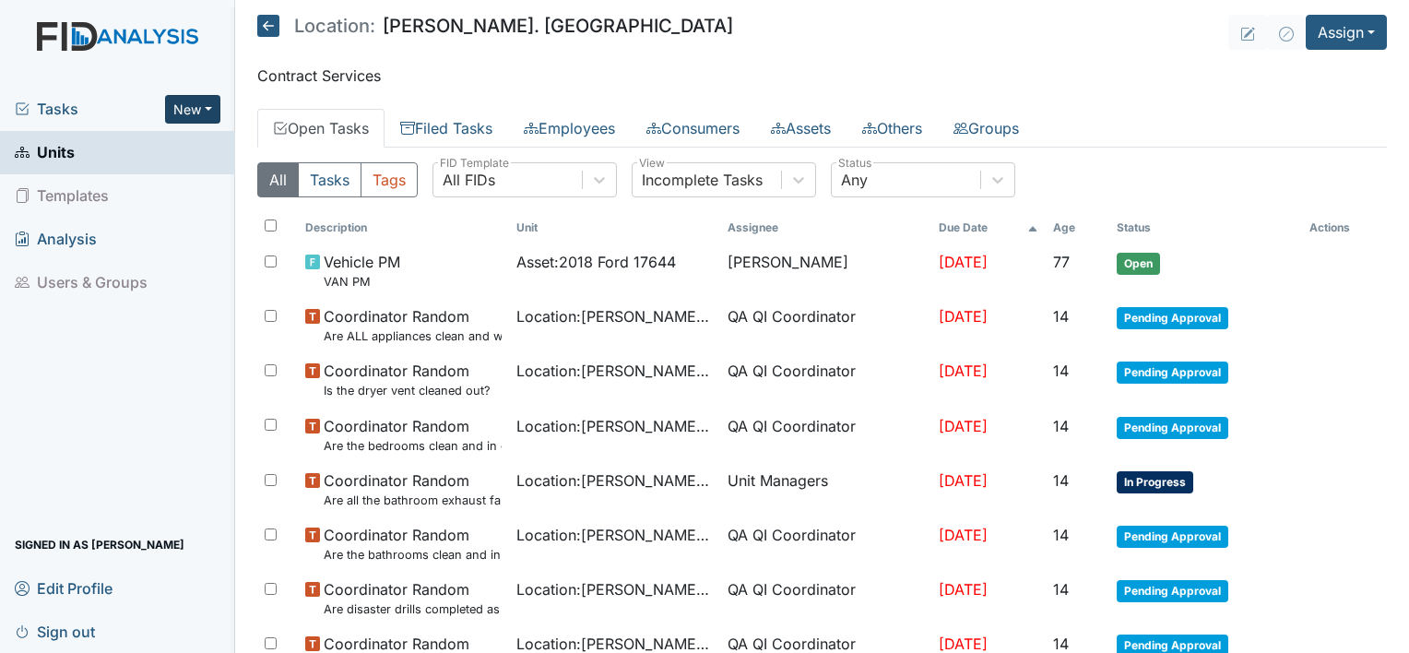
click at [192, 109] on button "New" at bounding box center [192, 109] width 55 height 29
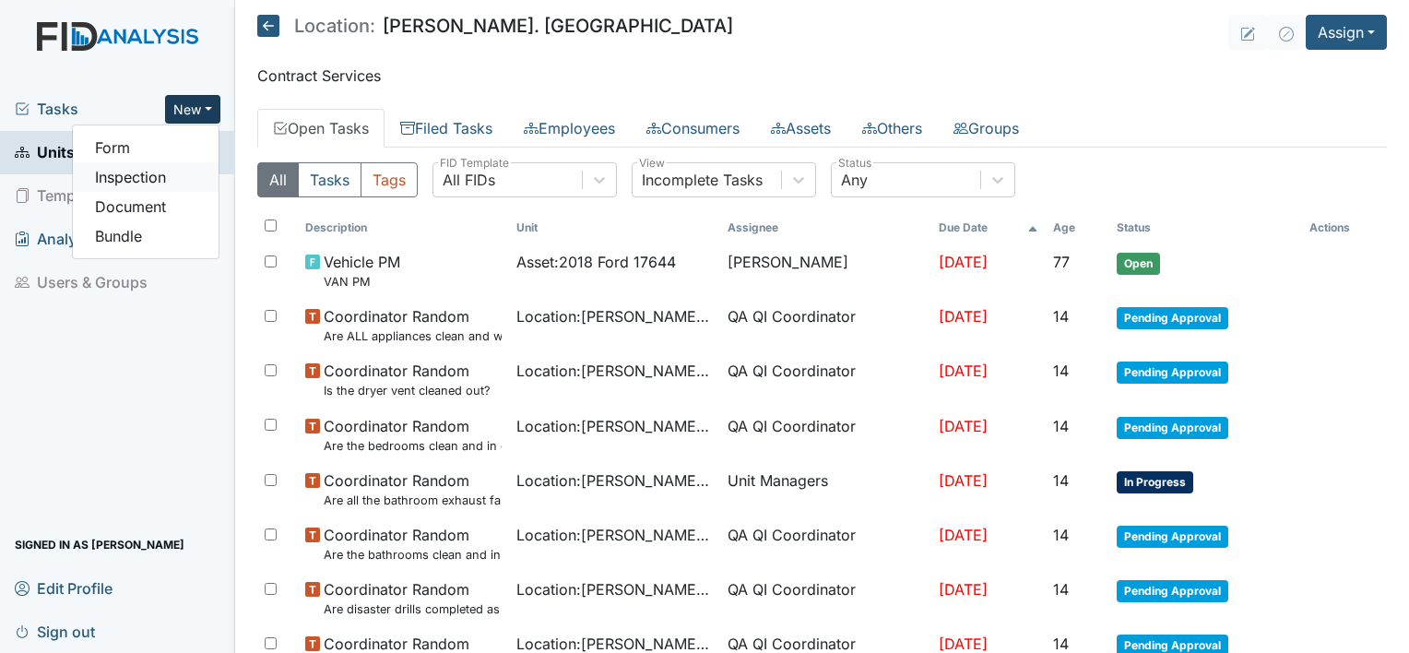
click at [140, 178] on link "Inspection" at bounding box center [146, 177] width 146 height 30
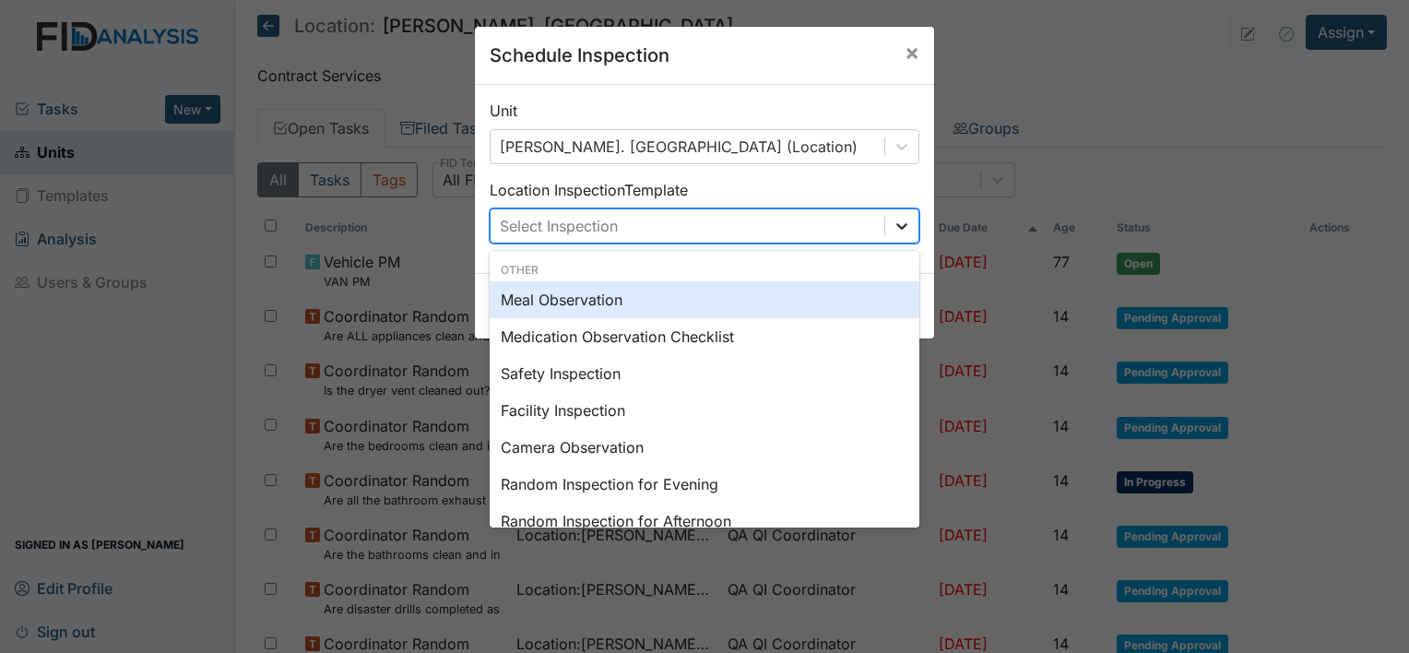
click at [892, 221] on icon at bounding box center [901, 226] width 18 height 18
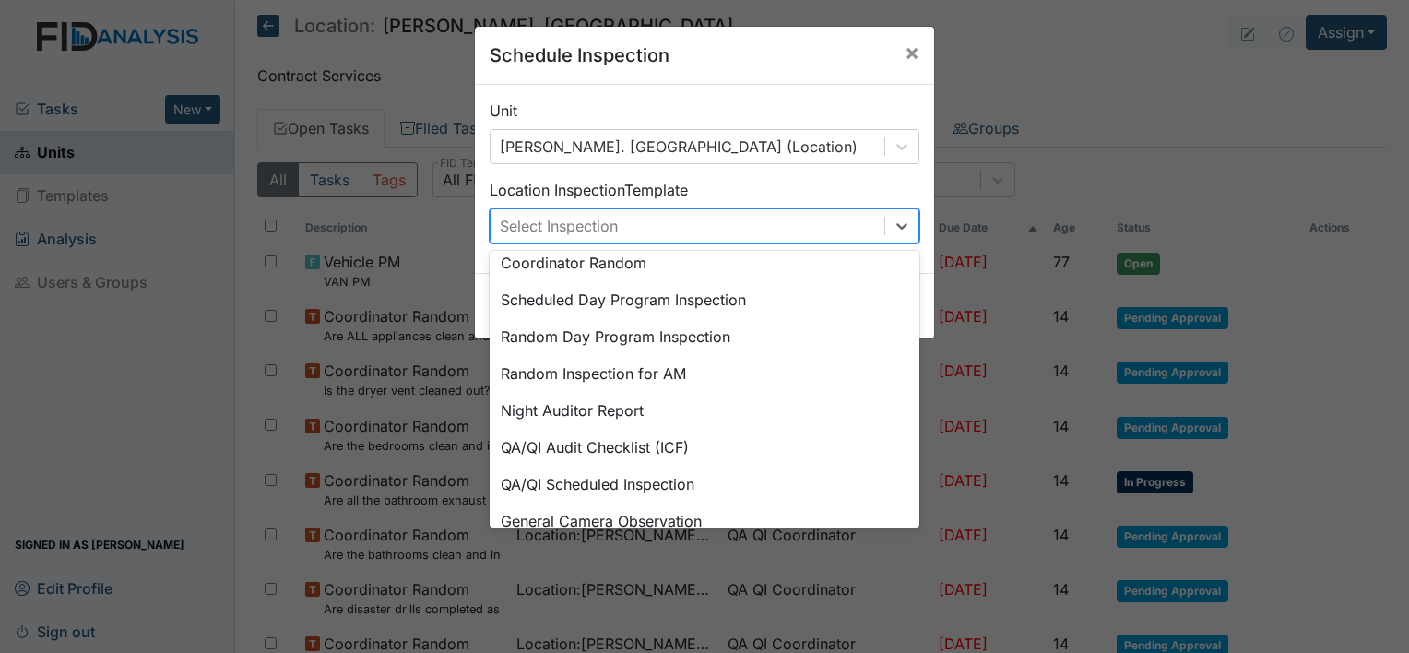
scroll to position [317, 0]
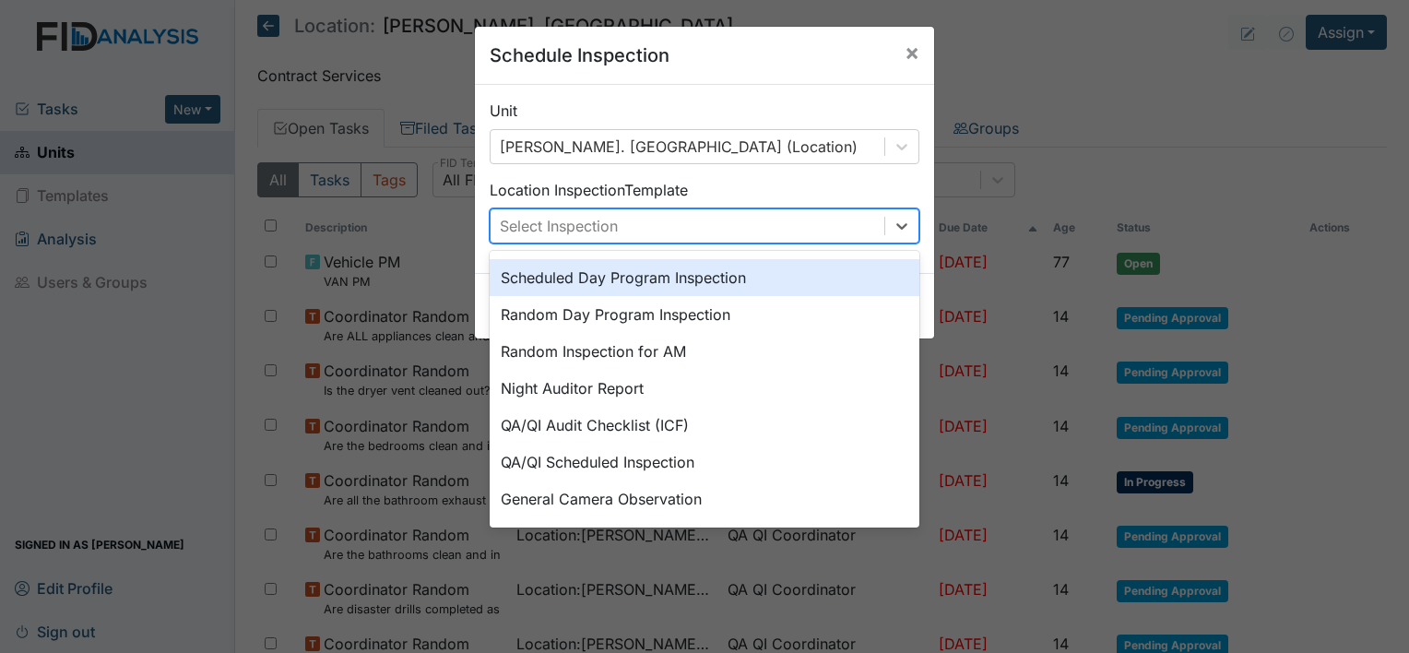
click at [892, 266] on div "Scheduled Day Program Inspection" at bounding box center [705, 277] width 430 height 37
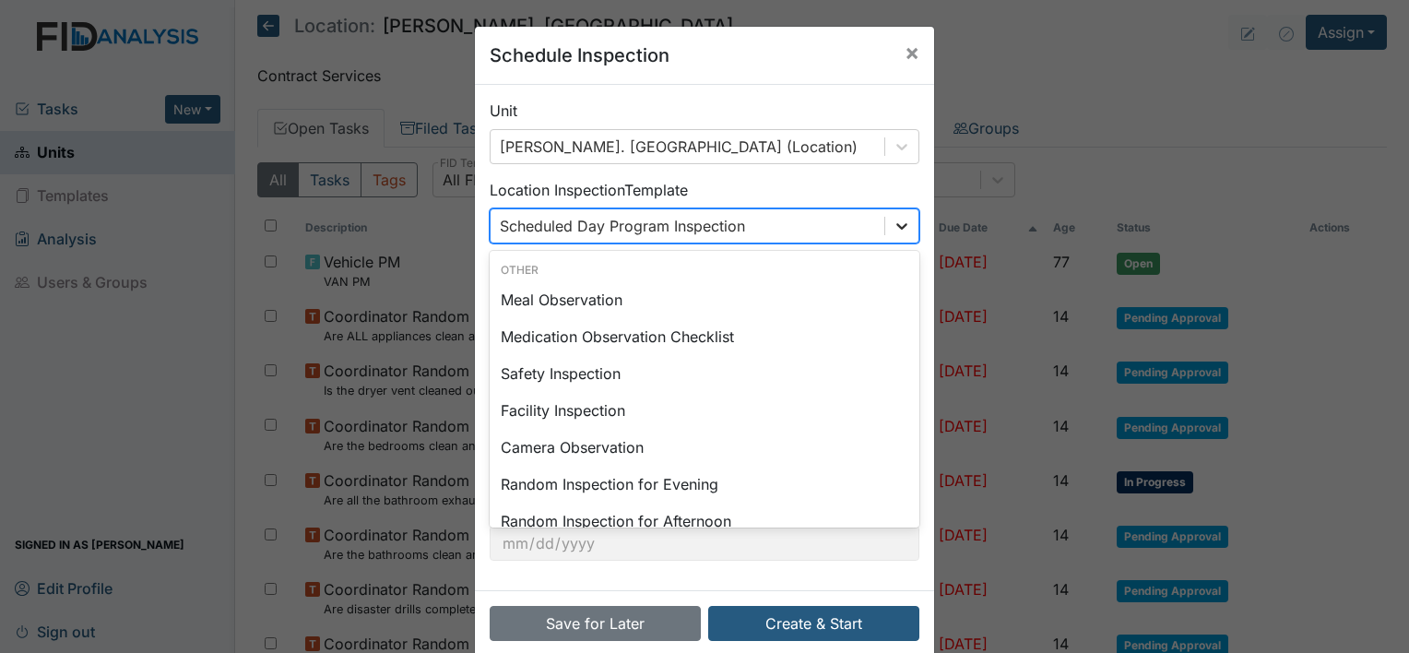
scroll to position [98, 0]
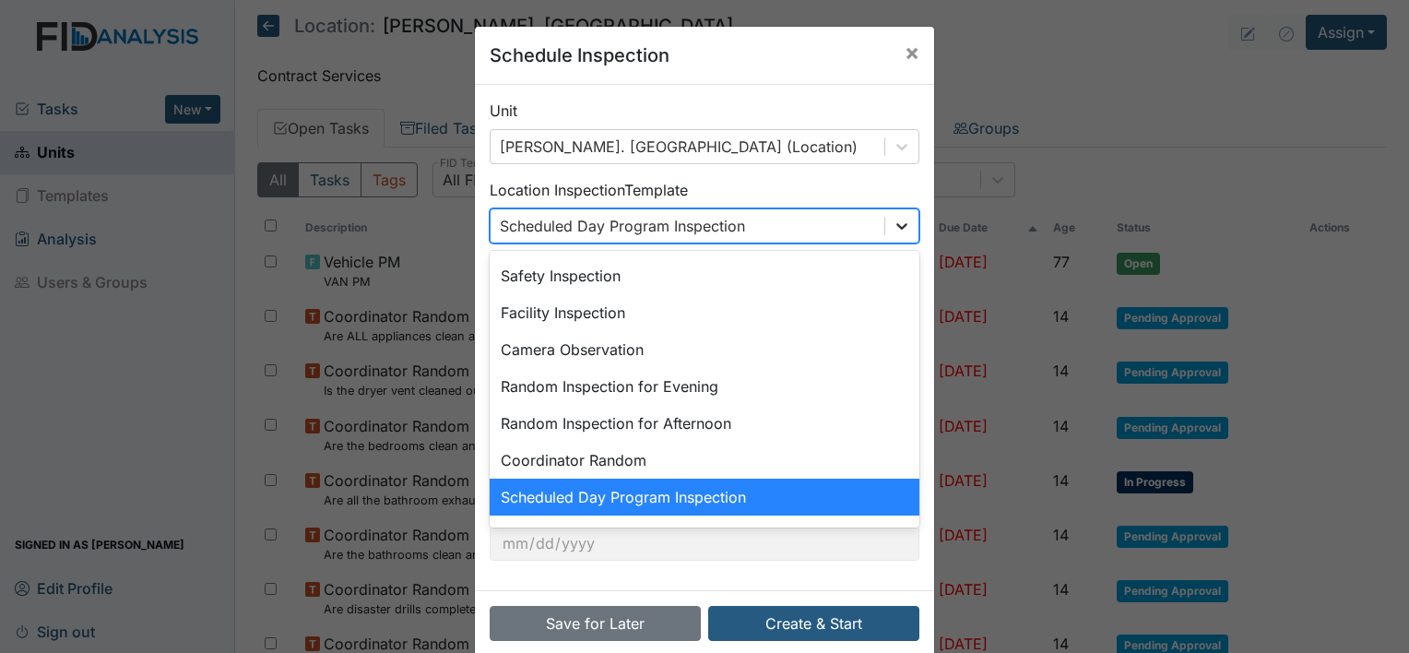
click at [892, 227] on icon at bounding box center [901, 226] width 18 height 18
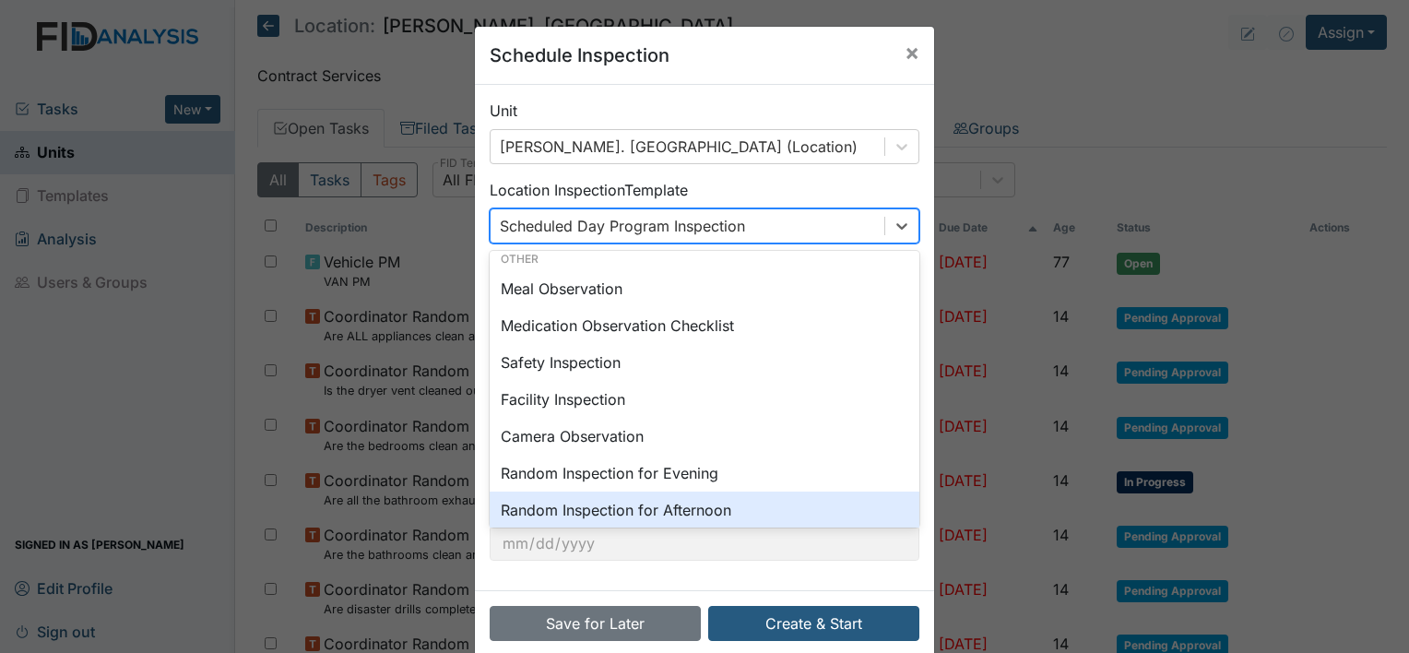
scroll to position [0, 0]
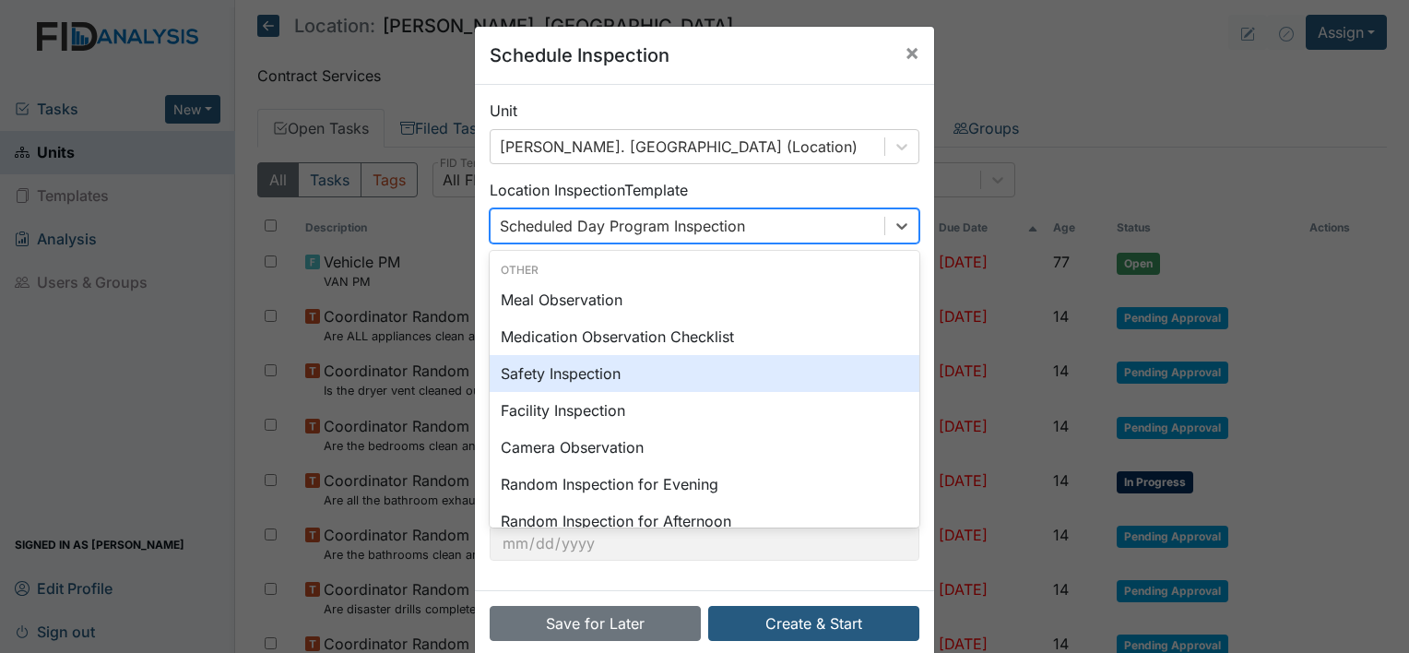
click at [524, 375] on div "Safety Inspection" at bounding box center [705, 373] width 430 height 37
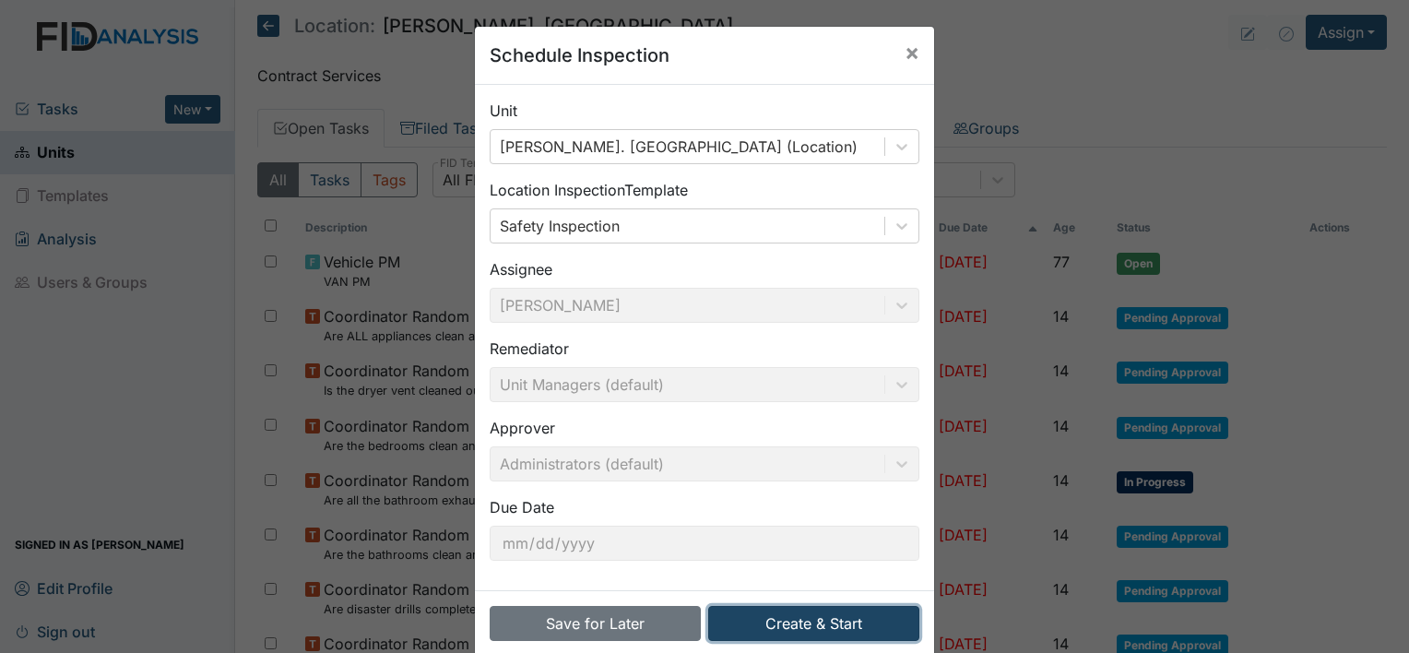
click at [774, 610] on button "Create & Start" at bounding box center [813, 623] width 211 height 35
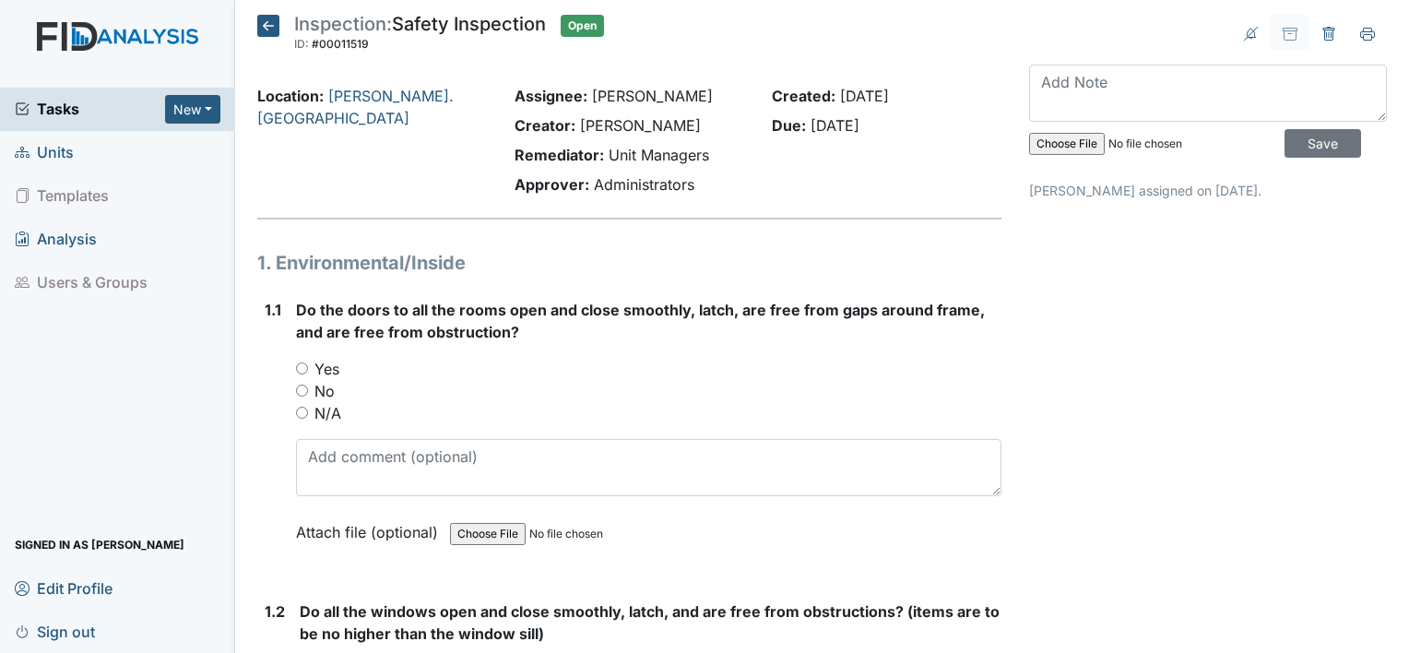
click at [299, 365] on input "Yes" at bounding box center [302, 368] width 12 height 12
radio input "true"
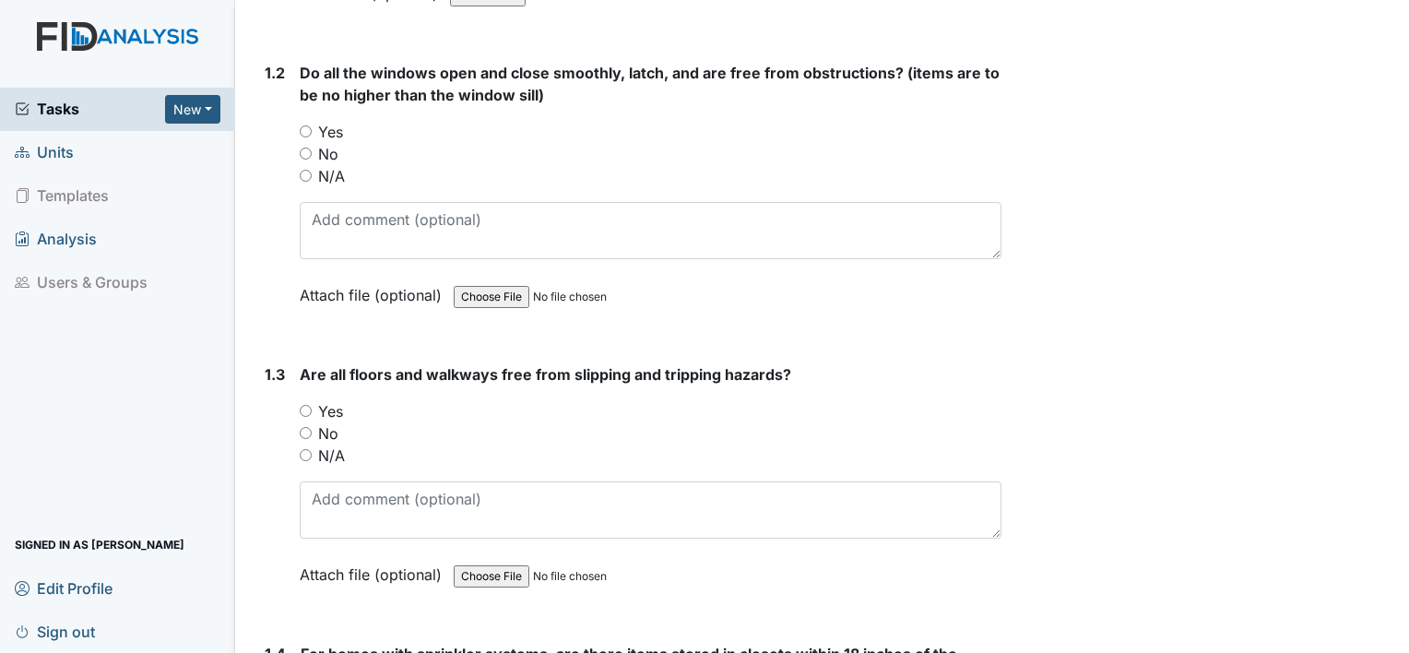
scroll to position [553, 0]
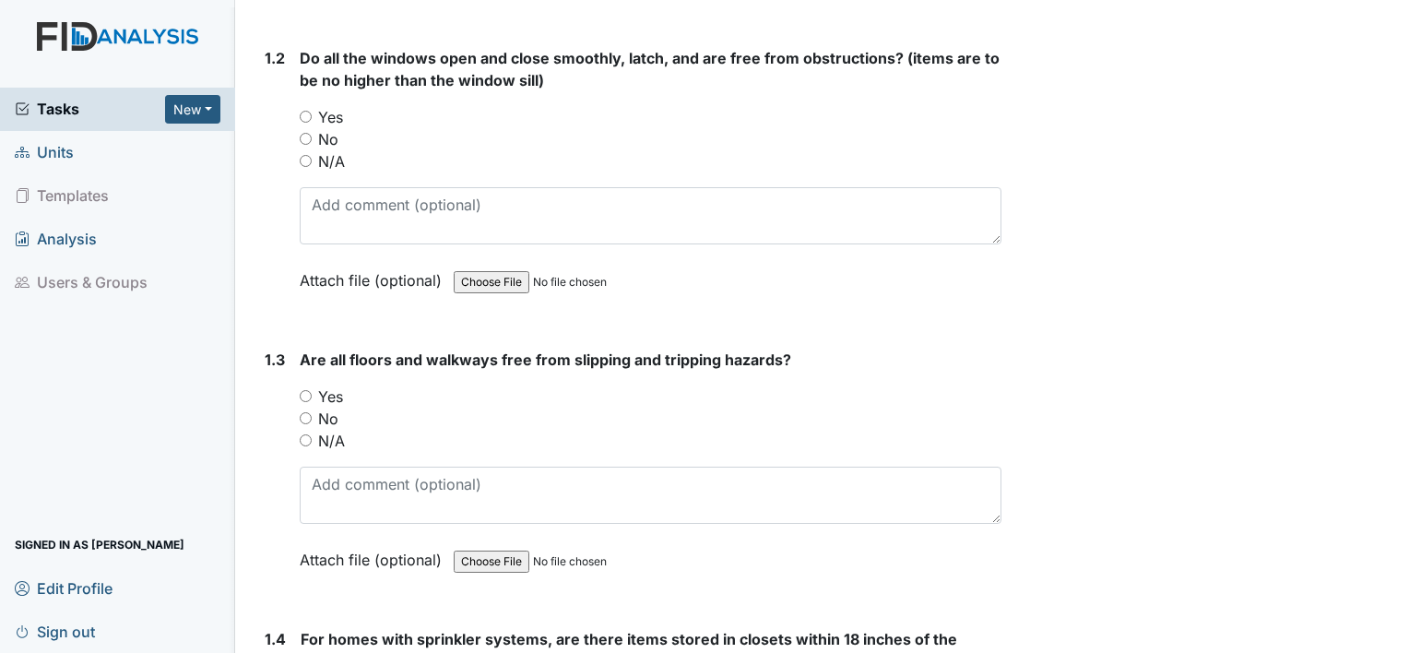
click at [304, 113] on input "Yes" at bounding box center [306, 117] width 12 height 12
radio input "true"
click at [309, 390] on input "Yes" at bounding box center [306, 396] width 12 height 12
radio input "true"
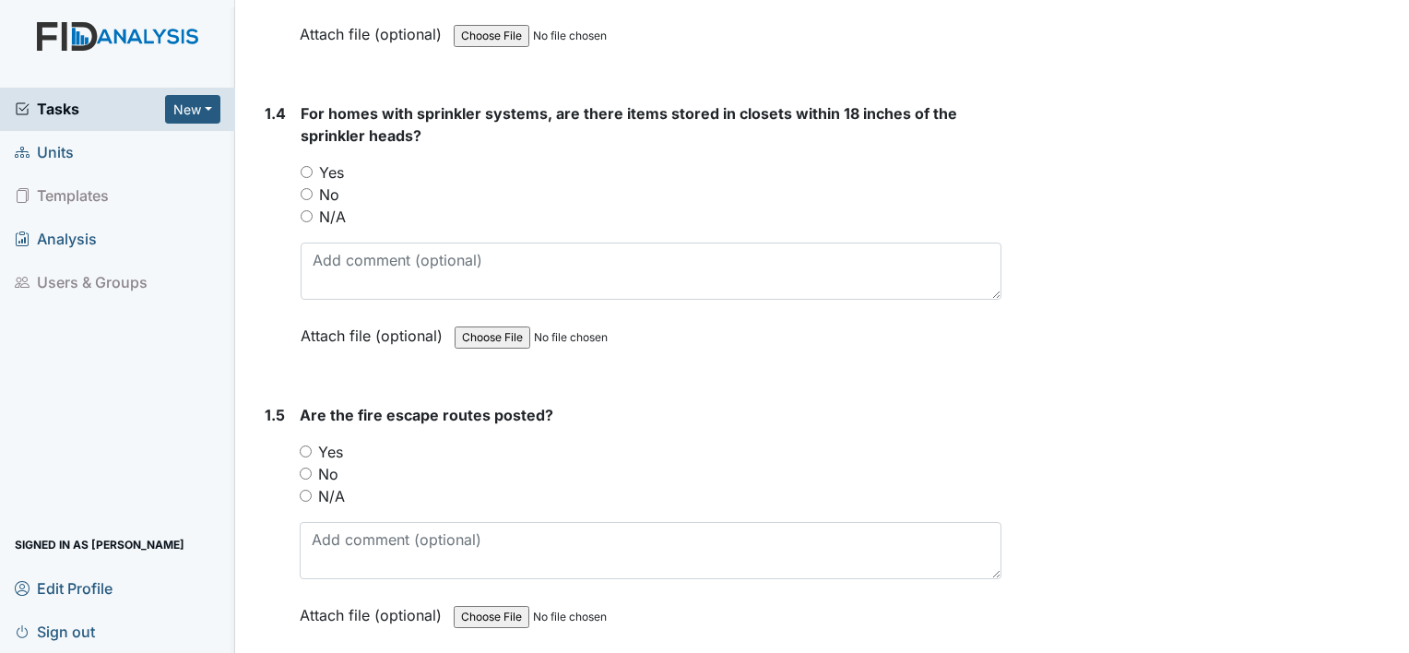
scroll to position [1106, 0]
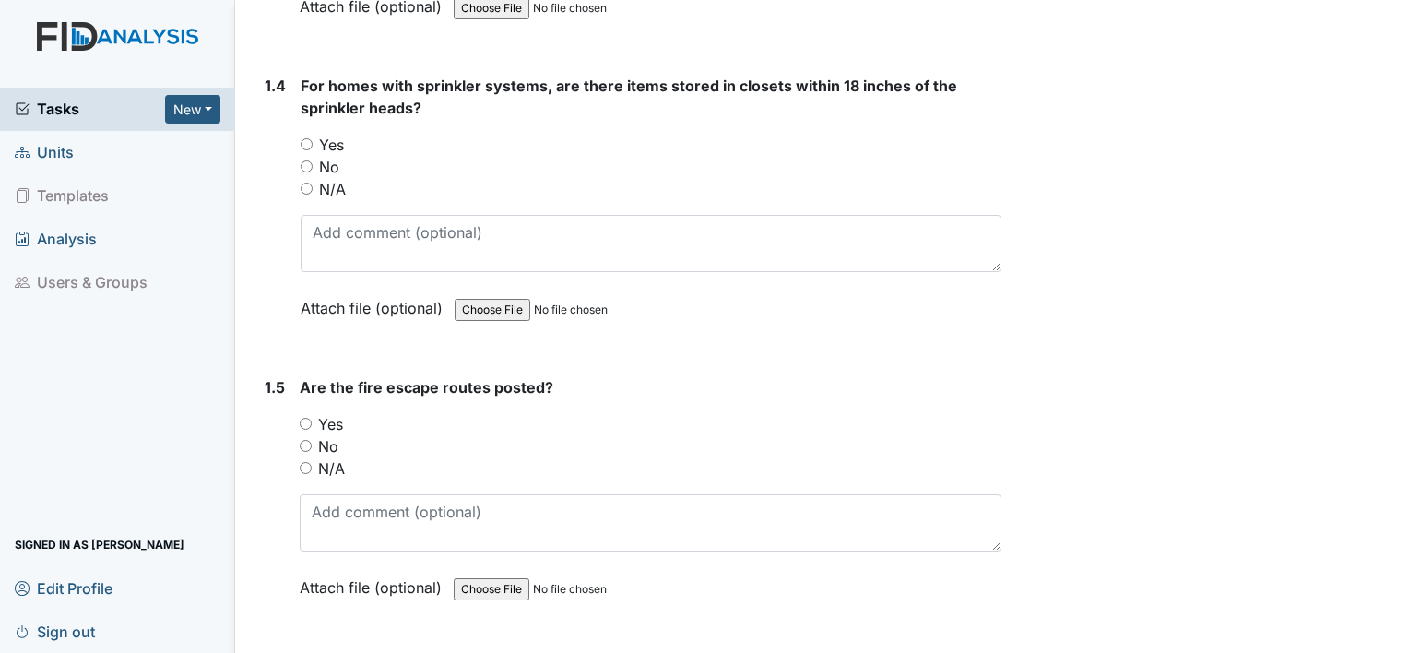
drag, startPoint x: 1398, startPoint y: 641, endPoint x: 781, endPoint y: 154, distance: 785.7
click at [781, 156] on div "No" at bounding box center [651, 167] width 701 height 22
click at [305, 140] on input "Yes" at bounding box center [307, 144] width 12 height 12
radio input "true"
click at [306, 420] on input "Yes" at bounding box center [306, 424] width 12 height 12
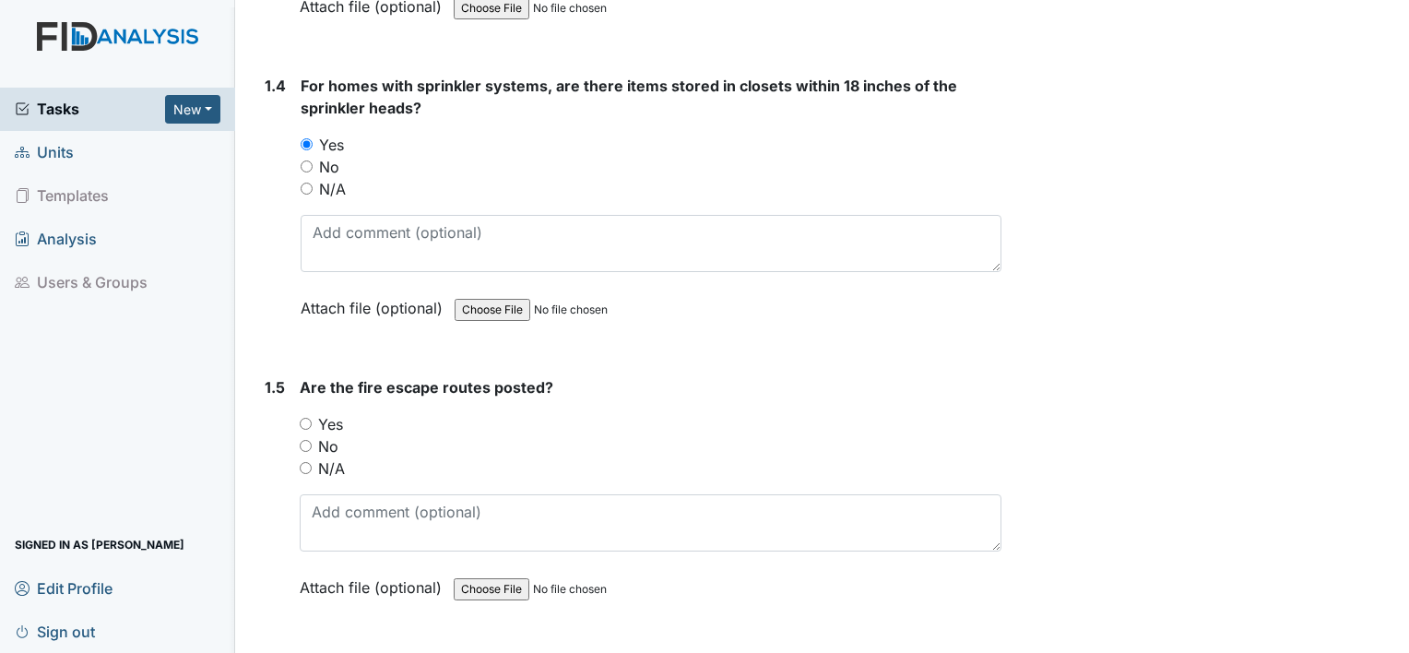
radio input "true"
click at [306, 183] on input "N/A" at bounding box center [307, 189] width 12 height 12
radio input "true"
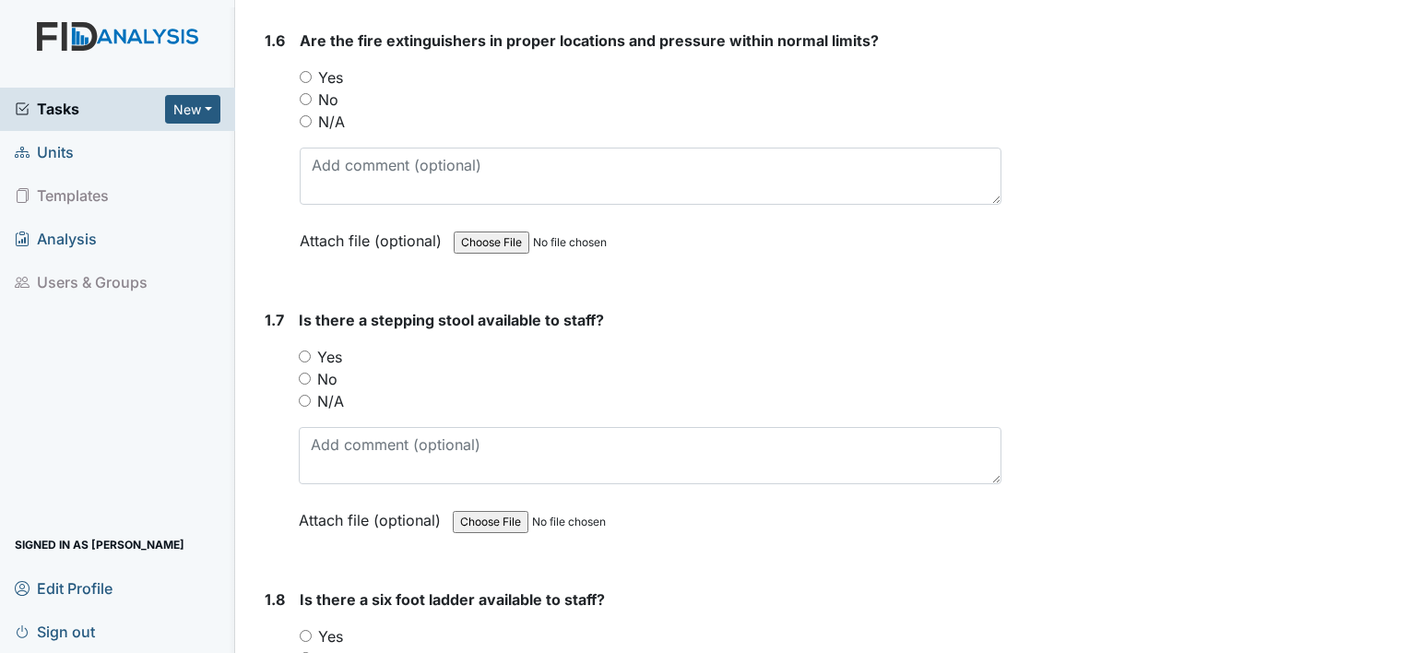
scroll to position [1733, 0]
click at [55, 105] on span "Tasks" at bounding box center [90, 109] width 150 height 22
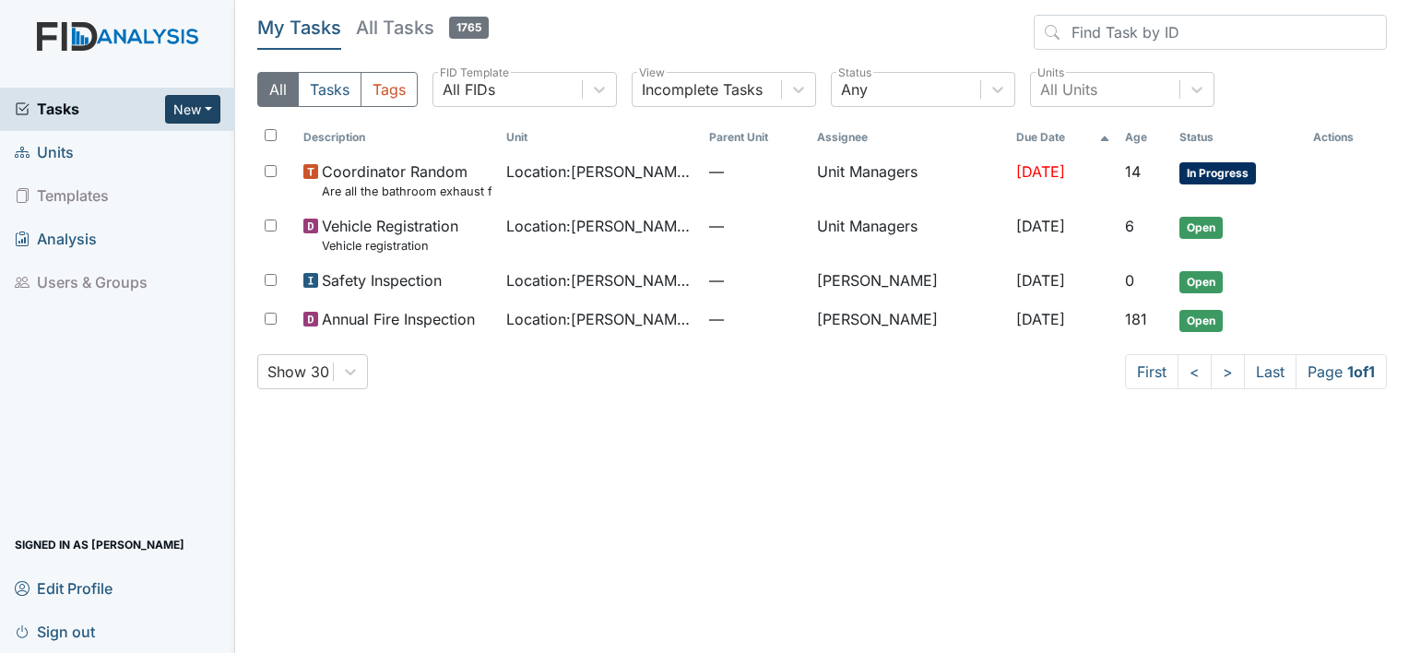
click at [207, 112] on button "New" at bounding box center [192, 109] width 55 height 29
click at [129, 146] on link "Form" at bounding box center [146, 148] width 146 height 30
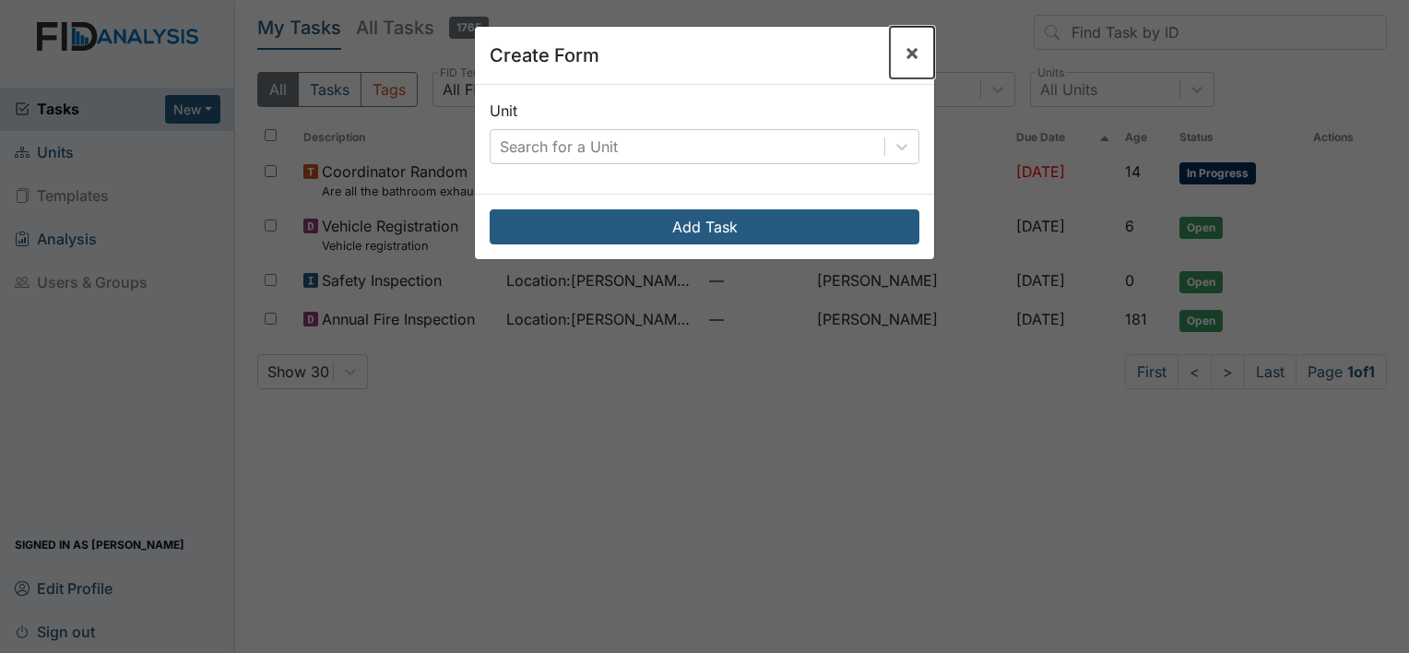
click at [904, 55] on span "×" at bounding box center [911, 52] width 15 height 27
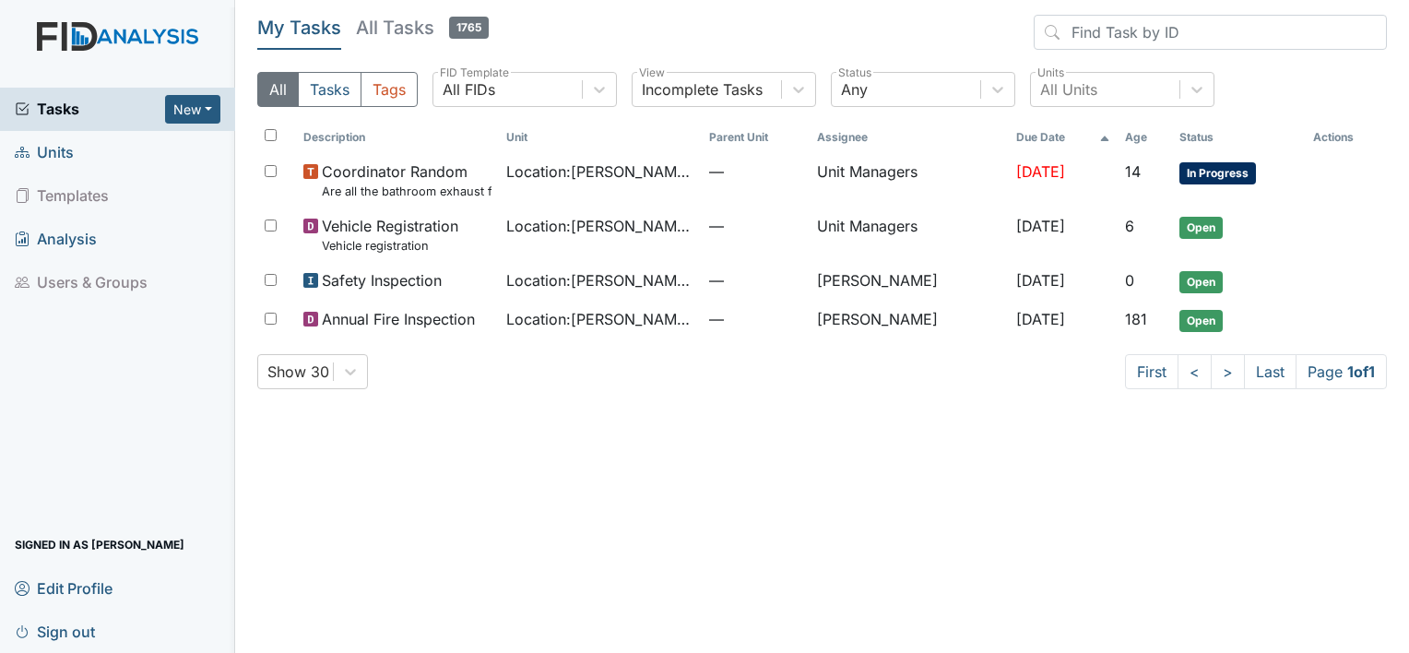
click at [102, 150] on link "Units" at bounding box center [117, 152] width 235 height 43
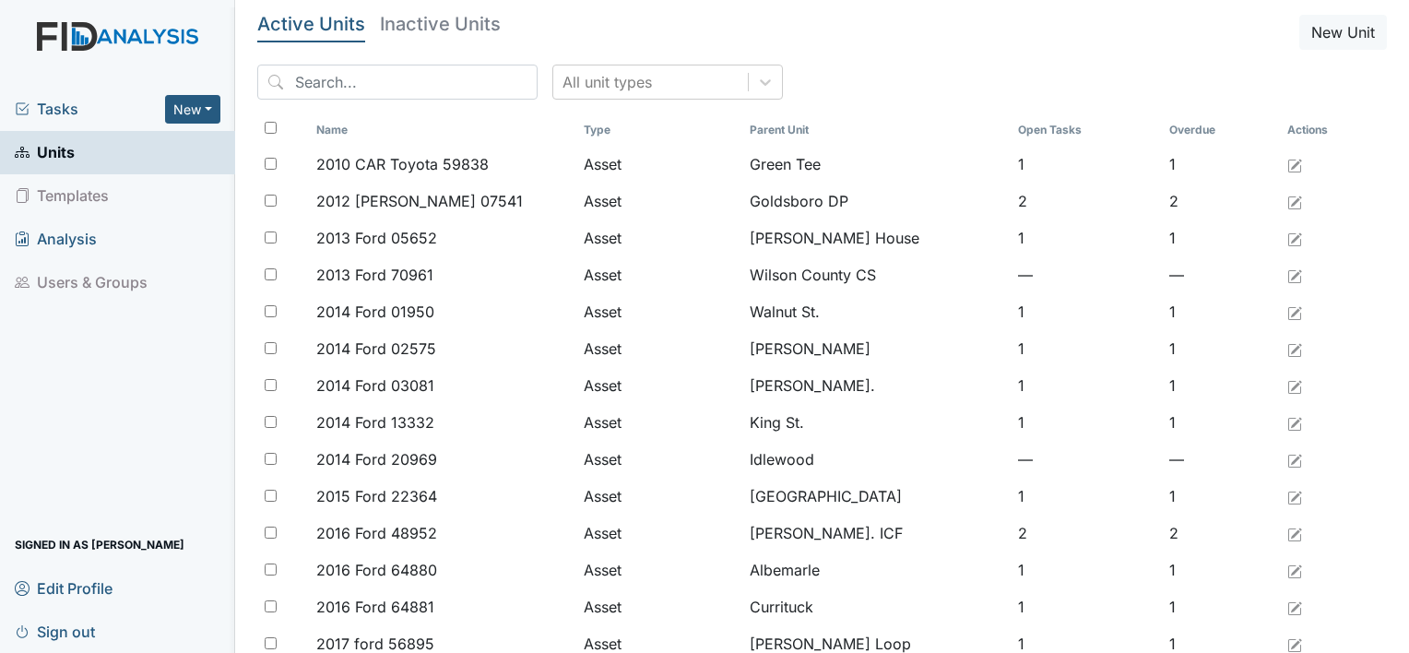
click at [102, 150] on link "Units" at bounding box center [117, 152] width 235 height 43
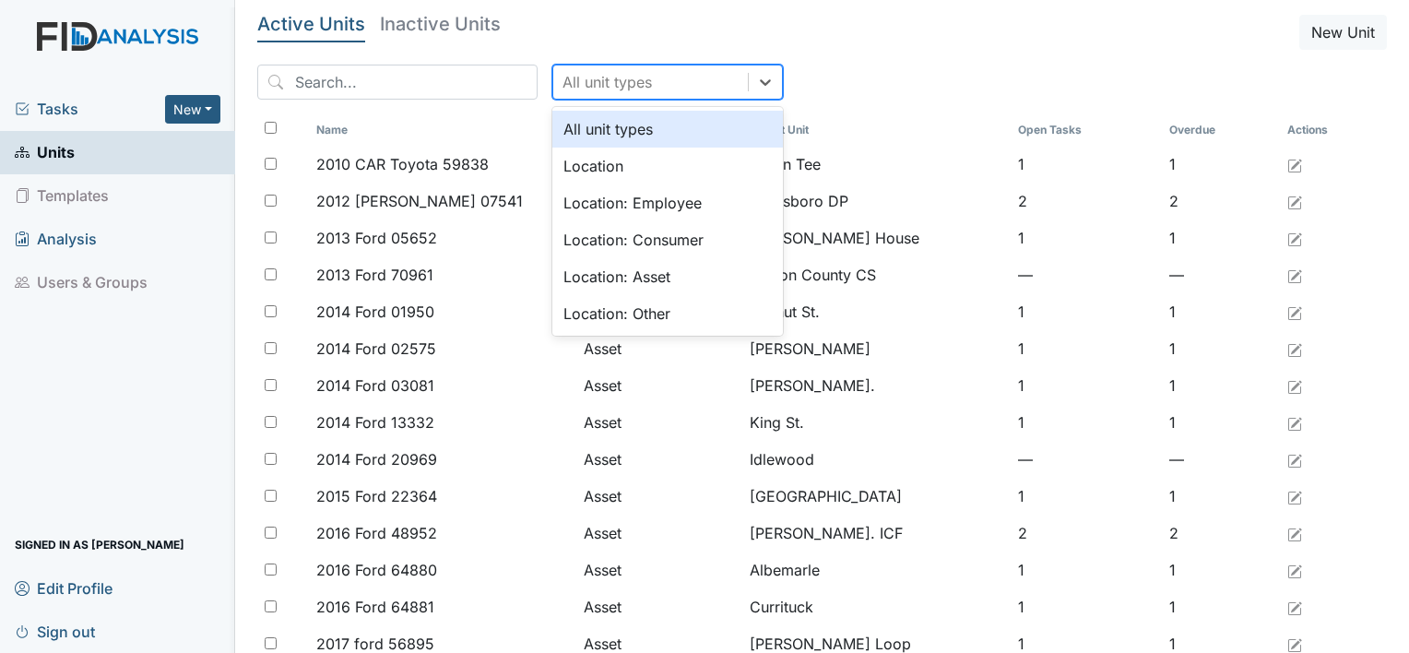
click at [562, 84] on div "All unit types" at bounding box center [606, 82] width 89 height 22
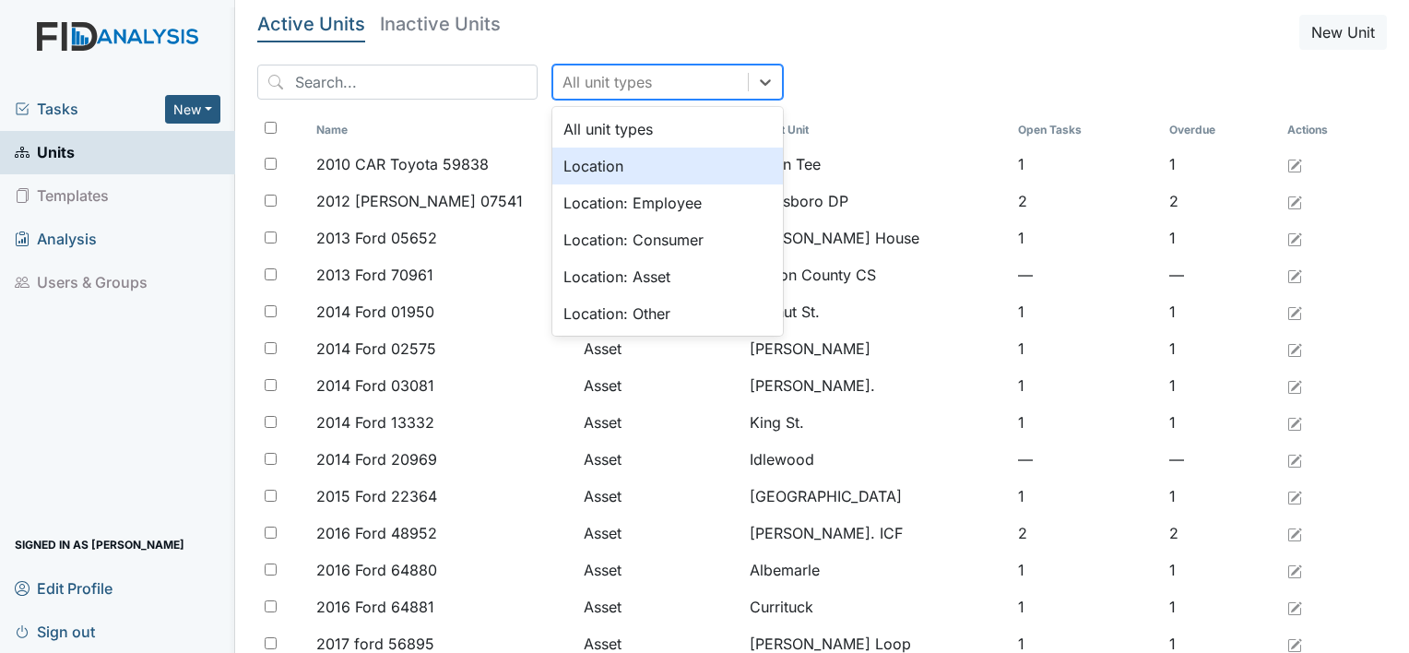
click at [561, 163] on div "Location" at bounding box center [667, 166] width 230 height 37
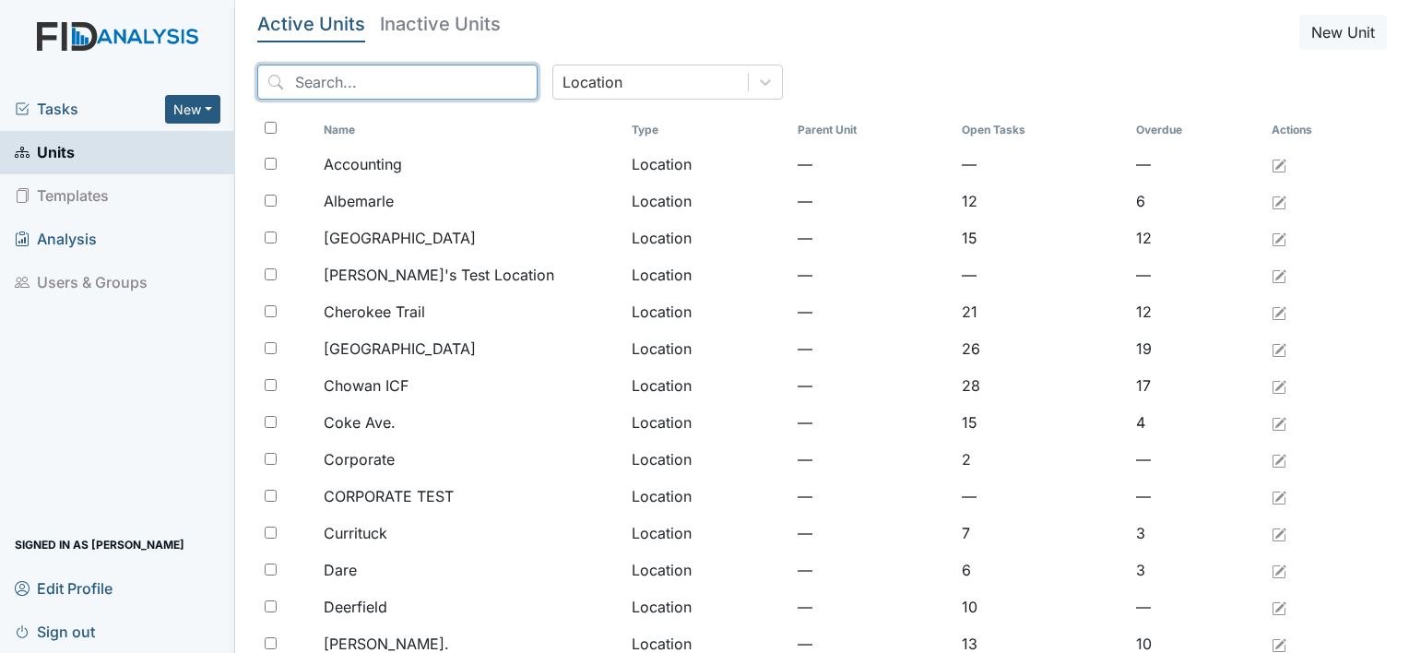
click at [391, 77] on input "search" at bounding box center [397, 82] width 280 height 35
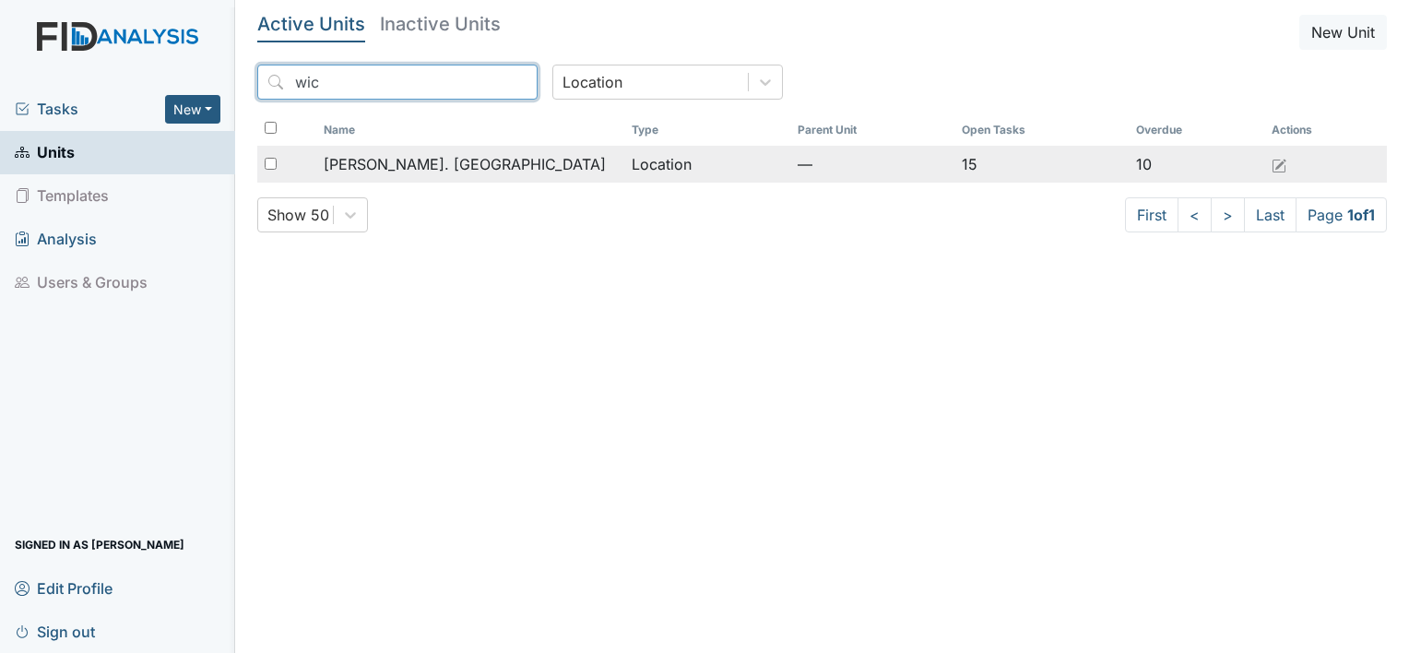
type input "wic"
click at [368, 169] on span "[PERSON_NAME]. [GEOGRAPHIC_DATA]" at bounding box center [465, 164] width 282 height 22
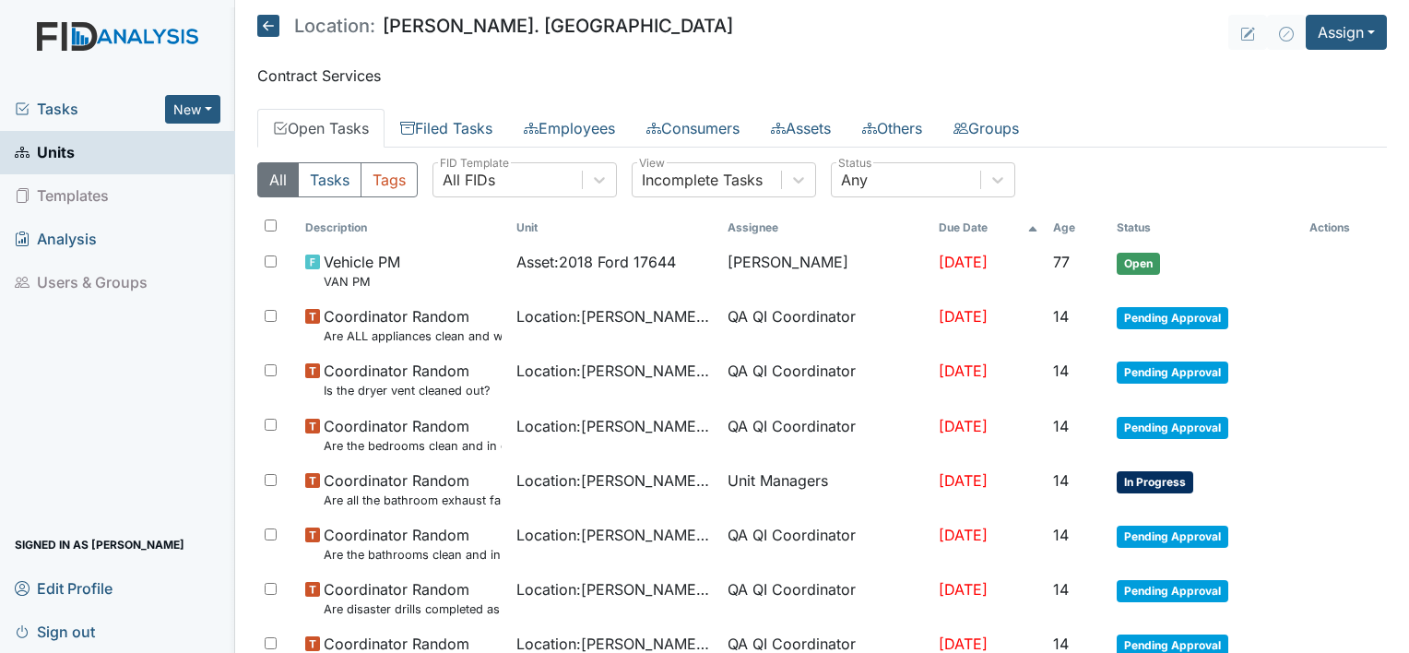
click at [126, 155] on link "Units" at bounding box center [117, 152] width 235 height 43
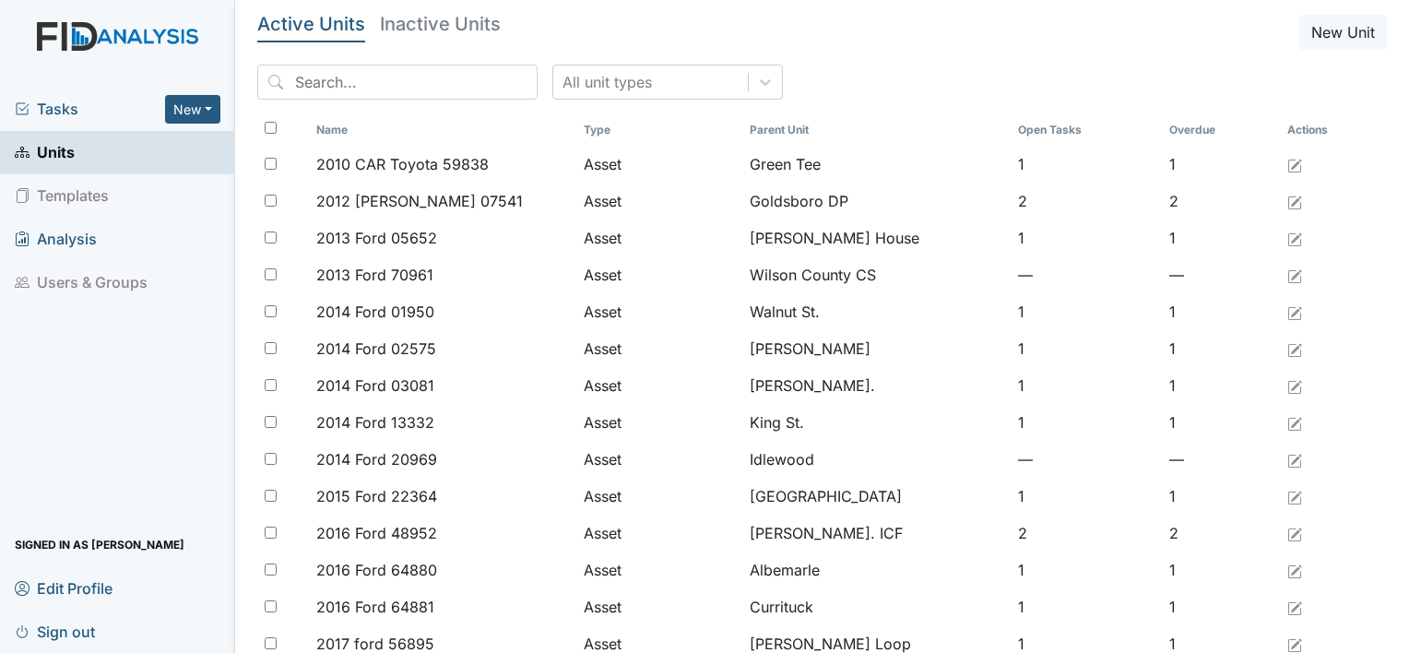
click at [124, 113] on span "Tasks" at bounding box center [90, 109] width 150 height 22
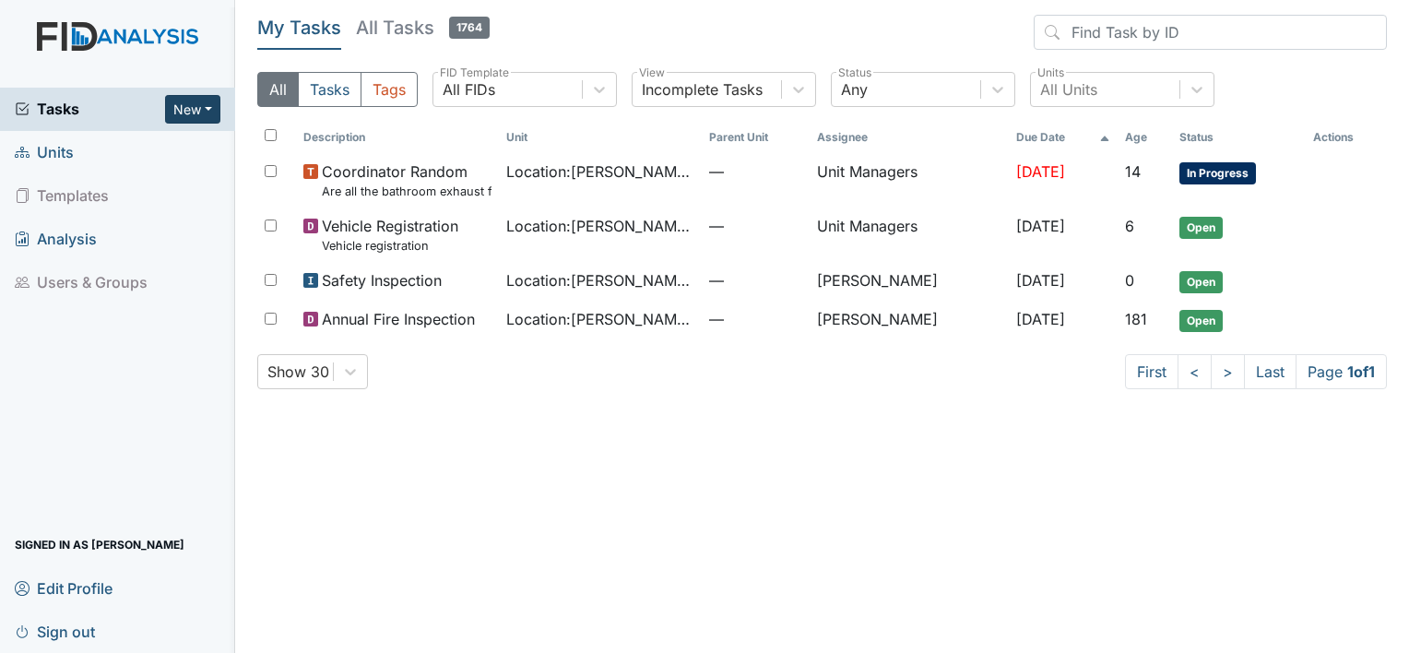
click at [182, 114] on button "New" at bounding box center [192, 109] width 55 height 29
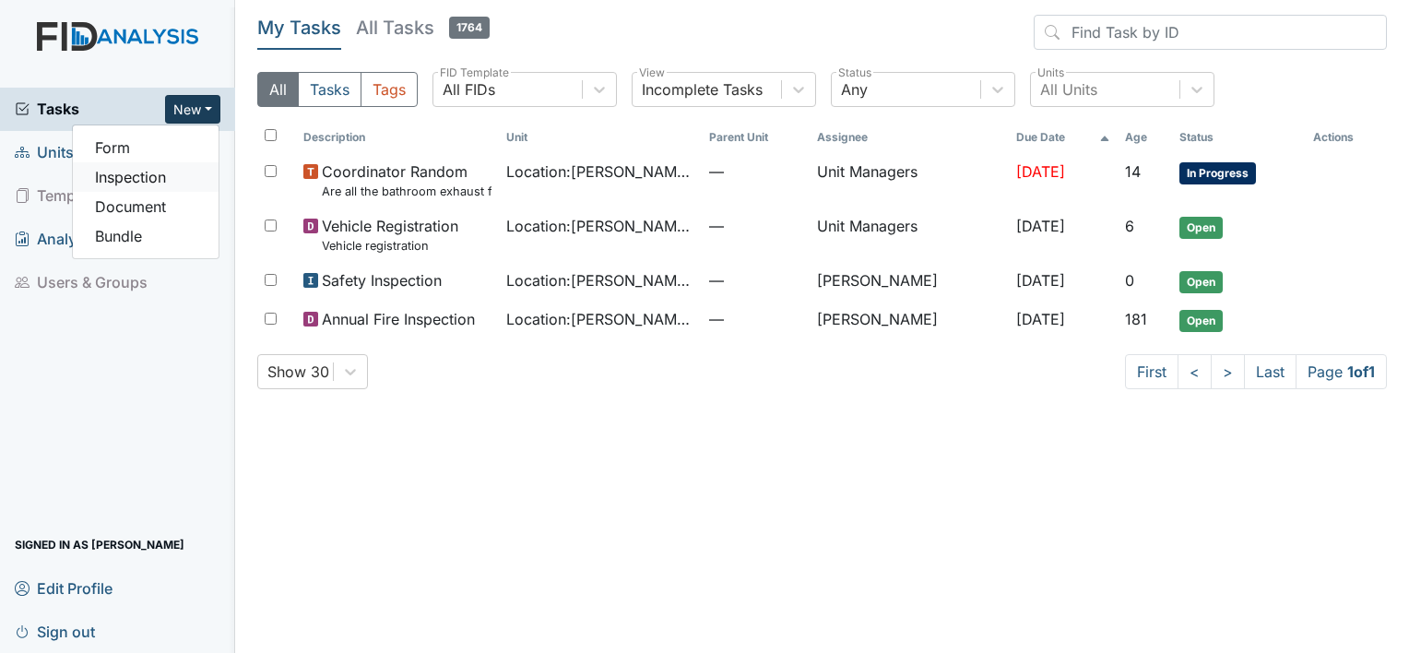
click at [144, 177] on link "Inspection" at bounding box center [146, 177] width 146 height 30
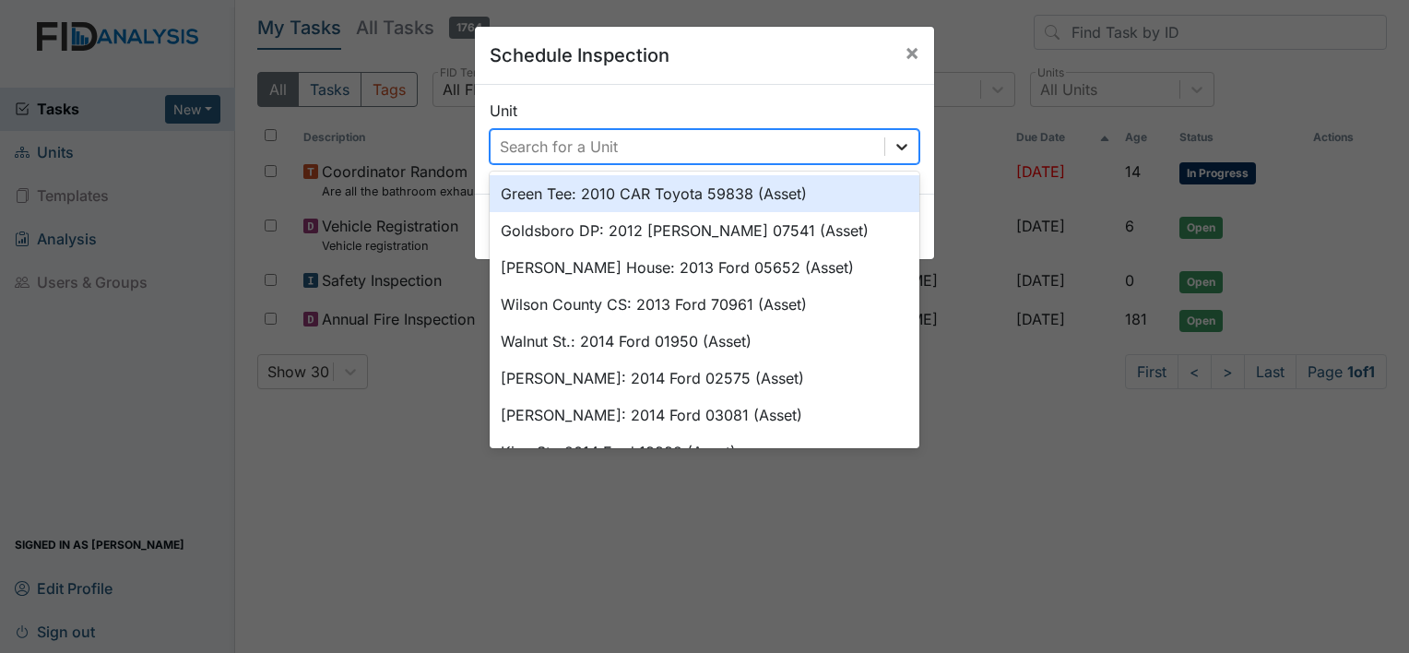
click at [892, 140] on icon at bounding box center [901, 146] width 18 height 18
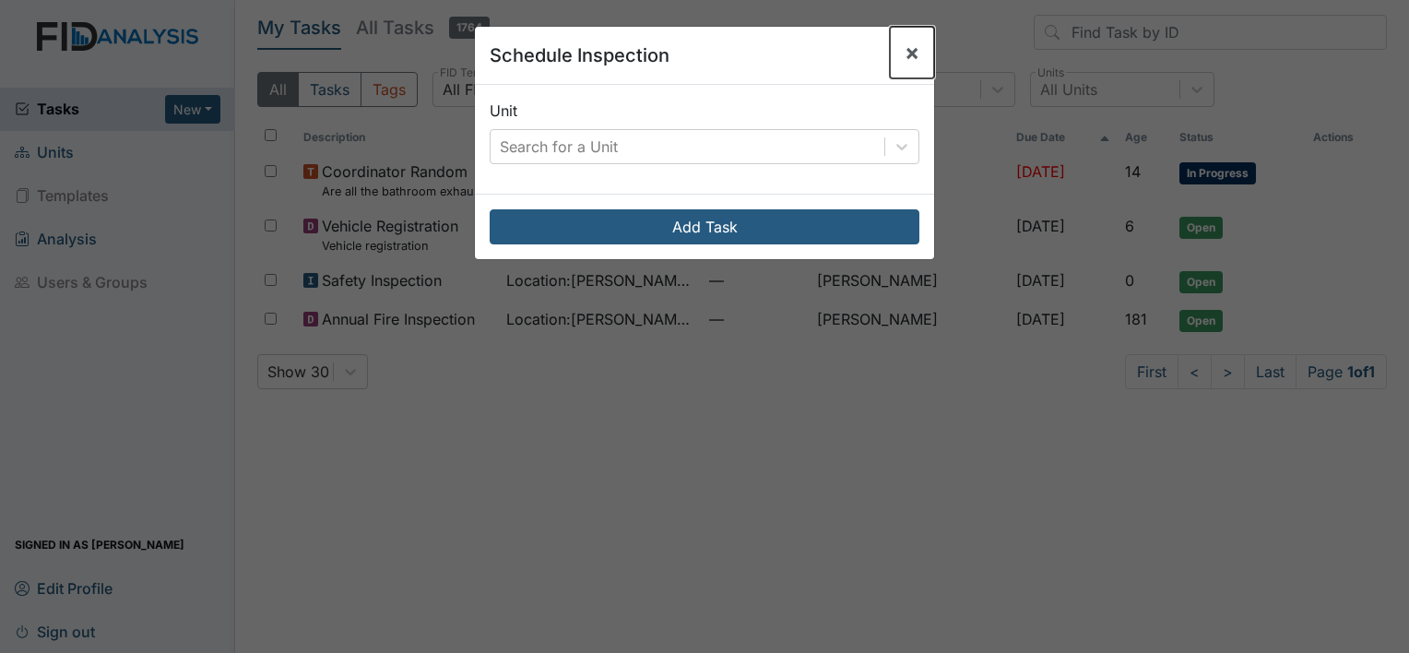
click at [905, 62] on span "×" at bounding box center [911, 52] width 15 height 27
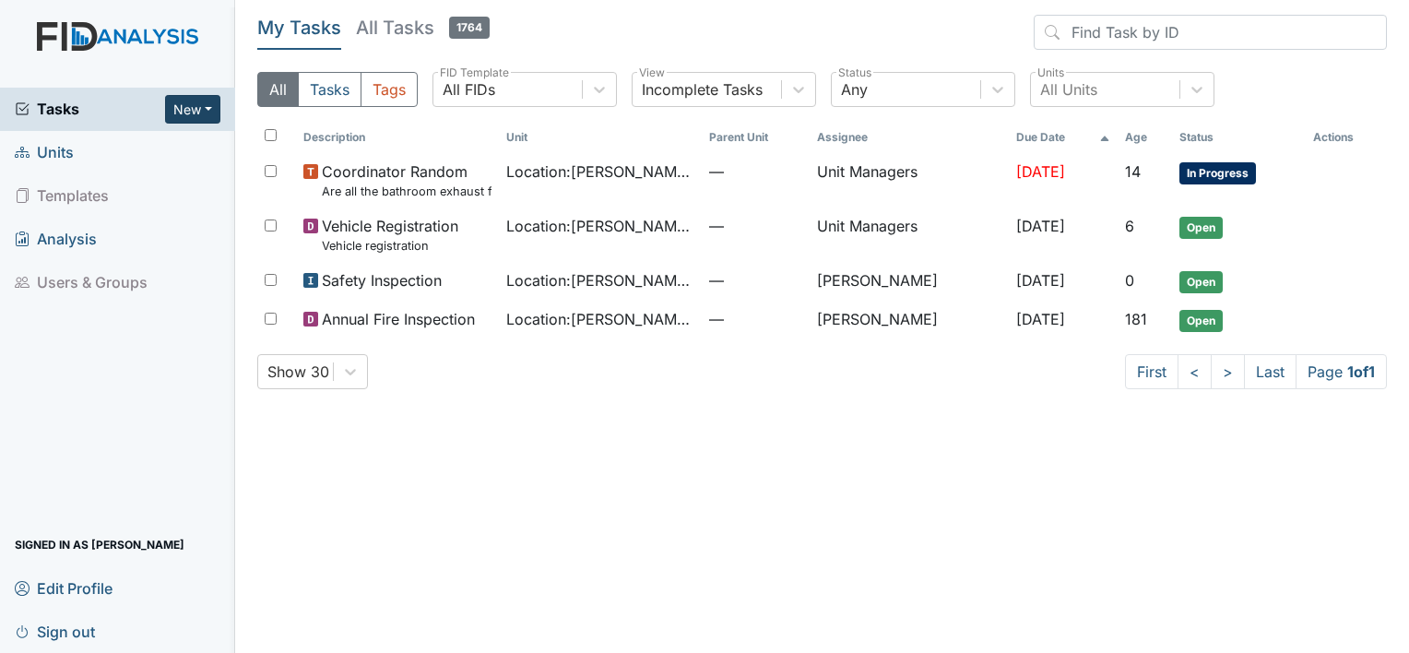
click at [177, 103] on button "New" at bounding box center [192, 109] width 55 height 29
click at [128, 151] on link "Form" at bounding box center [146, 148] width 146 height 30
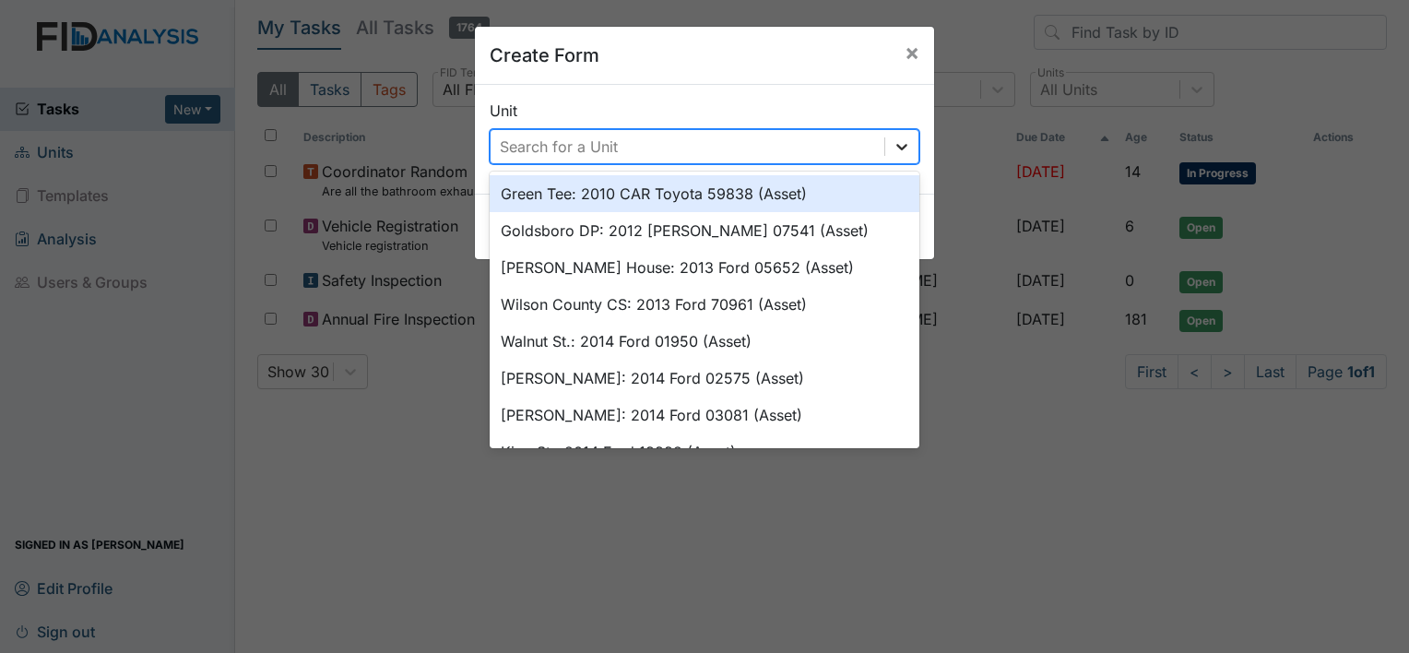
click at [900, 143] on icon at bounding box center [901, 146] width 18 height 18
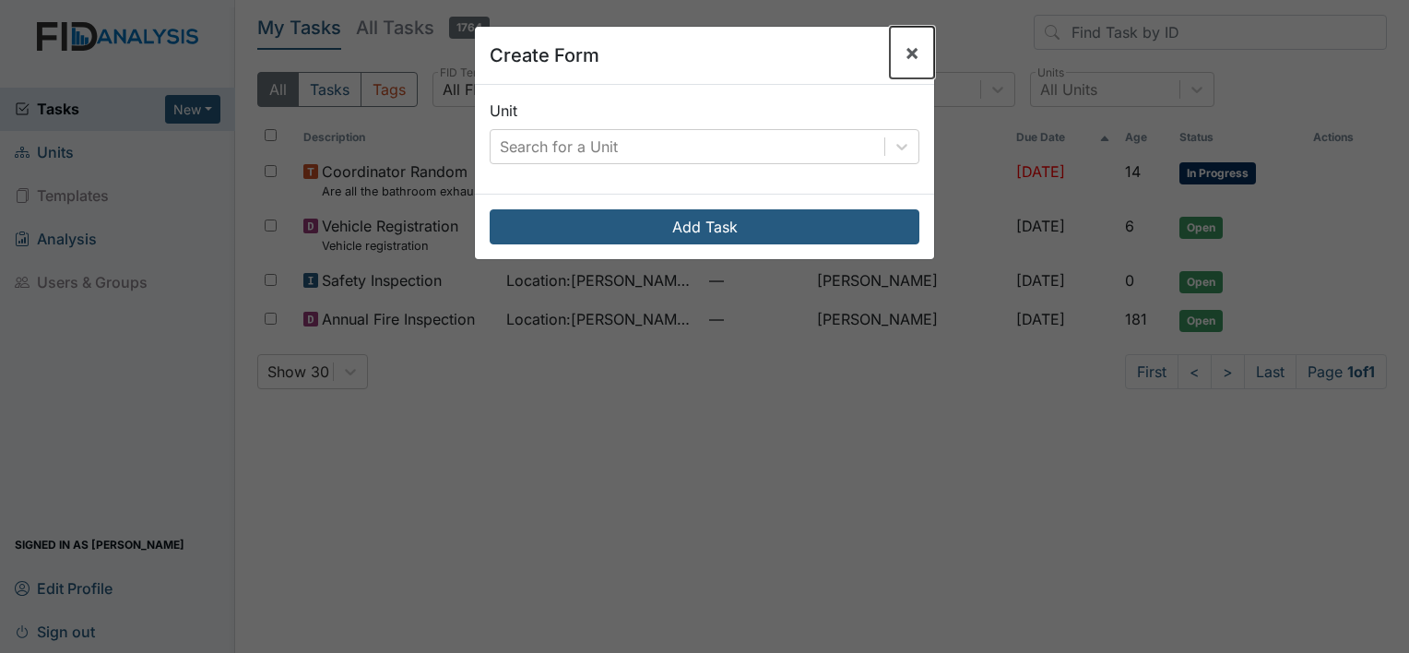
click at [904, 51] on span "×" at bounding box center [911, 52] width 15 height 27
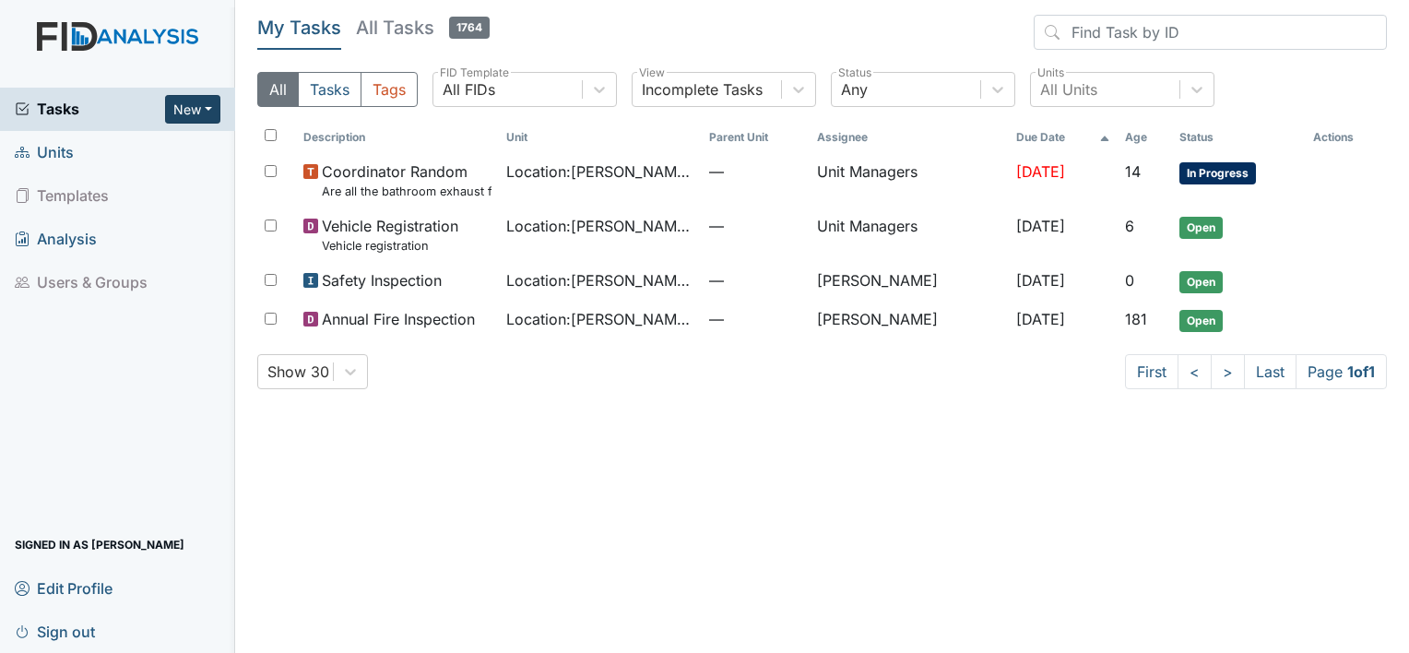
click at [186, 107] on button "New" at bounding box center [192, 109] width 55 height 29
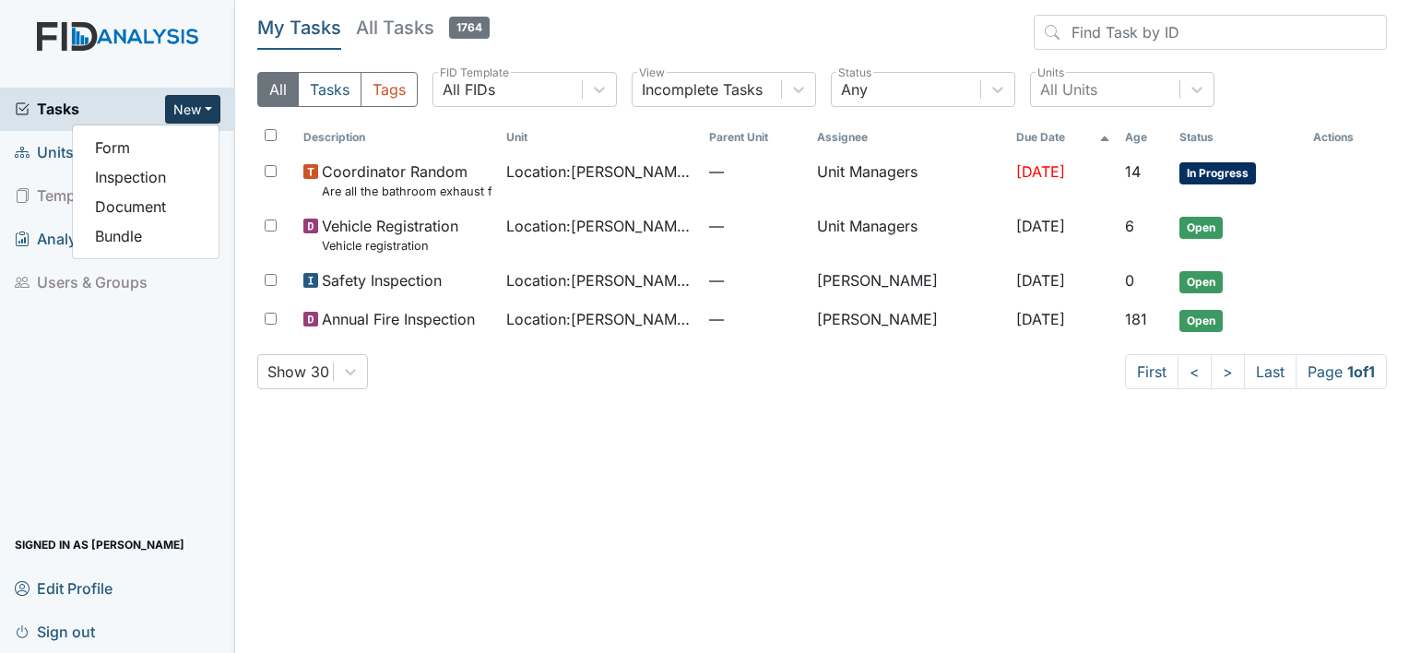
click at [205, 58] on img at bounding box center [117, 54] width 235 height 65
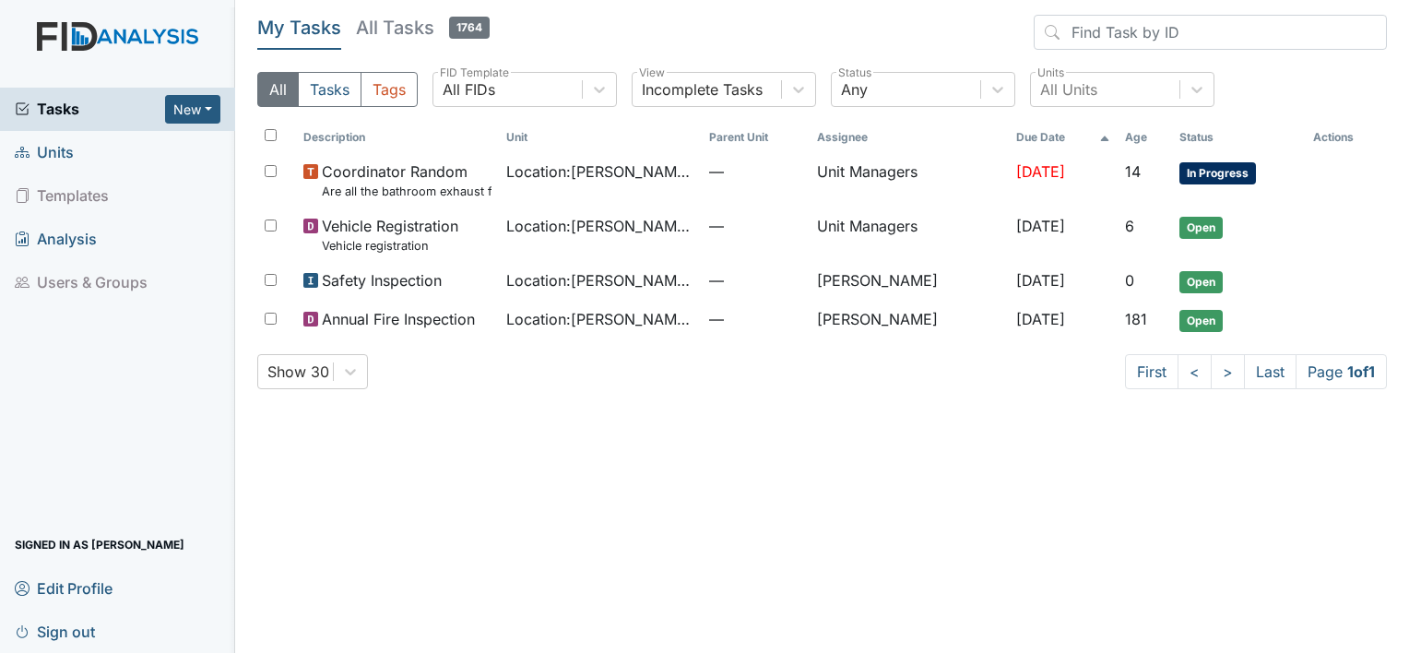
click at [64, 148] on span "Units" at bounding box center [44, 152] width 59 height 29
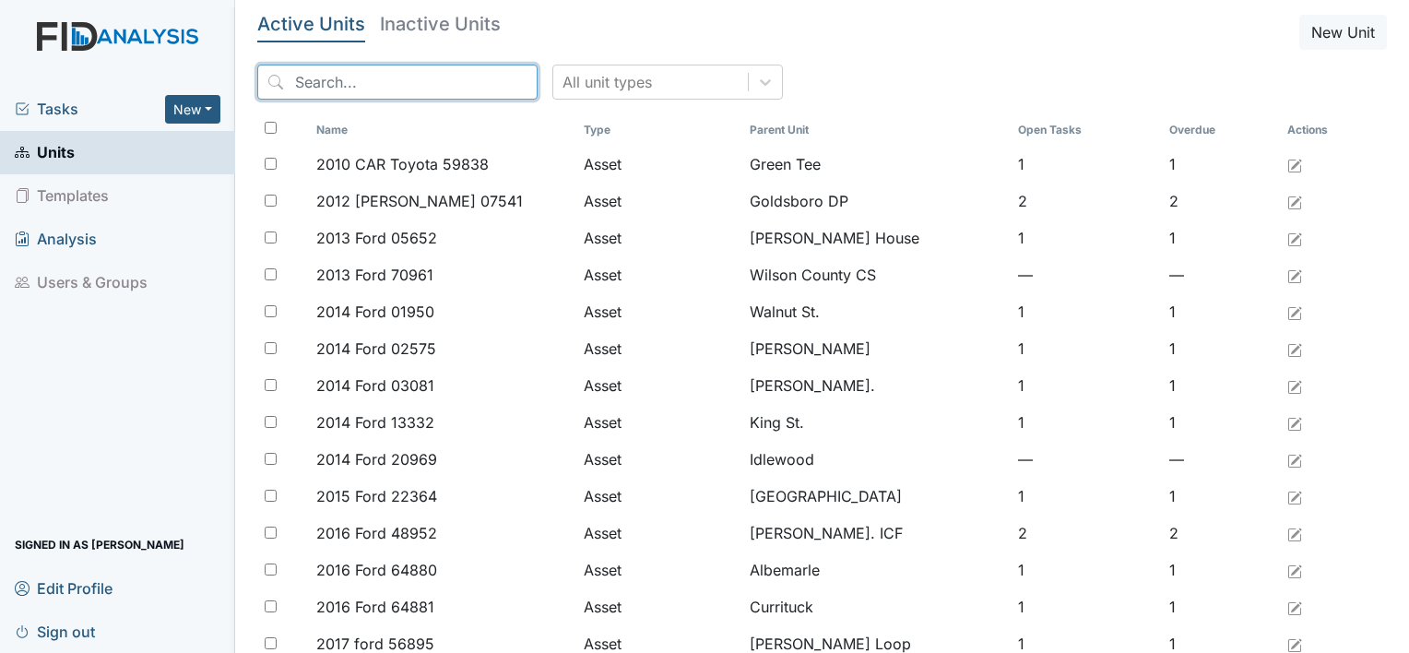
click at [367, 90] on input "search" at bounding box center [397, 82] width 280 height 35
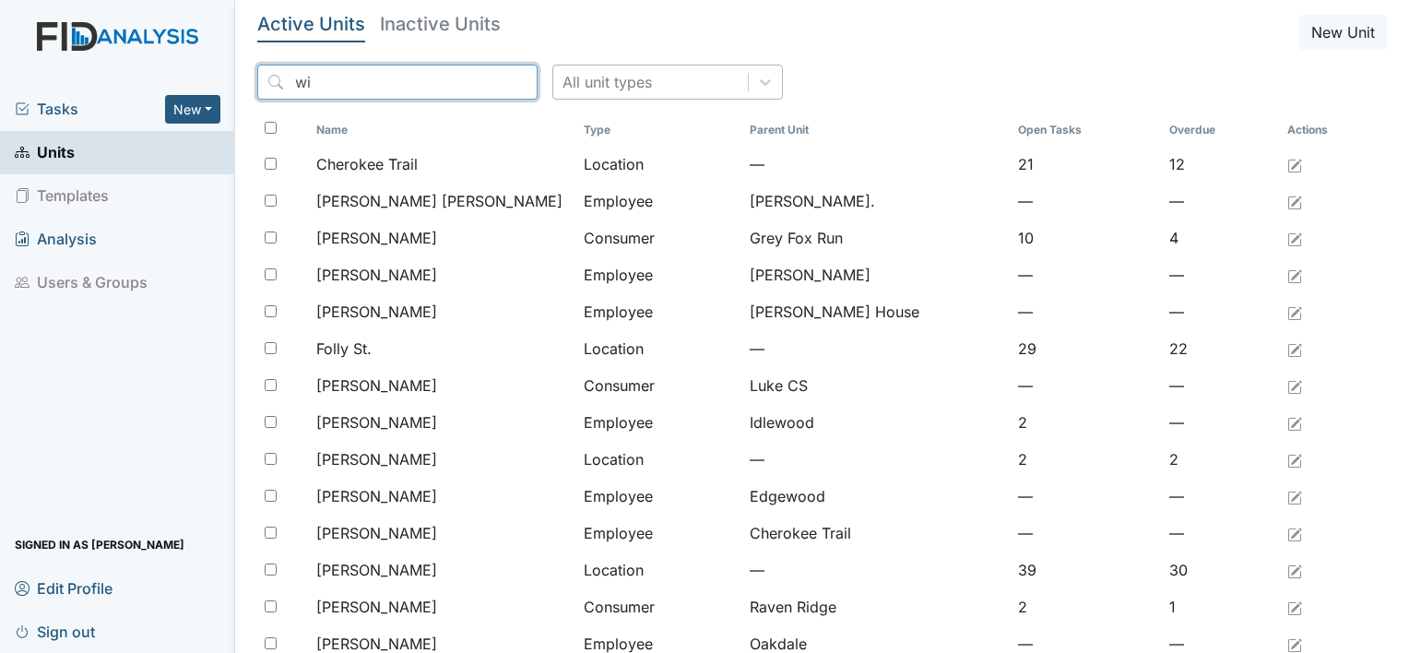
type input "wi"
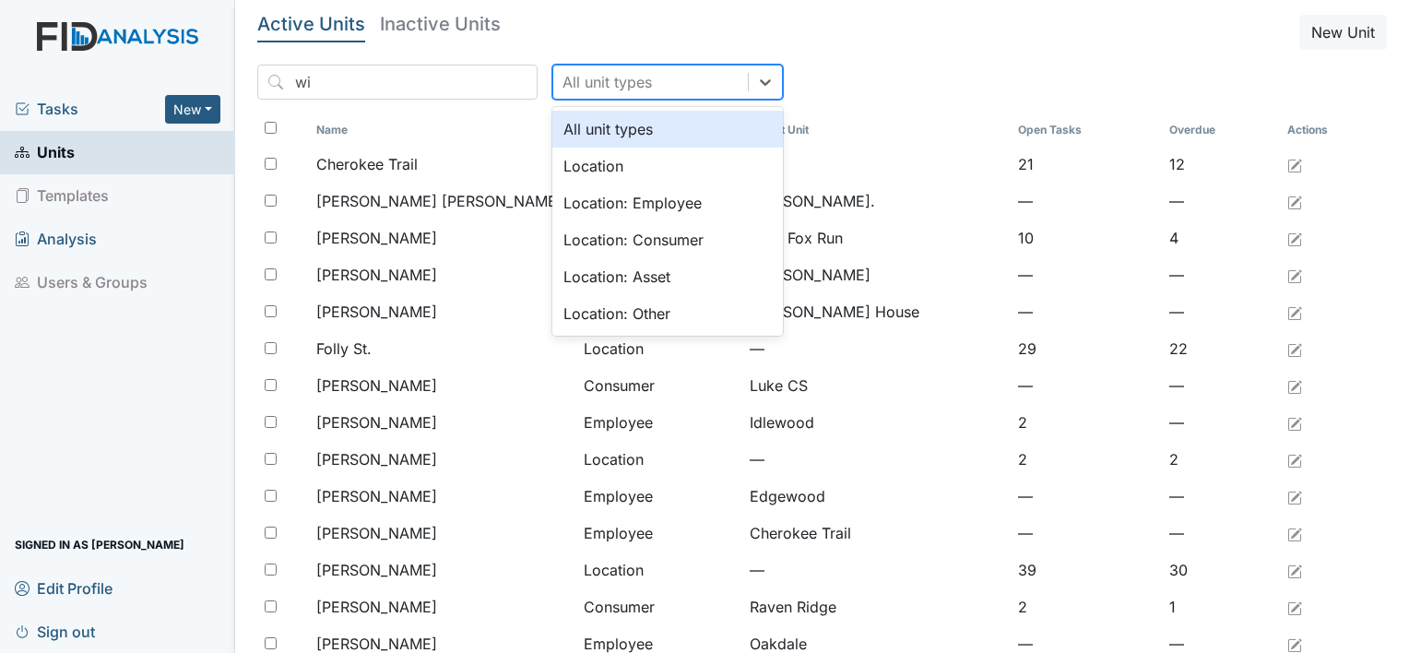
click at [562, 75] on div "All unit types" at bounding box center [606, 82] width 89 height 22
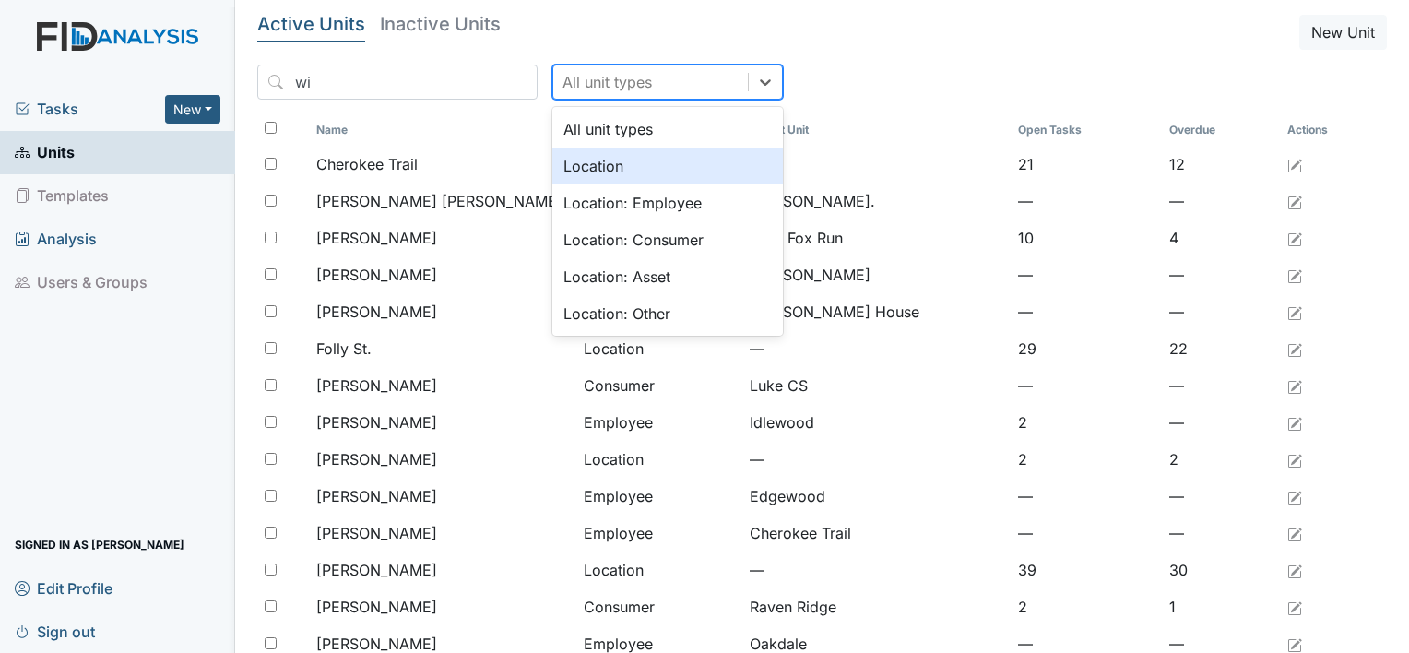
click at [552, 165] on div "Location" at bounding box center [667, 166] width 230 height 37
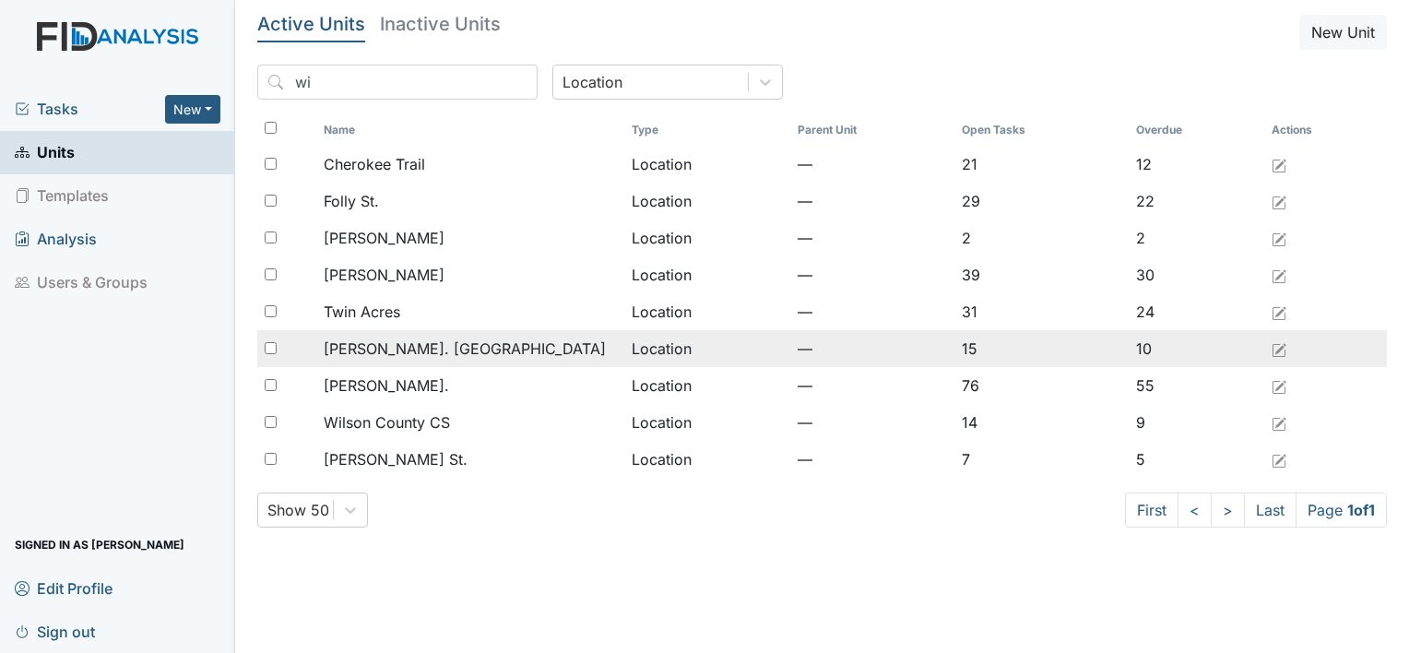
click at [399, 350] on span "[PERSON_NAME]. [GEOGRAPHIC_DATA]" at bounding box center [465, 348] width 282 height 22
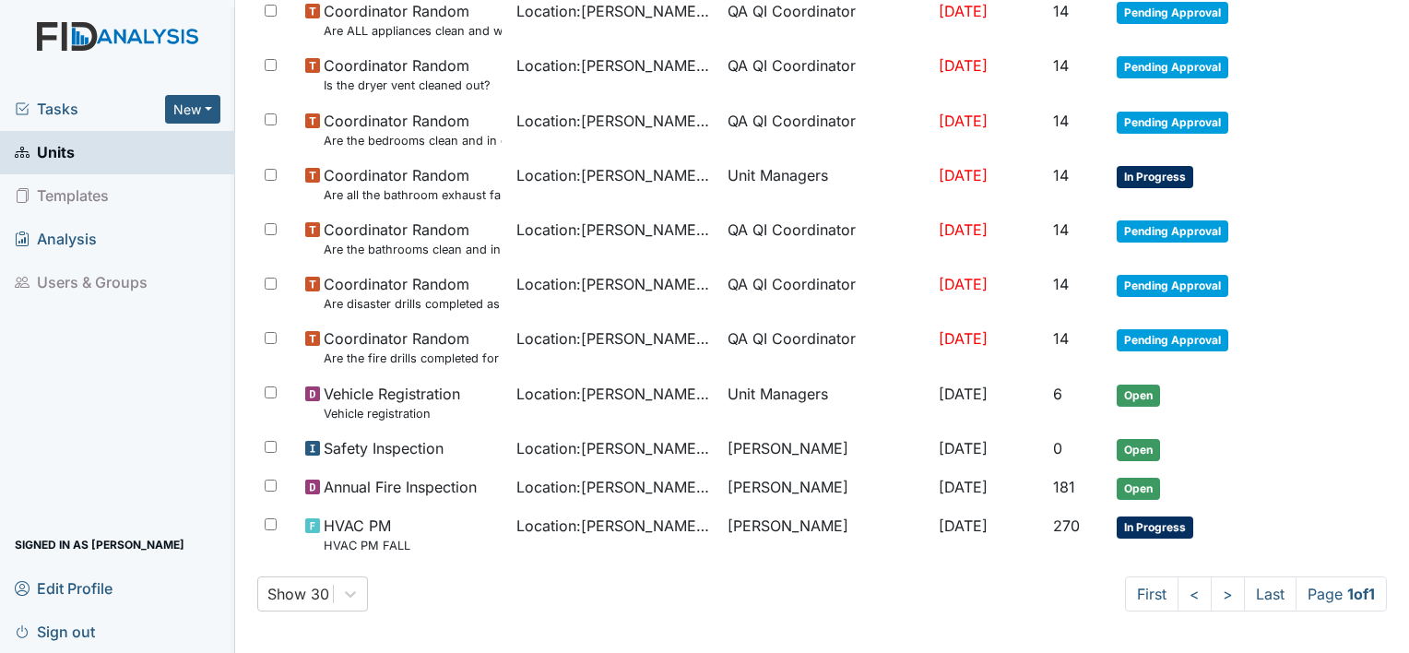
scroll to position [306, 0]
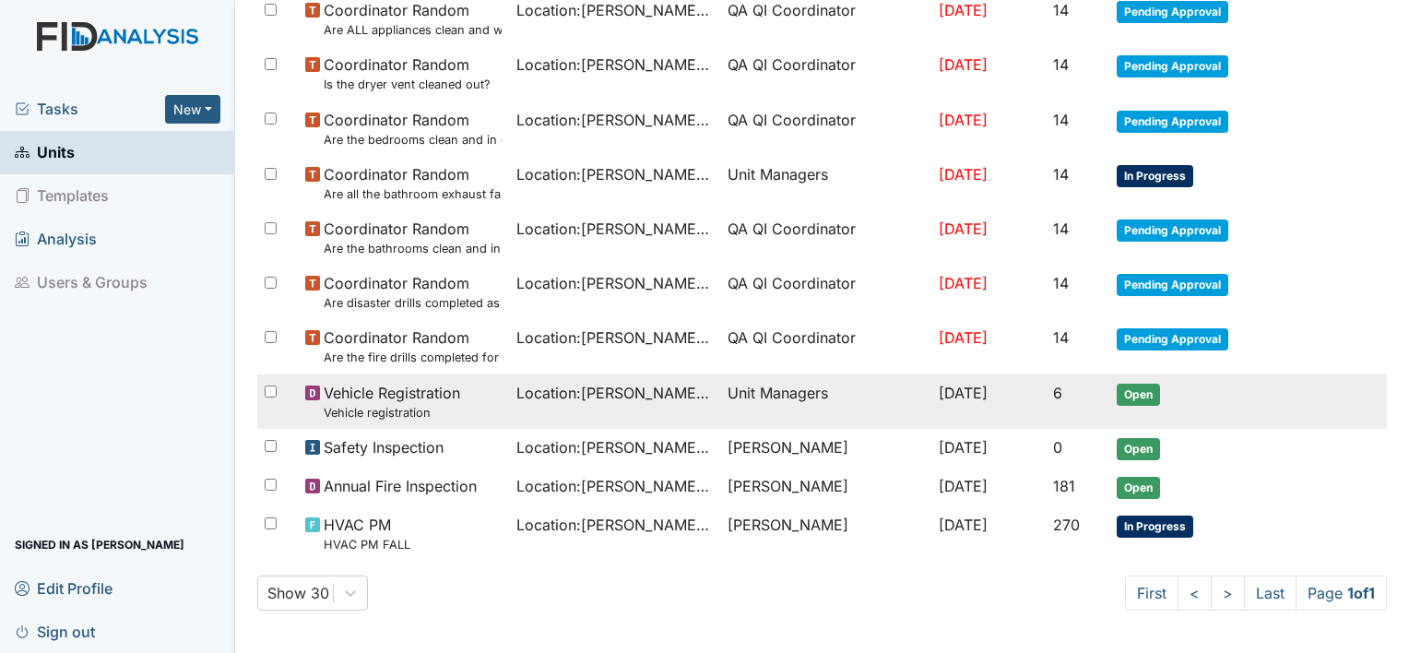
click at [677, 387] on span "Location : [PERSON_NAME]. [GEOGRAPHIC_DATA]" at bounding box center [614, 393] width 196 height 22
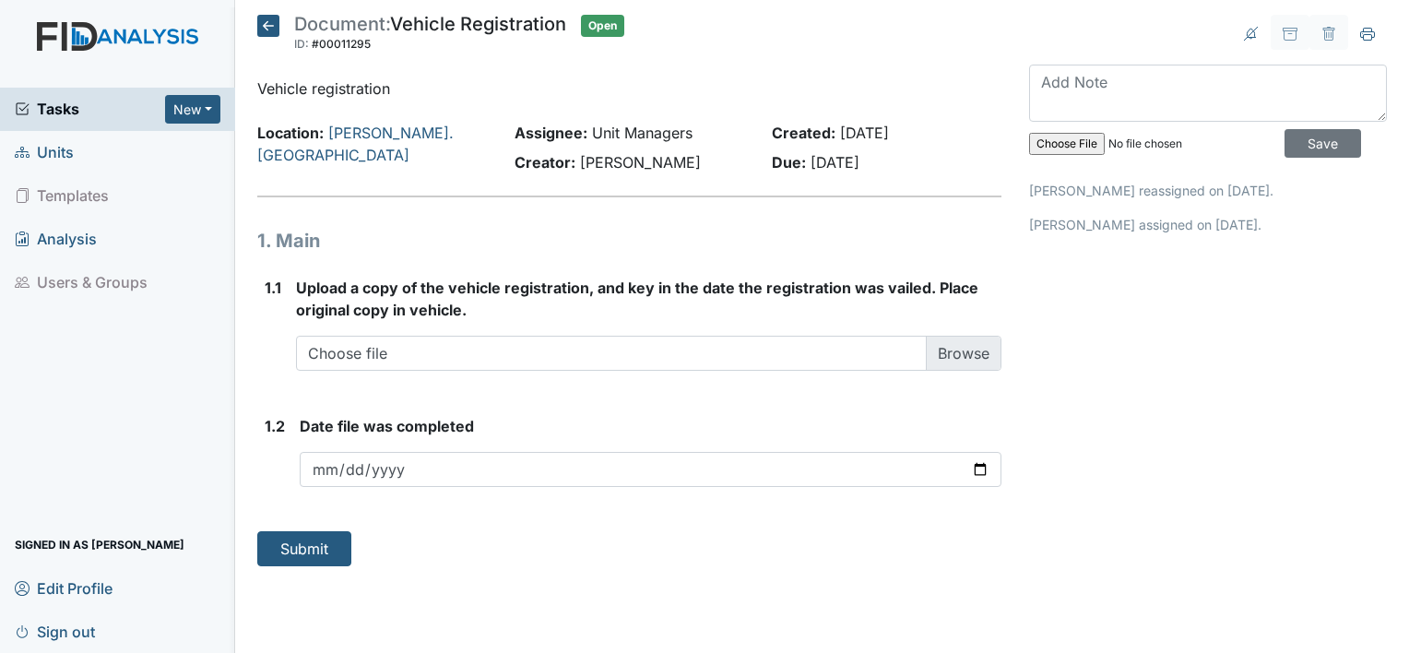
click at [269, 22] on icon at bounding box center [268, 26] width 22 height 22
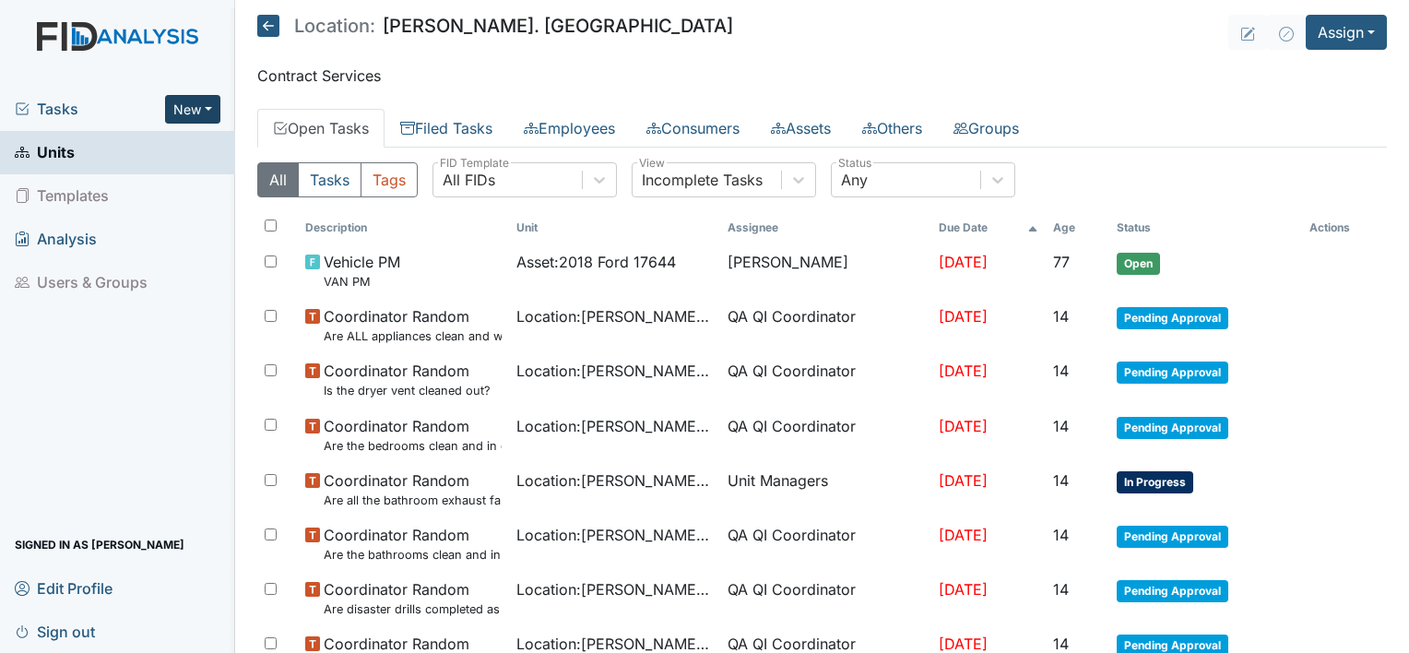
click at [207, 111] on button "New" at bounding box center [192, 109] width 55 height 29
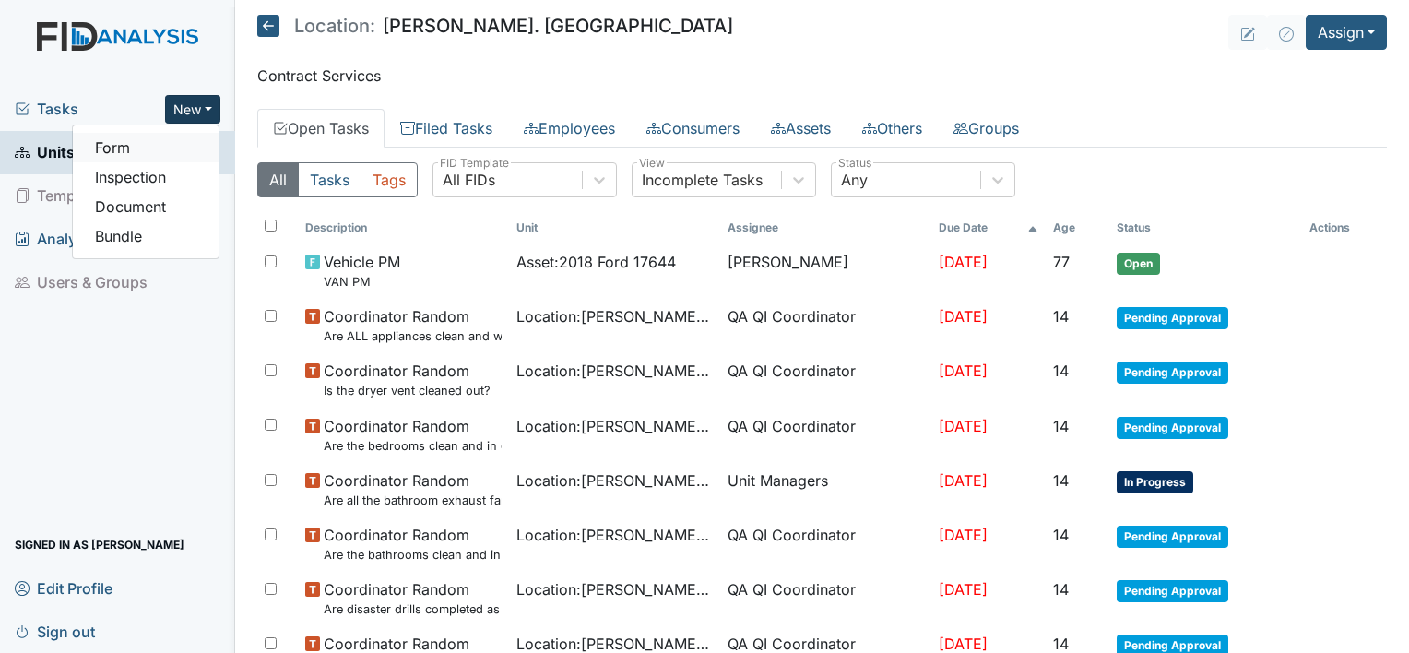
click at [126, 145] on link "Form" at bounding box center [146, 148] width 146 height 30
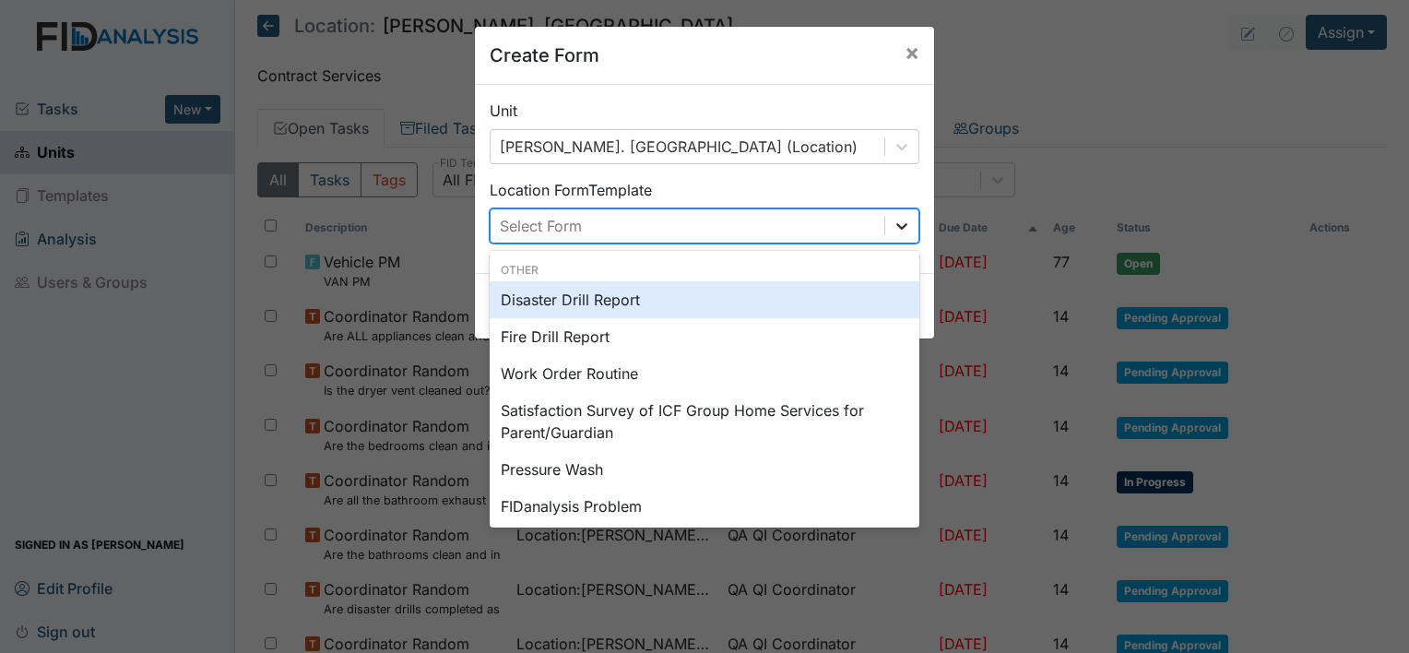
click at [896, 228] on icon at bounding box center [901, 226] width 18 height 18
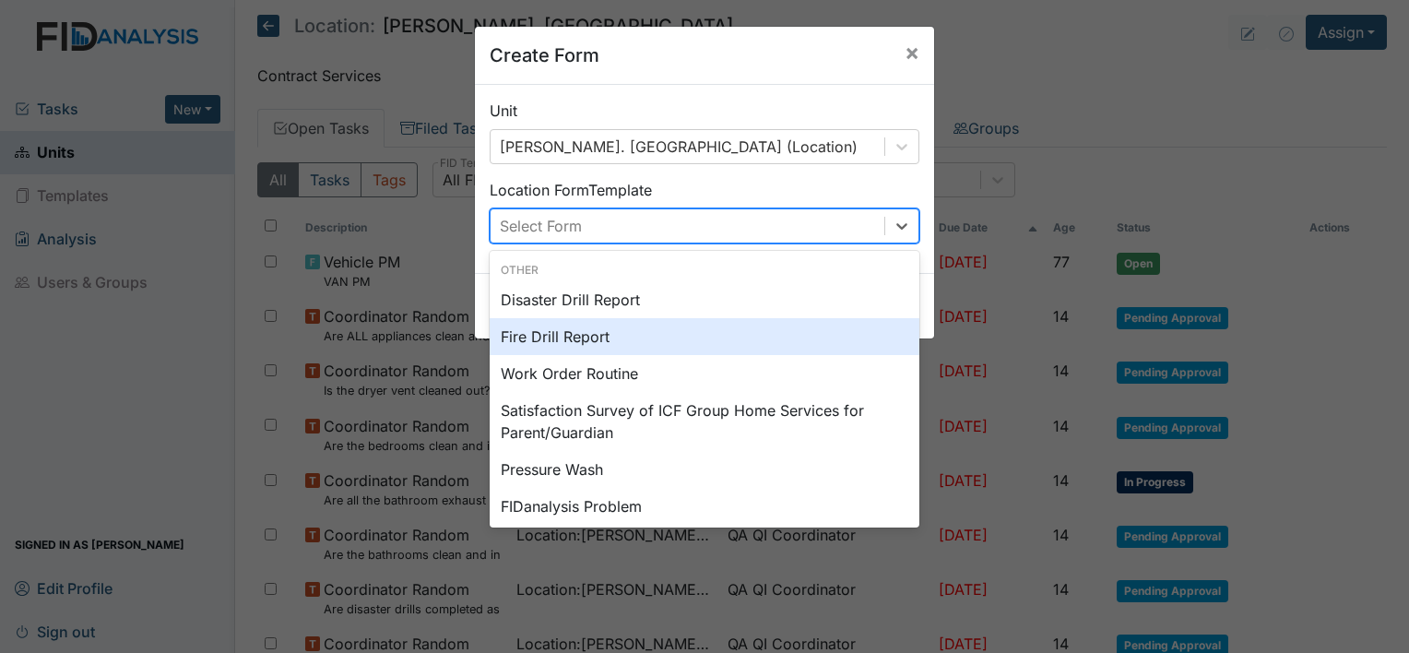
click at [804, 338] on div "Fire Drill Report" at bounding box center [705, 336] width 430 height 37
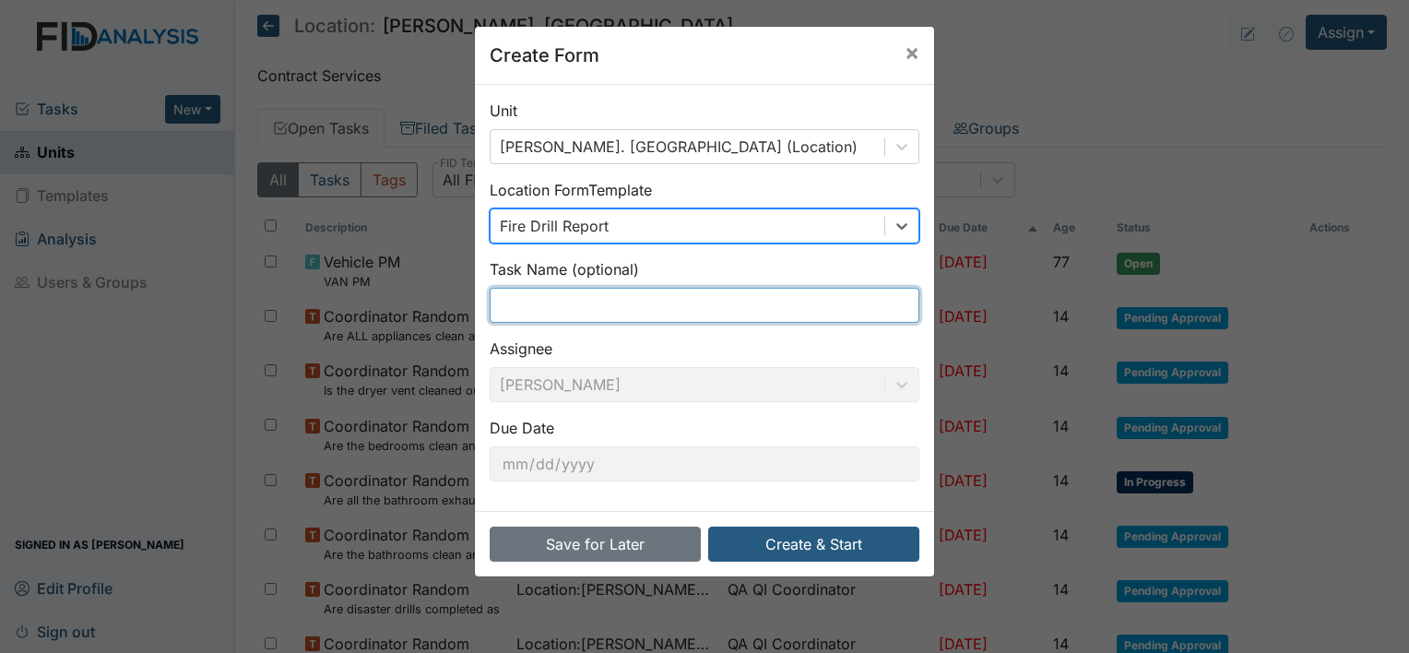
click at [617, 299] on input "text" at bounding box center [705, 305] width 430 height 35
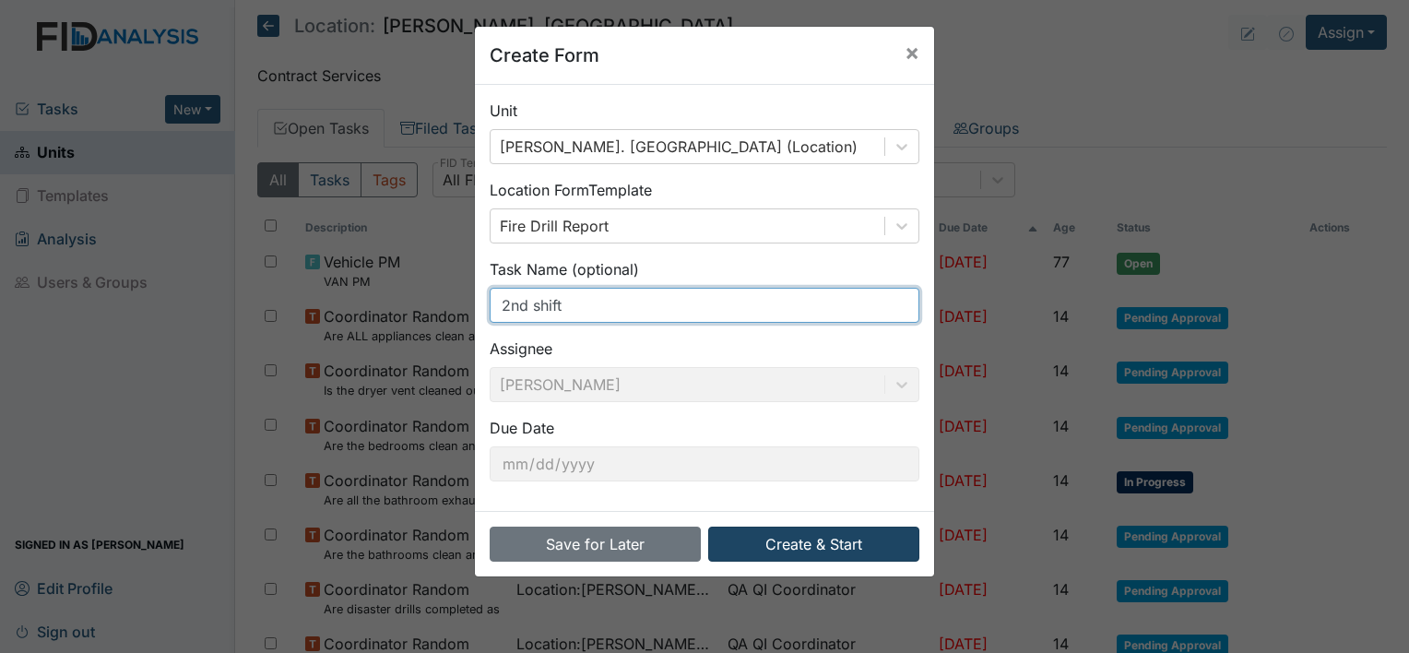
type input "2nd shift"
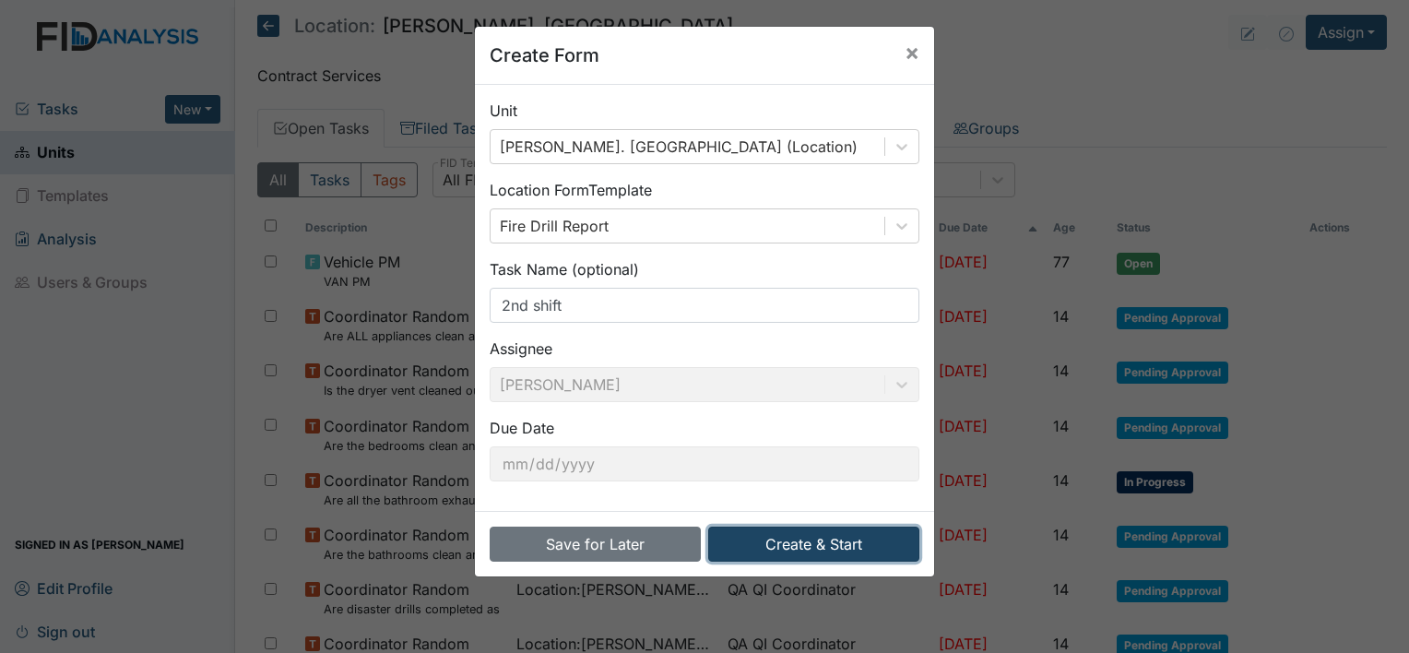
click at [763, 541] on button "Create & Start" at bounding box center [813, 543] width 211 height 35
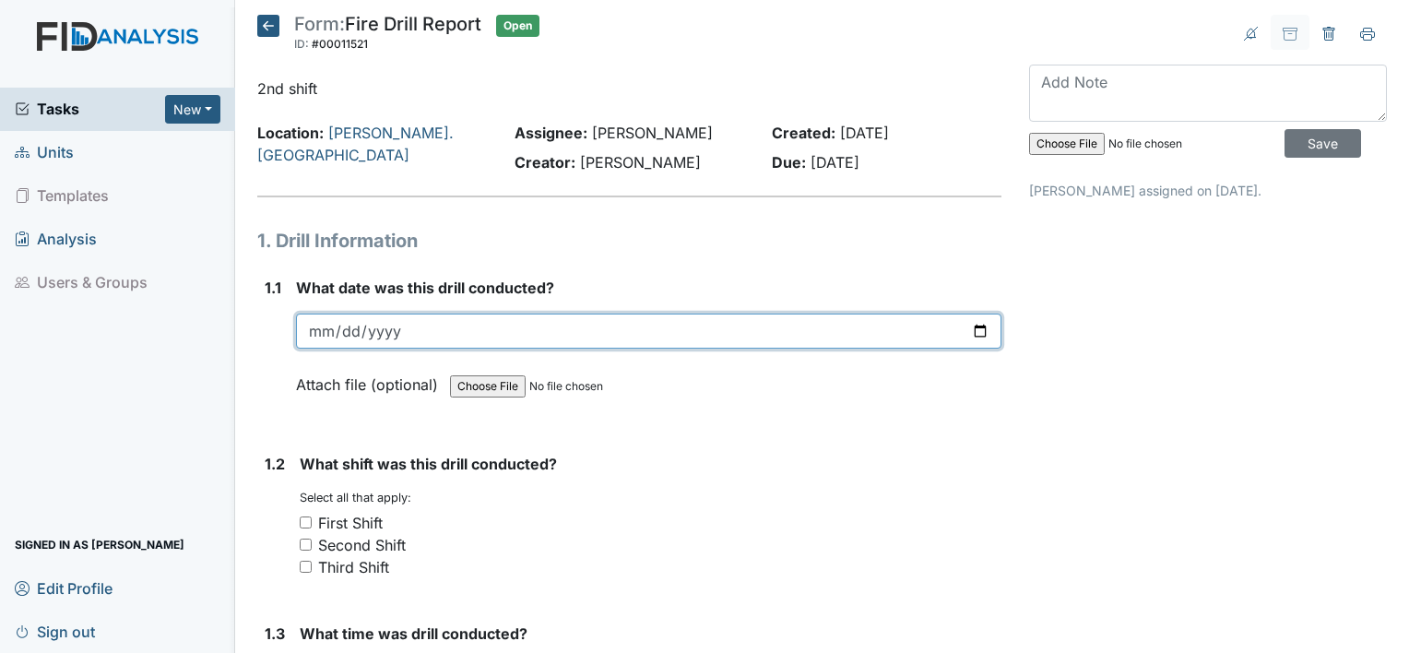
click at [502, 323] on input "date" at bounding box center [648, 330] width 705 height 35
type input "2025-10-05"
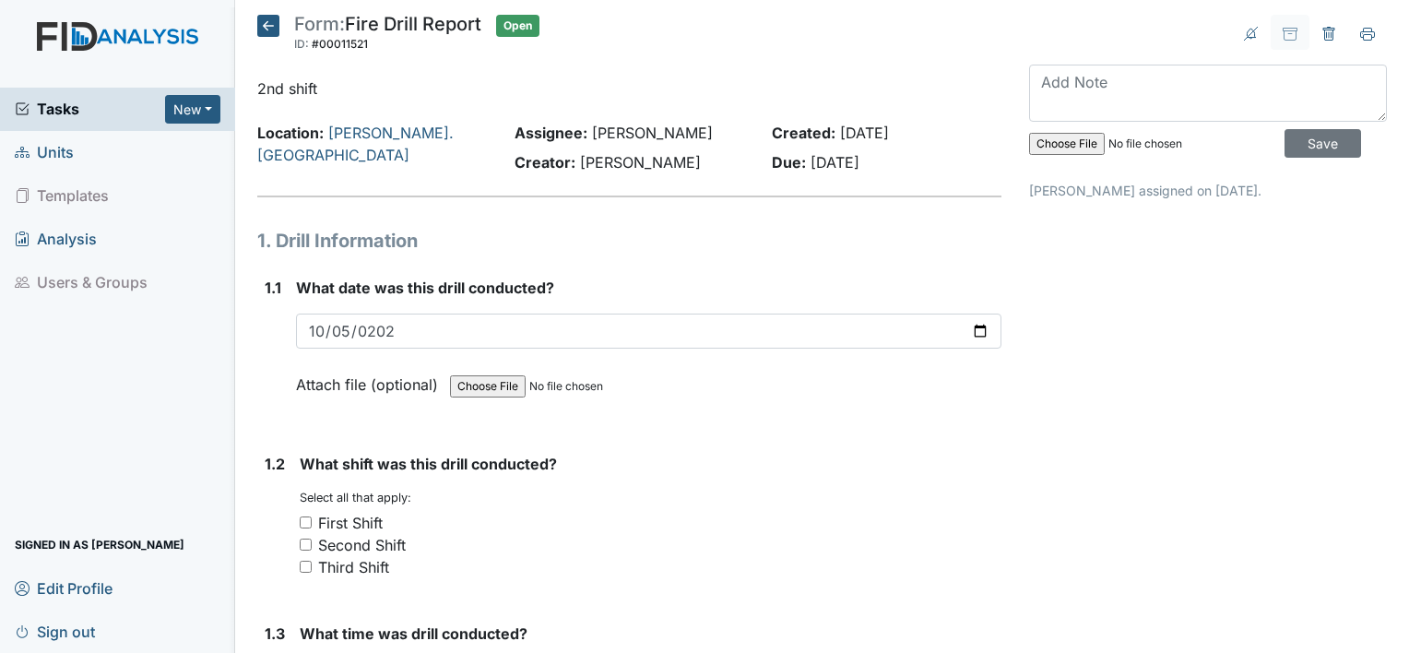
click at [306, 542] on input "Second Shift" at bounding box center [306, 544] width 12 height 12
checkbox input "true"
click at [308, 519] on input "First Shift" at bounding box center [306, 522] width 12 height 12
checkbox input "true"
click at [310, 543] on input "Second Shift" at bounding box center [306, 544] width 12 height 12
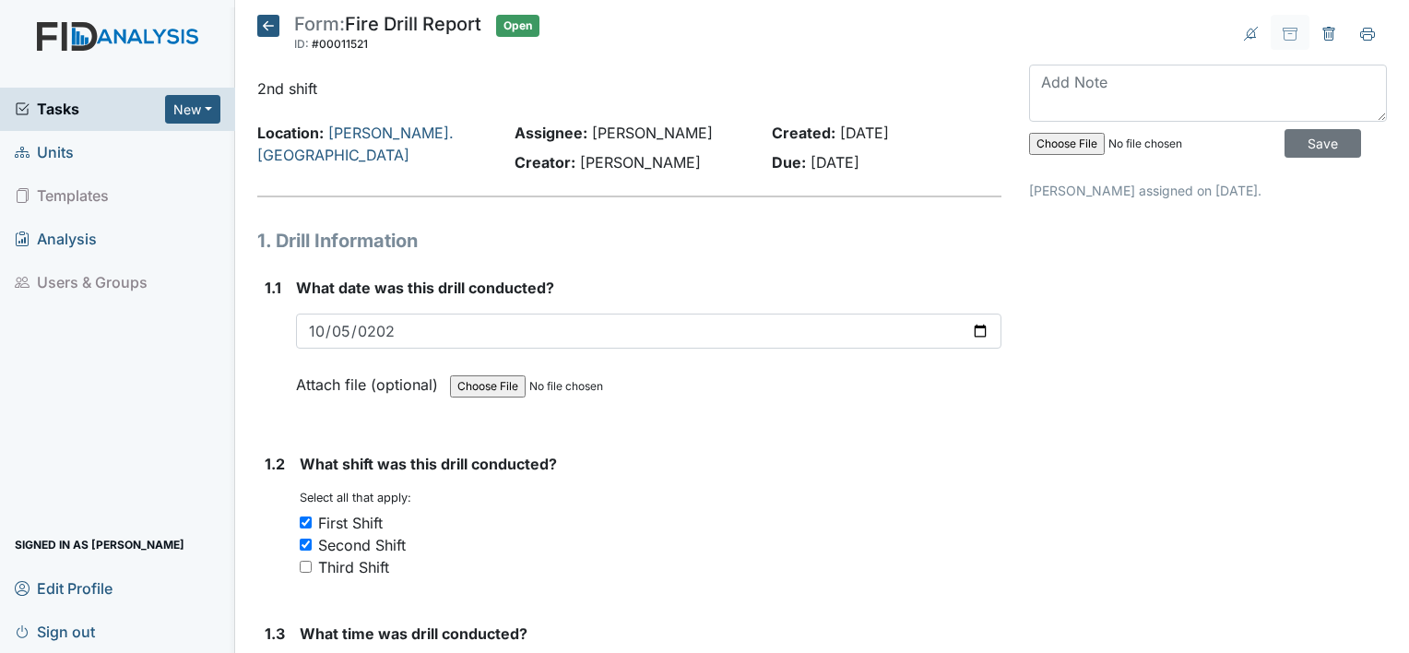
checkbox input "false"
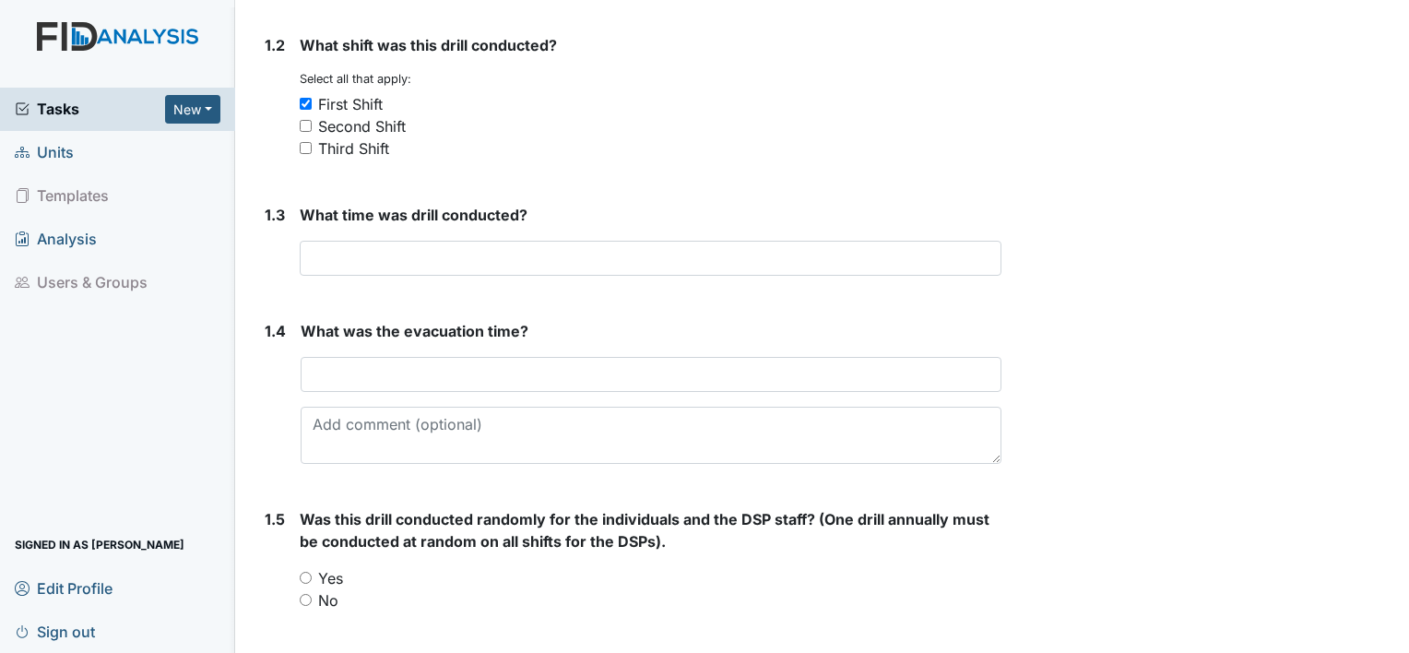
scroll to position [443, 0]
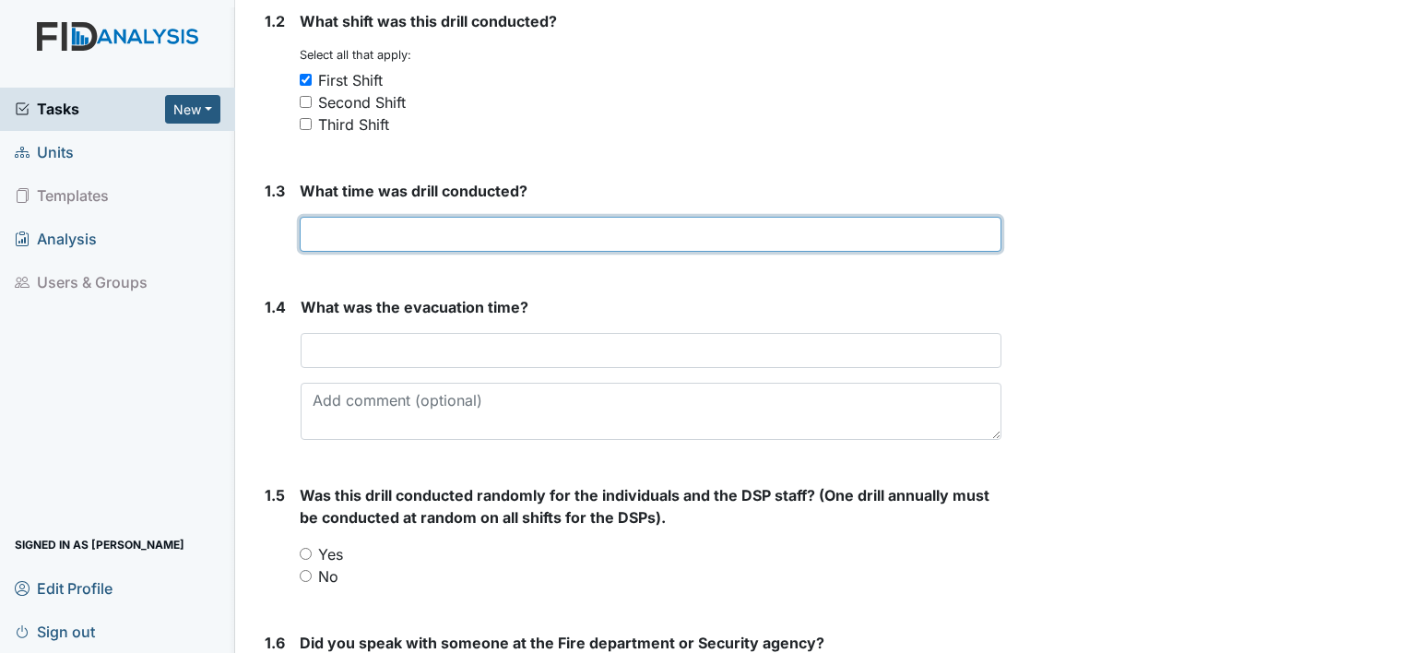
click at [900, 240] on input "text" at bounding box center [651, 234] width 702 height 35
type input "11:25 am"
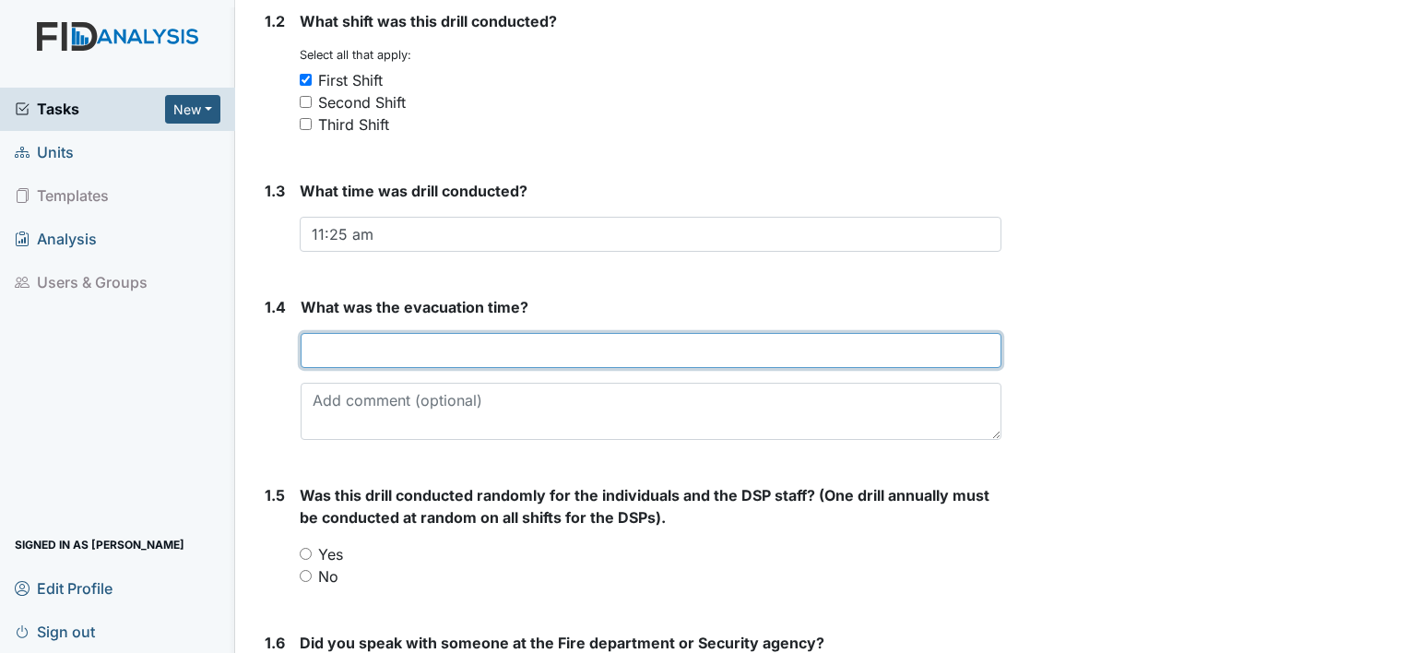
click at [697, 337] on input "text" at bounding box center [651, 350] width 701 height 35
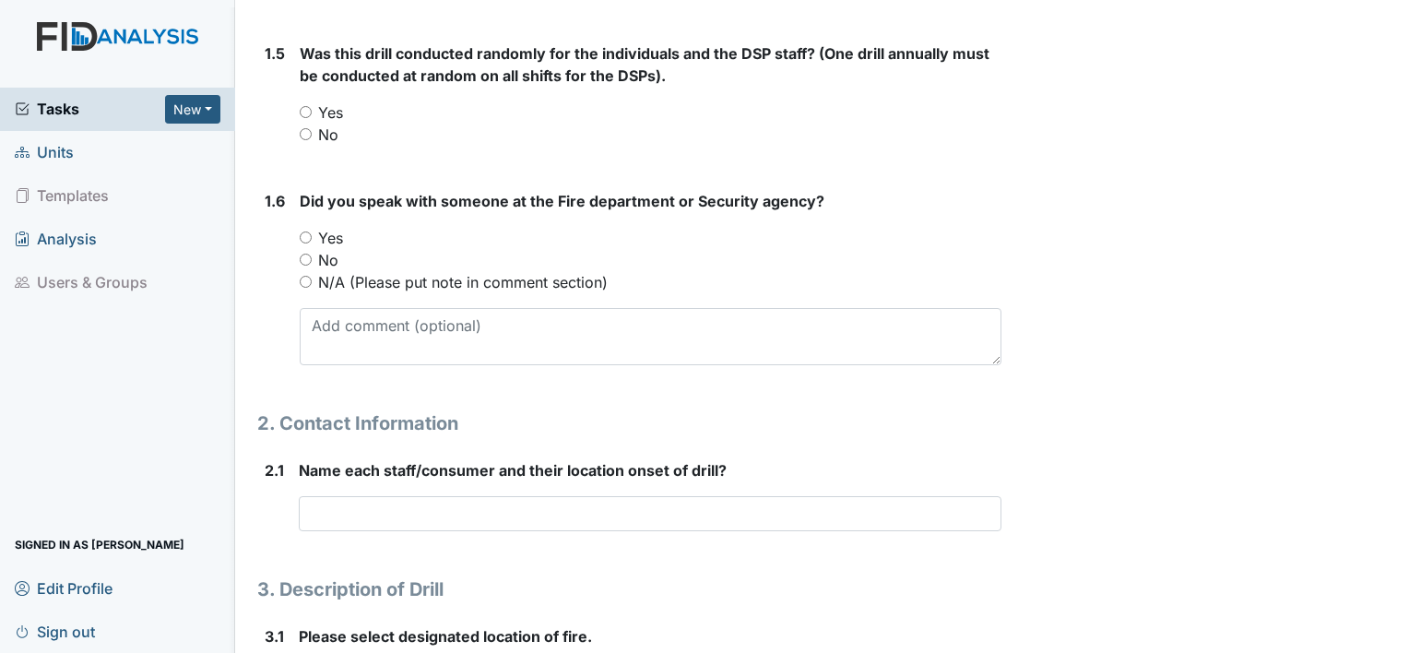
scroll to position [885, 0]
type input "4 mins"
click at [303, 107] on input "Yes" at bounding box center [306, 111] width 12 height 12
radio input "true"
click at [300, 238] on input "Yes" at bounding box center [306, 236] width 12 height 12
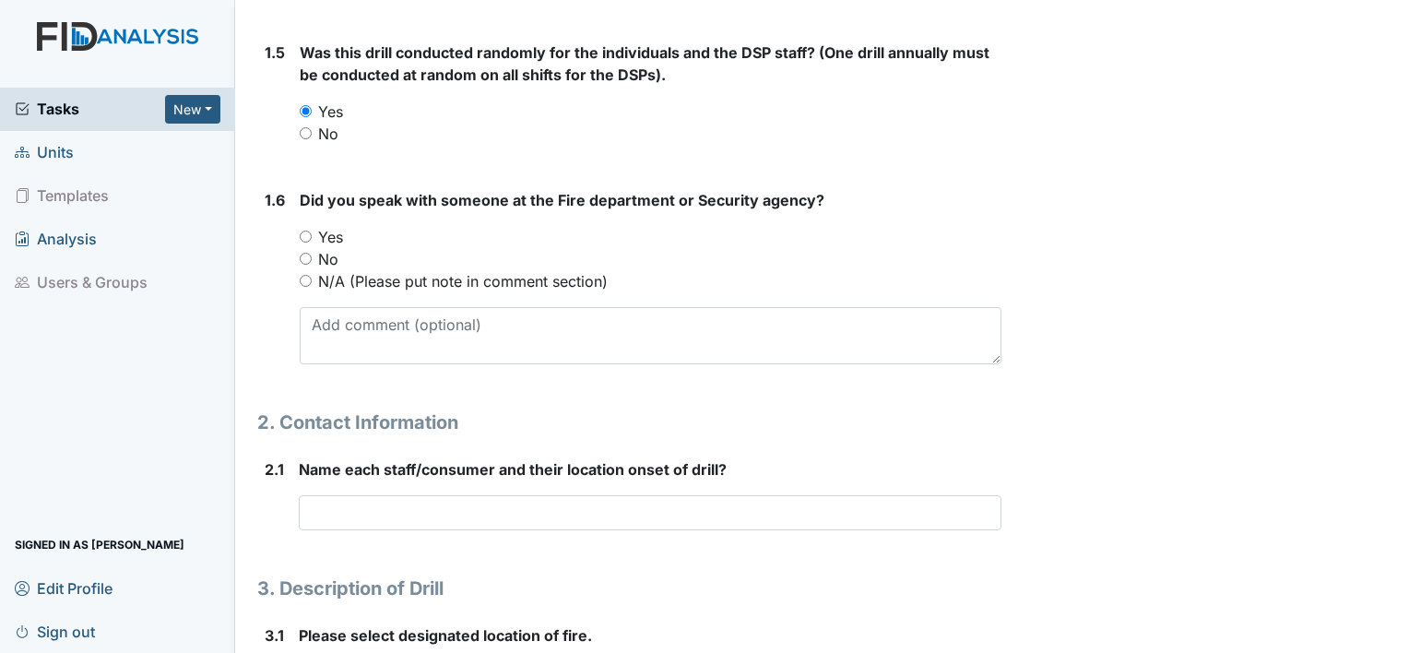
radio input "true"
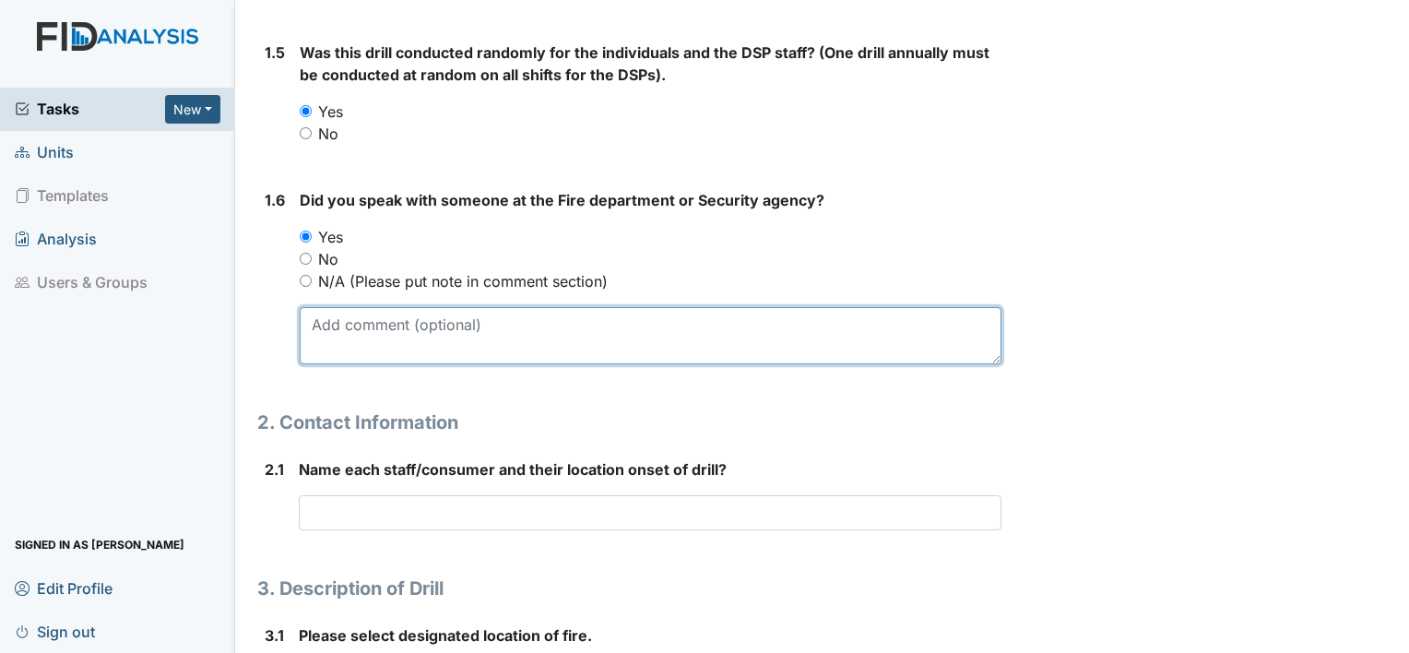
click at [393, 343] on textarea at bounding box center [651, 335] width 702 height 57
type textarea "Chris"
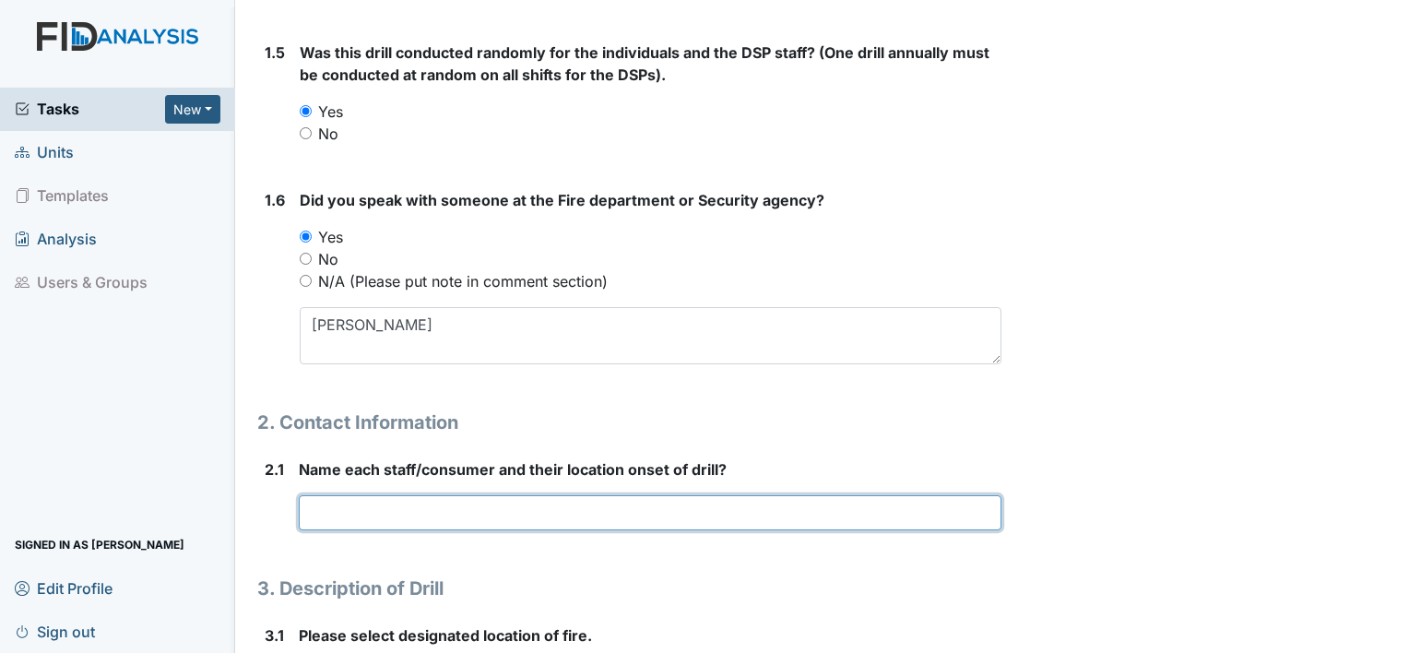
click at [364, 501] on input "text" at bounding box center [650, 512] width 703 height 35
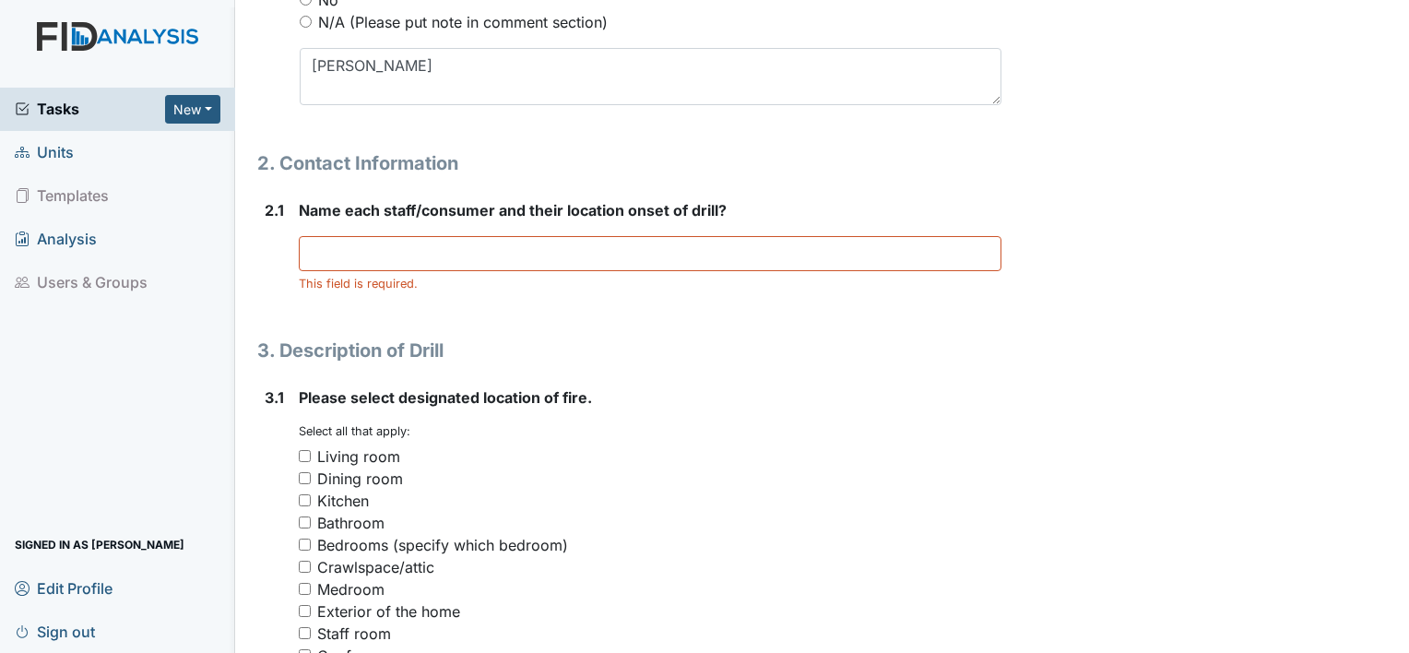
scroll to position [1180, 0]
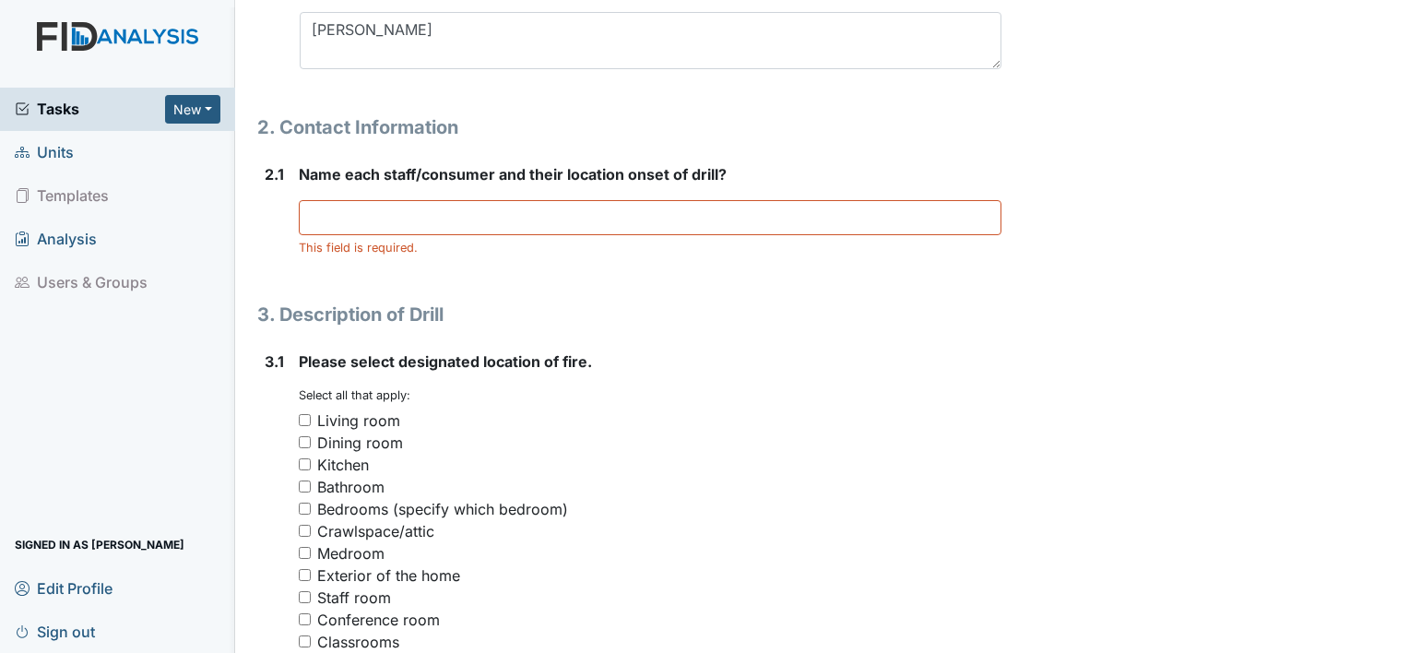
click at [302, 459] on input "Kitchen" at bounding box center [305, 464] width 12 height 12
checkbox input "true"
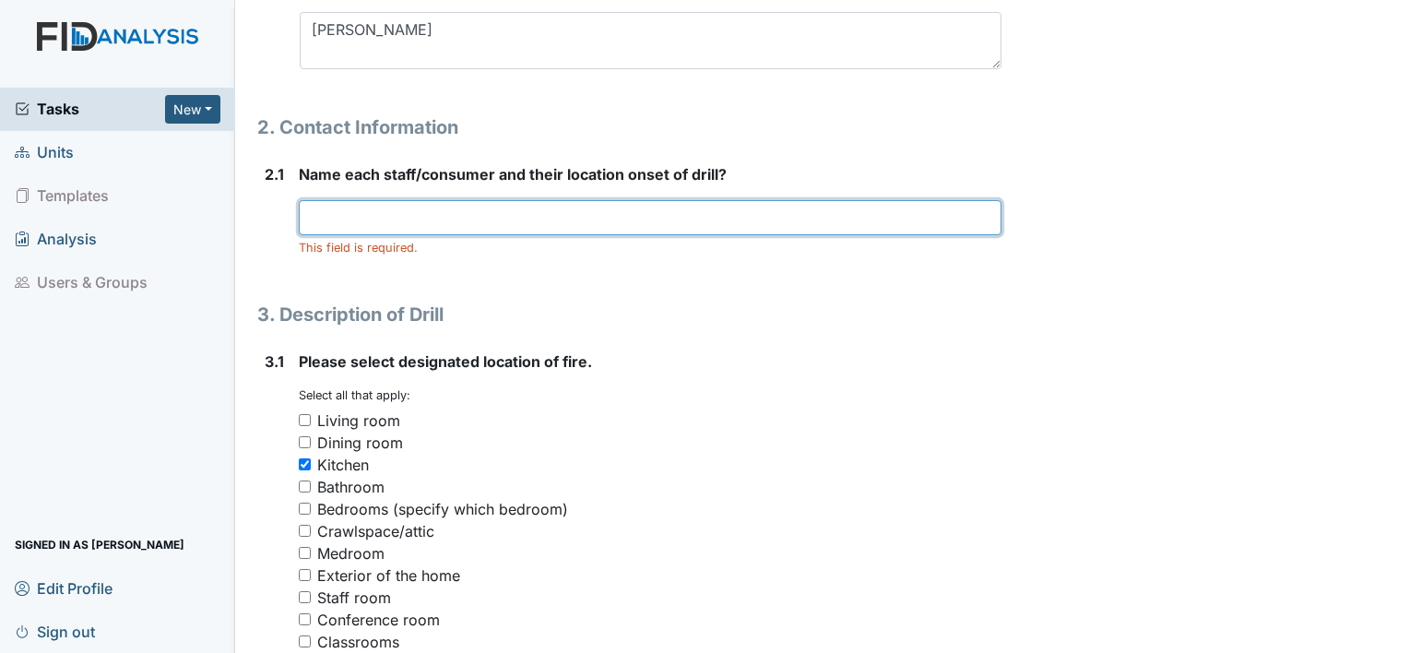
click at [354, 212] on input "text" at bounding box center [650, 217] width 703 height 35
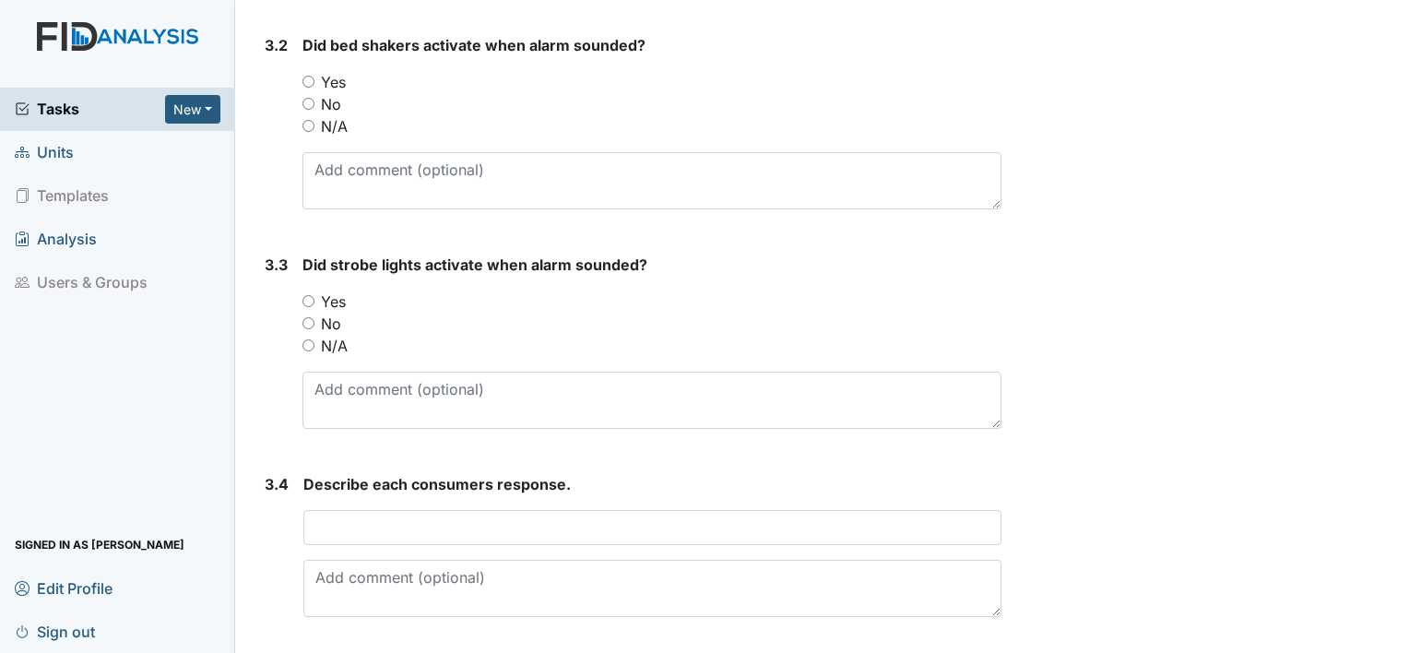
scroll to position [1844, 0]
type input "Danette Harris -pulled fire alarm VM,DC,KW,MR and TG were all in their bedrooms"
click at [302, 79] on input "Yes" at bounding box center [308, 81] width 12 height 12
radio input "true"
click at [310, 295] on input "Yes" at bounding box center [308, 300] width 12 height 12
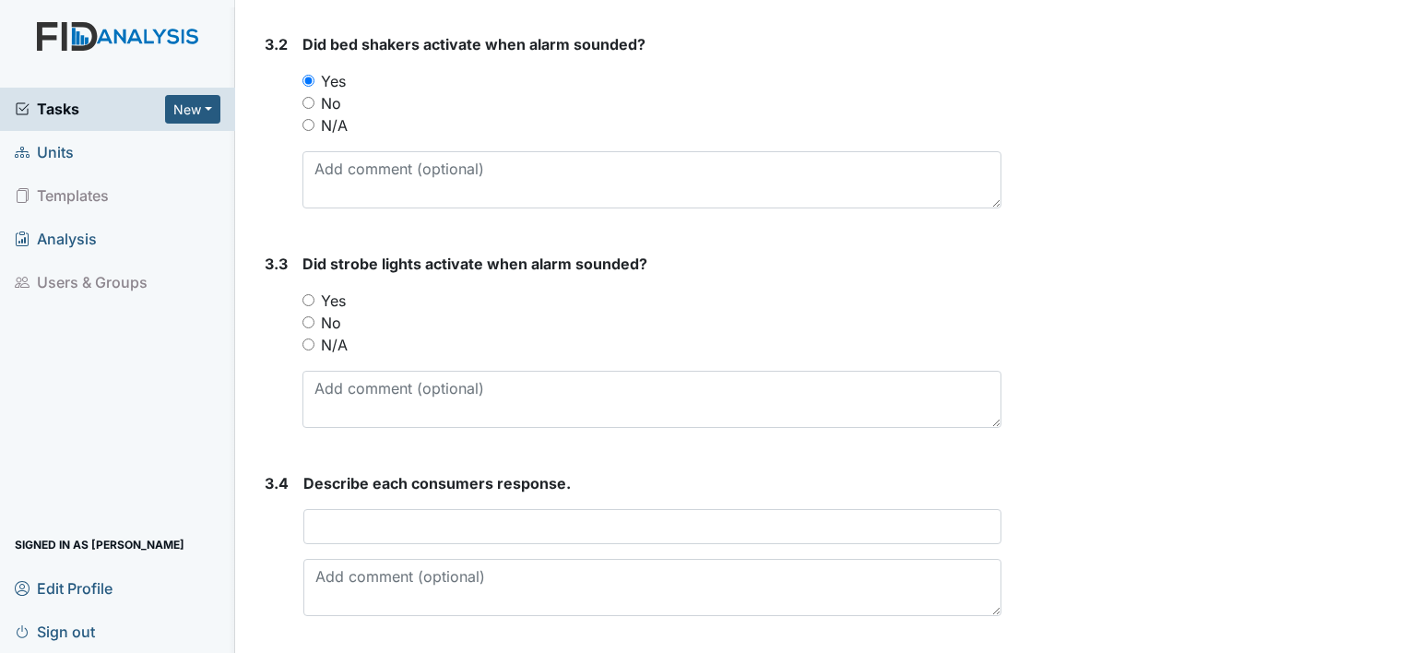
radio input "true"
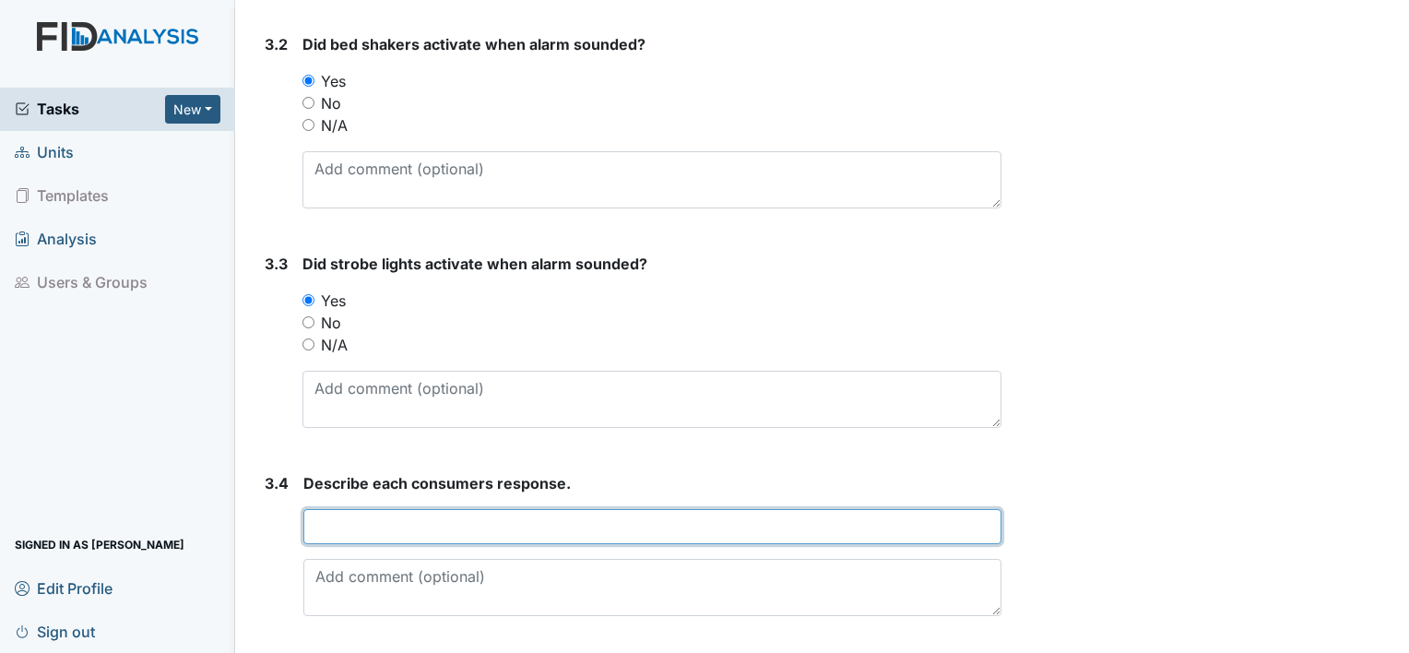
click at [420, 527] on input "text" at bounding box center [652, 526] width 698 height 35
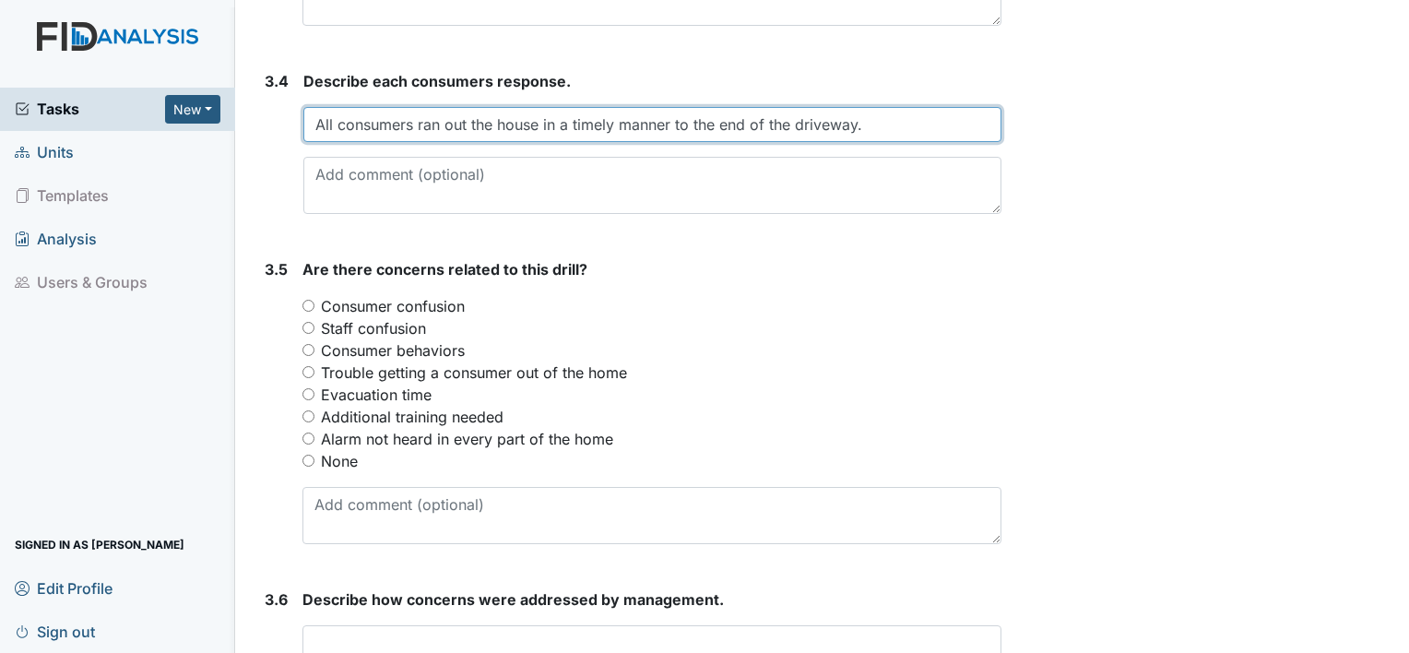
scroll to position [2250, 0]
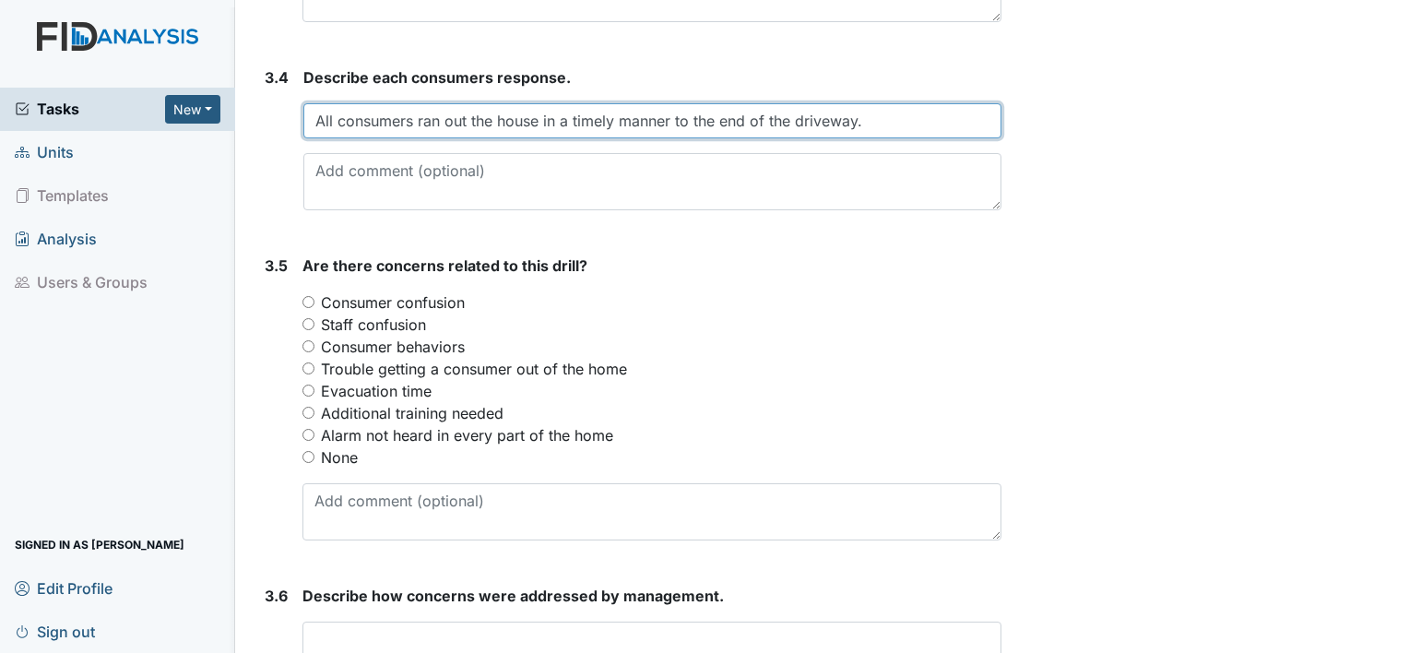
type input "All consumers ran out the house in a timely manner to the end of the driveway."
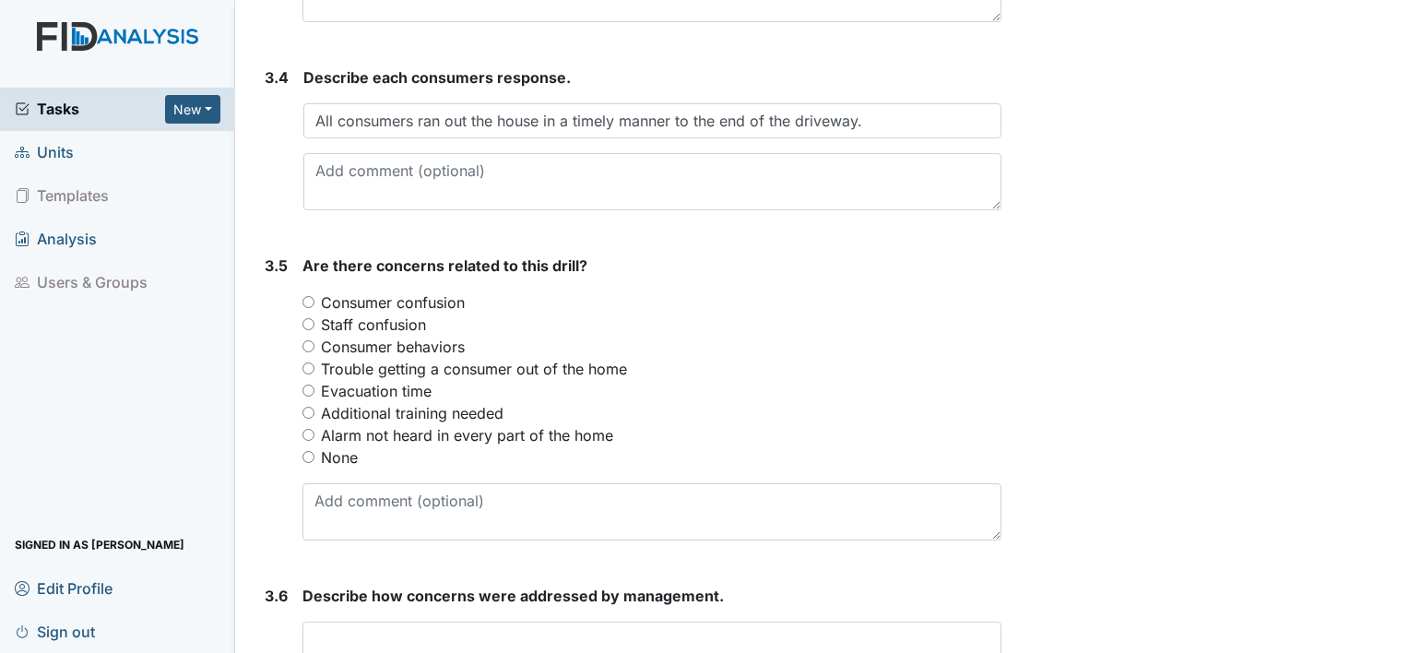
click at [304, 451] on input "None" at bounding box center [308, 457] width 12 height 12
radio input "true"
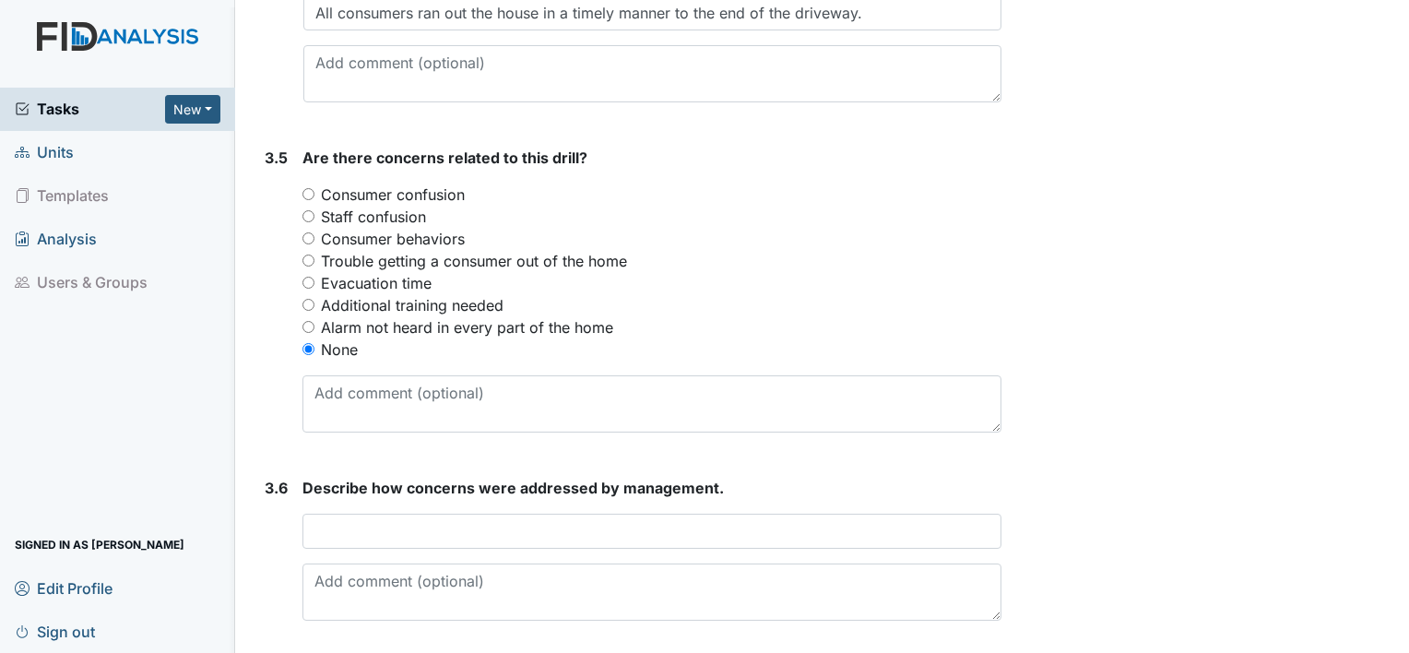
scroll to position [2360, 0]
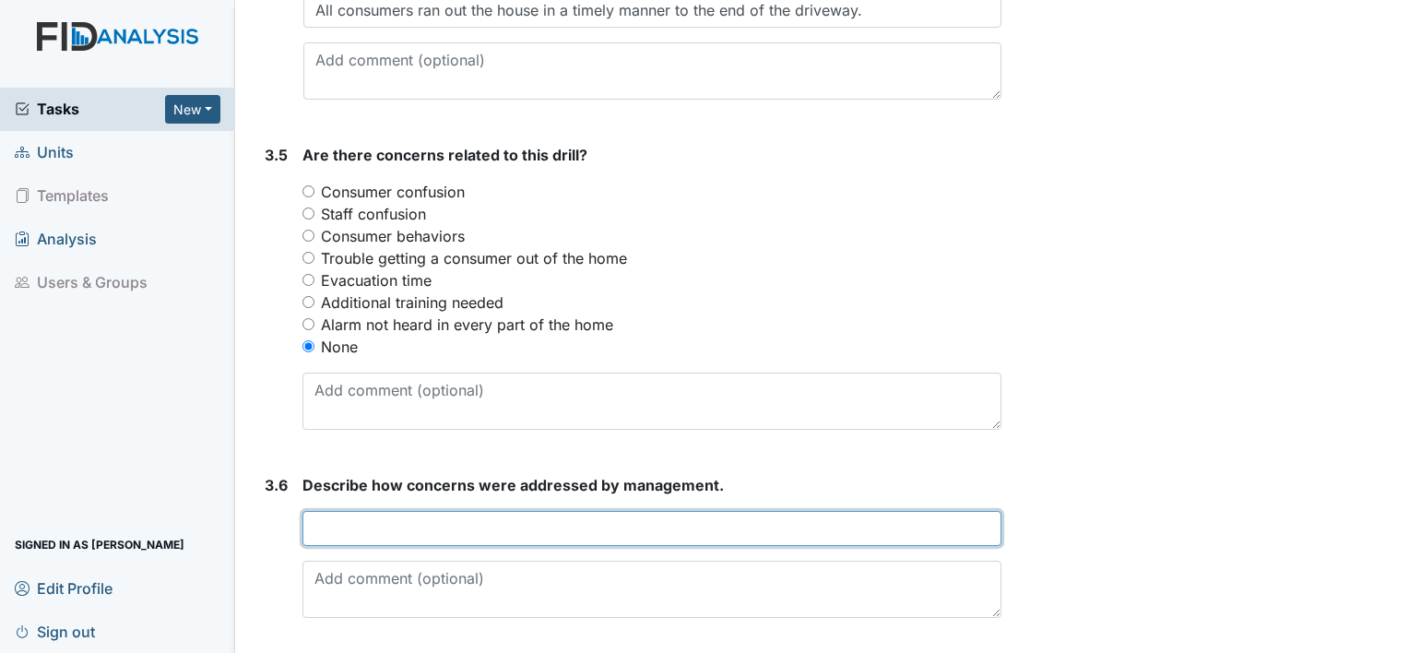
click at [717, 525] on input "text" at bounding box center [651, 528] width 699 height 35
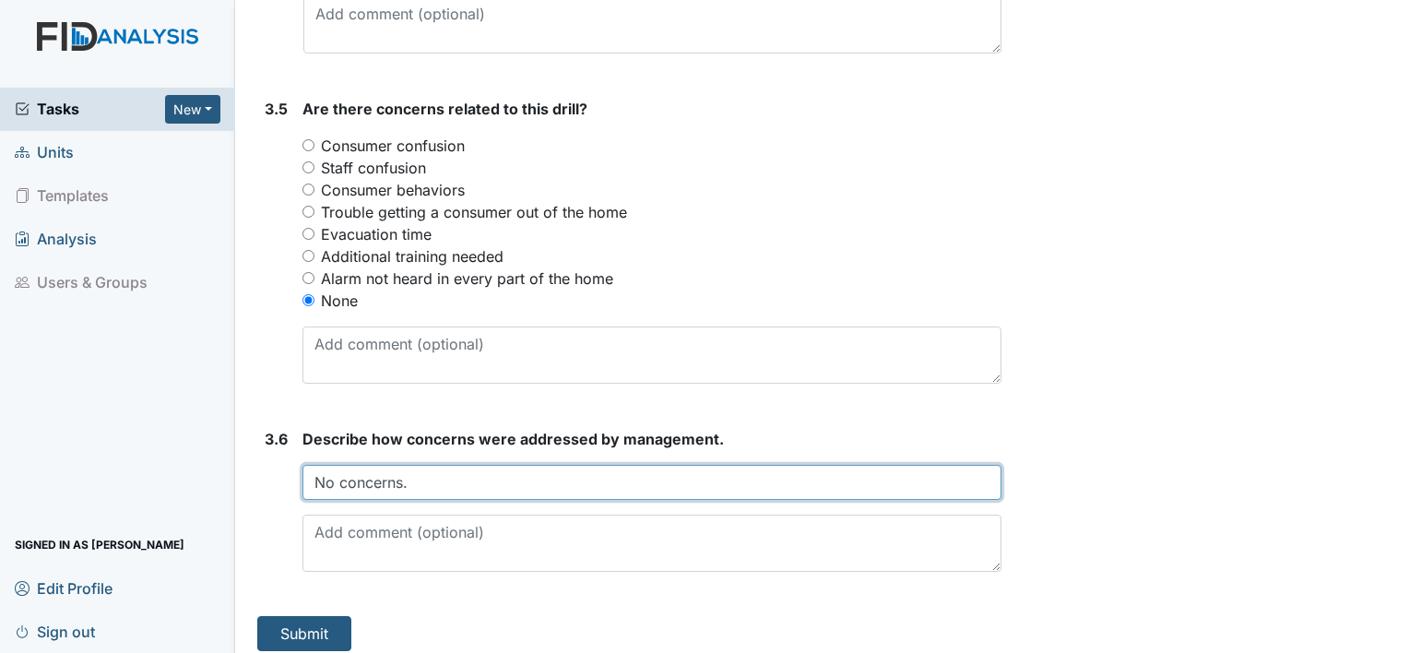
scroll to position [2415, 0]
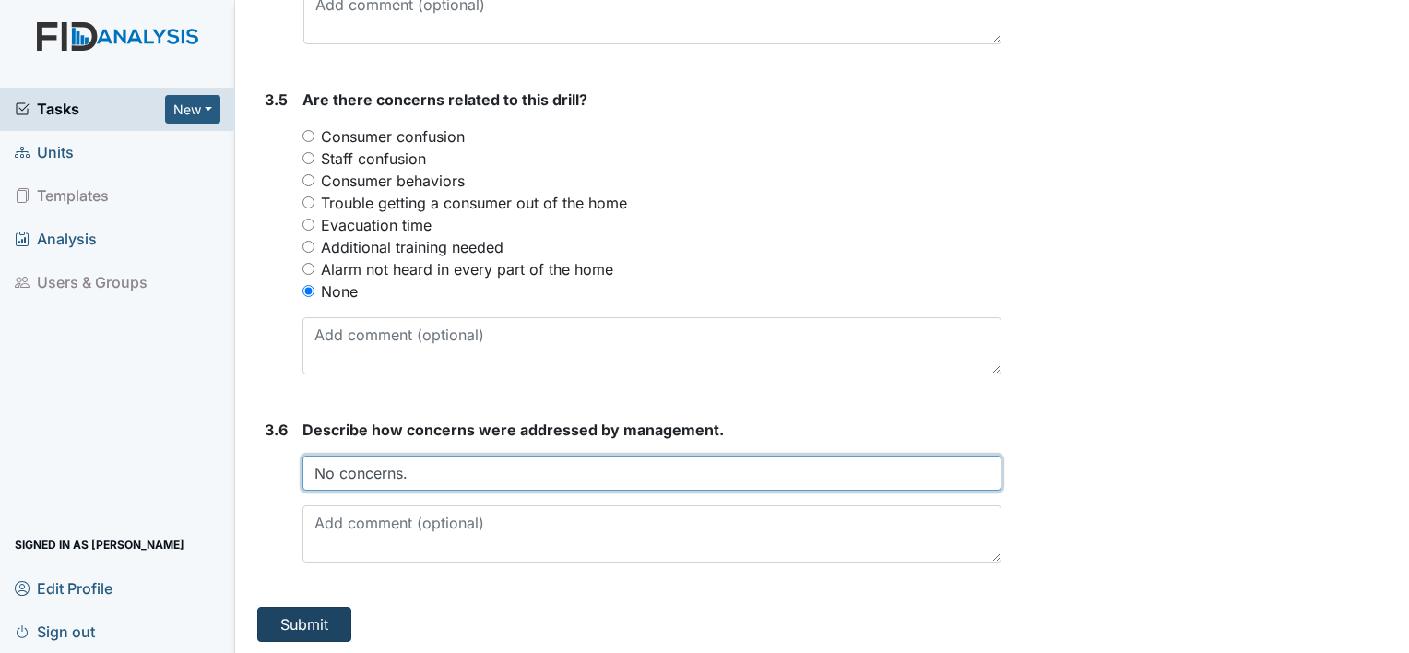
type input "No concerns."
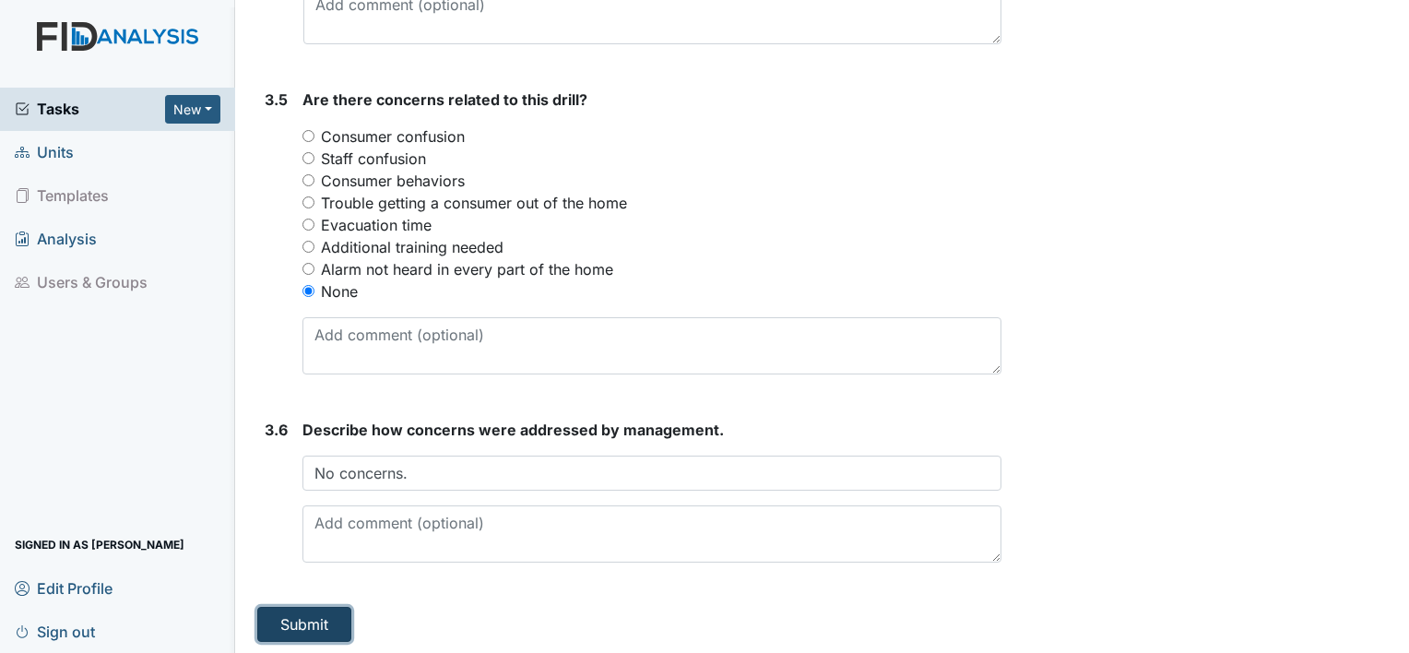
click at [302, 627] on button "Submit" at bounding box center [304, 624] width 94 height 35
